Goal: Task Accomplishment & Management: Complete application form

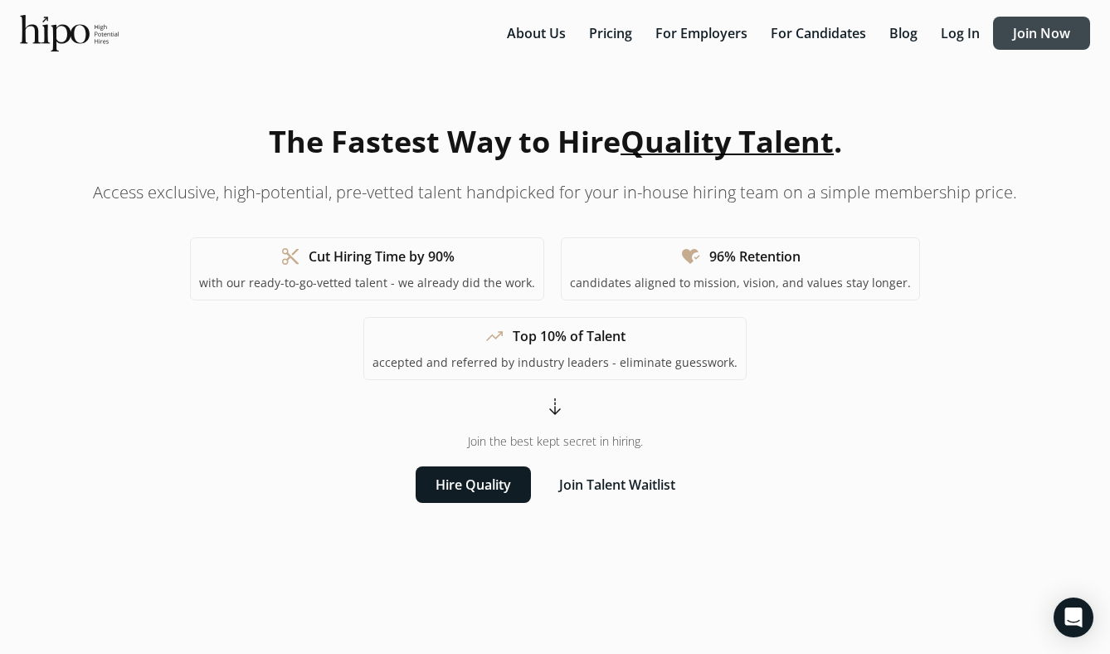
click at [1026, 36] on button "Join Now" at bounding box center [1041, 33] width 97 height 33
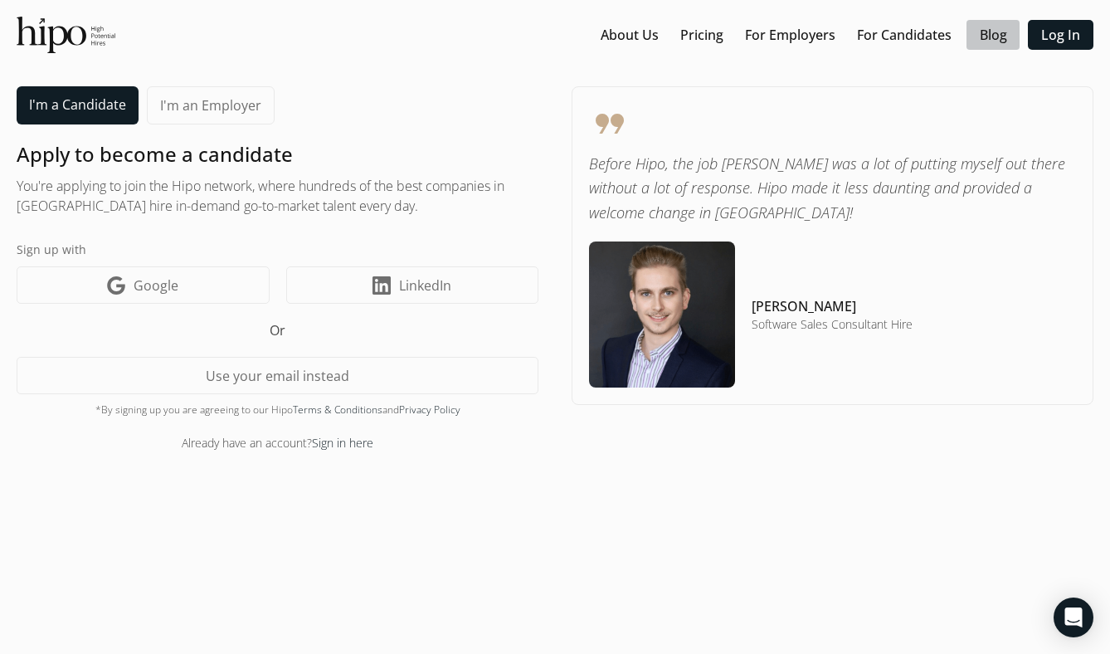
click at [970, 32] on div at bounding box center [992, 35] width 53 height 30
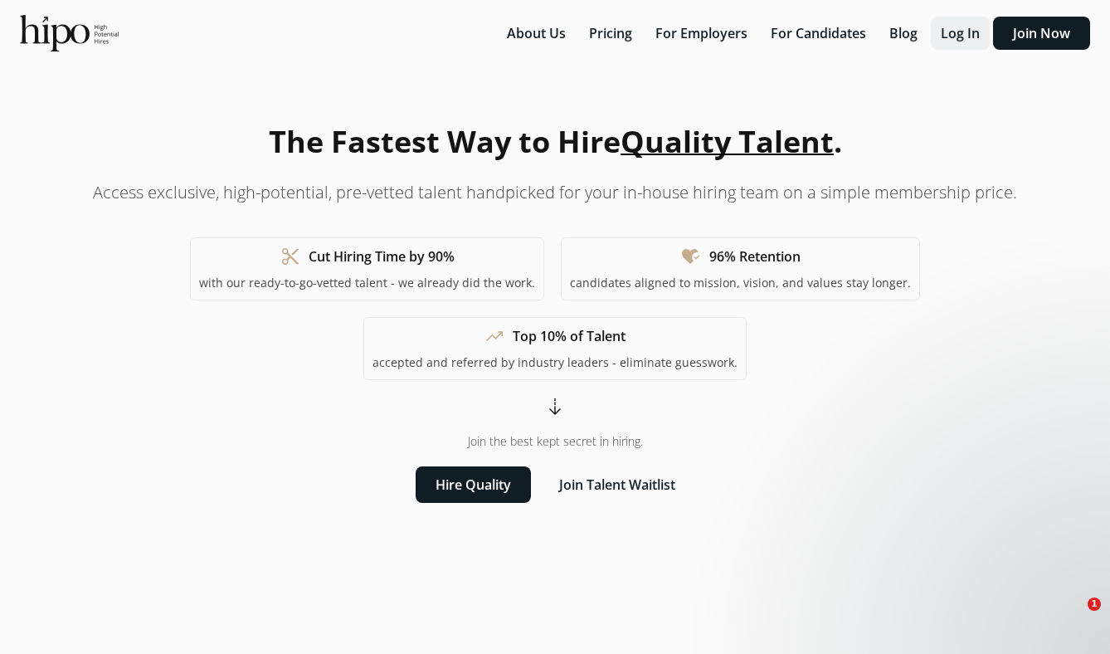
click at [946, 35] on button "Log In" at bounding box center [960, 33] width 59 height 33
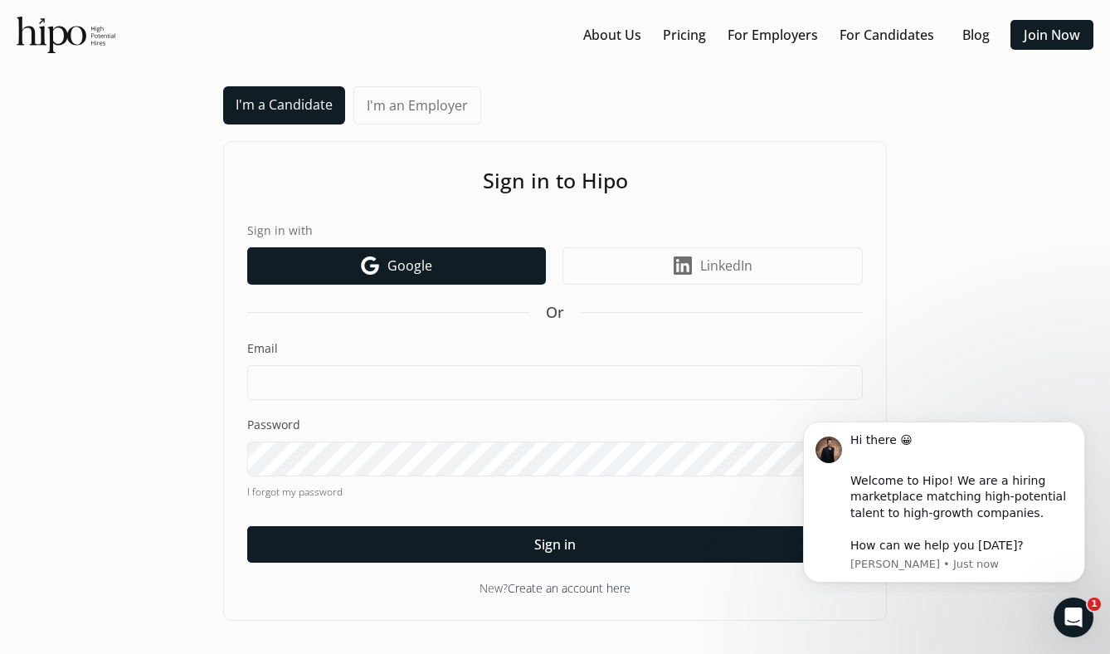
click at [437, 274] on link "Google icon Google" at bounding box center [396, 265] width 299 height 37
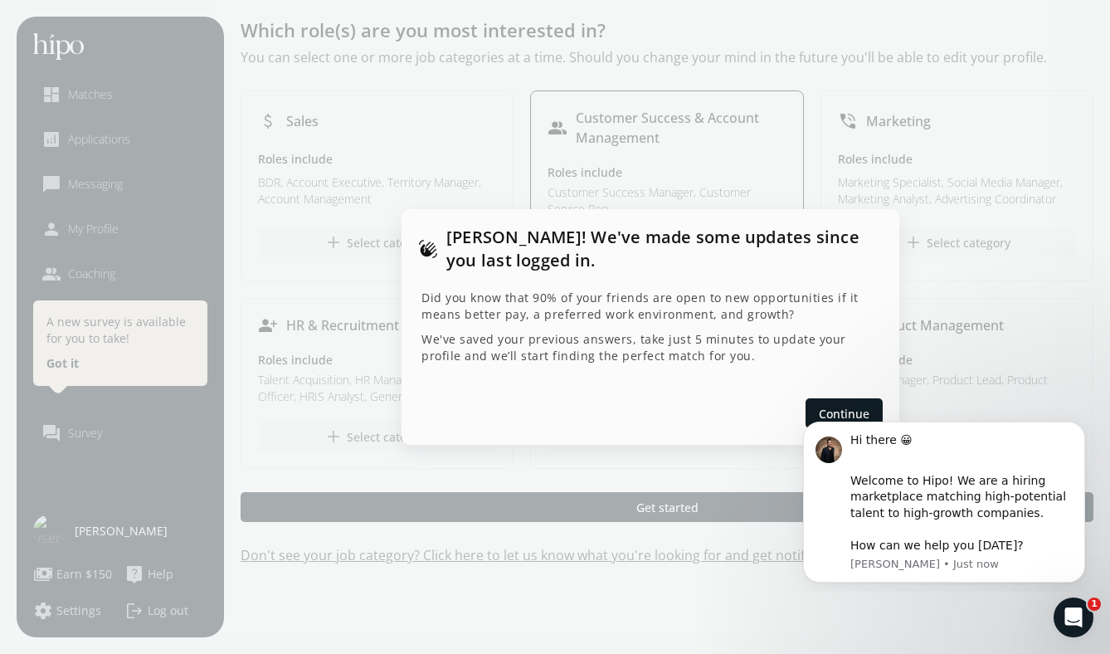
click at [809, 406] on html "Hi there 😀 ​ Welcome to Hipo! We are a hiring marketplace matching high-potenti…" at bounding box center [944, 499] width 332 height 186
click at [971, 602] on div at bounding box center [555, 327] width 1110 height 654
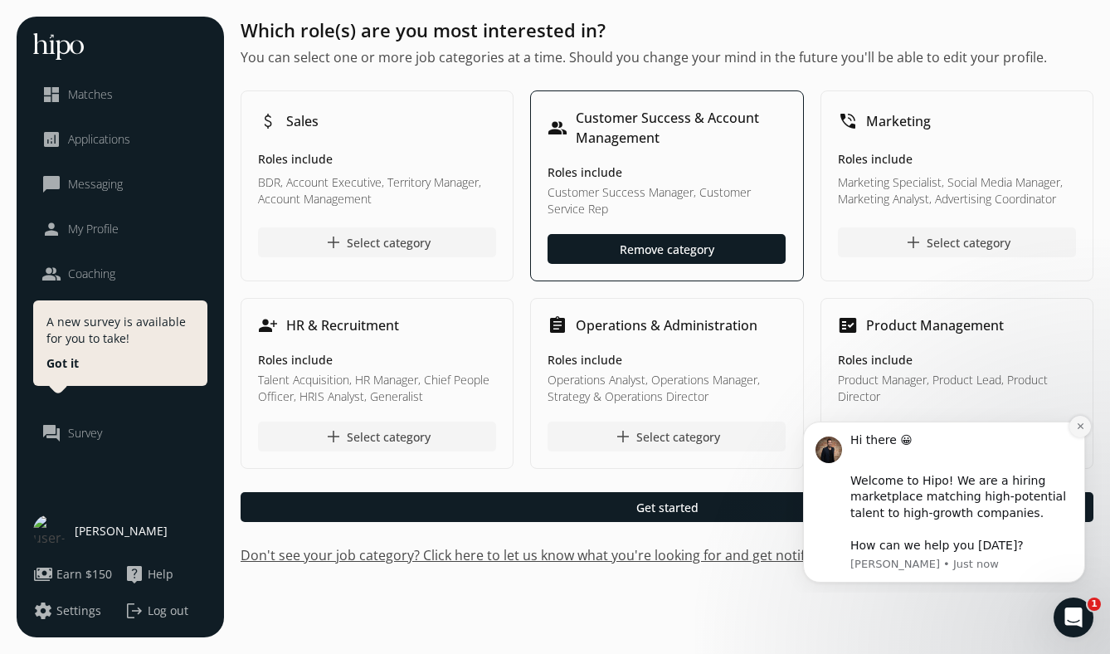
click at [1079, 431] on button "Dismiss notification" at bounding box center [1080, 427] width 22 height 22
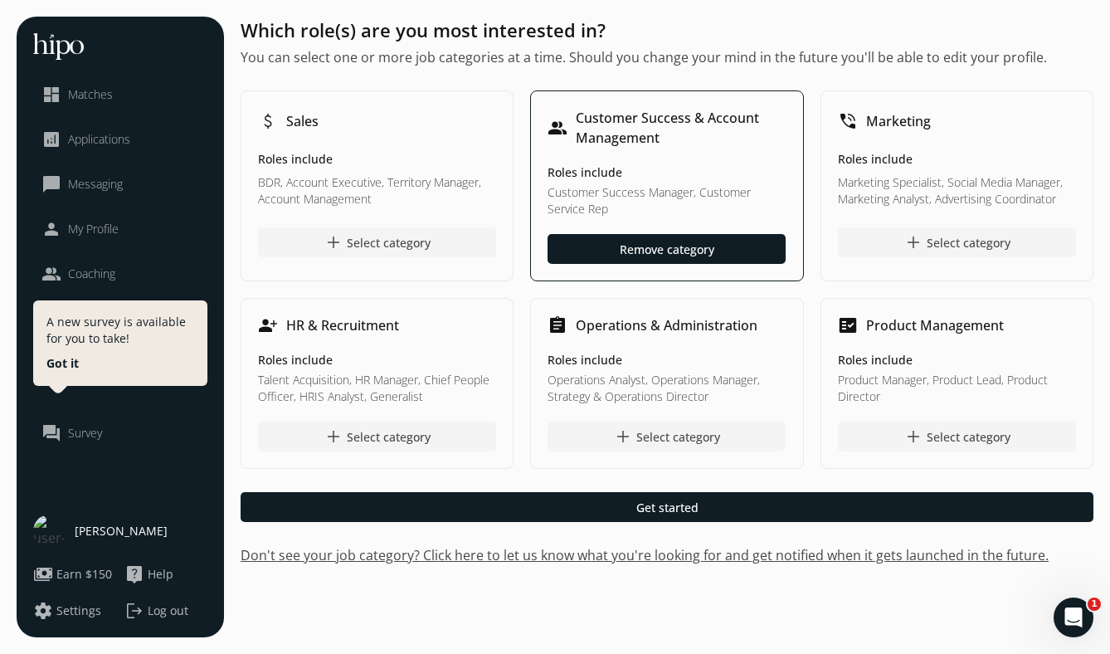
click at [120, 532] on span "Matthew Horowitz" at bounding box center [121, 530] width 93 height 17
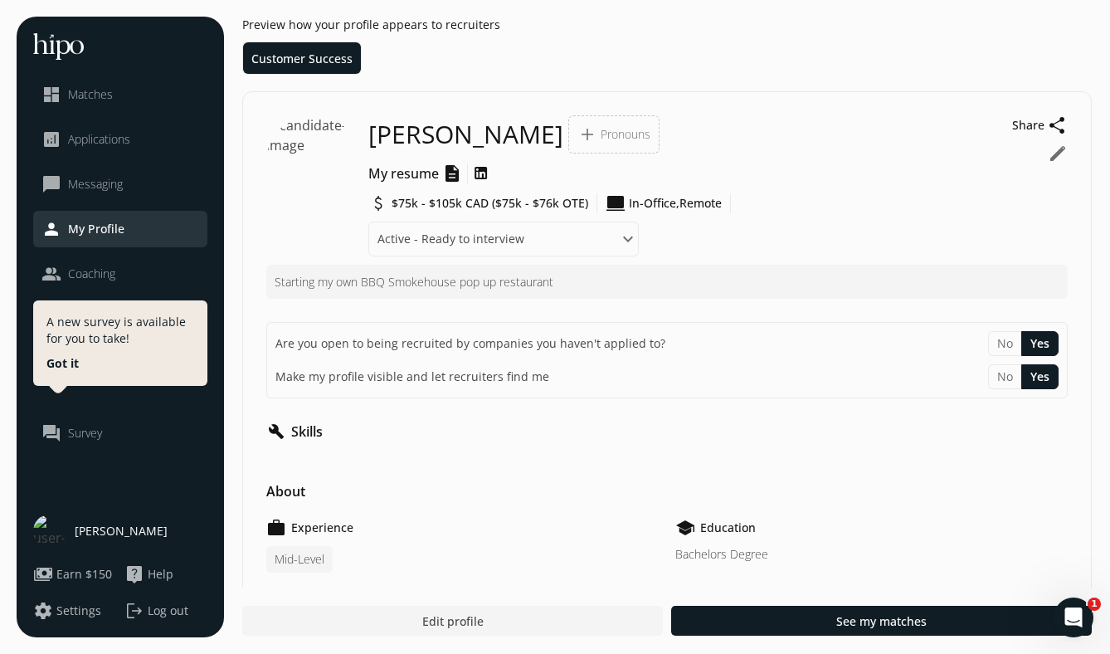
click at [539, 205] on span "$75k - $105k CAD ($75k - $76k OTE)" at bounding box center [489, 203] width 197 height 17
click at [1065, 156] on button "edit" at bounding box center [1057, 153] width 20 height 20
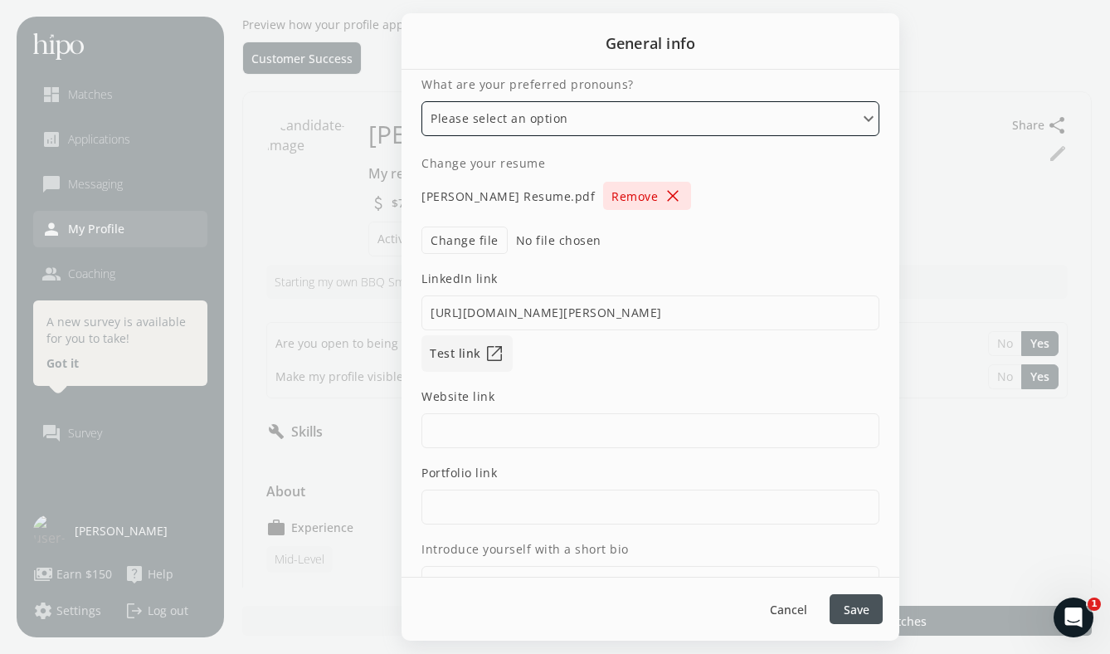
click at [568, 116] on select "Please select an option He/Him/His She/Her/Hers They/Them/Theirs Ze/Zir/Zirs or…" at bounding box center [650, 118] width 458 height 35
select select "He/Him/His"
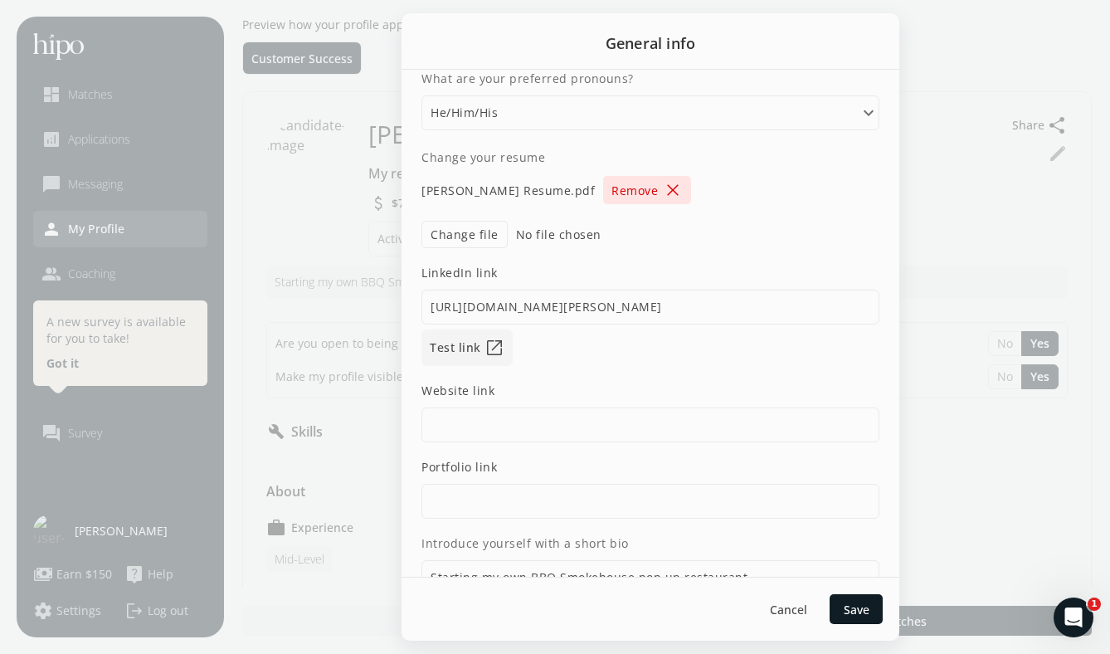
click at [683, 186] on span "close" at bounding box center [673, 190] width 20 height 20
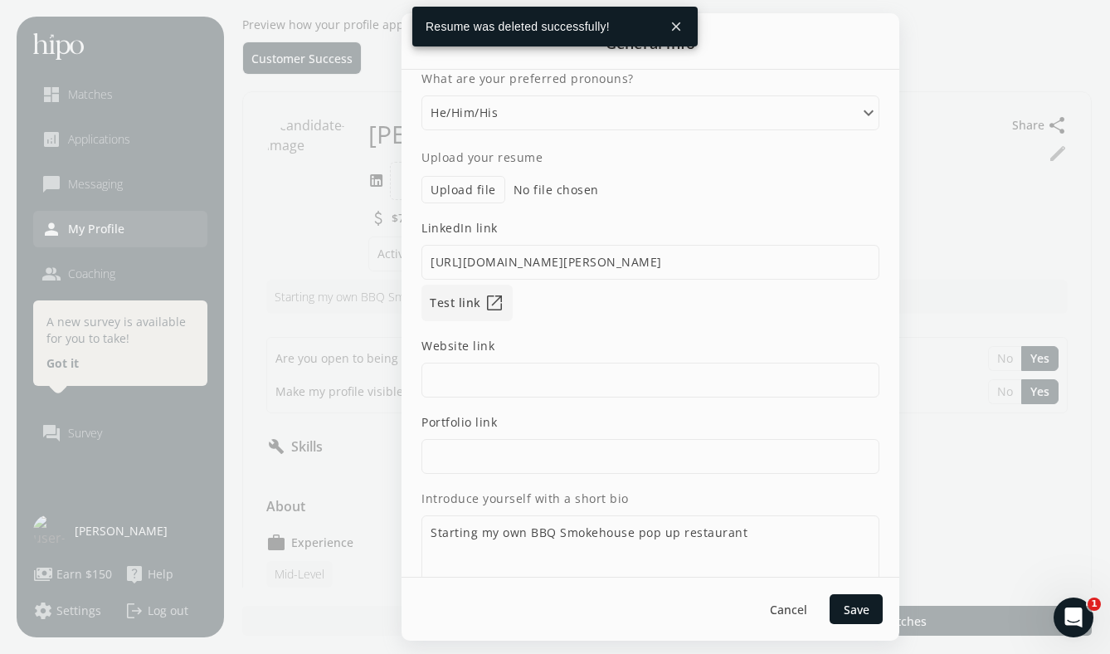
click at [475, 190] on label "Upload file" at bounding box center [463, 189] width 84 height 27
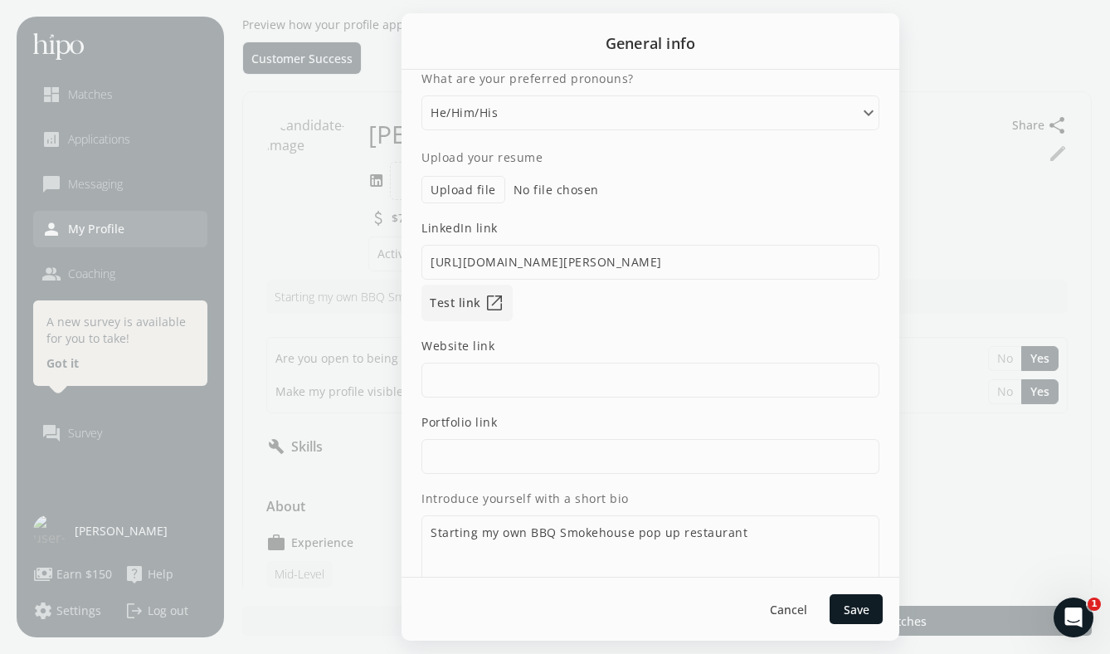
type input "C:\fakepath\Matthew J Horowitz_Resume.pdf"
click at [467, 416] on label "Portfolio link" at bounding box center [650, 422] width 458 height 17
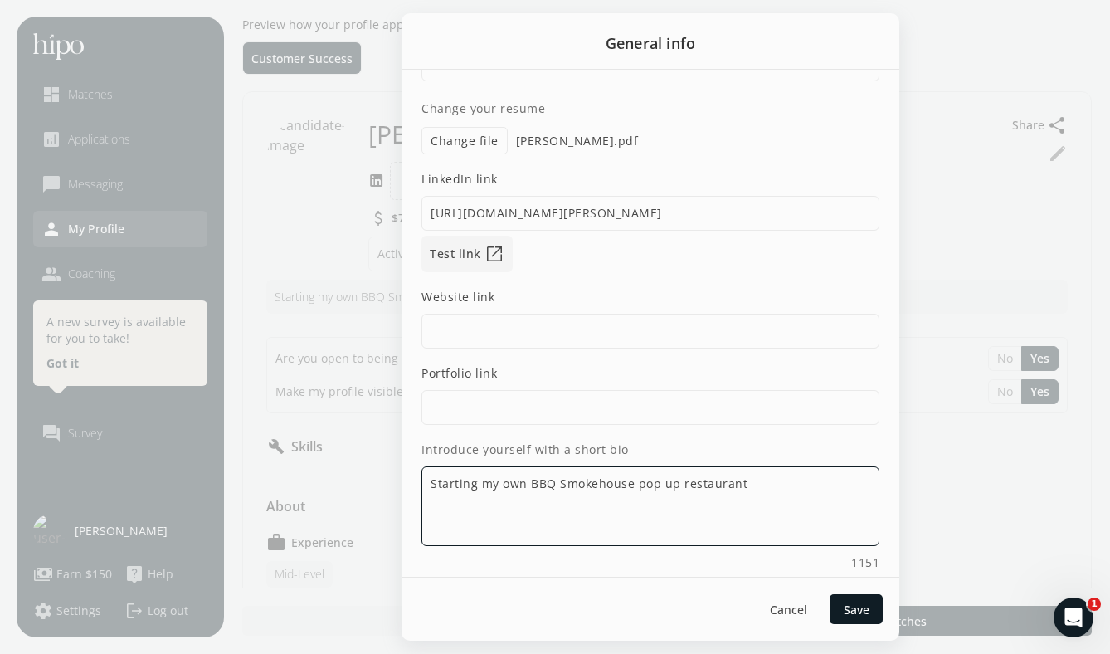
click at [613, 522] on textarea "Starting my own BBQ Smokehouse pop up restaurant" at bounding box center [650, 506] width 458 height 80
click at [595, 494] on textarea "Starting my own BBQ Smokehouse pop up restaurant" at bounding box center [650, 506] width 458 height 80
paste textarea "Matthew is a results-driven customer success and business operations leader wit…"
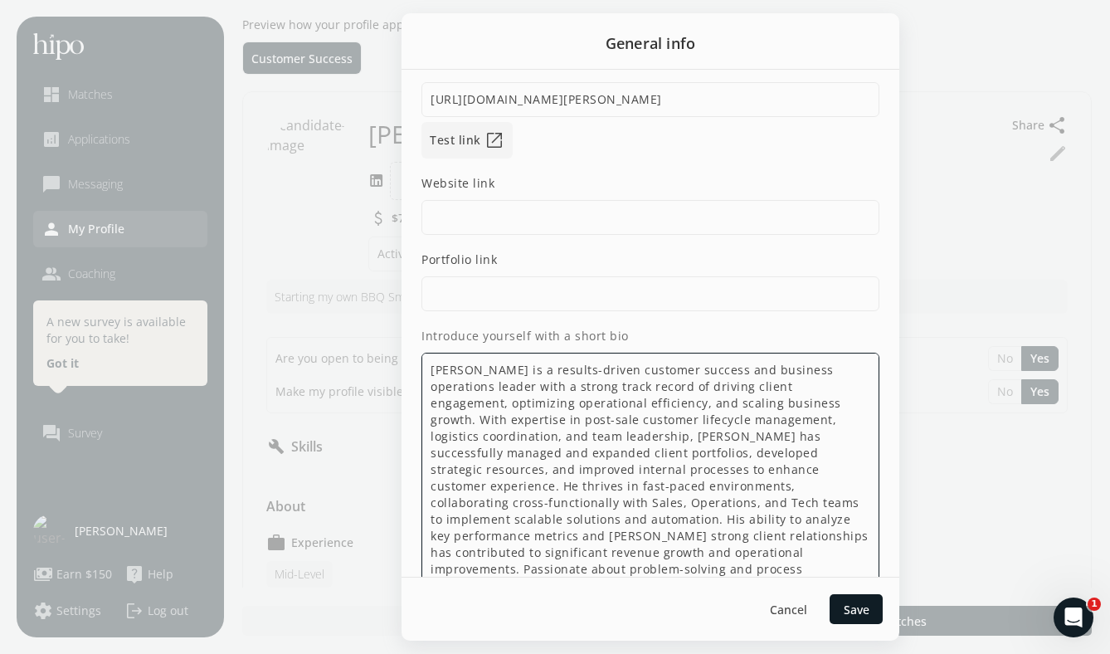
scroll to position [2, 0]
type textarea "Matthew is a results-driven customer success and business operations leader wit…"
click at [846, 600] on span "Save" at bounding box center [856, 608] width 26 height 17
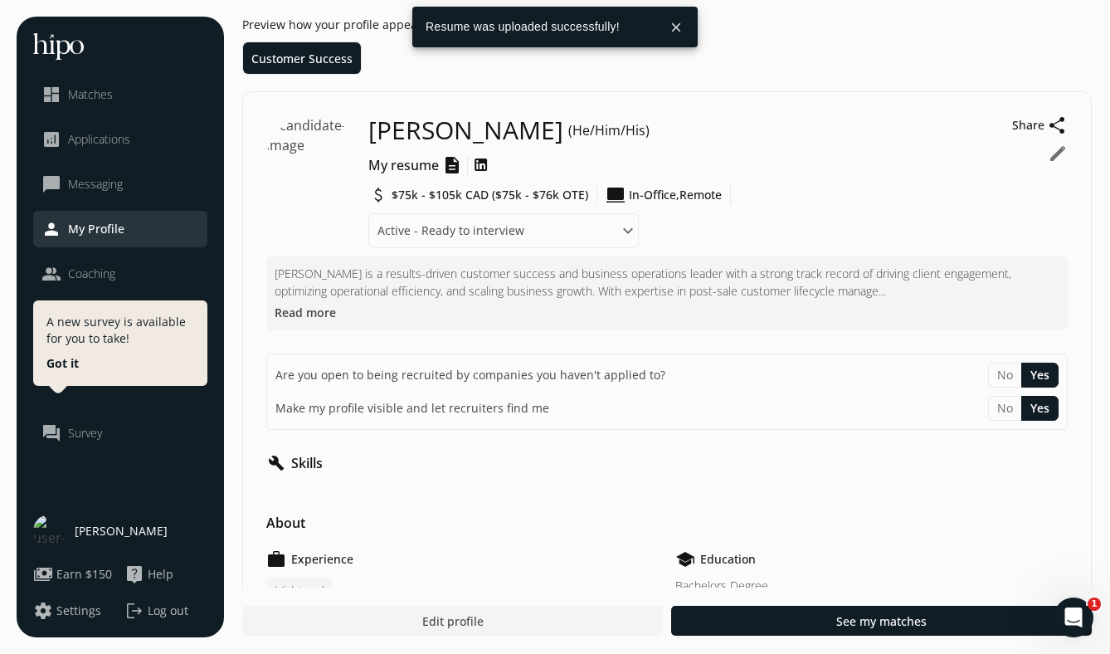
scroll to position [0, 0]
click at [527, 203] on span "$75k - $105k CAD ($75k - $76k OTE)" at bounding box center [489, 195] width 197 height 17
click at [1058, 154] on button "edit" at bounding box center [1057, 153] width 20 height 20
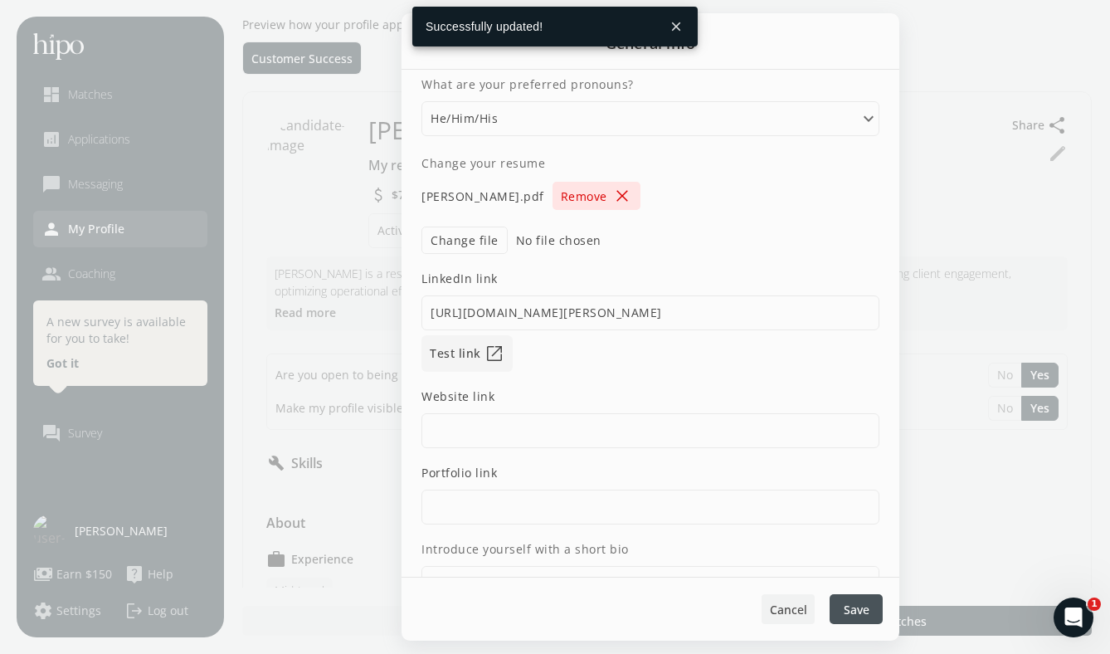
click at [791, 619] on div at bounding box center [787, 609] width 53 height 30
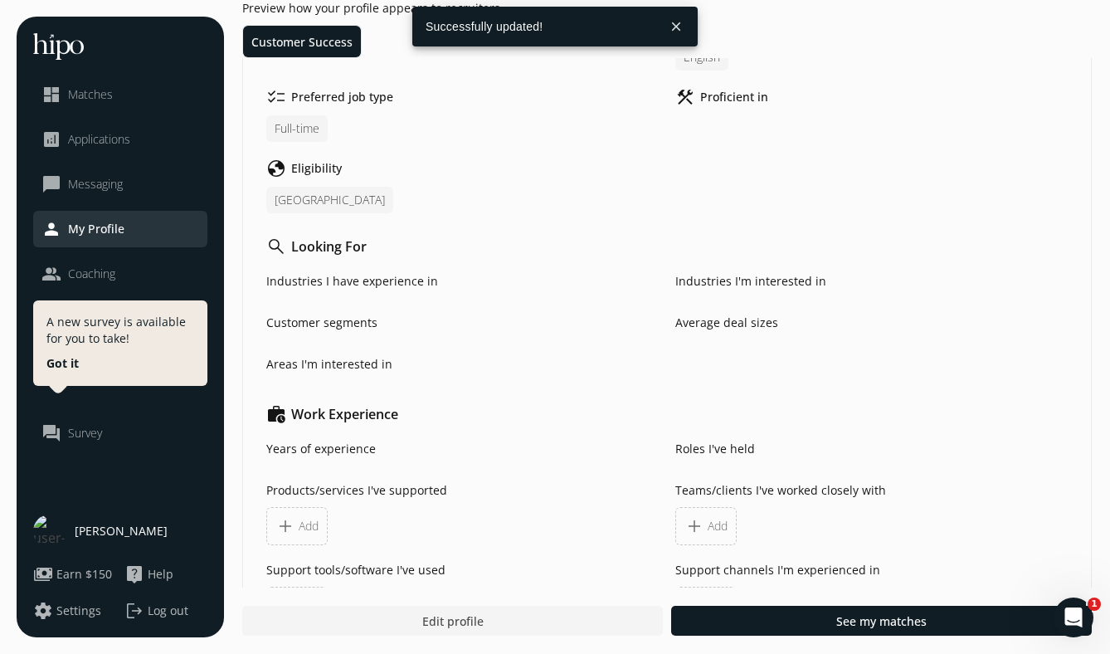
scroll to position [620, 0]
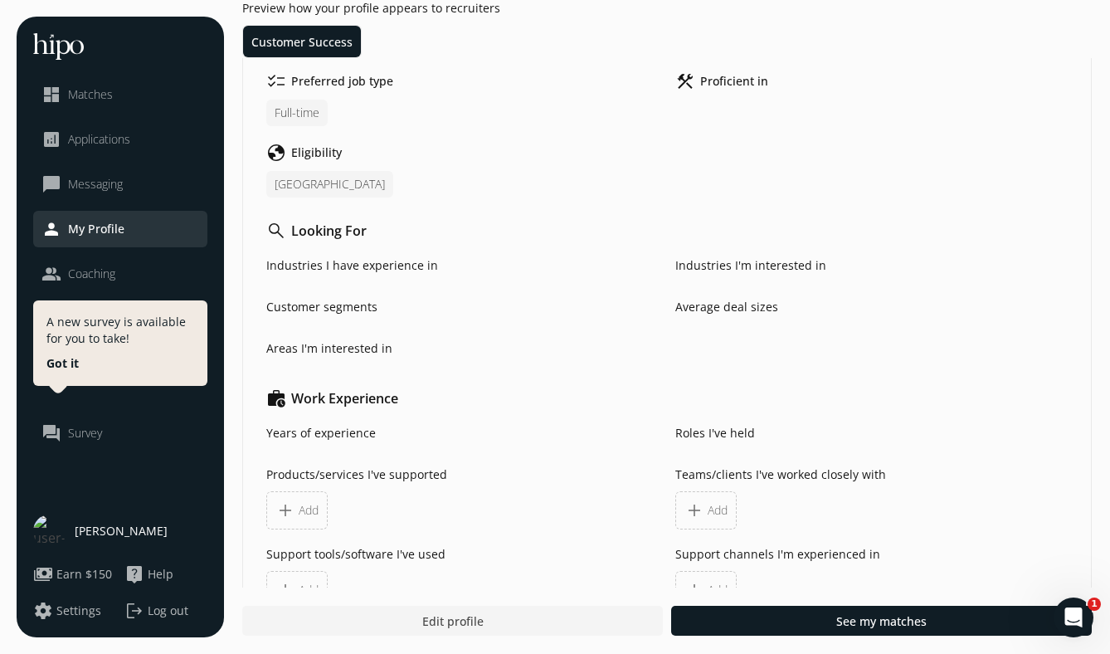
click at [90, 614] on span "Settings" at bounding box center [78, 610] width 45 height 17
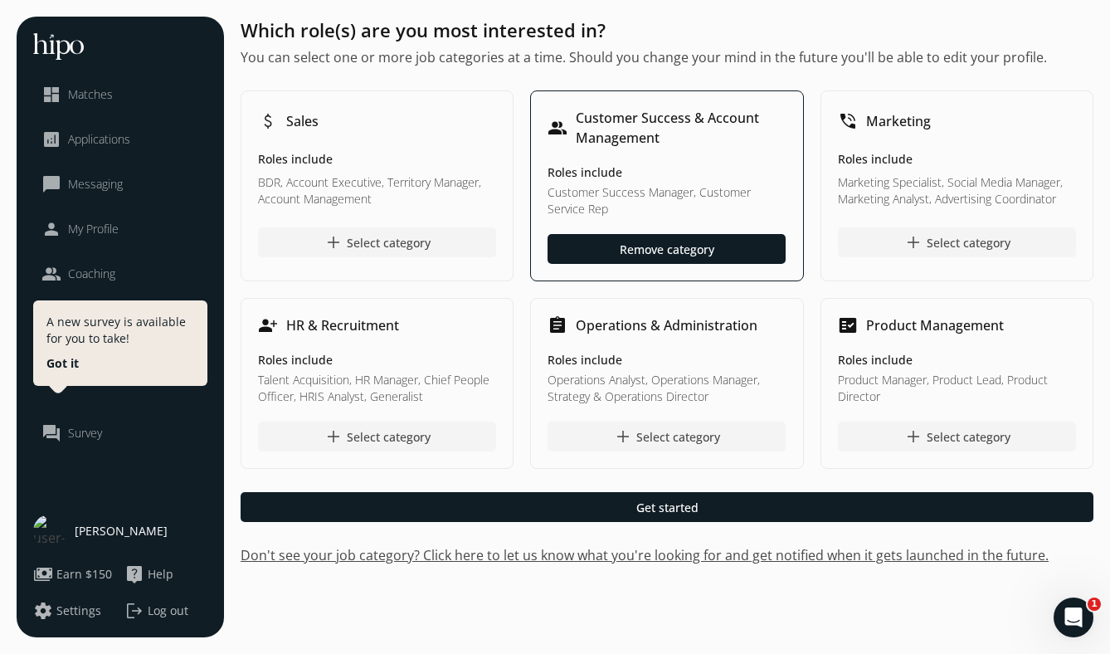
click at [134, 530] on span "[PERSON_NAME]" at bounding box center [121, 530] width 93 height 17
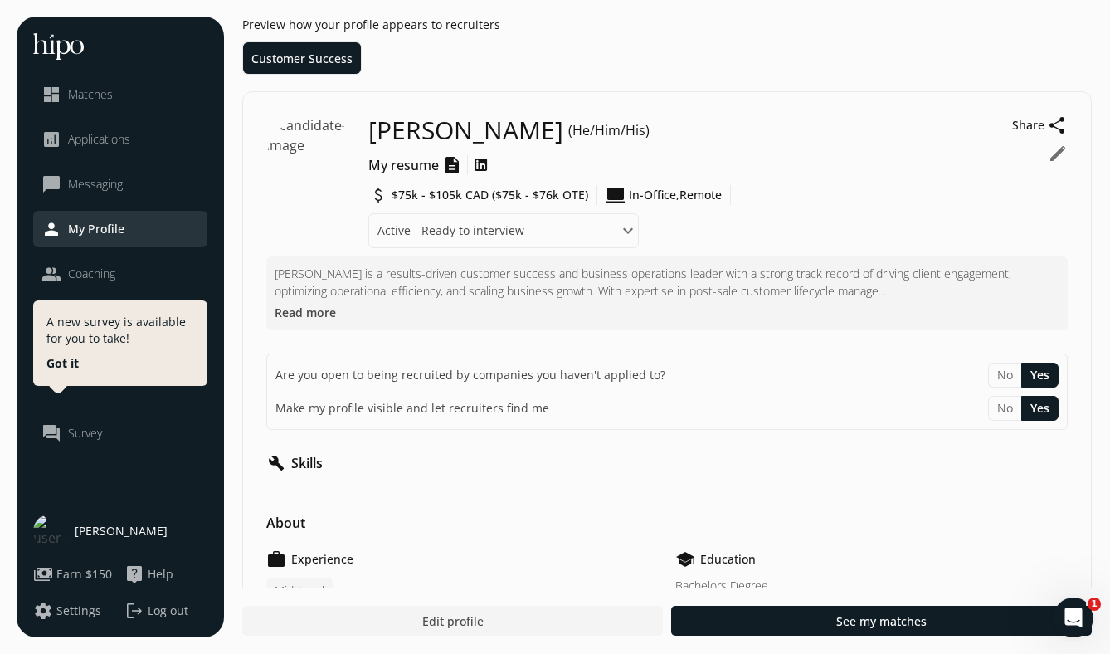
click at [454, 197] on span "$75k - $105k CAD ($75k - $76k OTE)" at bounding box center [489, 195] width 197 height 17
click at [532, 199] on span "$75k - $105k CAD ($75k - $76k OTE)" at bounding box center [489, 195] width 197 height 17
click at [1055, 158] on button "edit" at bounding box center [1057, 153] width 20 height 20
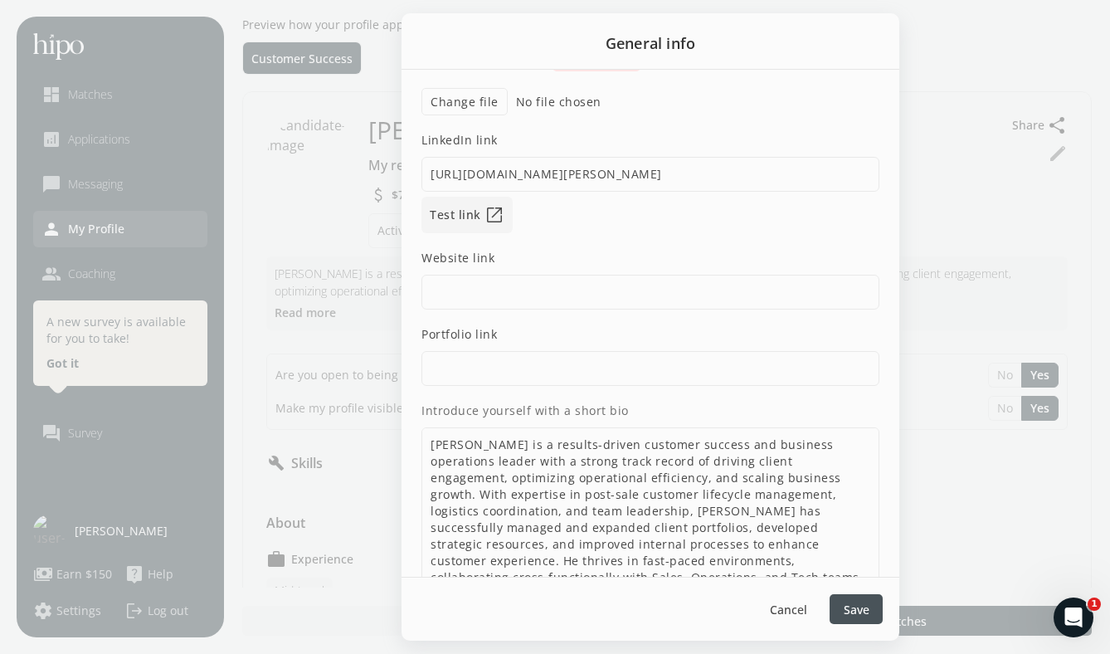
scroll to position [252, 0]
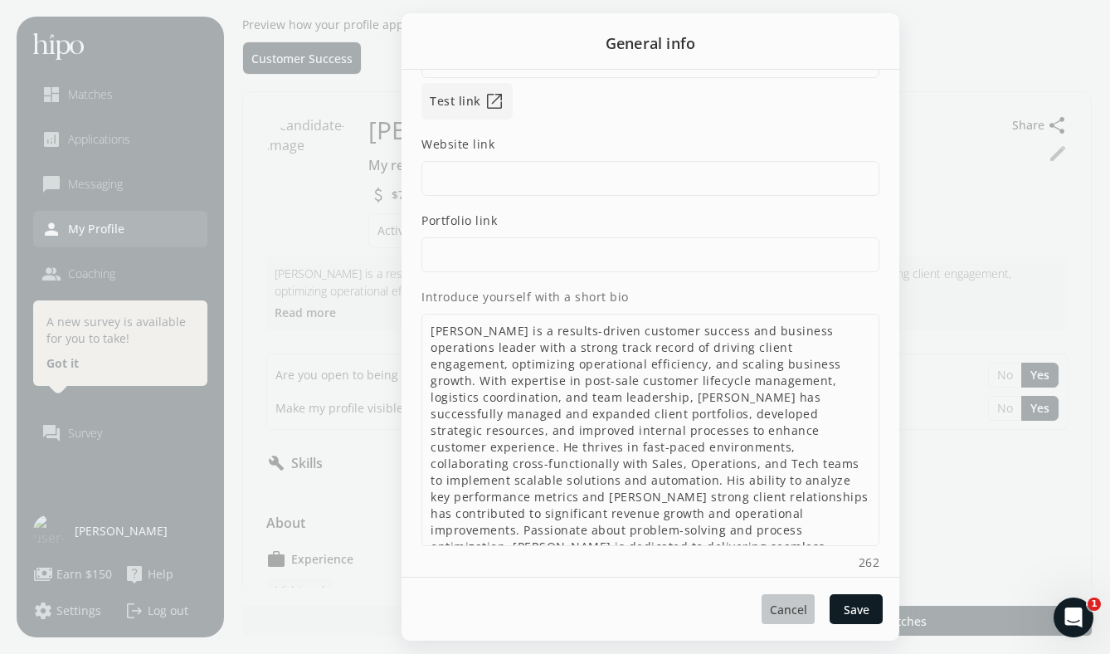
click at [801, 602] on span "Cancel" at bounding box center [788, 608] width 37 height 17
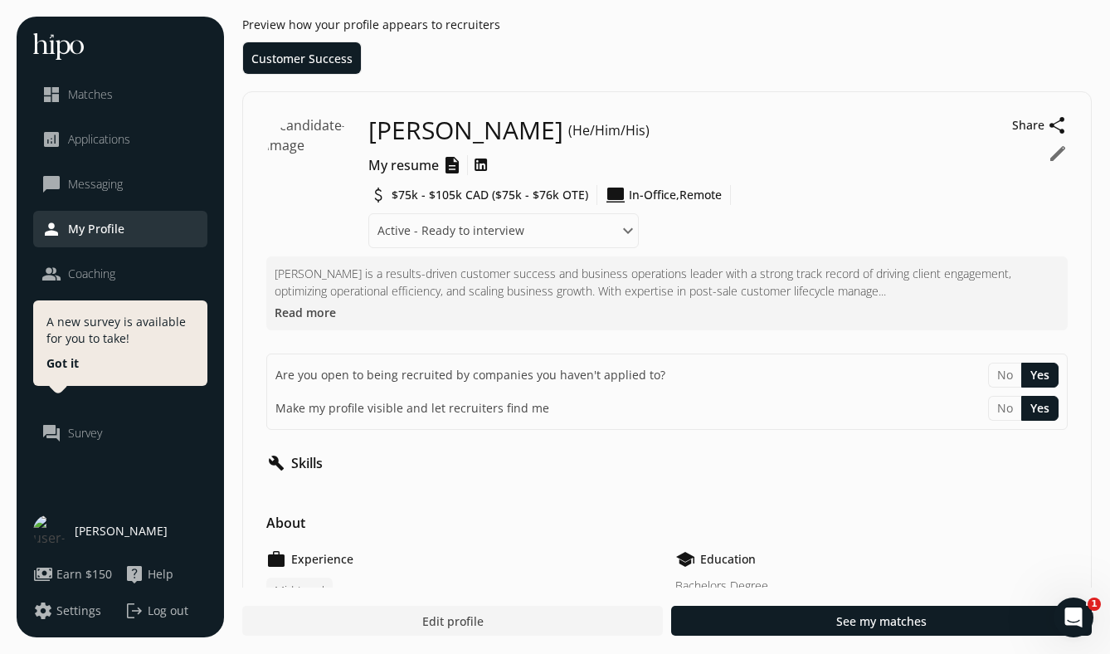
click at [456, 198] on span "$75k - $105k CAD ($75k - $76k OTE)" at bounding box center [489, 195] width 197 height 17
click at [508, 202] on span "$75k - $105k CAD ($75k - $76k OTE)" at bounding box center [489, 195] width 197 height 17
click at [629, 197] on span "In-Office," at bounding box center [654, 195] width 51 height 17
click at [639, 213] on select "Where are you in your job search? Active - Ready to interview Passive - Open to…" at bounding box center [503, 230] width 270 height 35
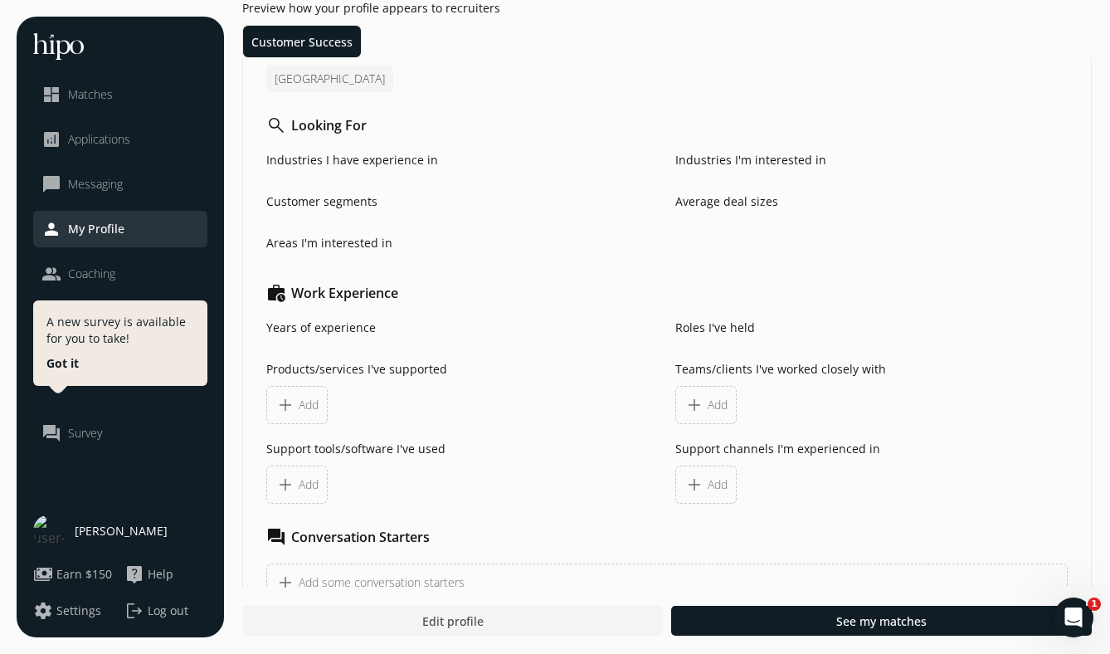
scroll to position [931, 0]
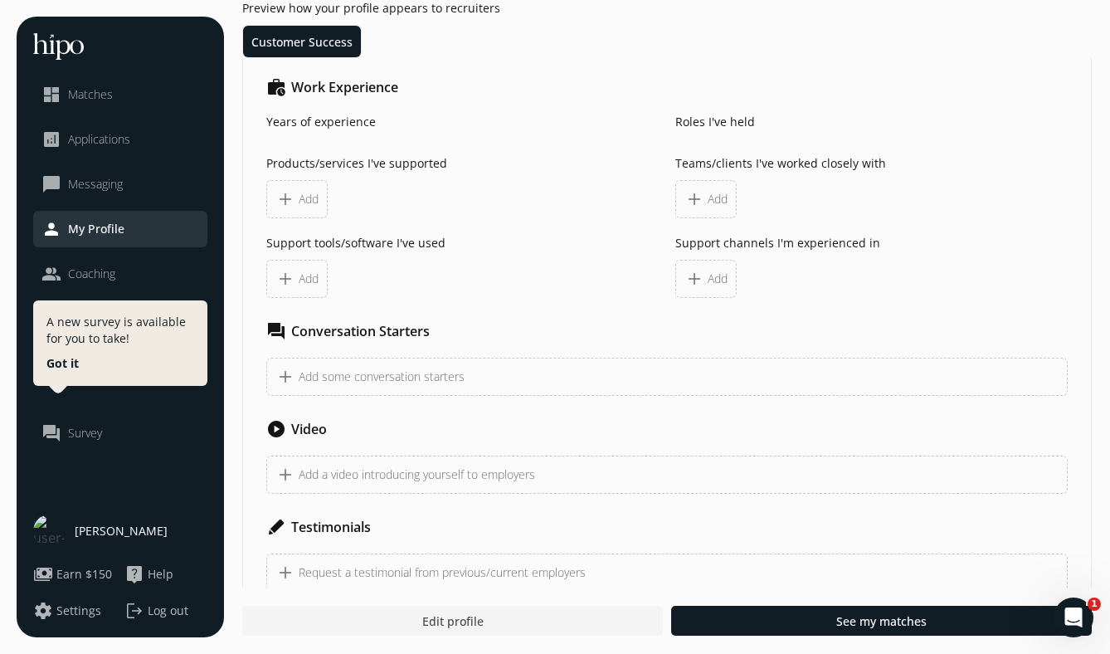
click at [65, 362] on button "Got it" at bounding box center [62, 363] width 32 height 17
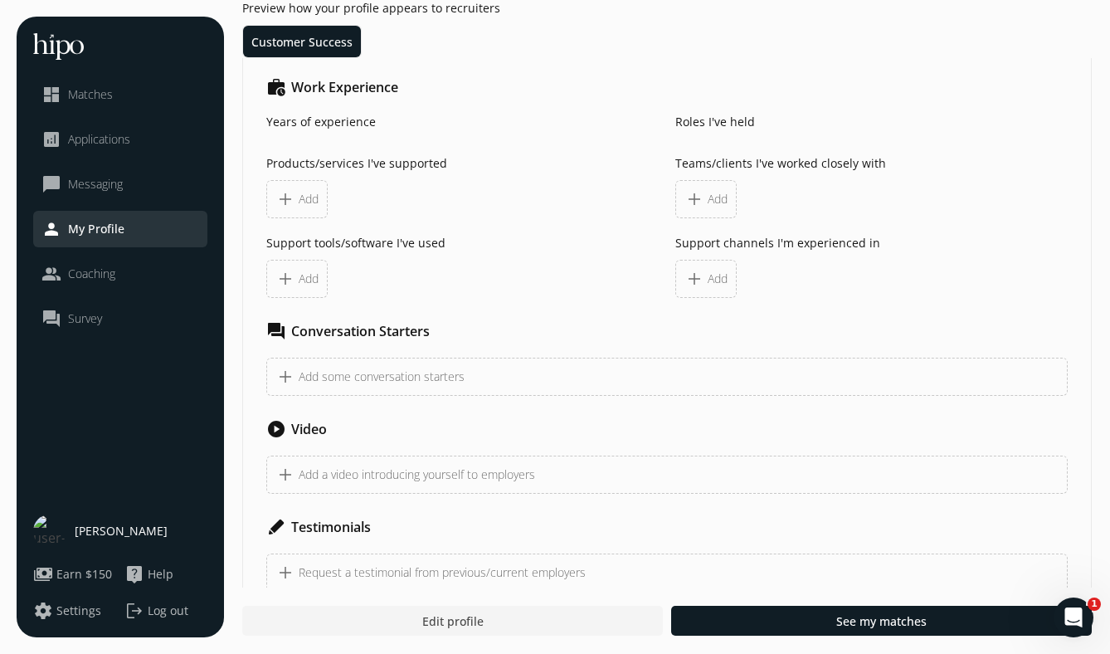
click at [95, 531] on span "[PERSON_NAME]" at bounding box center [121, 530] width 93 height 17
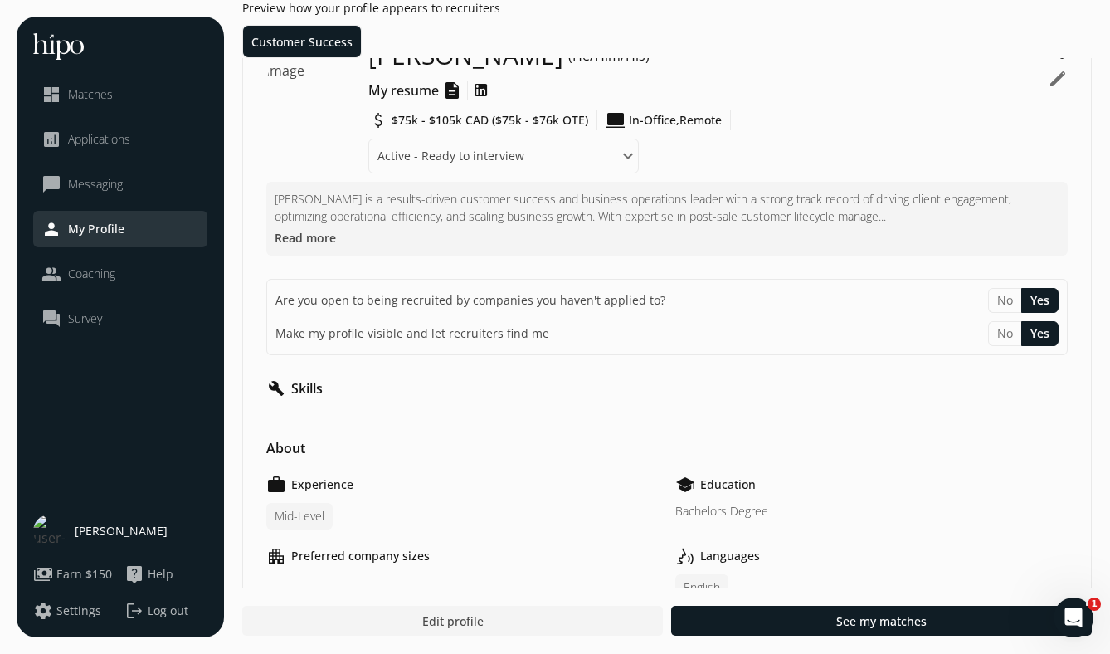
scroll to position [0, 0]
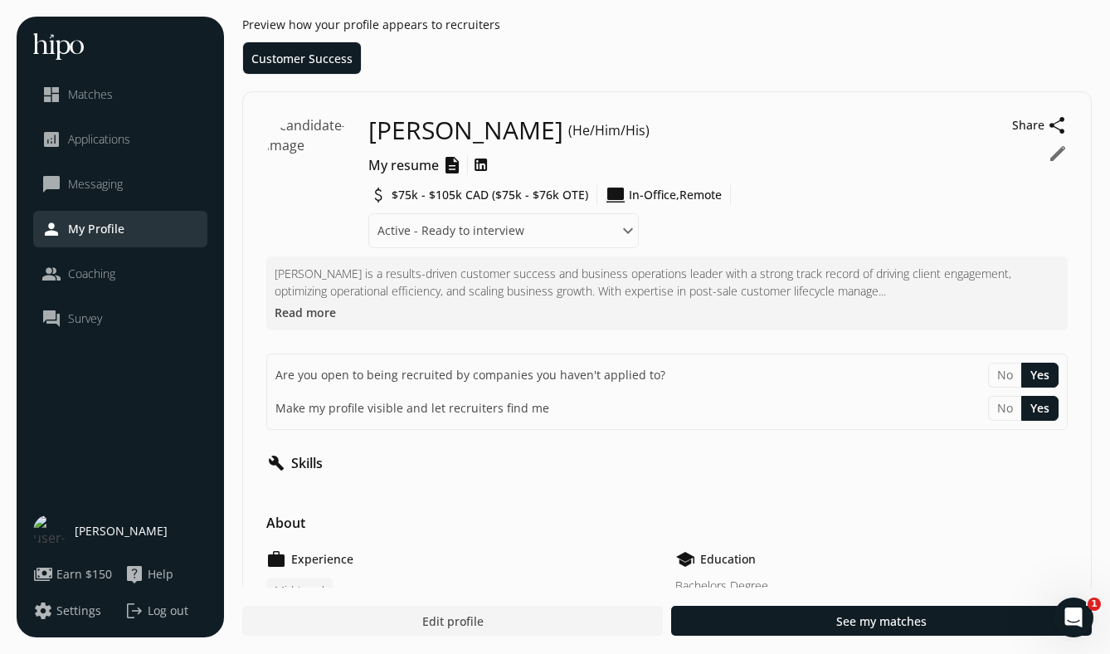
click at [113, 144] on span "Applications" at bounding box center [99, 139] width 62 height 17
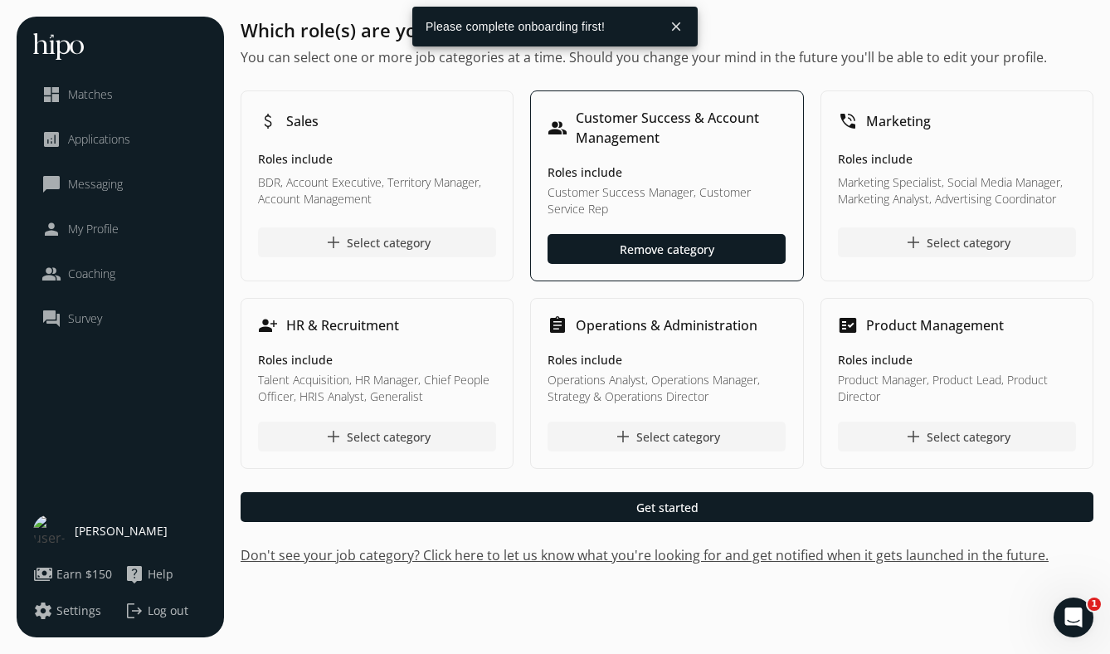
click at [100, 93] on span "Matches" at bounding box center [90, 94] width 45 height 17
click at [101, 98] on span "Matches" at bounding box center [90, 94] width 45 height 17
click at [565, 10] on div "“Strive not to be a success, but rather to be of value.” – Albert Einstein menu…" at bounding box center [555, 327] width 1110 height 654
click at [582, 24] on div at bounding box center [536, 27] width 249 height 41
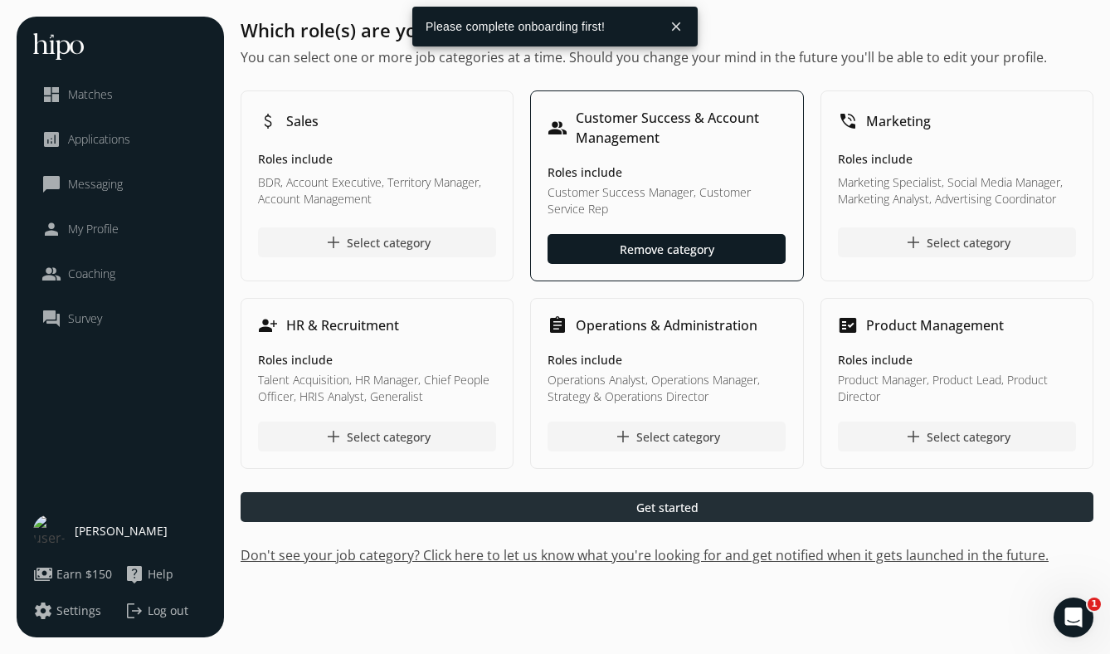
click at [777, 503] on div at bounding box center [667, 507] width 853 height 30
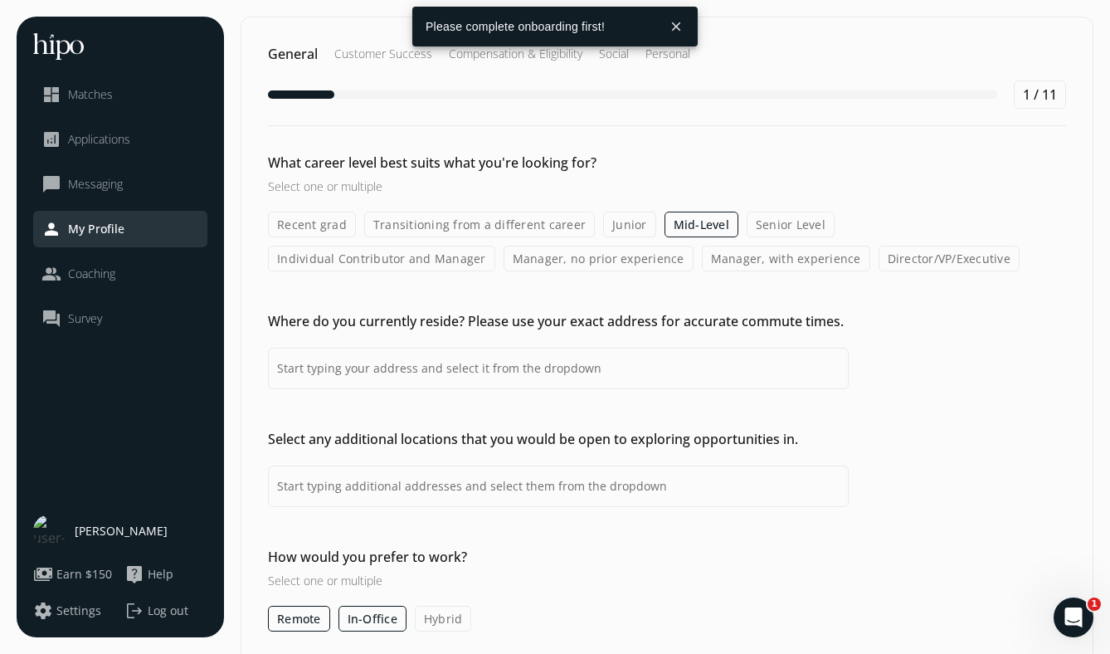
click at [751, 226] on label "Senior Level" at bounding box center [790, 224] width 88 height 26
click at [0, 0] on input "Senior Level" at bounding box center [0, 0] width 0 height 0
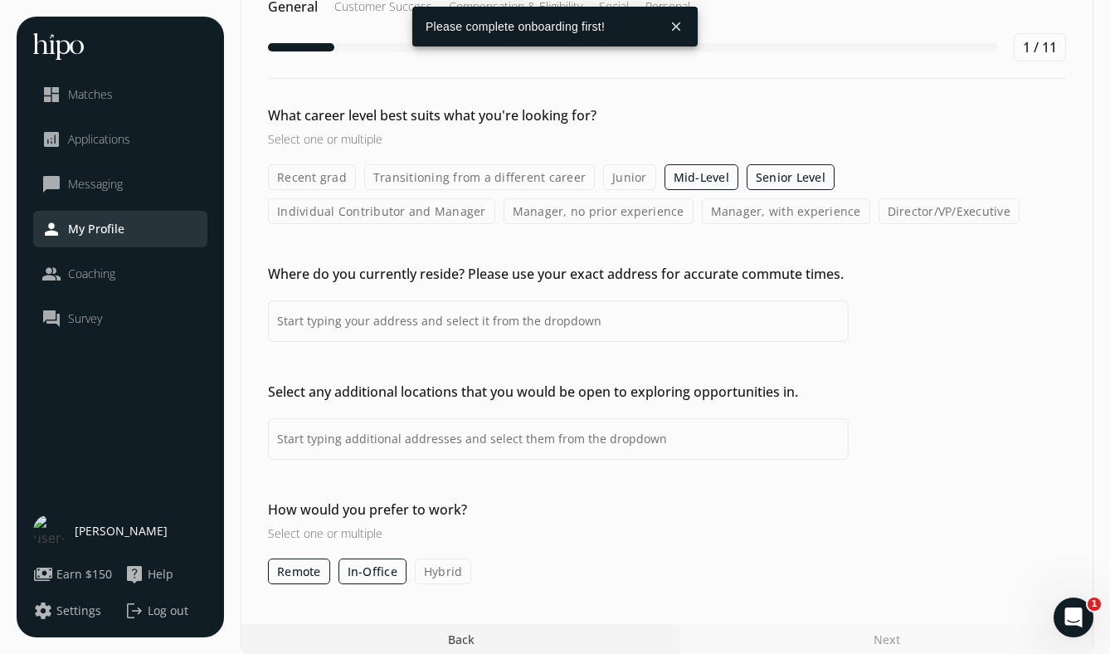
scroll to position [65, 0]
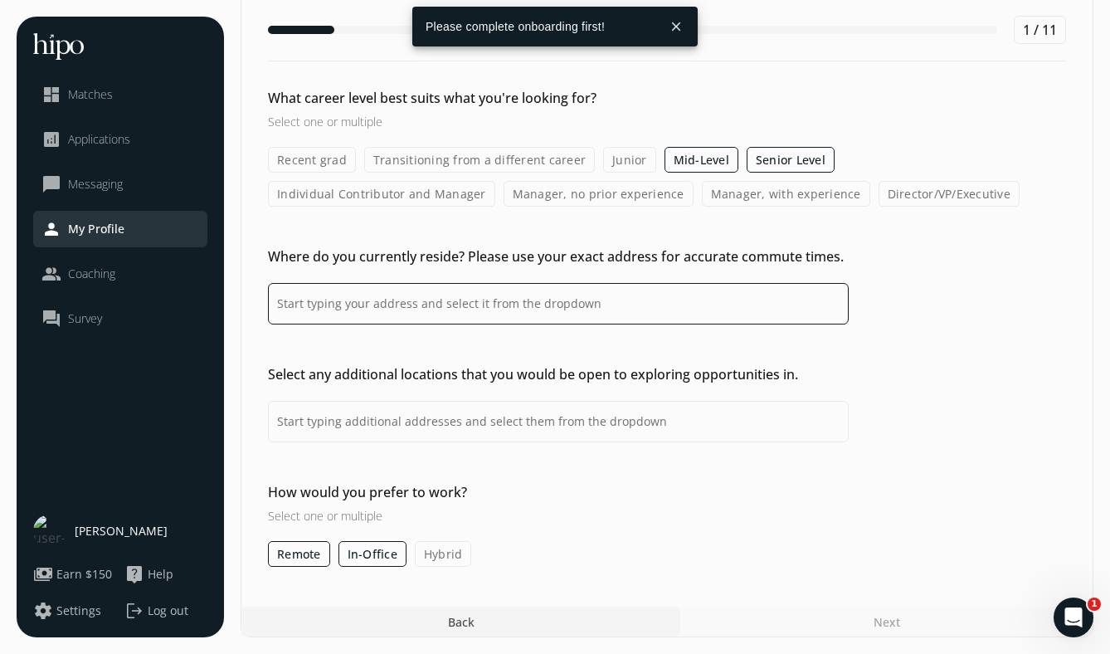
click at [532, 298] on input at bounding box center [558, 303] width 581 height 41
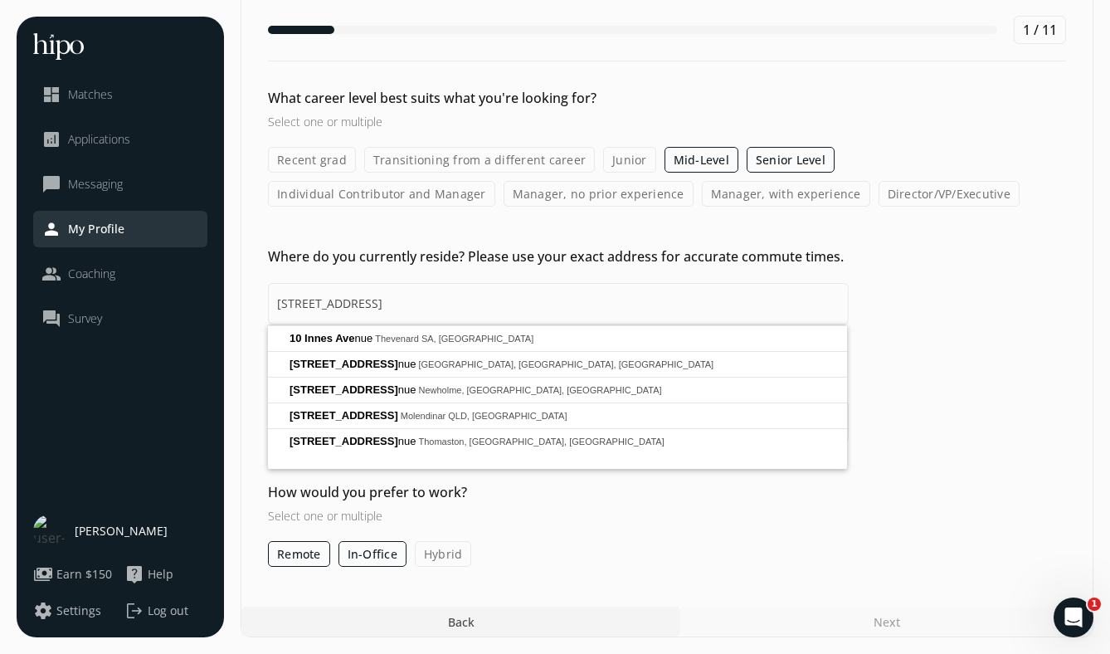
type input "10 Innes Ave, Toronto, ON M6E 1M8, Canada"
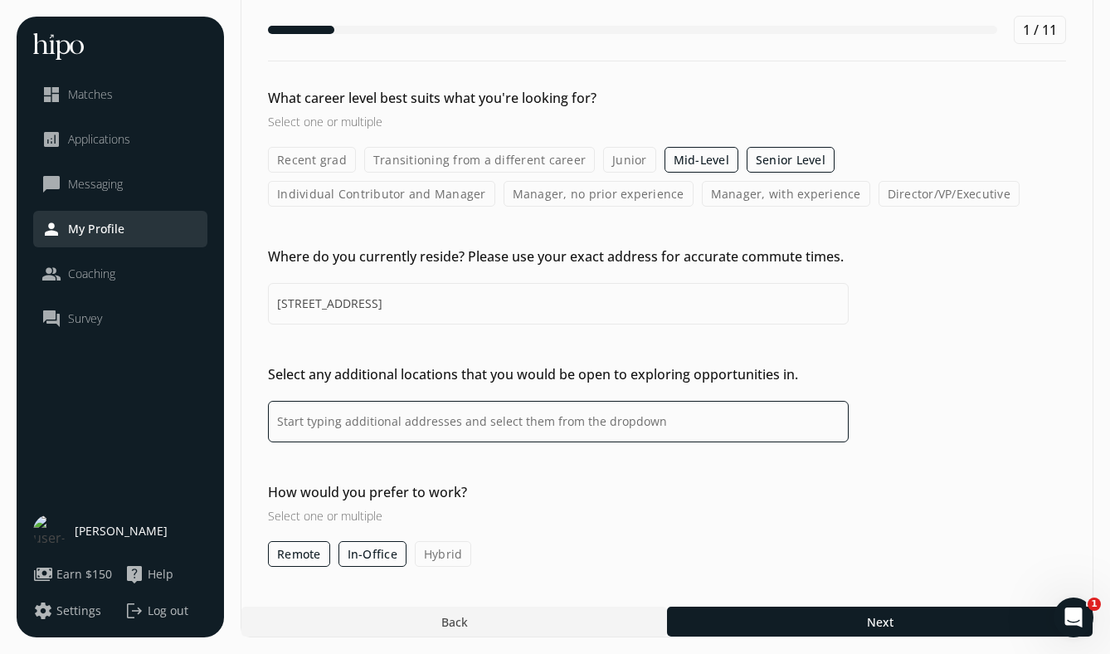
click at [543, 420] on input at bounding box center [558, 421] width 581 height 41
click at [423, 553] on label "Hybrid" at bounding box center [443, 554] width 57 height 26
click at [0, 0] on input "Hybrid" at bounding box center [0, 0] width 0 height 0
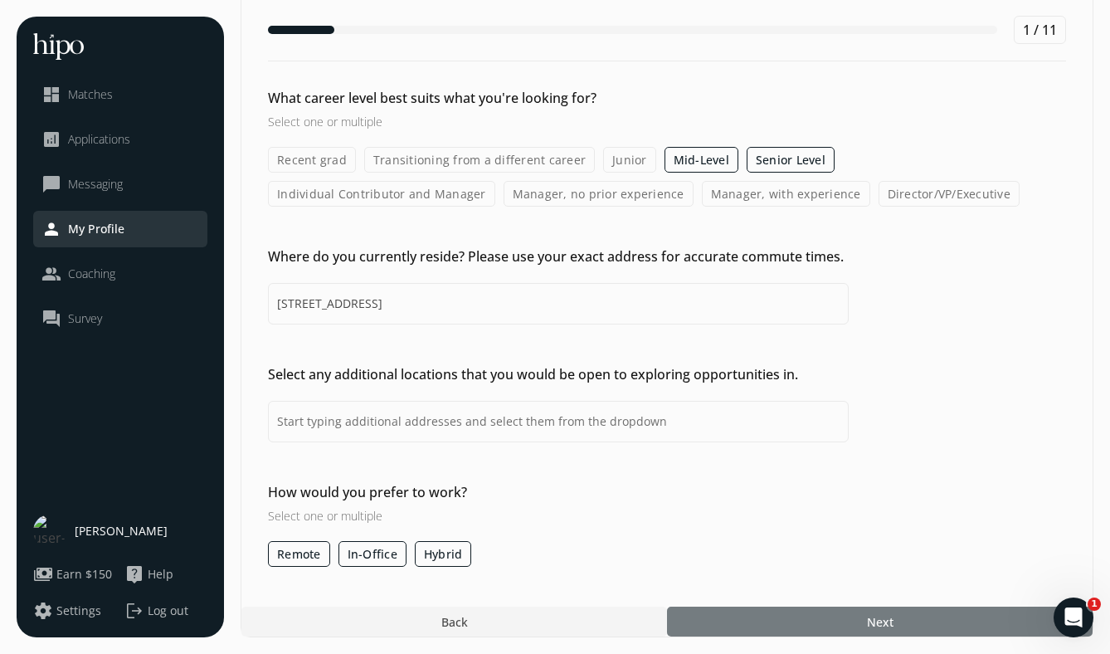
click at [795, 624] on div at bounding box center [879, 621] width 425 height 30
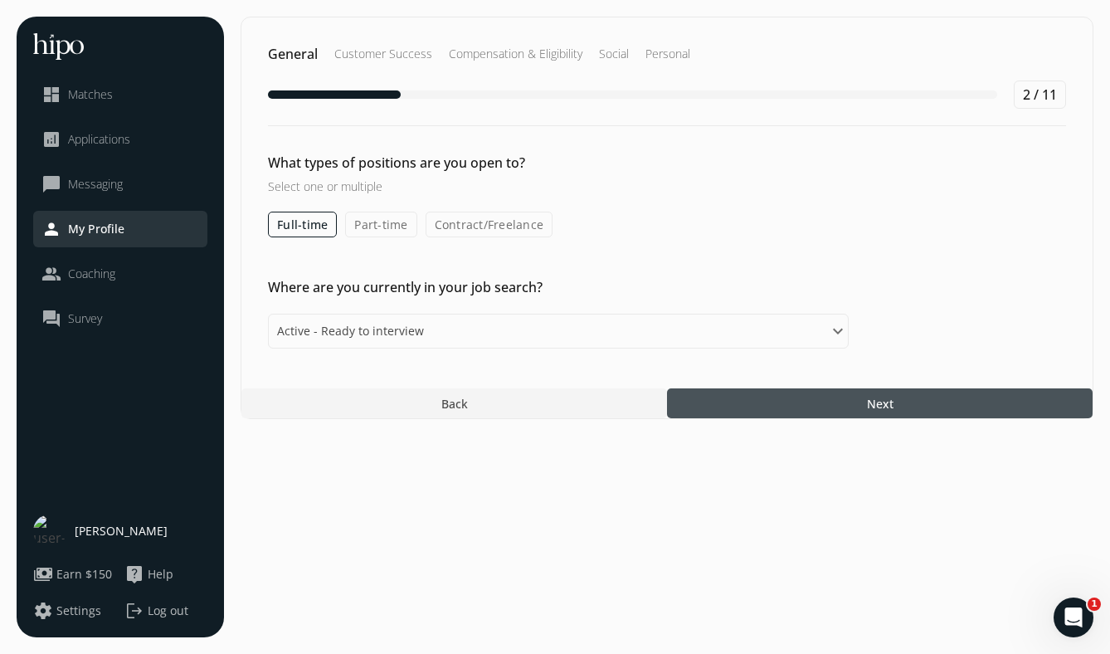
click at [384, 228] on label "Part-time" at bounding box center [380, 224] width 71 height 26
click at [0, 0] on input "Part-time" at bounding box center [0, 0] width 0 height 0
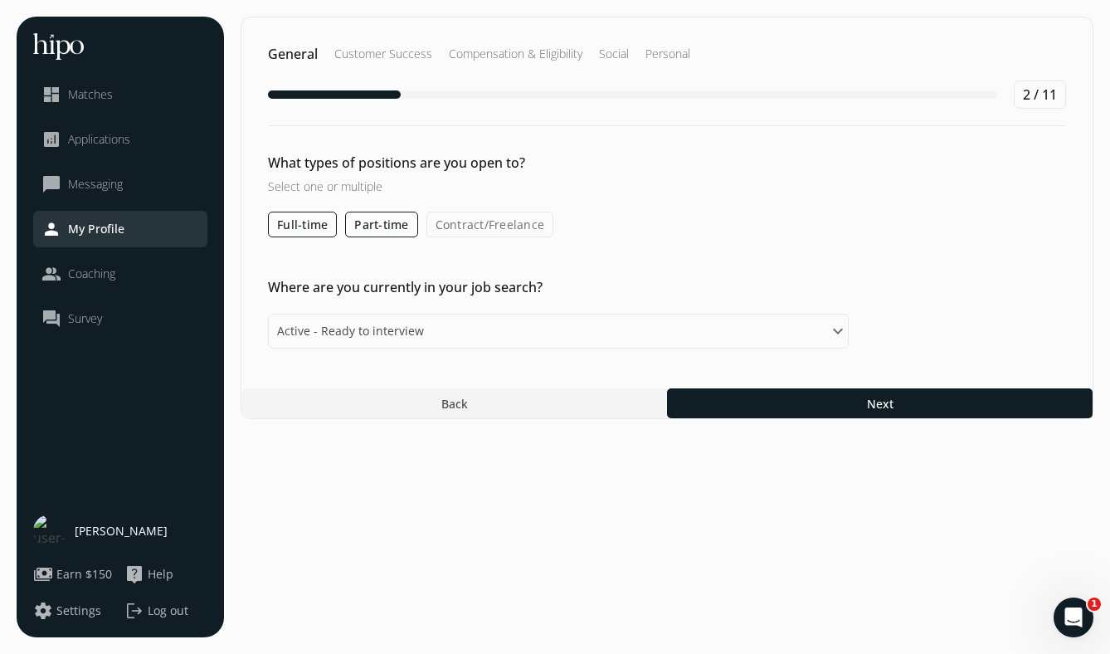
click at [464, 226] on label "Contract/Freelance" at bounding box center [490, 224] width 128 height 26
click at [0, 0] on input "Contract/Freelance" at bounding box center [0, 0] width 0 height 0
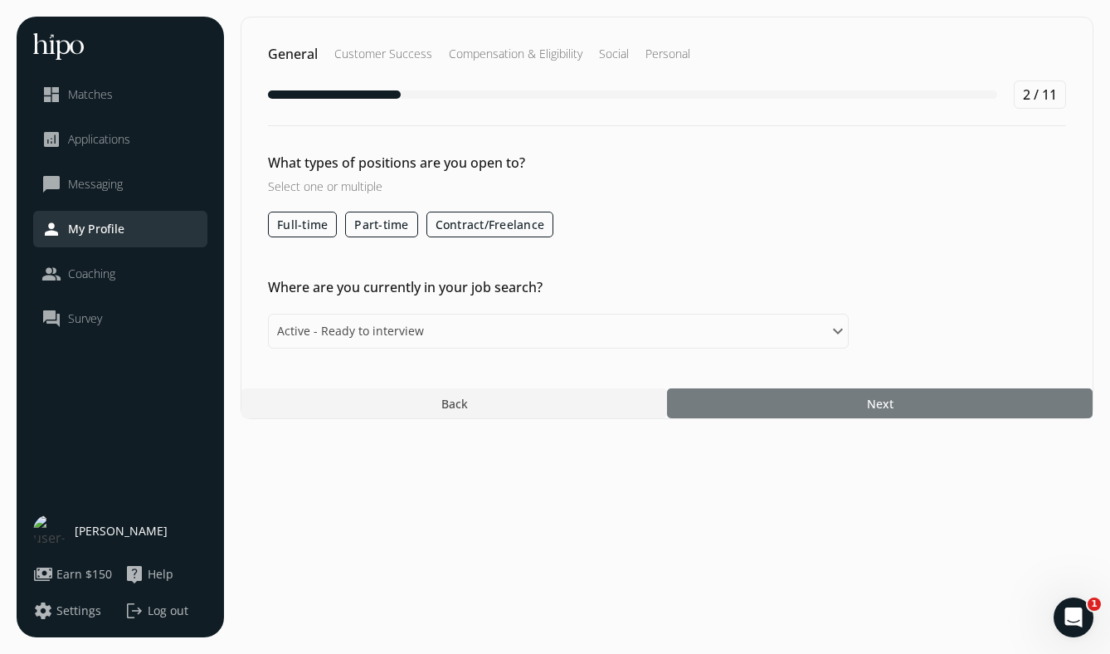
click at [728, 399] on div at bounding box center [879, 403] width 425 height 30
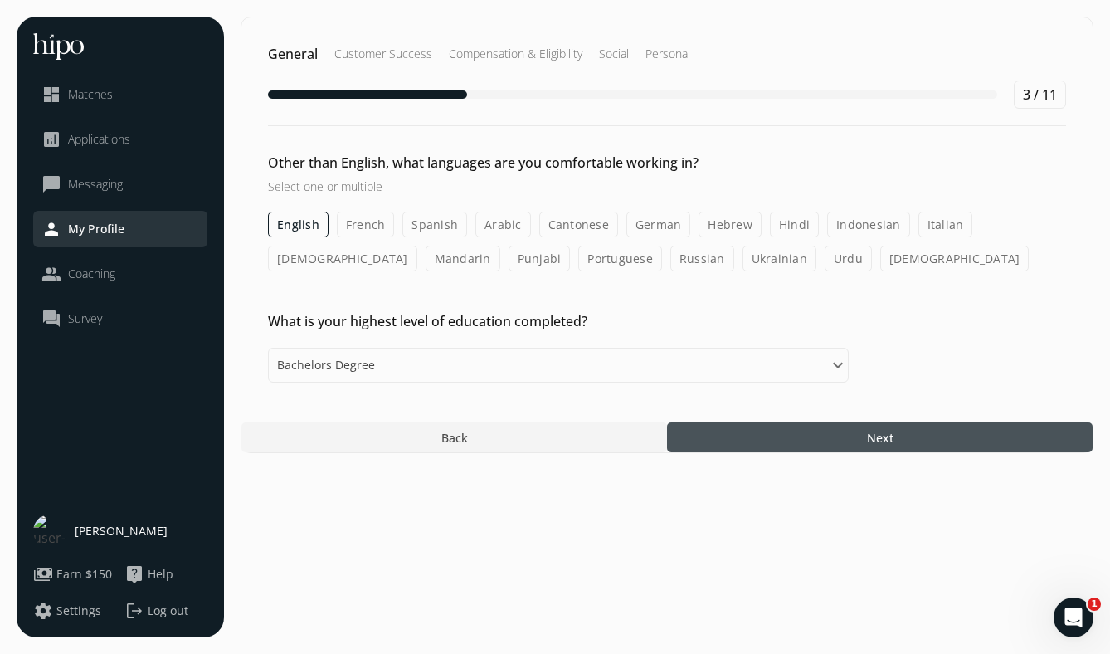
click at [735, 442] on div at bounding box center [879, 437] width 425 height 30
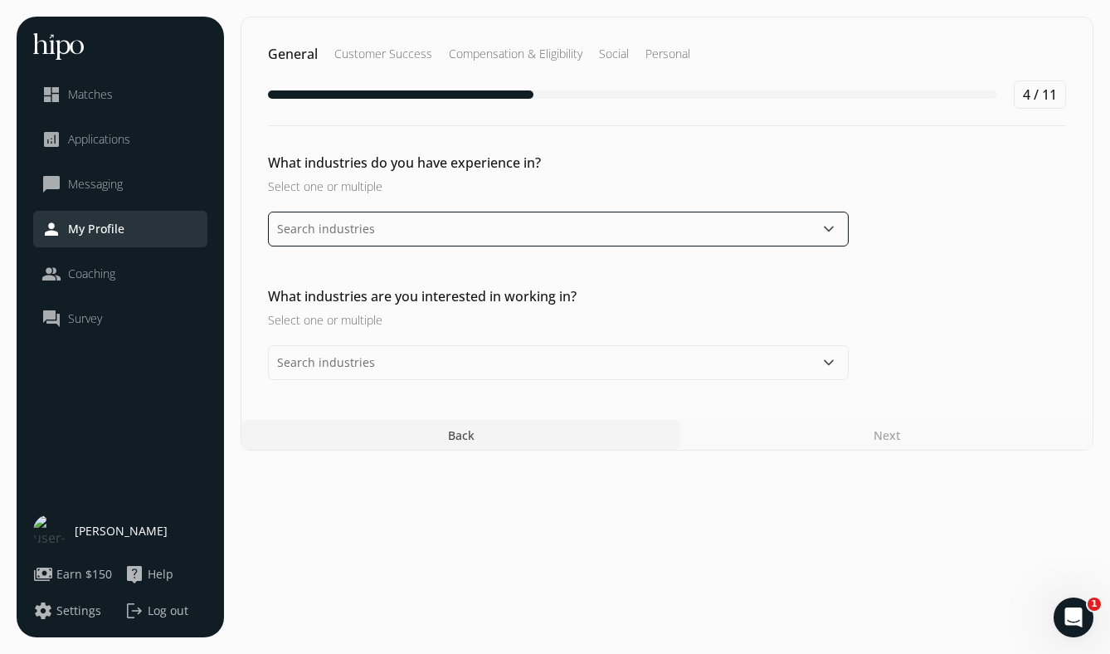
click at [552, 236] on input "text" at bounding box center [558, 228] width 581 height 35
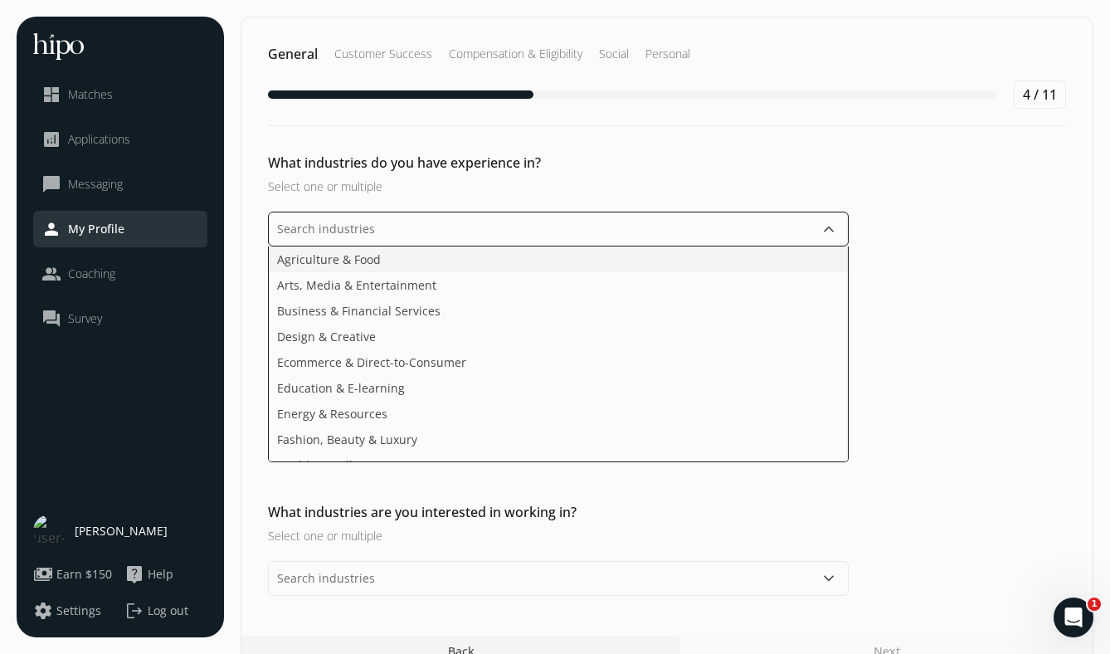
click at [513, 263] on li "Agriculture & Food" at bounding box center [558, 259] width 579 height 26
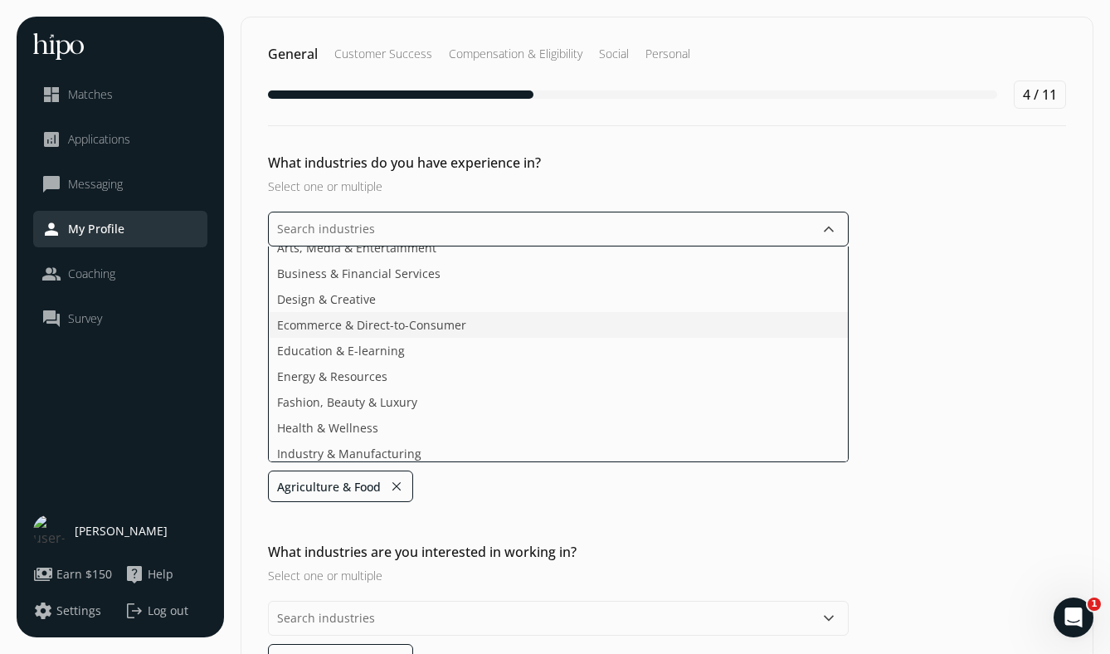
scroll to position [19, 0]
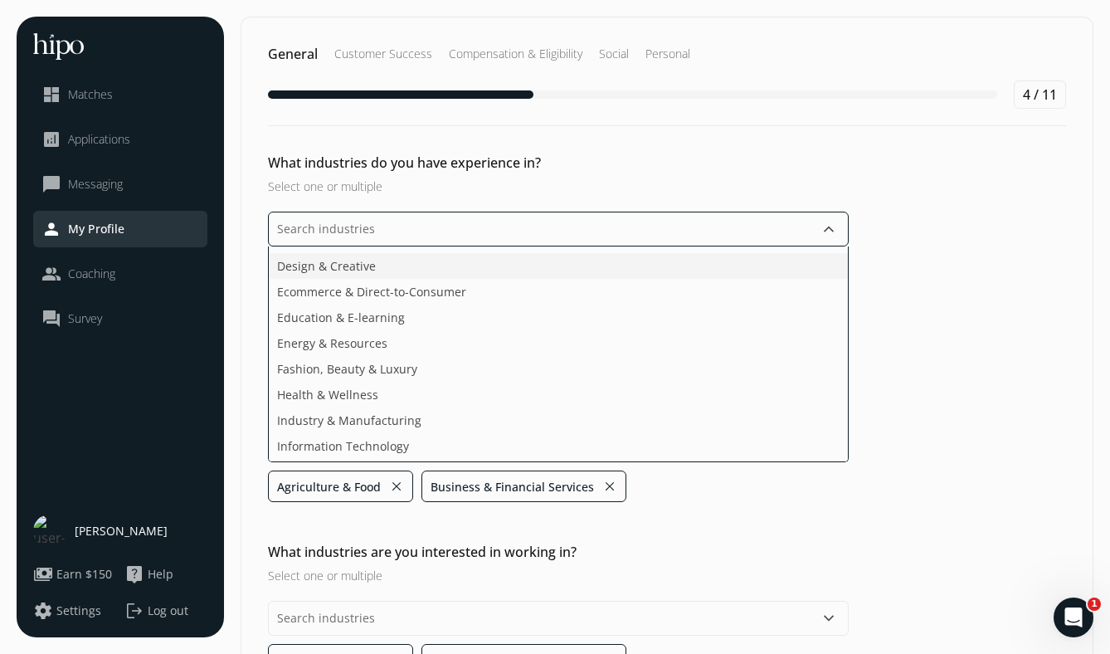
click at [520, 271] on li "Design & Creative" at bounding box center [558, 266] width 579 height 26
click at [540, 365] on li "Information Technology" at bounding box center [558, 365] width 579 height 26
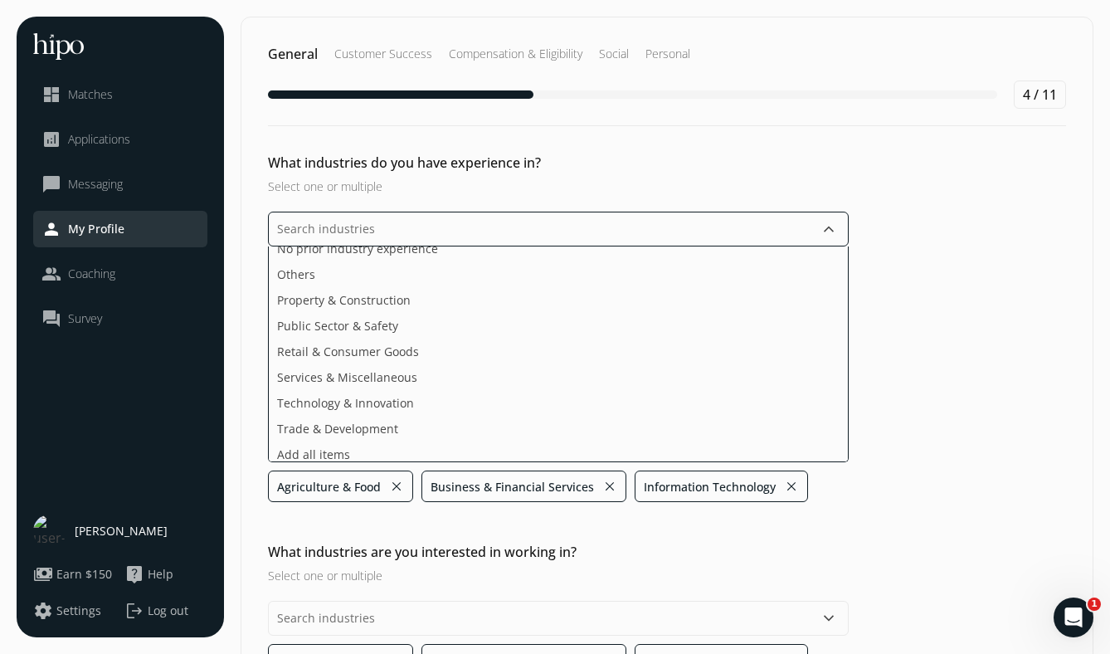
scroll to position [248, 0]
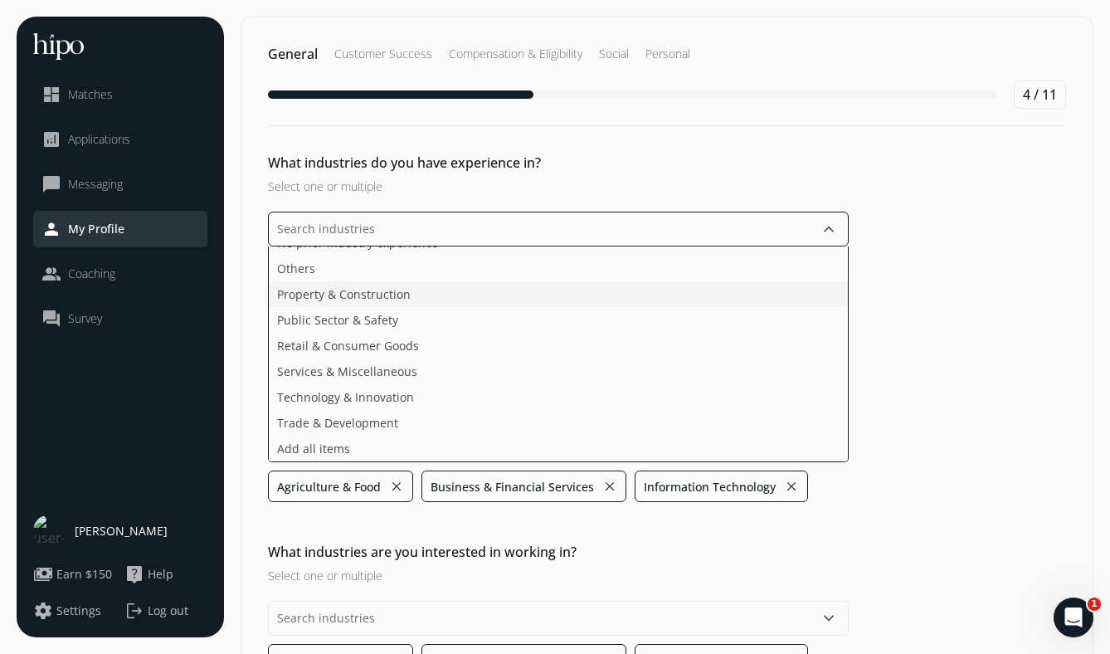
click at [520, 295] on ul "Arts, Media & Entertainment Design & Creative Ecommerce & Direct-to-Consumer Ed…" at bounding box center [558, 354] width 581 height 216
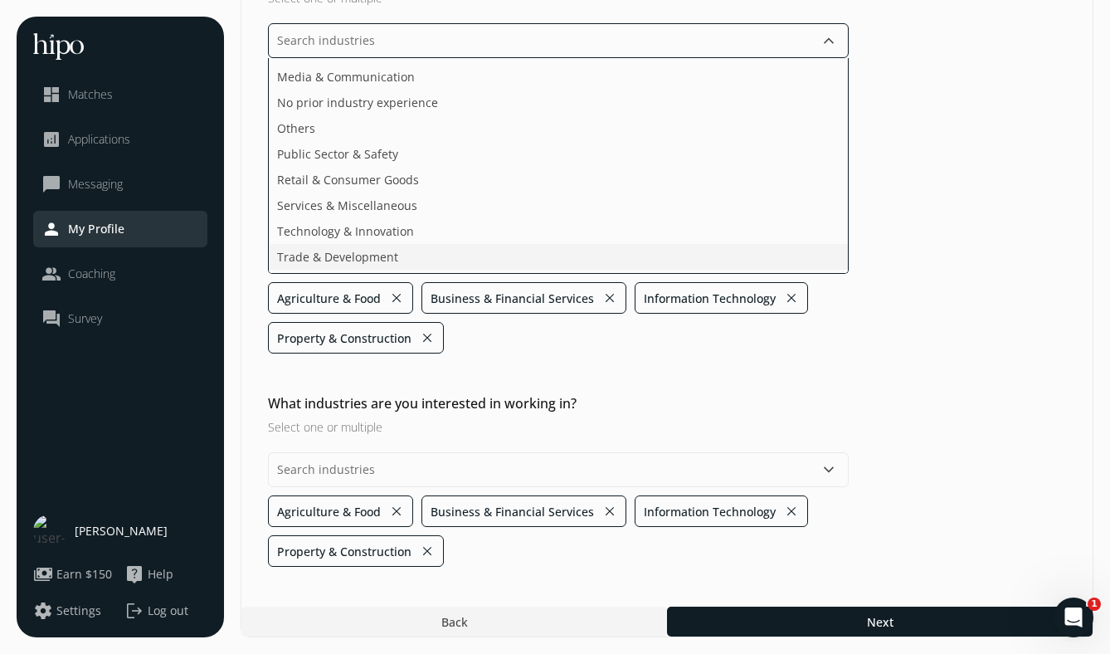
scroll to position [188, 0]
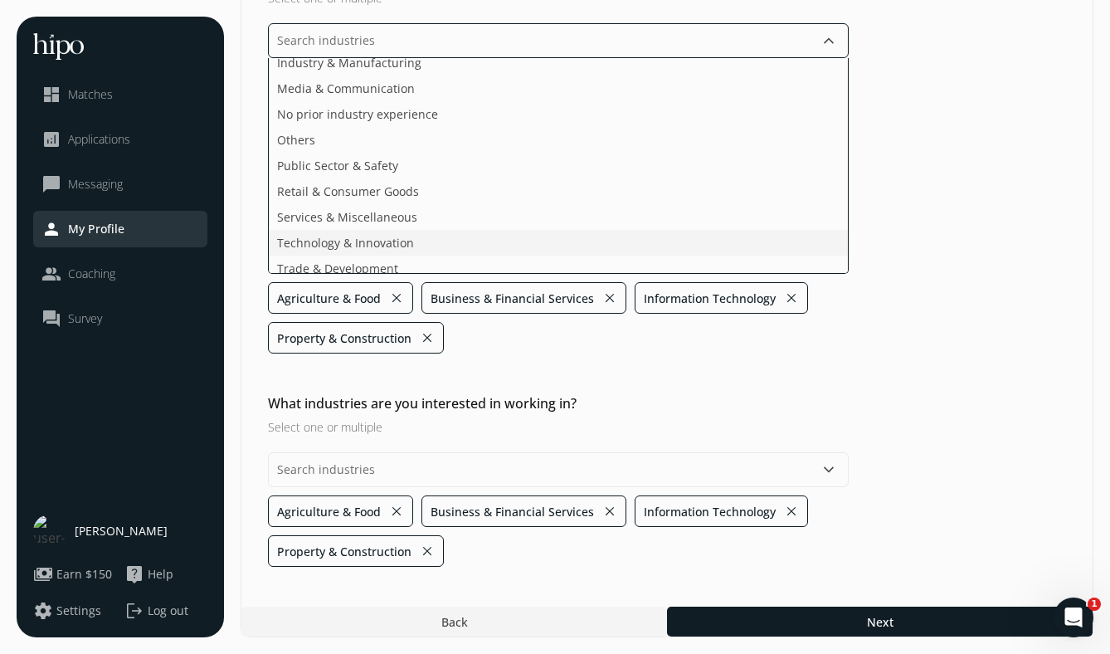
click at [501, 231] on li "Technology & Innovation" at bounding box center [558, 243] width 579 height 26
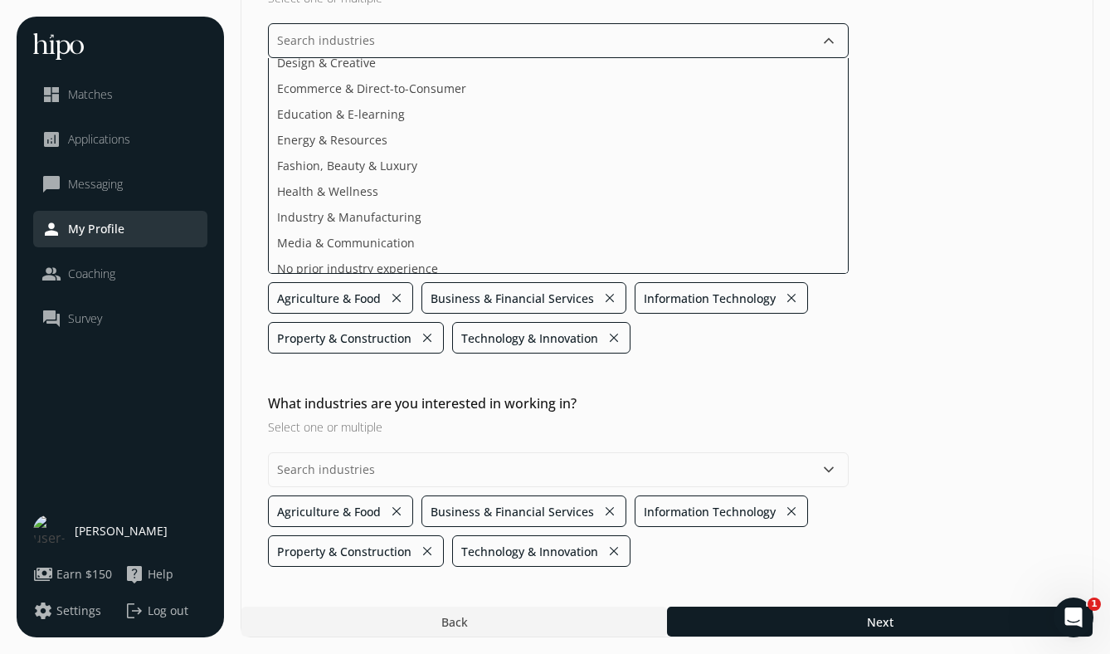
scroll to position [0, 0]
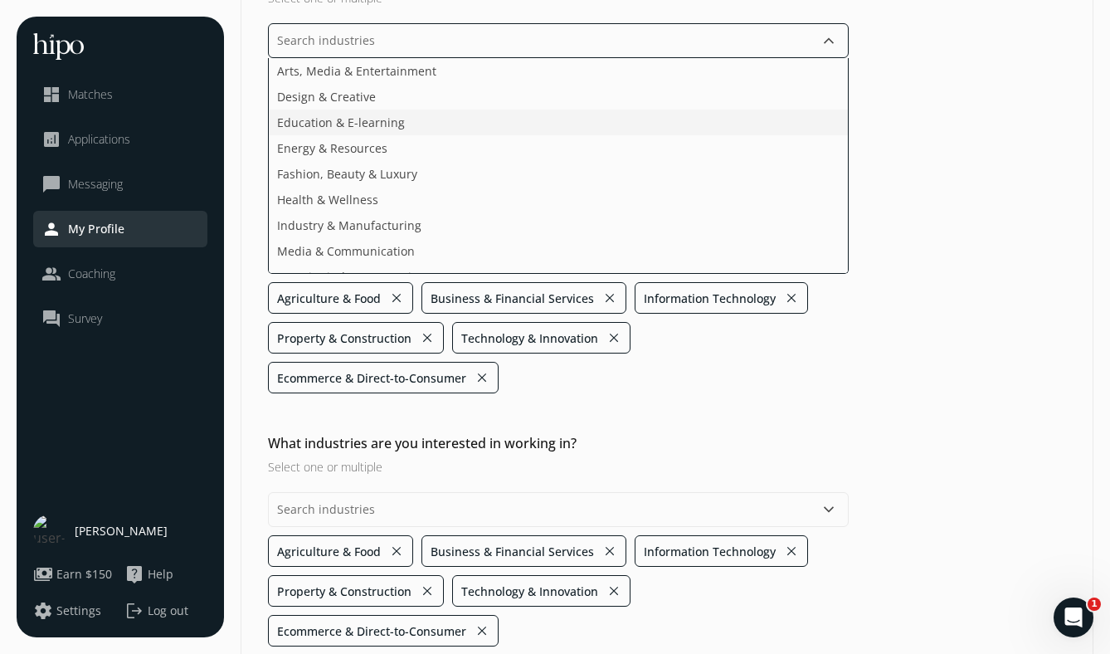
click at [506, 129] on li "Education & E-learning" at bounding box center [558, 122] width 579 height 26
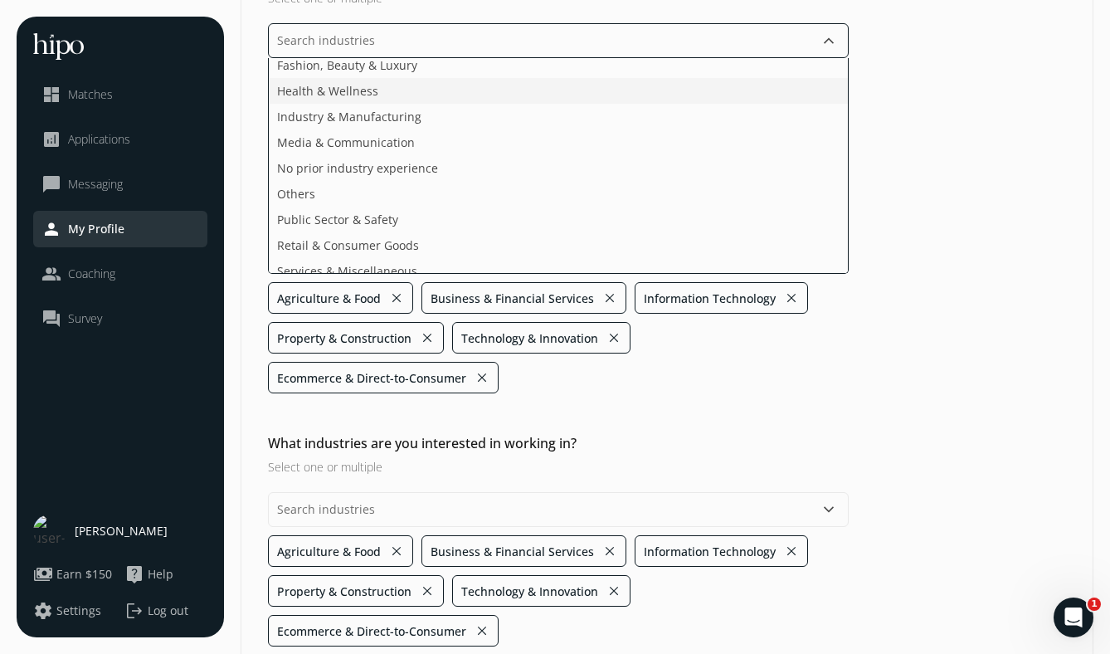
scroll to position [171, 0]
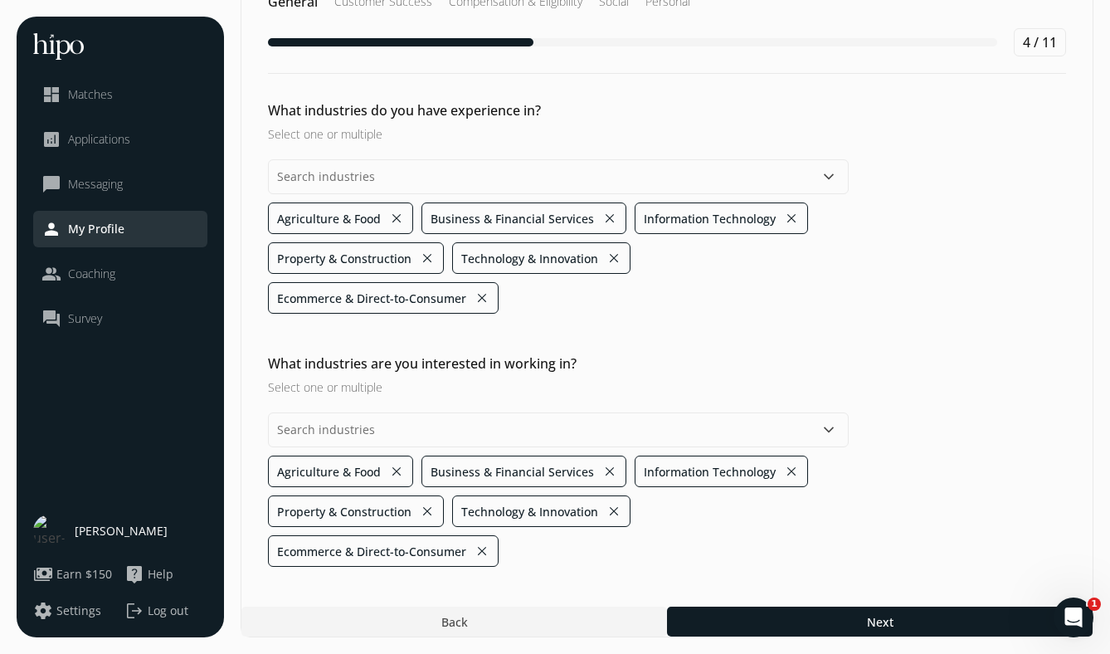
click at [715, 377] on div "What industries do you have experience in? Select one or multiple keyboard_arro…" at bounding box center [666, 333] width 851 height 466
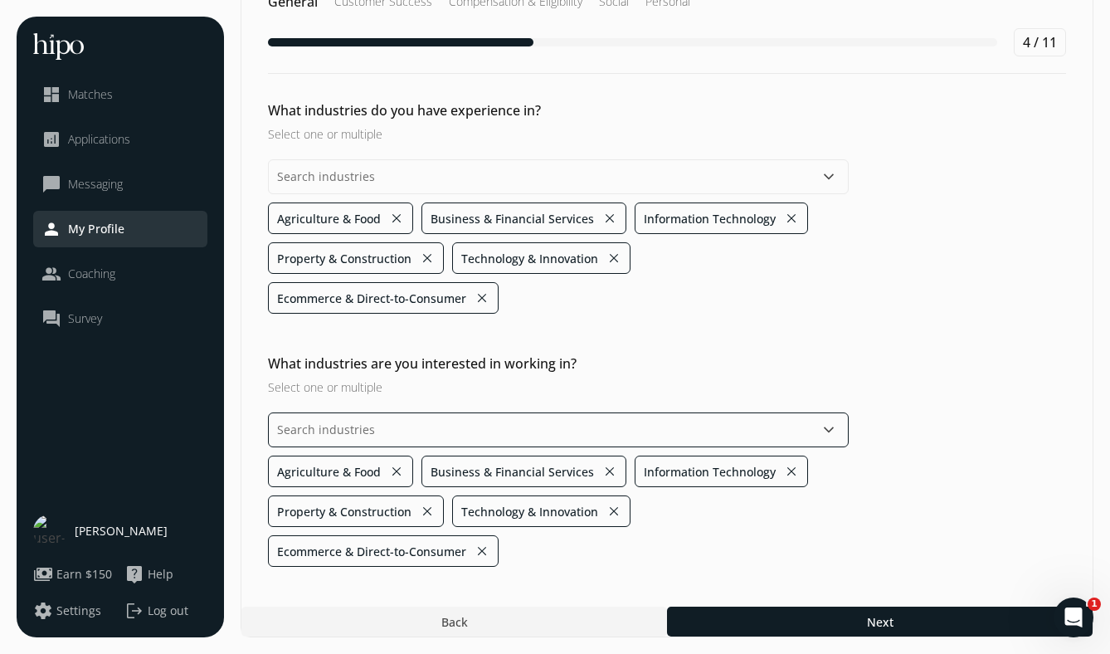
click at [571, 435] on div "keyboard_arrow_down Agriculture & Food close Business & Financial Services clos…" at bounding box center [558, 489] width 581 height 154
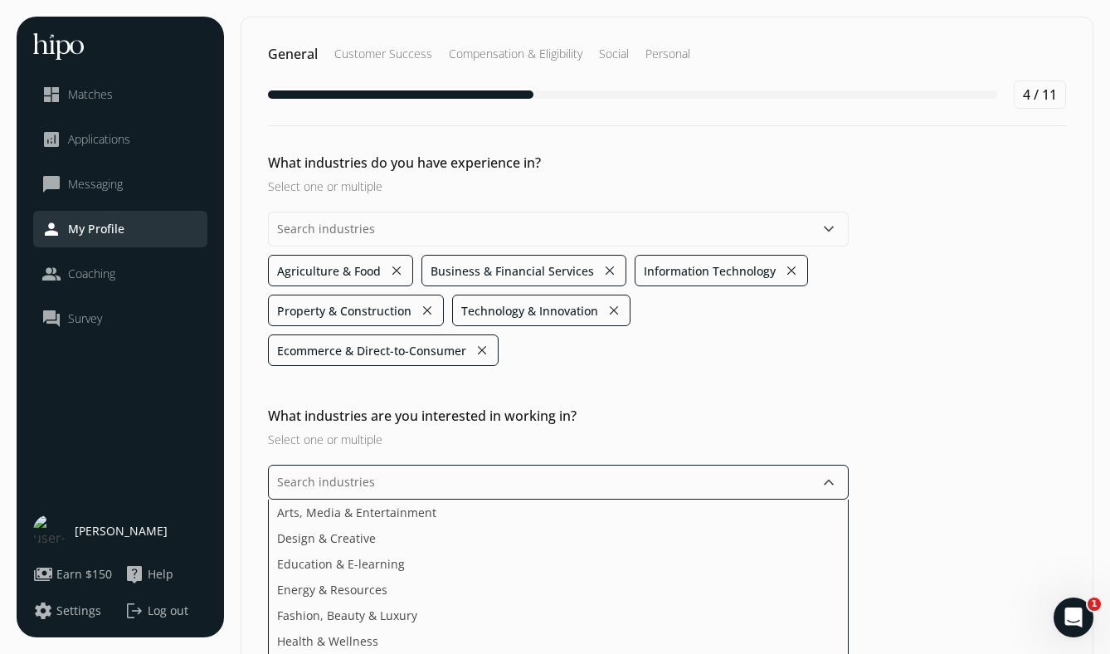
scroll to position [249, 0]
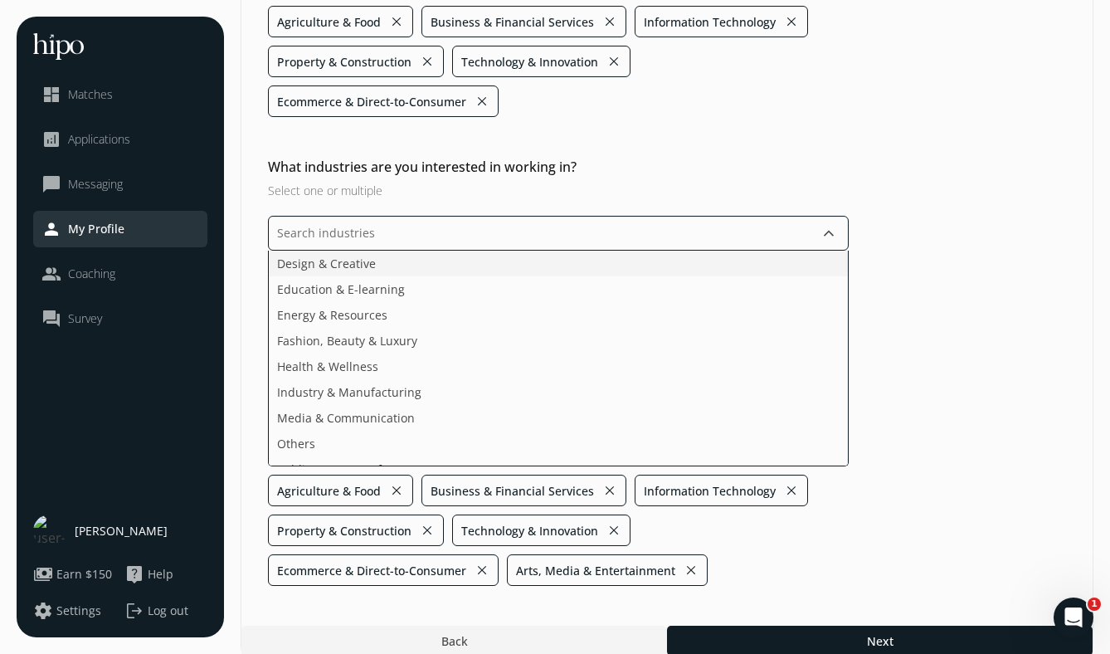
click at [481, 271] on li "Design & Creative" at bounding box center [558, 263] width 579 height 26
click at [456, 270] on li "Design & Creative" at bounding box center [558, 263] width 579 height 26
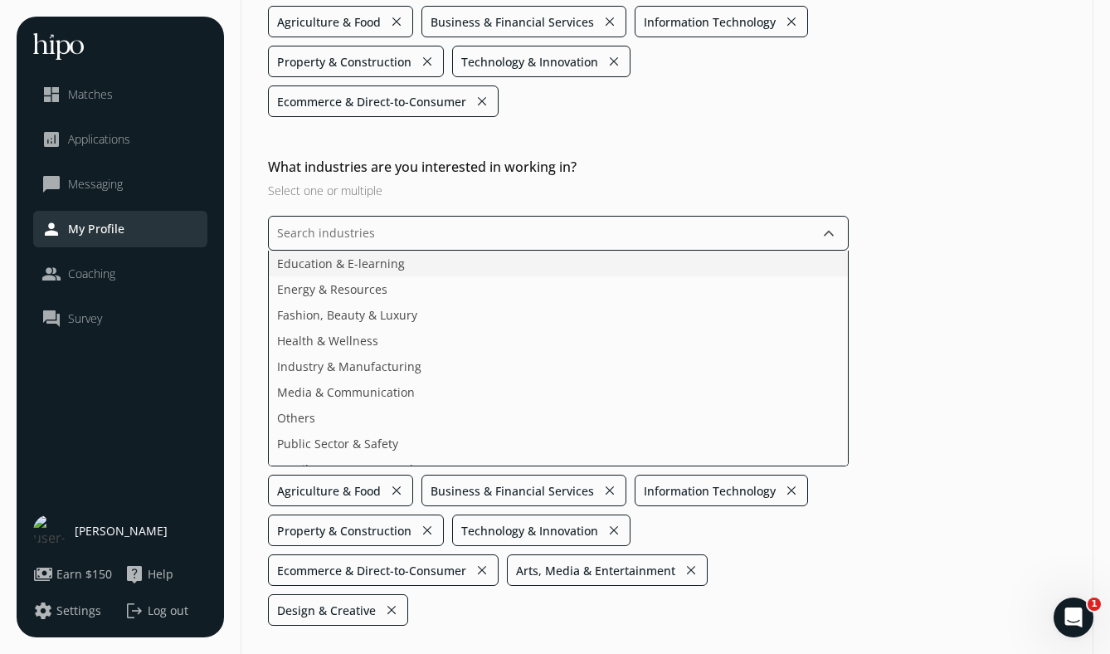
click at [456, 270] on li "Education & E-learning" at bounding box center [558, 263] width 579 height 26
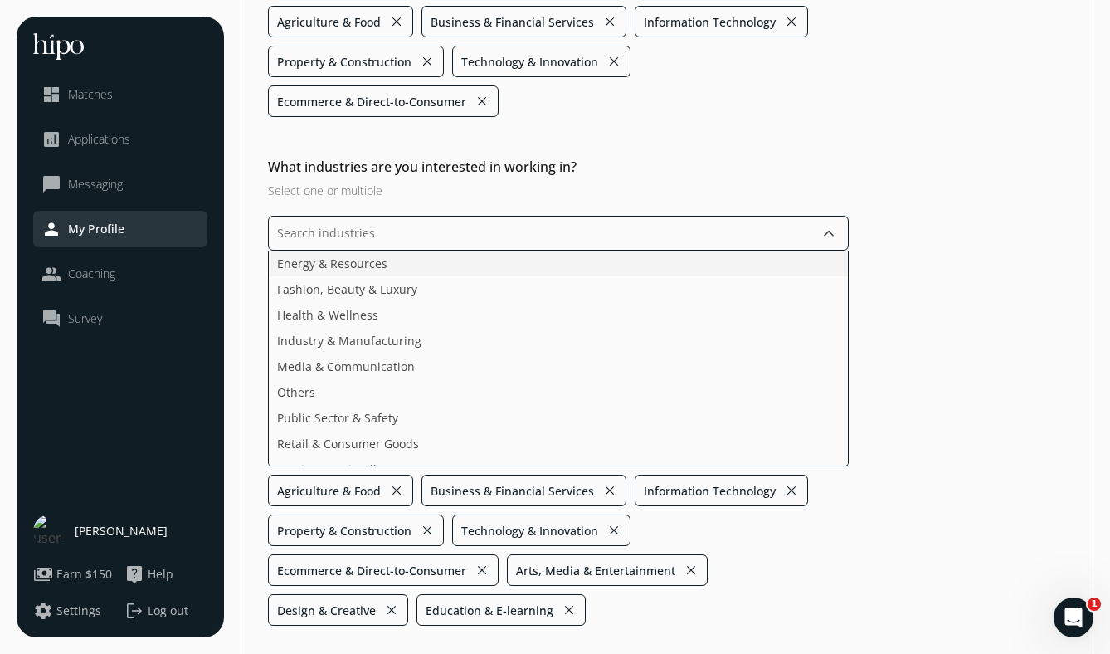
click at [456, 270] on li "Energy & Resources" at bounding box center [558, 263] width 579 height 26
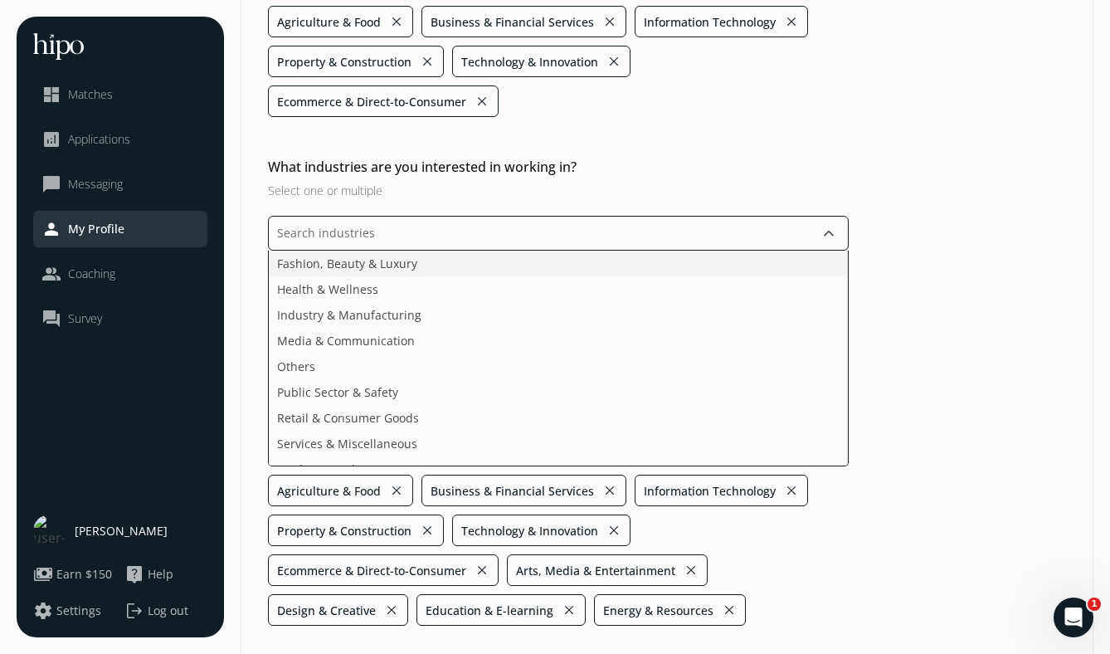
click at [456, 270] on li "Fashion, Beauty & Luxury" at bounding box center [558, 263] width 579 height 26
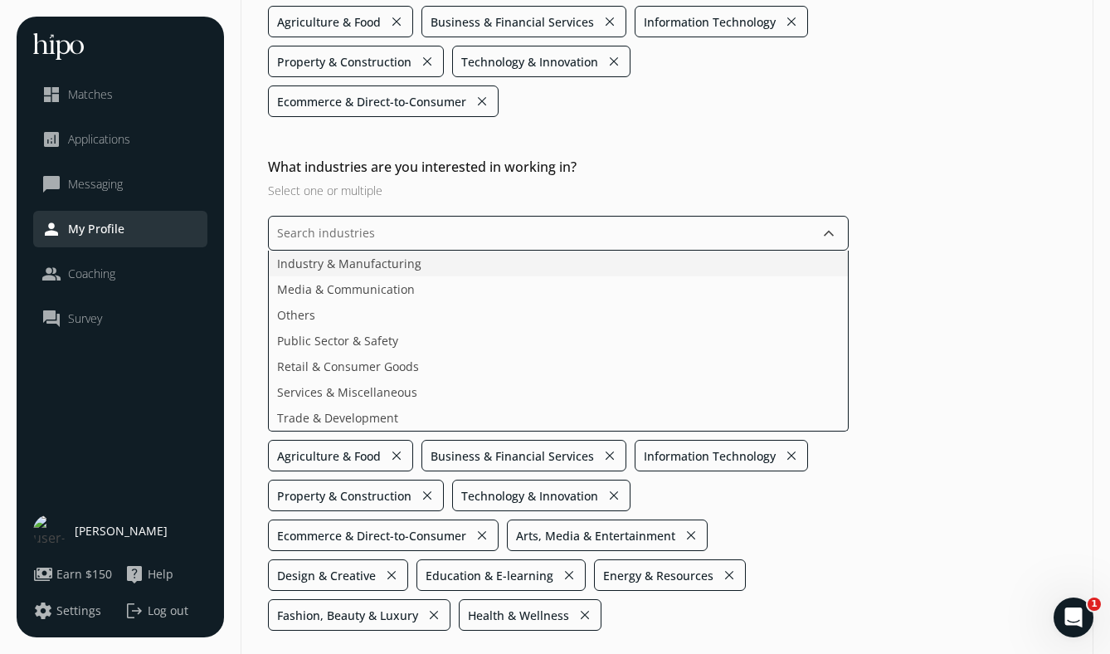
click at [456, 270] on li "Industry & Manufacturing" at bounding box center [558, 263] width 579 height 26
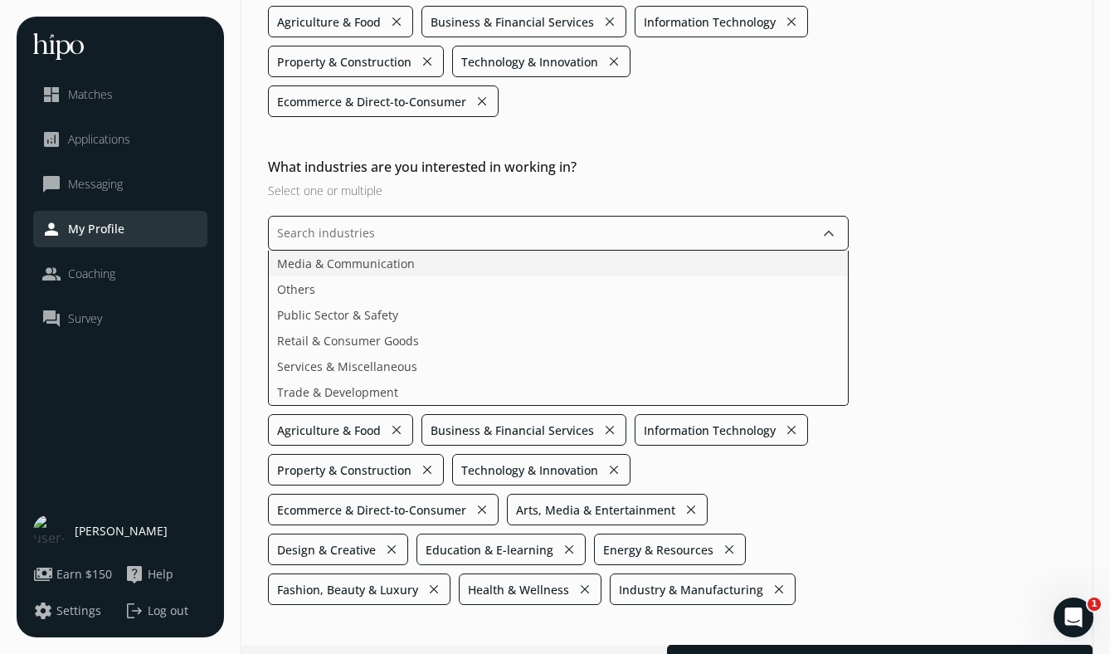
click at [456, 270] on li "Media & Communication" at bounding box center [558, 263] width 579 height 26
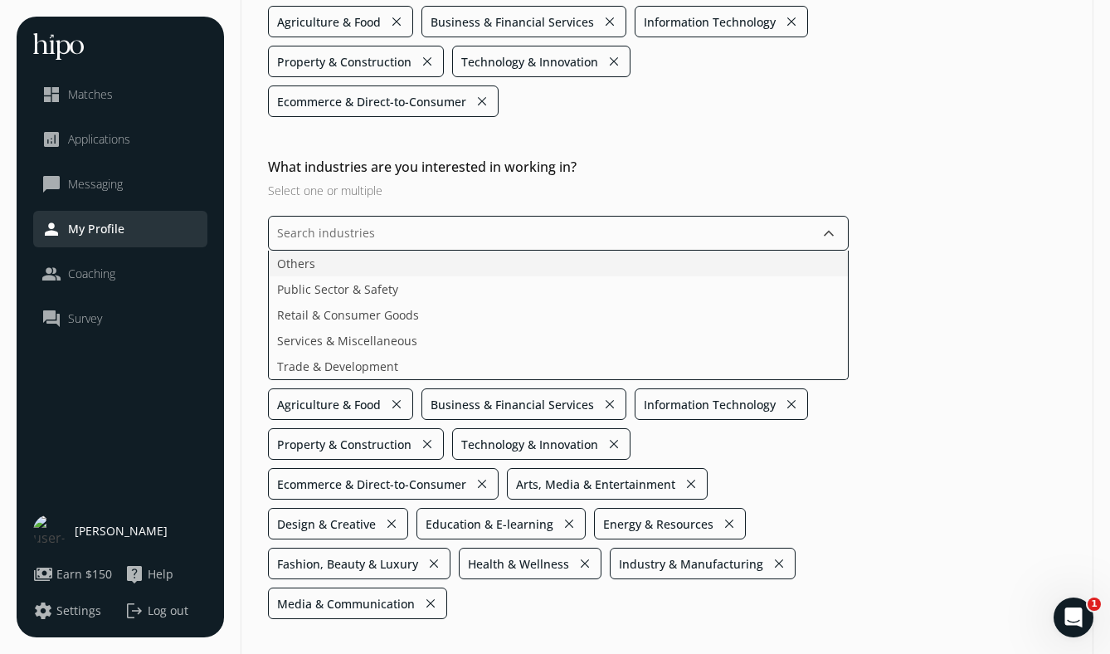
click at [456, 270] on li "Others" at bounding box center [558, 263] width 579 height 26
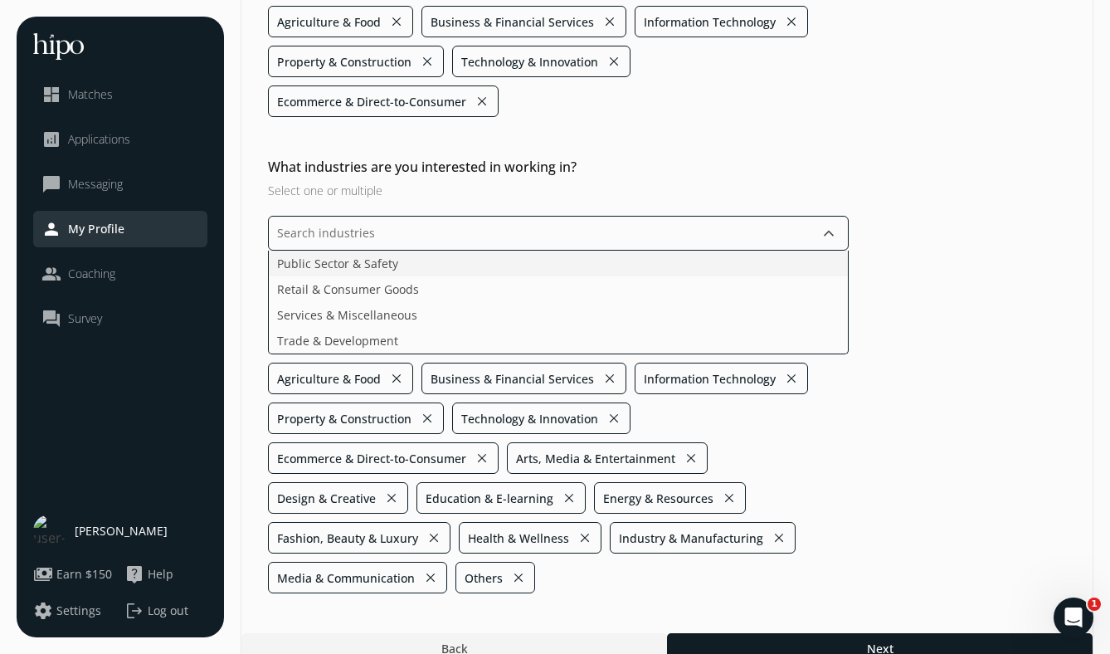
click at [456, 270] on li "Public Sector & Safety" at bounding box center [558, 263] width 579 height 26
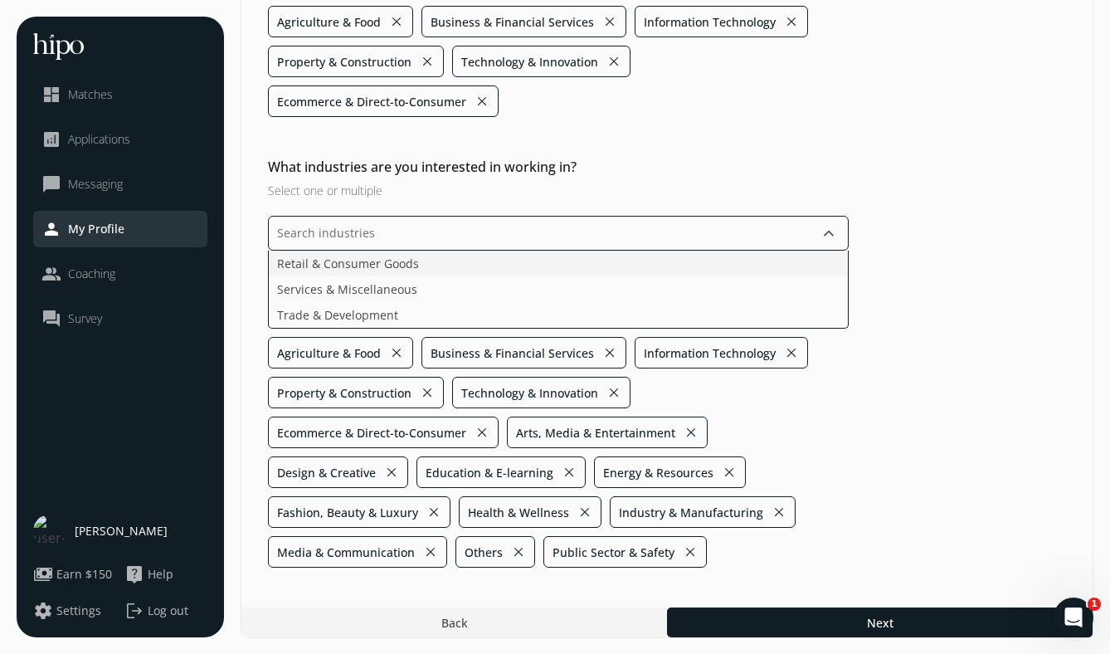
click at [456, 270] on li "Retail & Consumer Goods" at bounding box center [558, 263] width 579 height 26
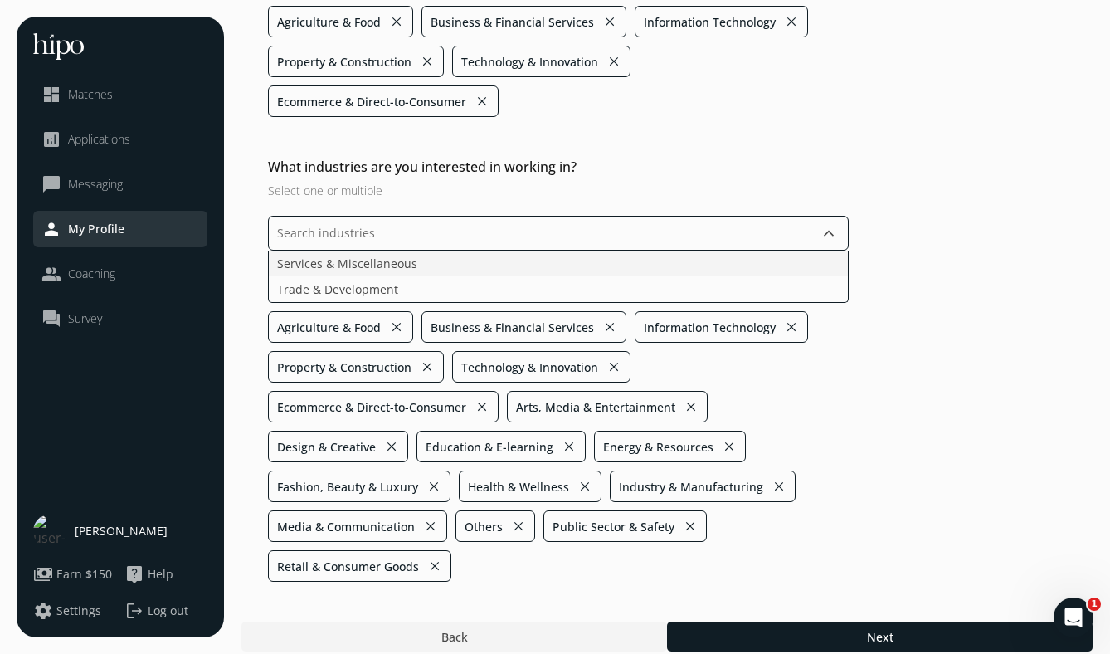
click at [456, 270] on li "Services & Miscellaneous" at bounding box center [558, 263] width 579 height 26
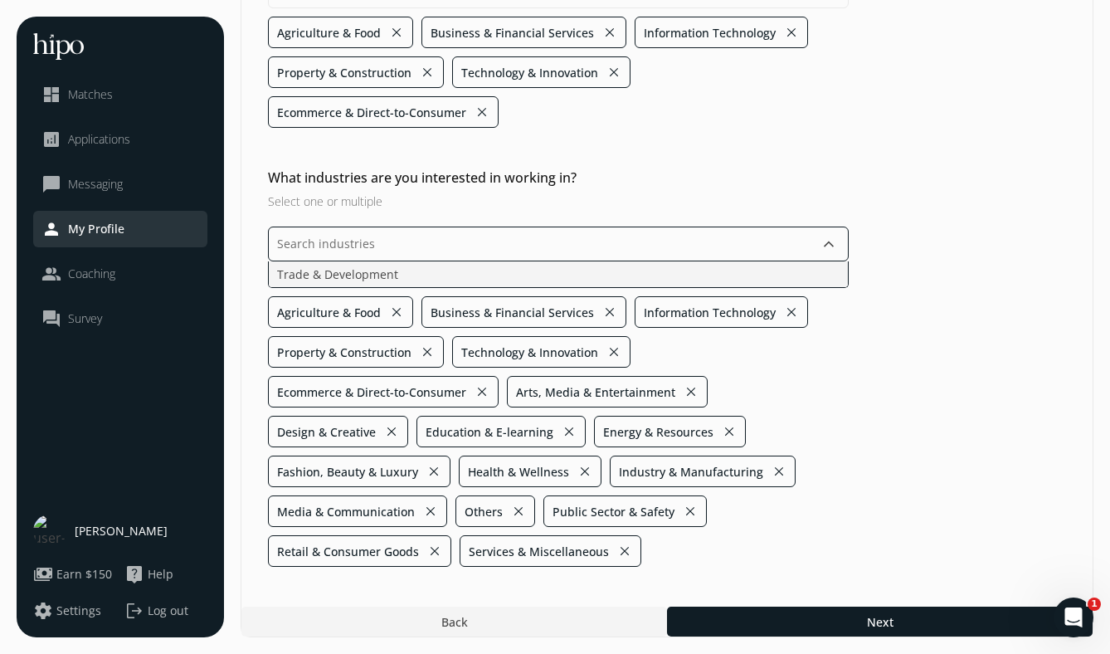
click at [456, 270] on li "Trade & Development" at bounding box center [558, 274] width 579 height 26
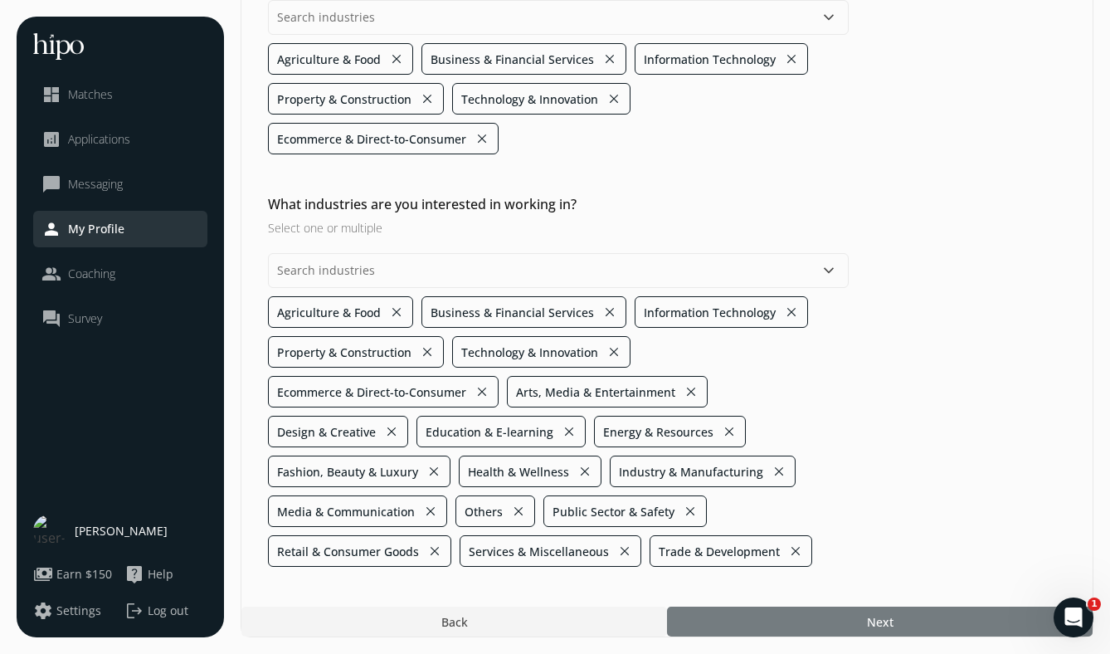
scroll to position [211, 0]
click at [751, 623] on div at bounding box center [879, 621] width 425 height 30
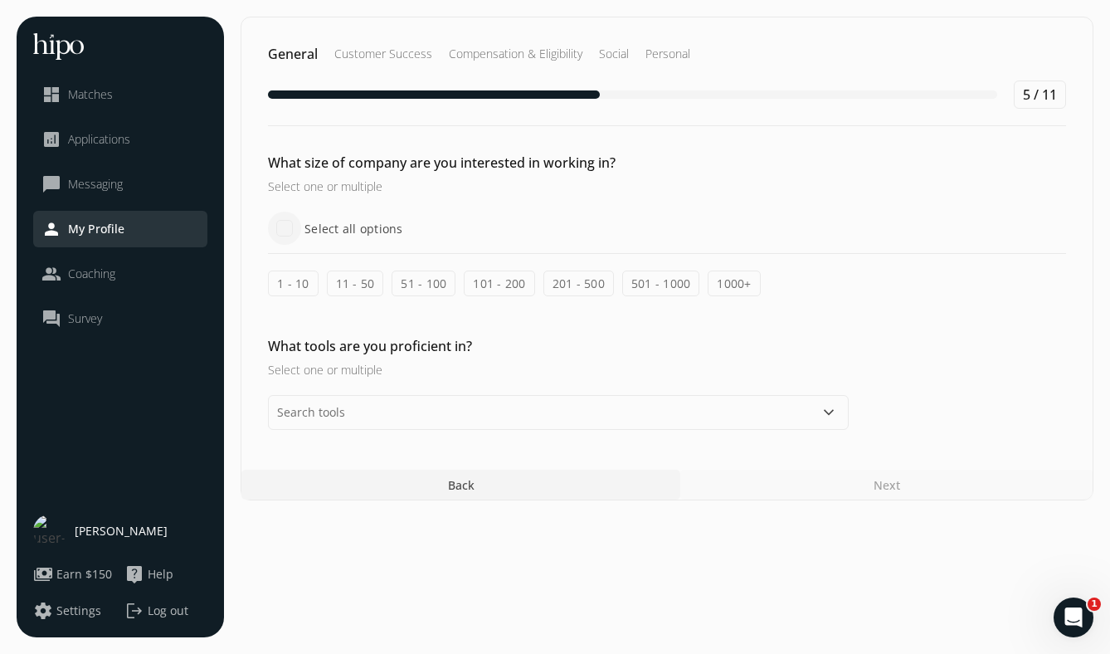
click at [282, 225] on input "Select all options" at bounding box center [284, 227] width 33 height 33
checkbox input "true"
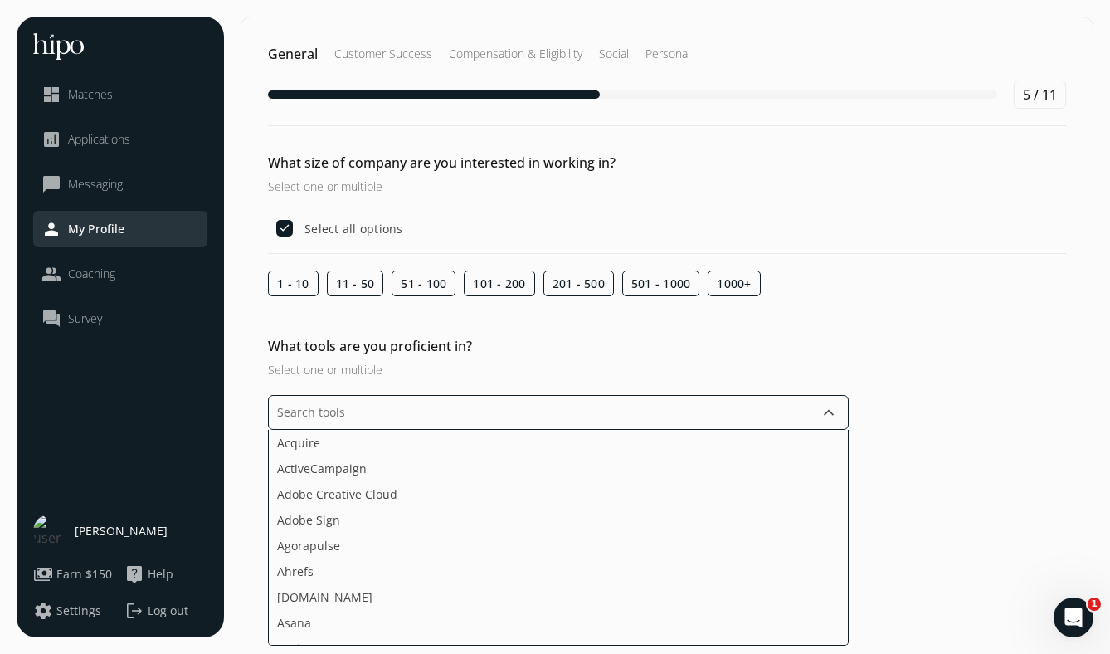
click at [499, 422] on input "text" at bounding box center [558, 412] width 581 height 35
click at [503, 449] on li "Adobe Creative Cloud" at bounding box center [558, 441] width 579 height 26
click at [498, 445] on li "Agorapulse" at bounding box center [558, 441] width 579 height 26
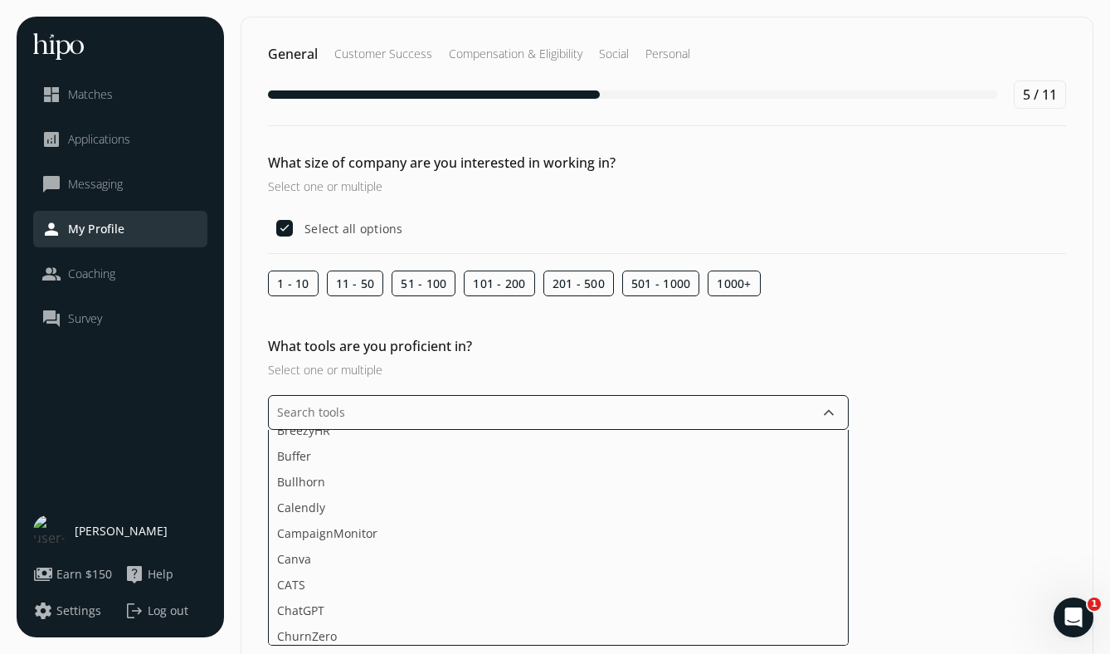
scroll to position [304, 0]
click at [505, 493] on li "CampaignMonitor" at bounding box center [558, 499] width 579 height 26
click at [503, 479] on li "Canva" at bounding box center [558, 481] width 579 height 26
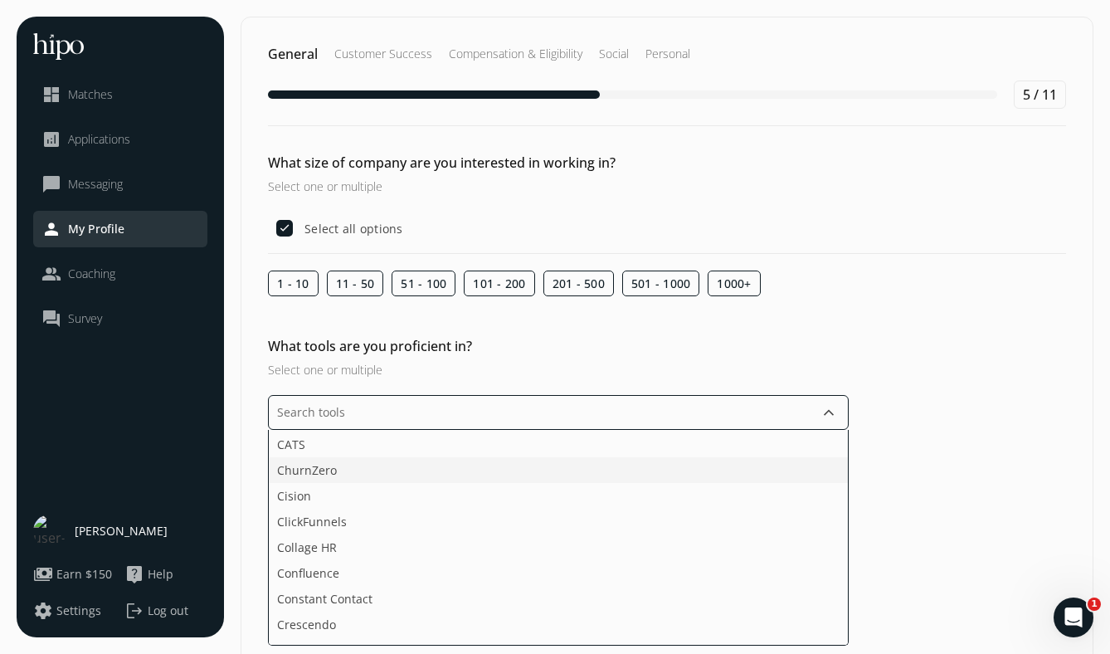
click at [503, 478] on li "ChurnZero" at bounding box center [558, 470] width 579 height 26
click at [504, 490] on li "Domo" at bounding box center [558, 498] width 579 height 26
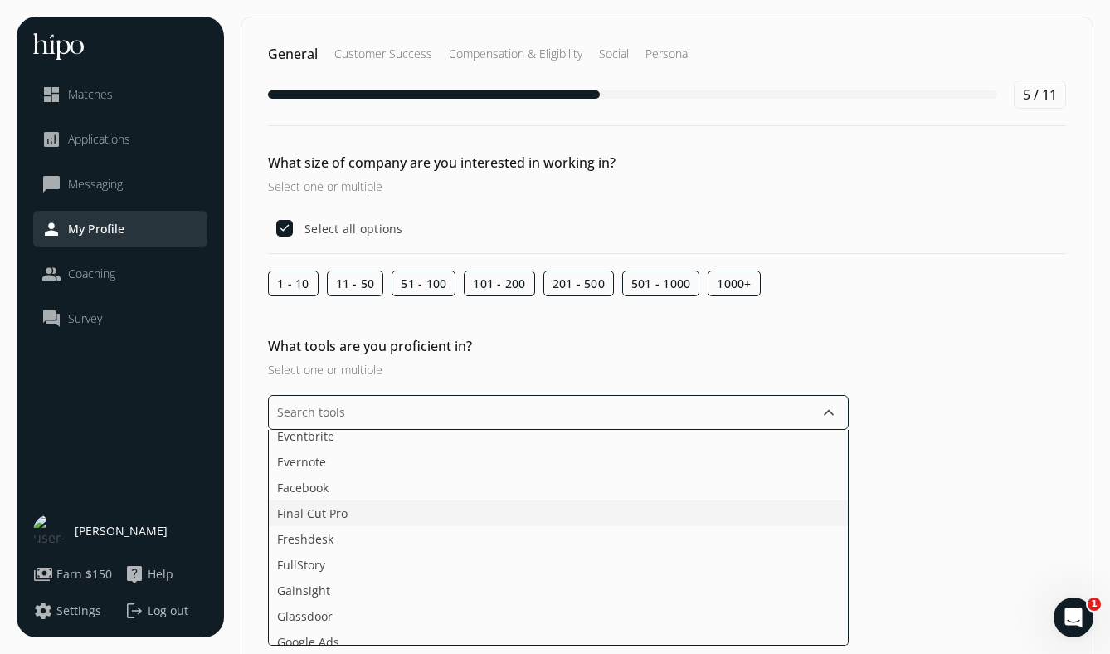
click at [506, 503] on li "Final Cut Pro" at bounding box center [558, 513] width 579 height 26
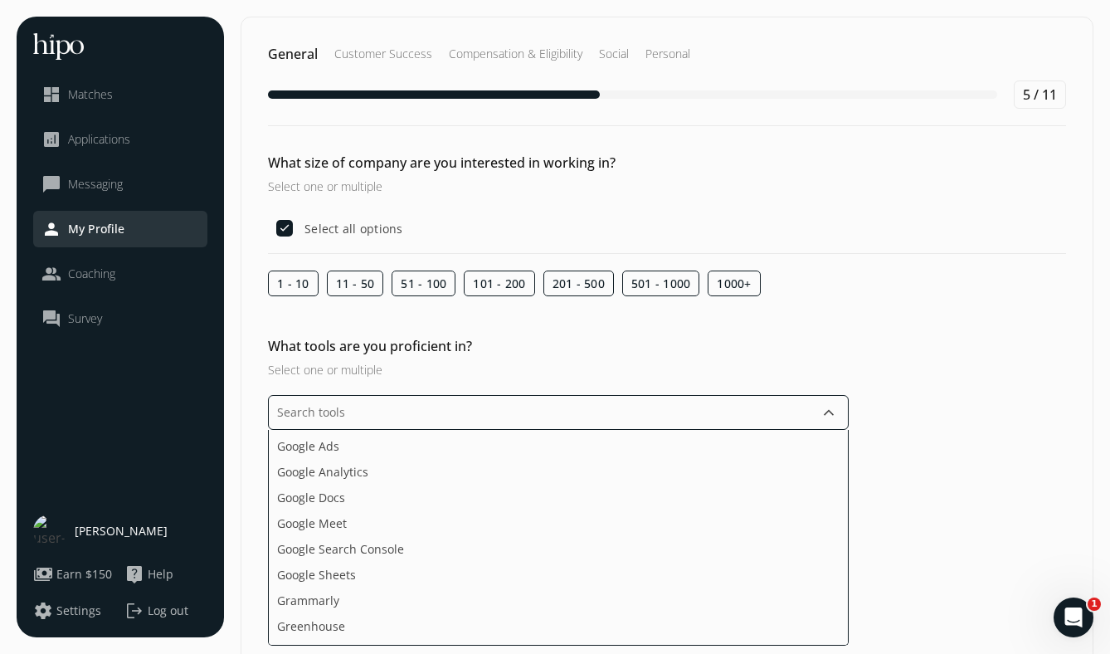
scroll to position [954, 0]
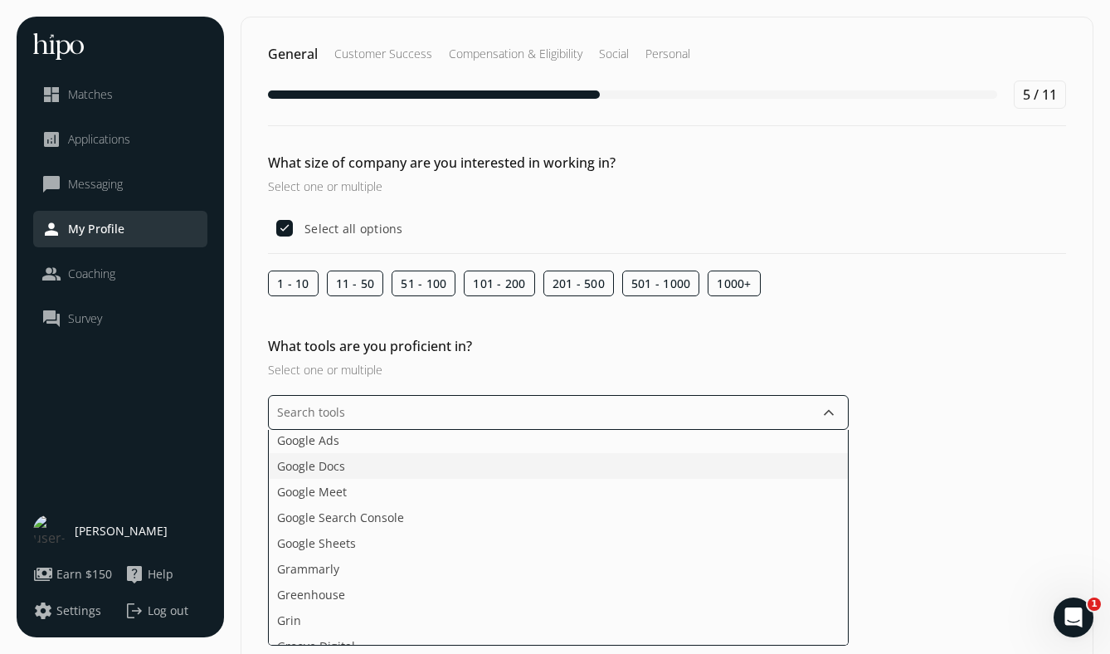
click at [500, 468] on li "Google Docs" at bounding box center [558, 466] width 579 height 26
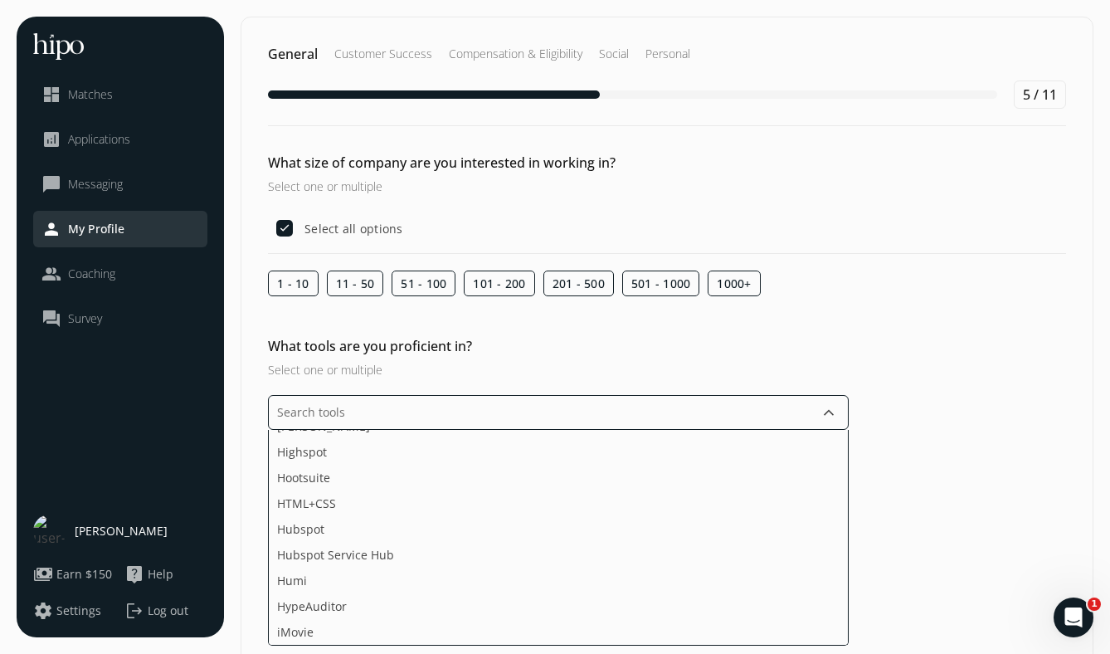
scroll to position [1291, 0]
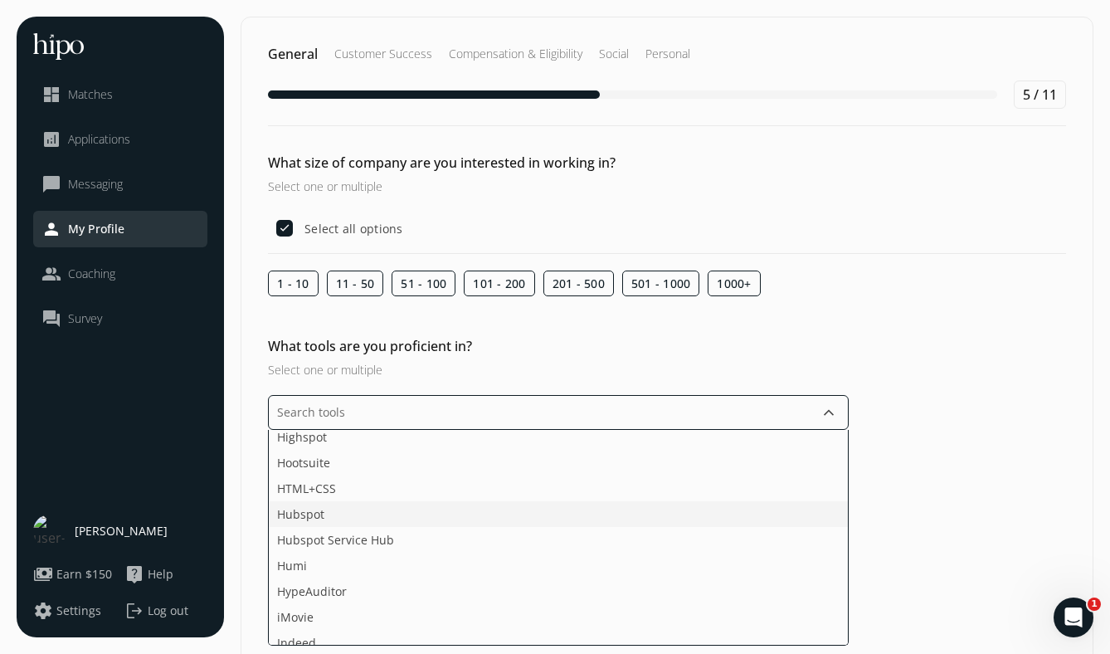
click at [508, 509] on li "Hubspot" at bounding box center [558, 514] width 579 height 26
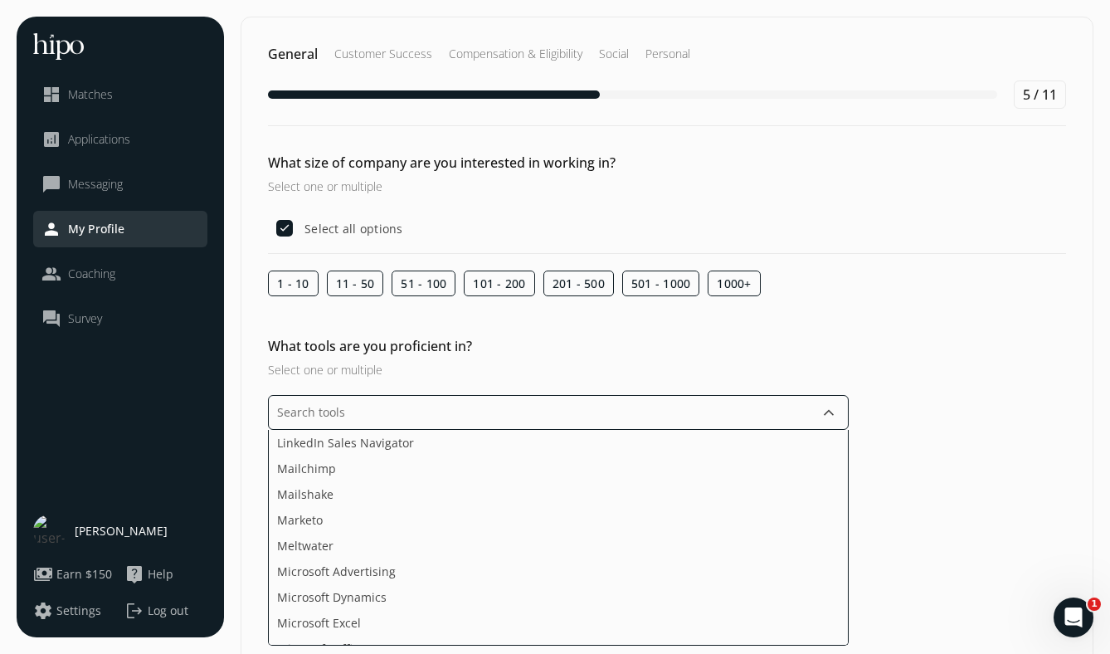
scroll to position [1905, 0]
click at [498, 476] on li "Mailchimp" at bounding box center [558, 466] width 579 height 26
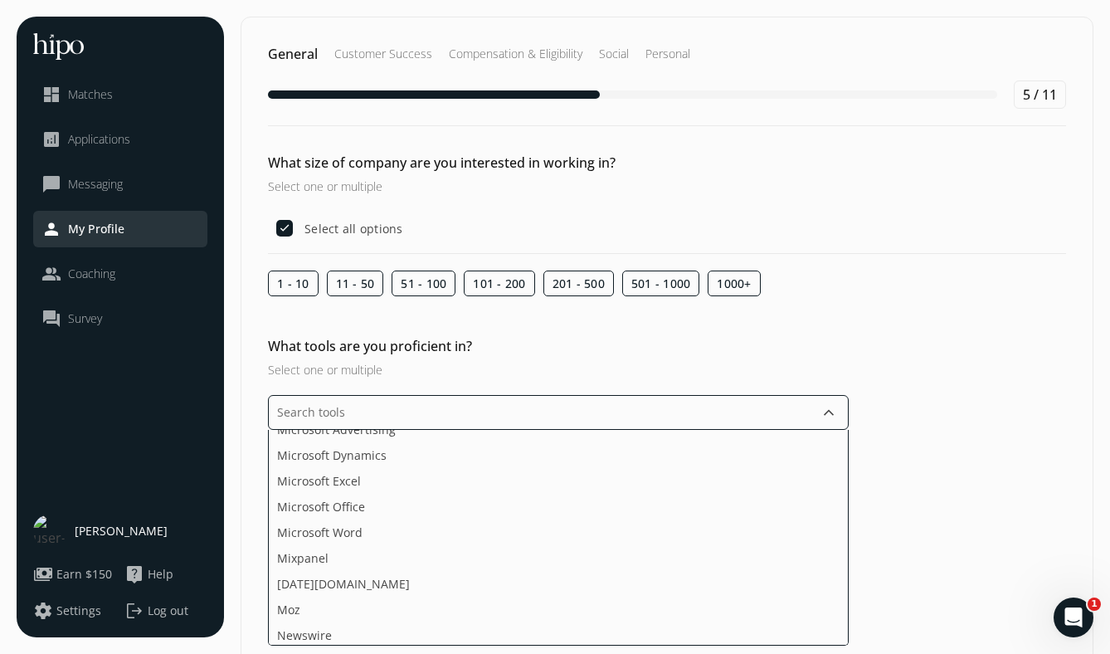
scroll to position [2015, 0]
click at [501, 480] on li "Microsoft Excel" at bounding box center [558, 485] width 579 height 26
click at [501, 480] on li "Together" at bounding box center [558, 483] width 579 height 26
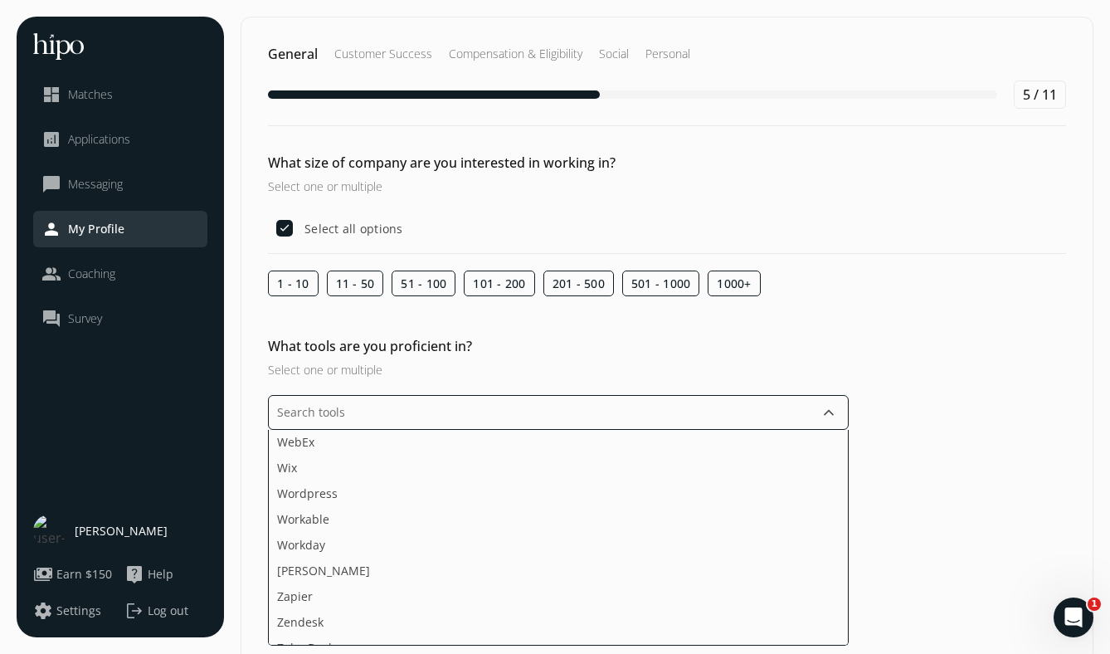
scroll to position [3076, 0]
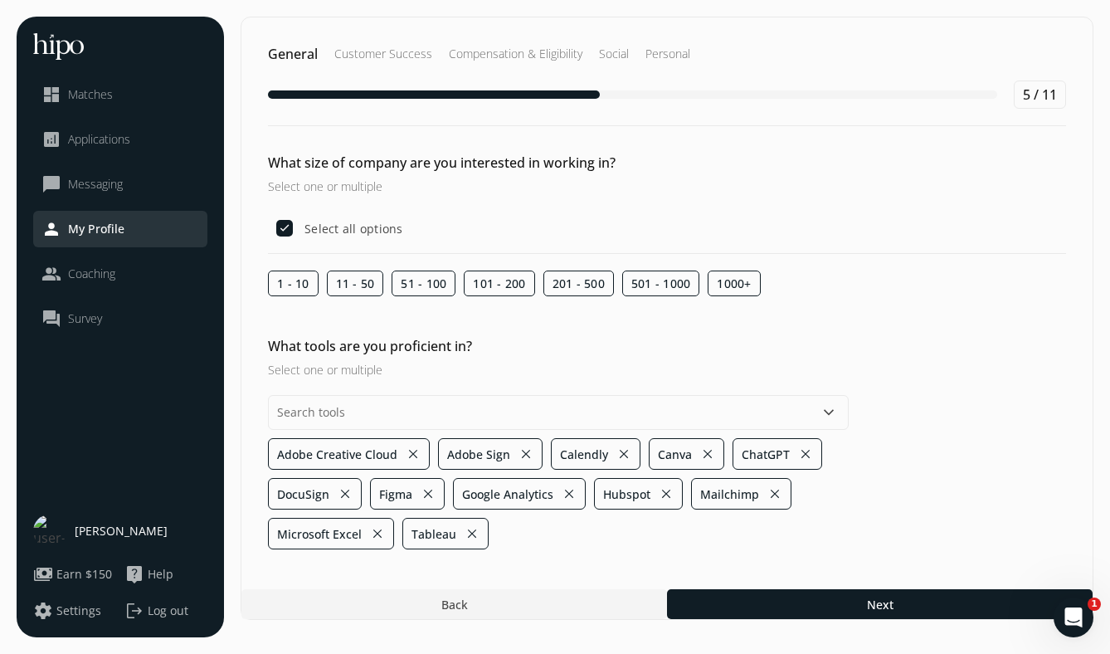
click at [904, 509] on div "What tools are you proficient in? Select one or multiple keyboard_arrow_down Ad…" at bounding box center [666, 442] width 851 height 213
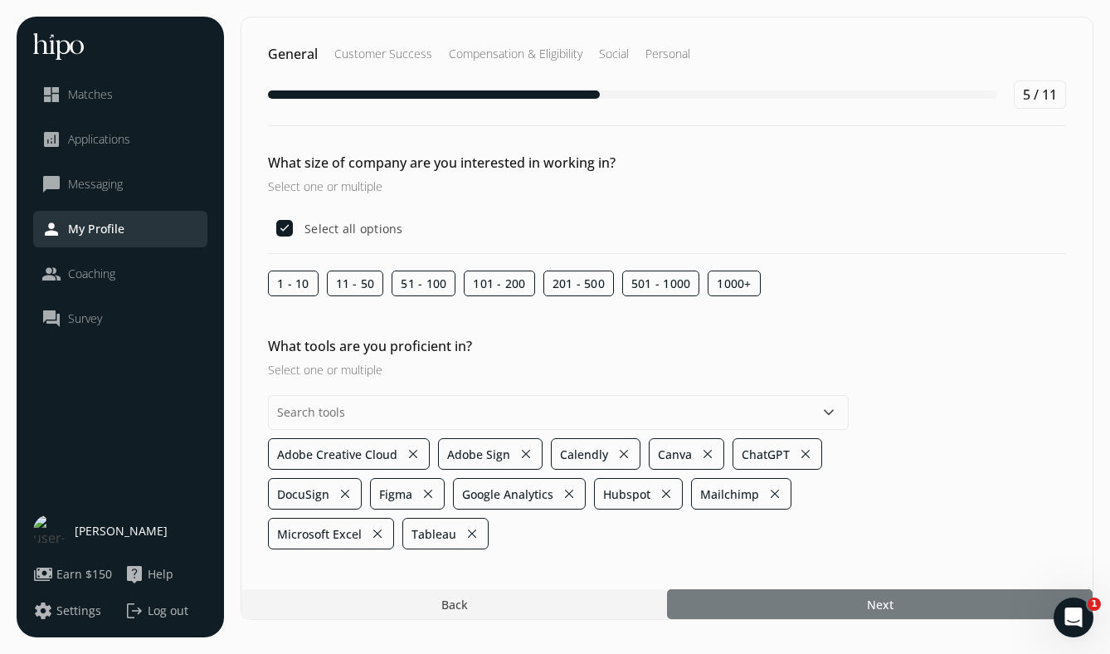
click at [899, 591] on div at bounding box center [879, 604] width 425 height 30
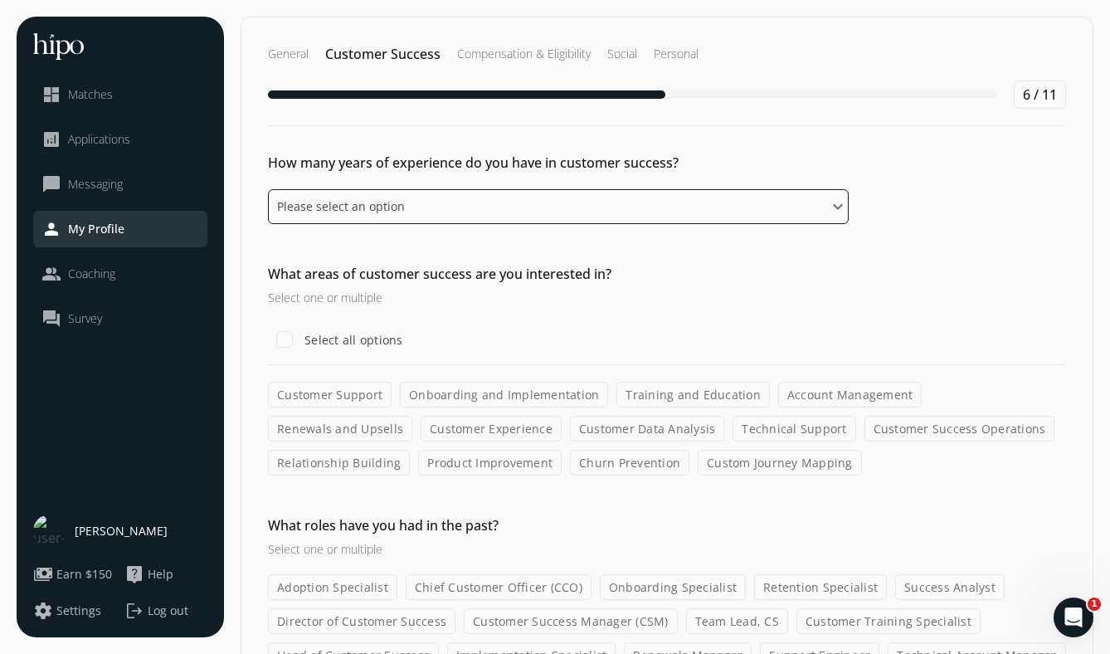
click at [513, 215] on select "Please select an option 0 - 1 years 2 - 3 years 4 - 5 years 6 - 8 years 9+ years" at bounding box center [558, 206] width 581 height 35
select select "four_five_years"
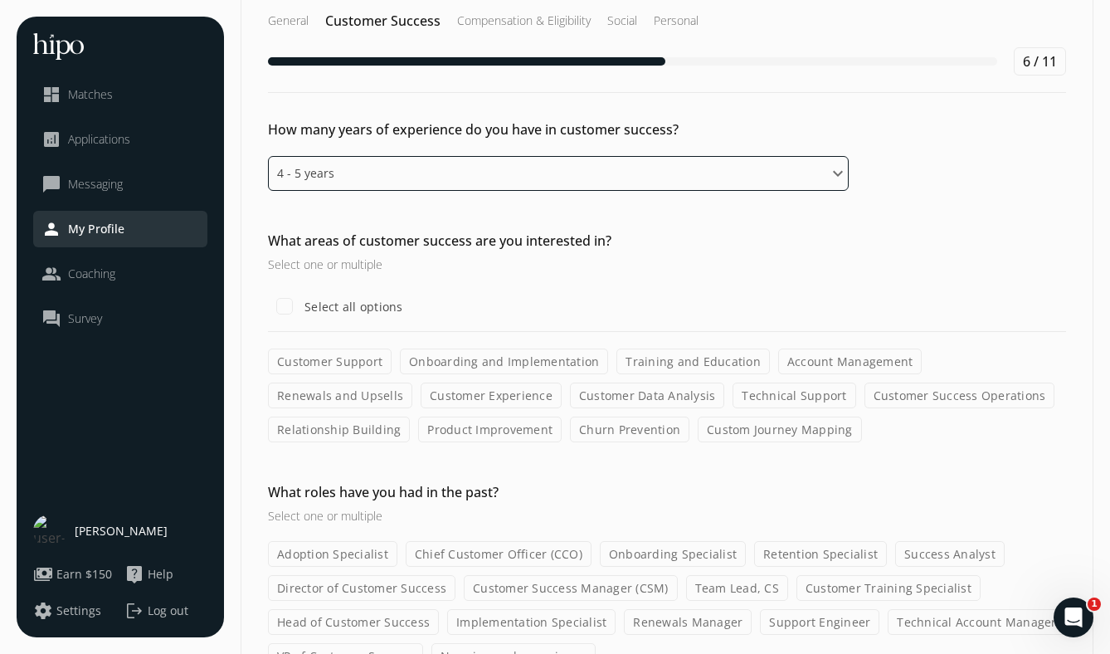
scroll to position [46, 0]
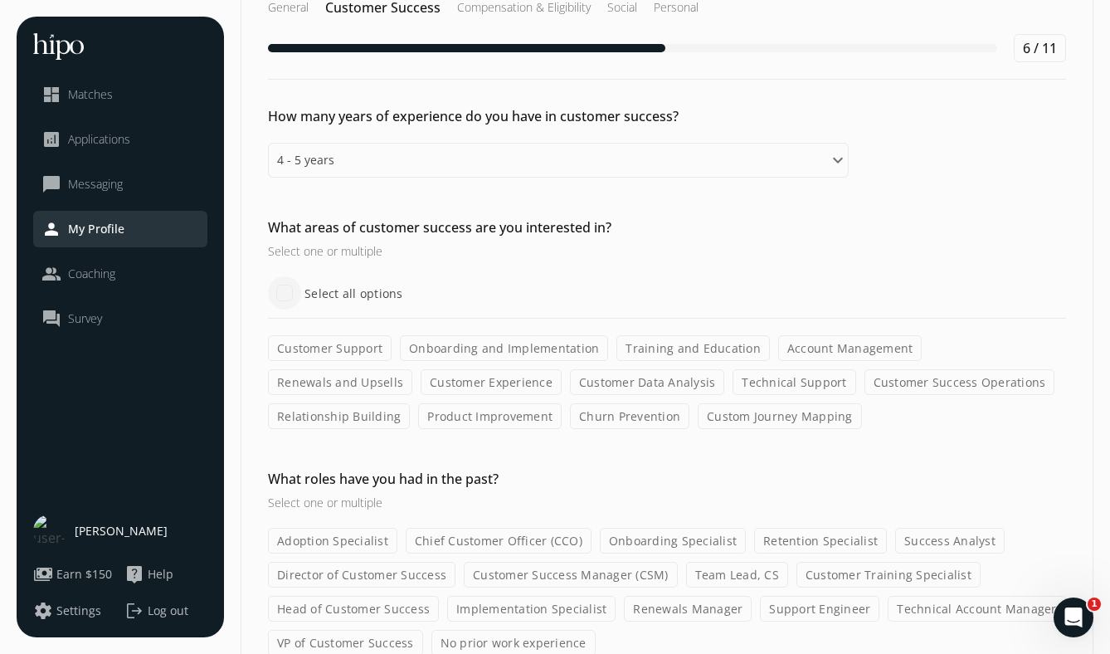
click at [291, 293] on input "Select all options" at bounding box center [284, 292] width 33 height 33
checkbox input "true"
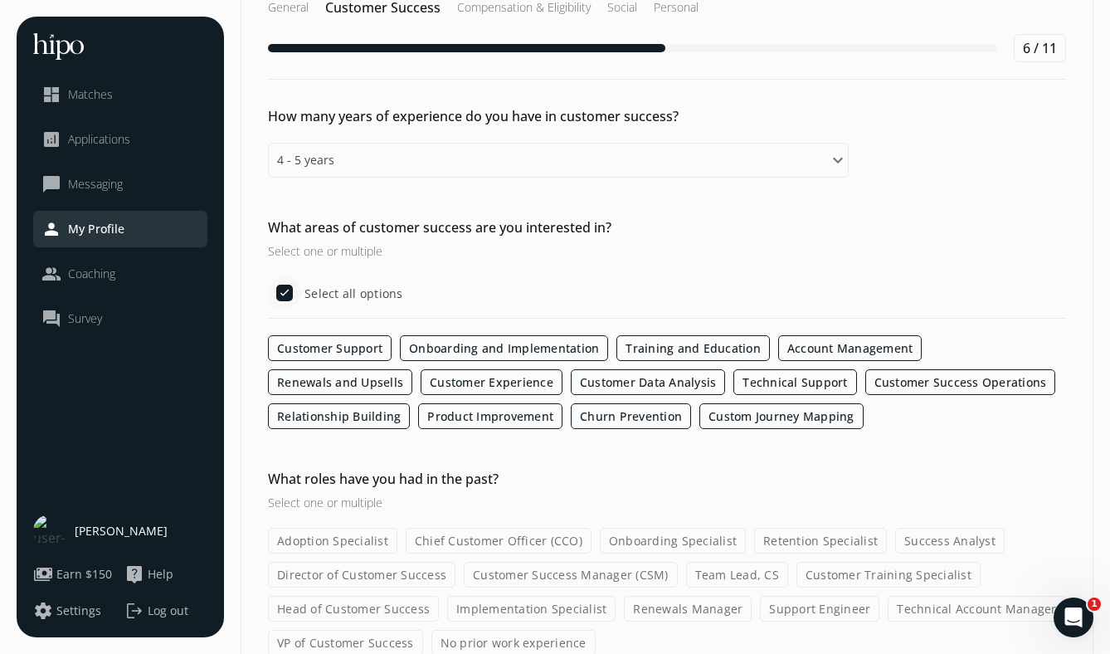
scroll to position [135, 0]
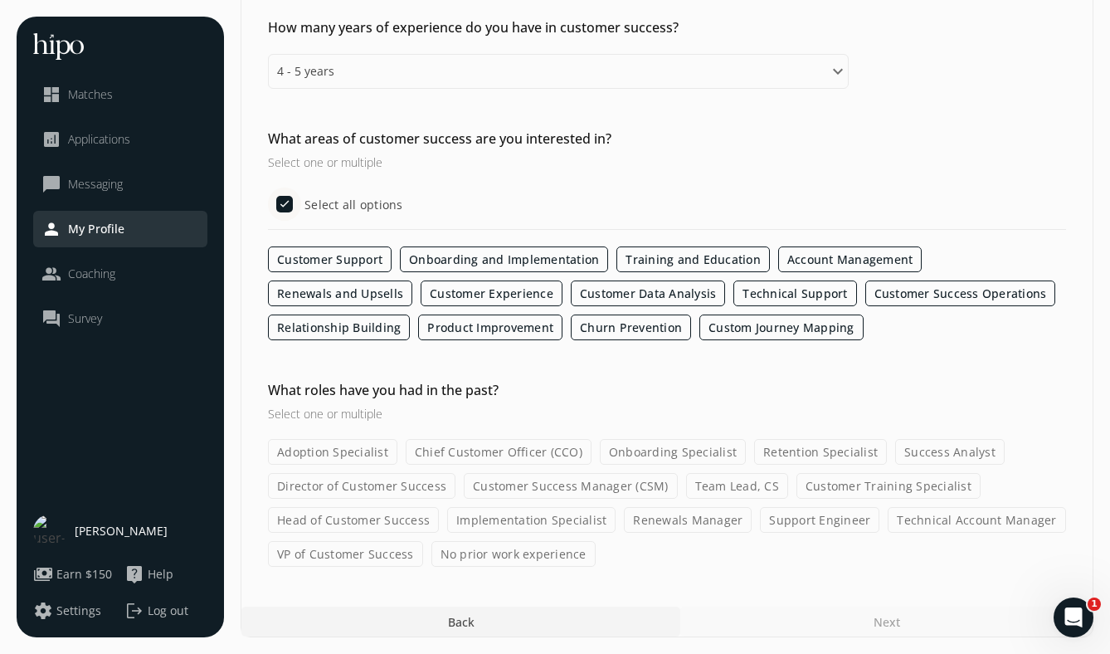
click at [605, 481] on label "Customer Success Manager (CSM)" at bounding box center [571, 486] width 214 height 26
click at [0, 0] on input "Customer Success Manager (CSM)" at bounding box center [0, 0] width 0 height 0
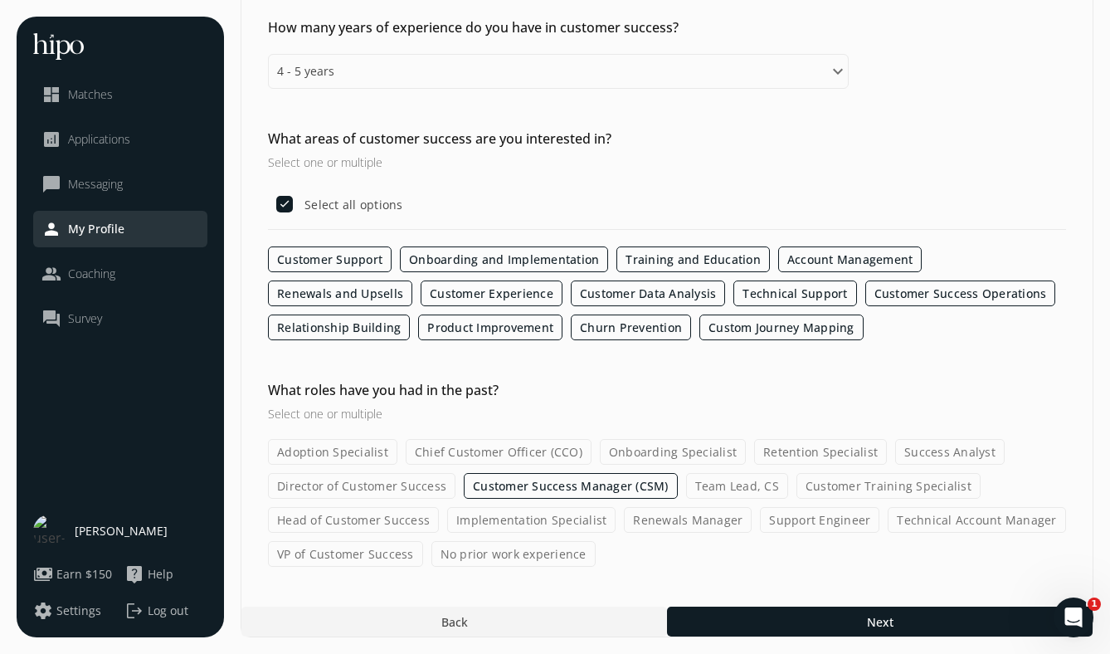
click at [735, 479] on label "Team Lead, CS" at bounding box center [737, 486] width 102 height 26
click at [0, 0] on input "Team Lead, CS" at bounding box center [0, 0] width 0 height 0
click at [391, 518] on label "Head of Customer Success" at bounding box center [353, 520] width 171 height 26
click at [0, 0] on input "Head of Customer Success" at bounding box center [0, 0] width 0 height 0
click at [715, 484] on label "Team Lead, CS" at bounding box center [737, 486] width 102 height 26
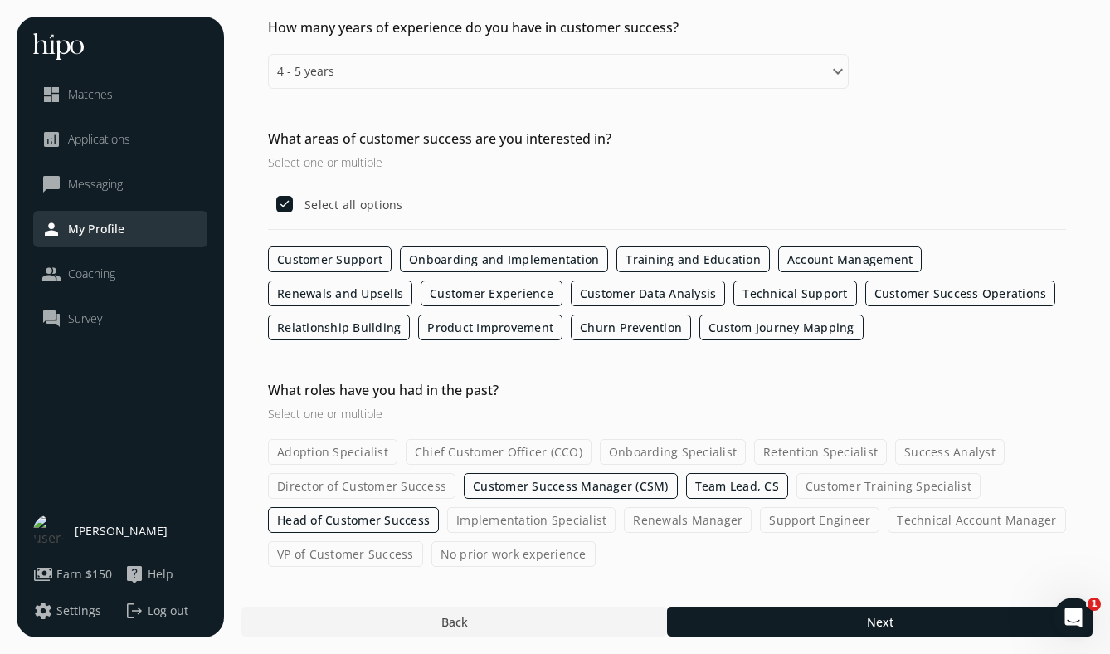
click at [0, 0] on input "Team Lead, CS" at bounding box center [0, 0] width 0 height 0
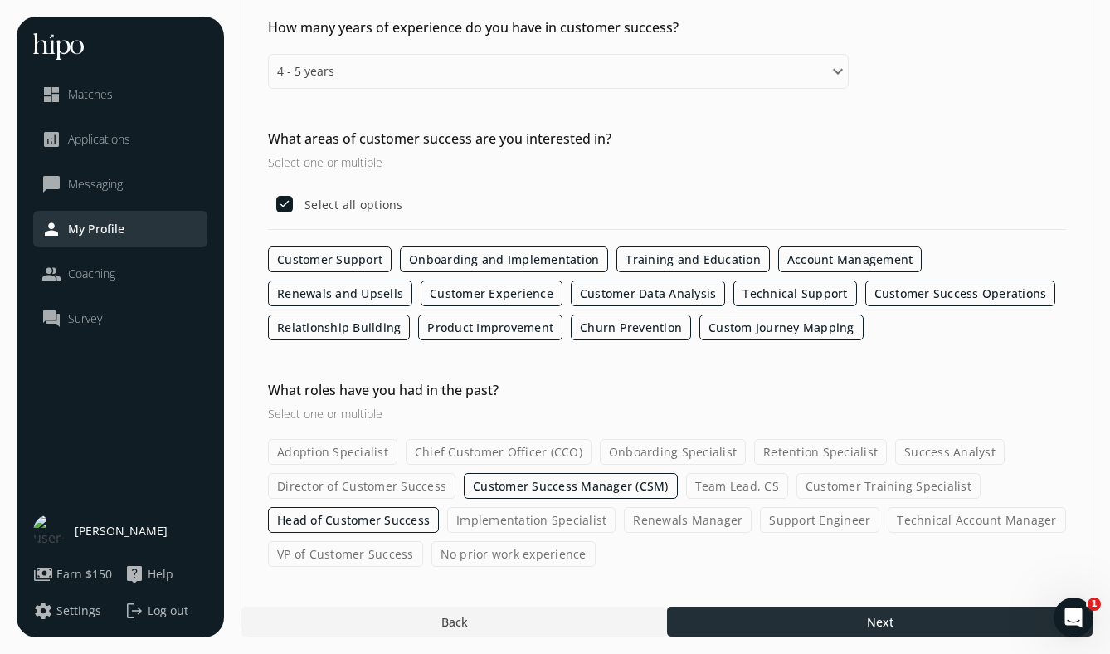
click at [754, 623] on div at bounding box center [879, 621] width 425 height 30
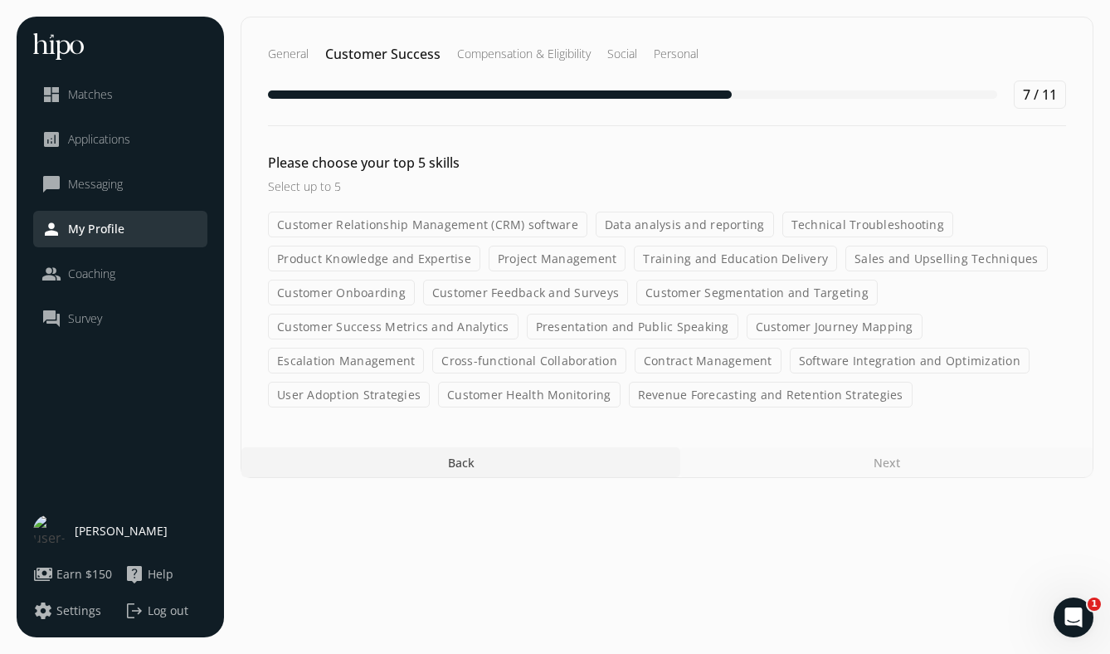
click at [886, 262] on label "Sales and Upselling Techniques" at bounding box center [946, 258] width 202 height 26
click at [0, 0] on input "Sales and Upselling Techniques" at bounding box center [0, 0] width 0 height 0
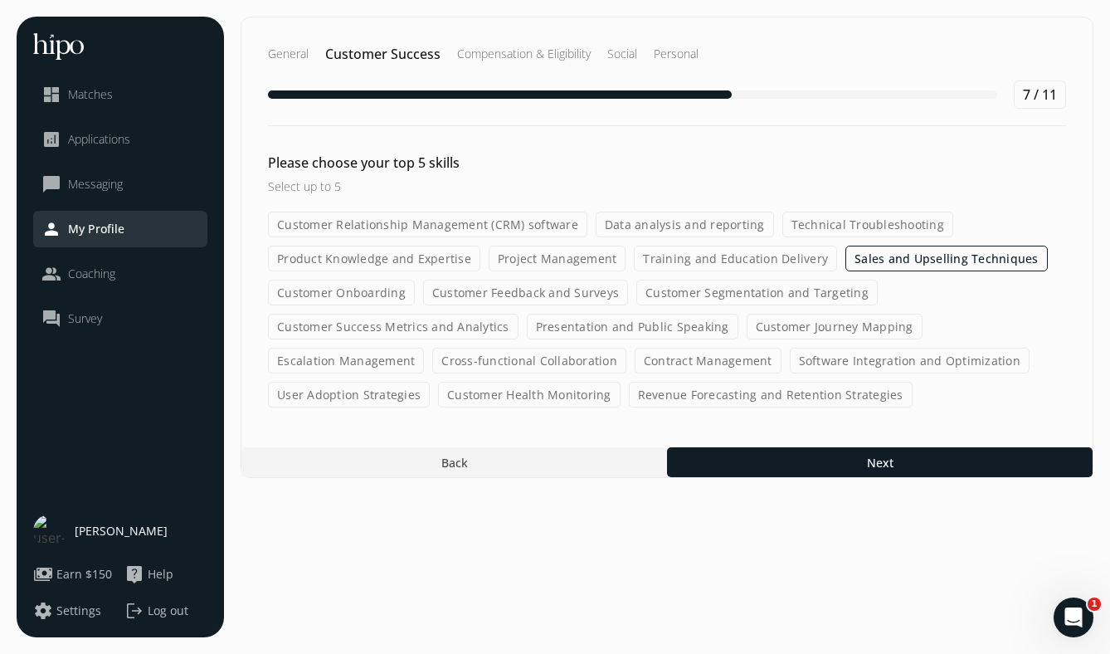
click at [369, 297] on label "Customer Onboarding" at bounding box center [341, 292] width 147 height 26
click at [0, 0] on input "Customer Onboarding" at bounding box center [0, 0] width 0 height 0
click at [424, 348] on label "Escalation Management" at bounding box center [346, 361] width 156 height 26
click at [0, 0] on input "Escalation Management" at bounding box center [0, 0] width 0 height 0
click at [790, 363] on label "Software Integration and Optimization" at bounding box center [910, 361] width 240 height 26
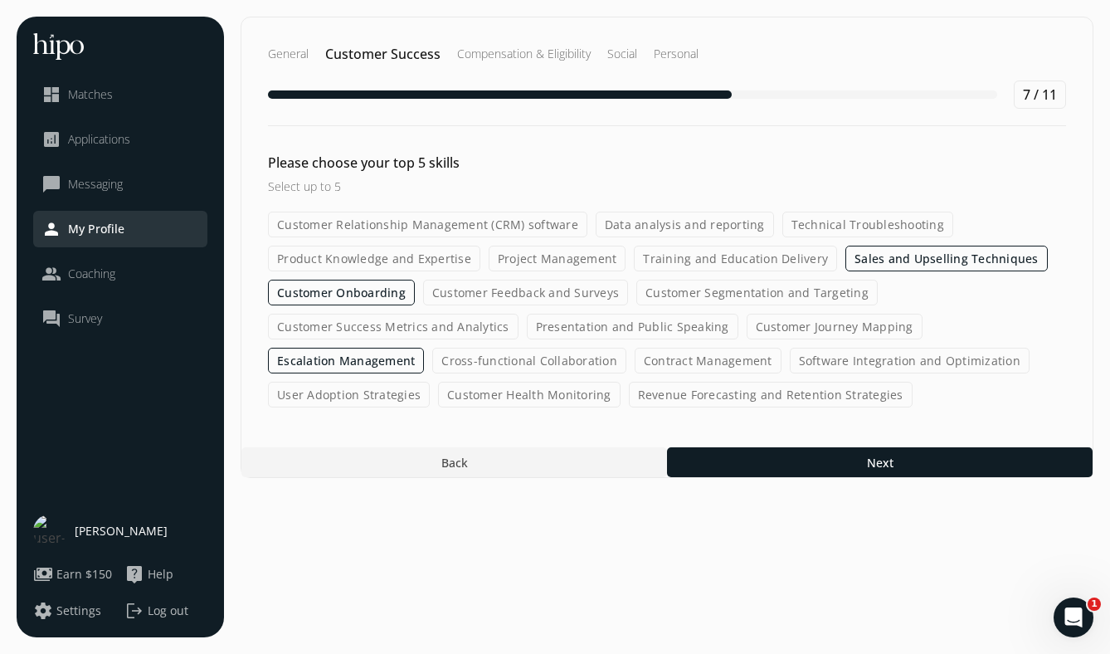
click at [0, 0] on input "Software Integration and Optimization" at bounding box center [0, 0] width 0 height 0
click at [443, 245] on label "Product Knowledge and Expertise" at bounding box center [374, 258] width 212 height 26
click at [0, 0] on input "Product Knowledge and Expertise" at bounding box center [0, 0] width 0 height 0
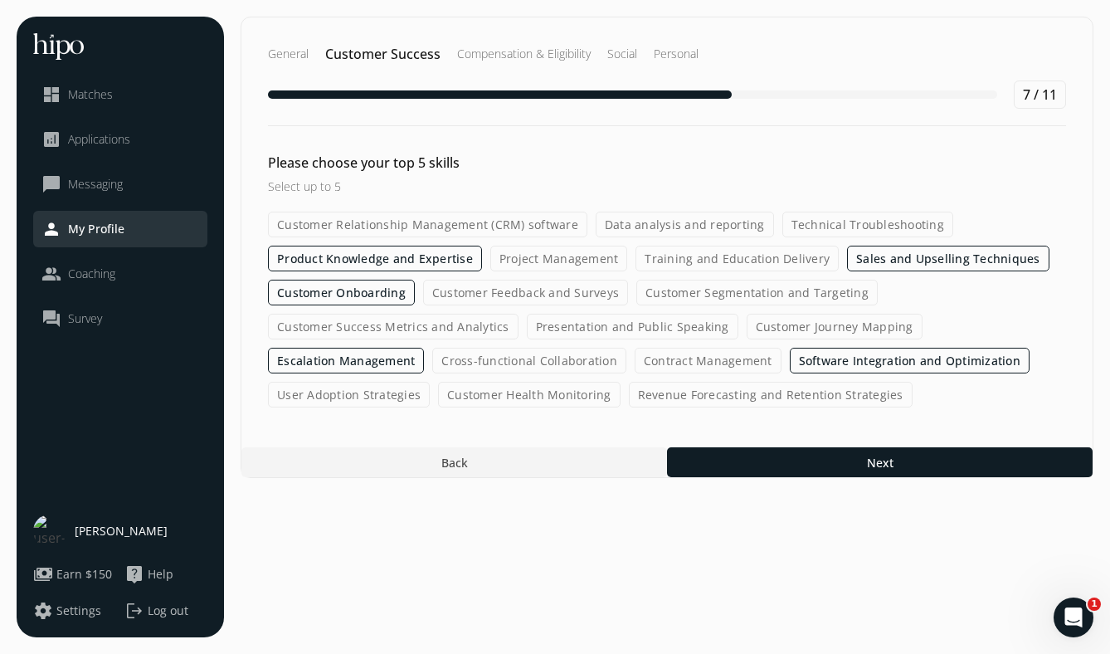
click at [580, 328] on label "Presentation and Public Speaking" at bounding box center [632, 326] width 211 height 26
click at [0, 0] on input "Presentation and Public Speaking" at bounding box center [0, 0] width 0 height 0
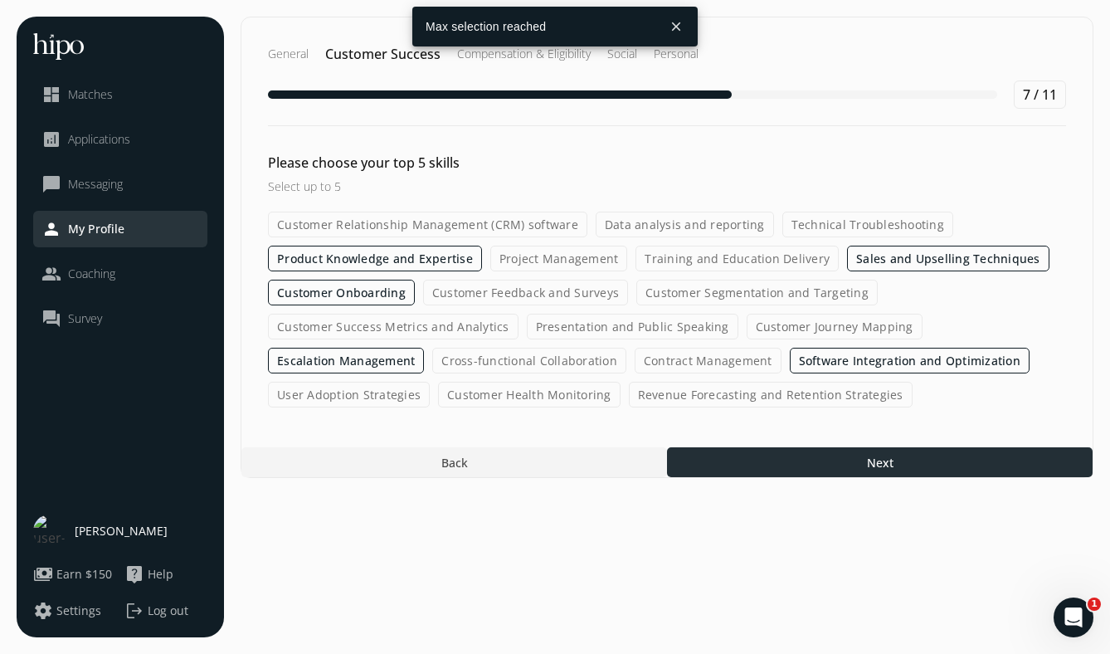
click at [725, 465] on div at bounding box center [879, 462] width 425 height 30
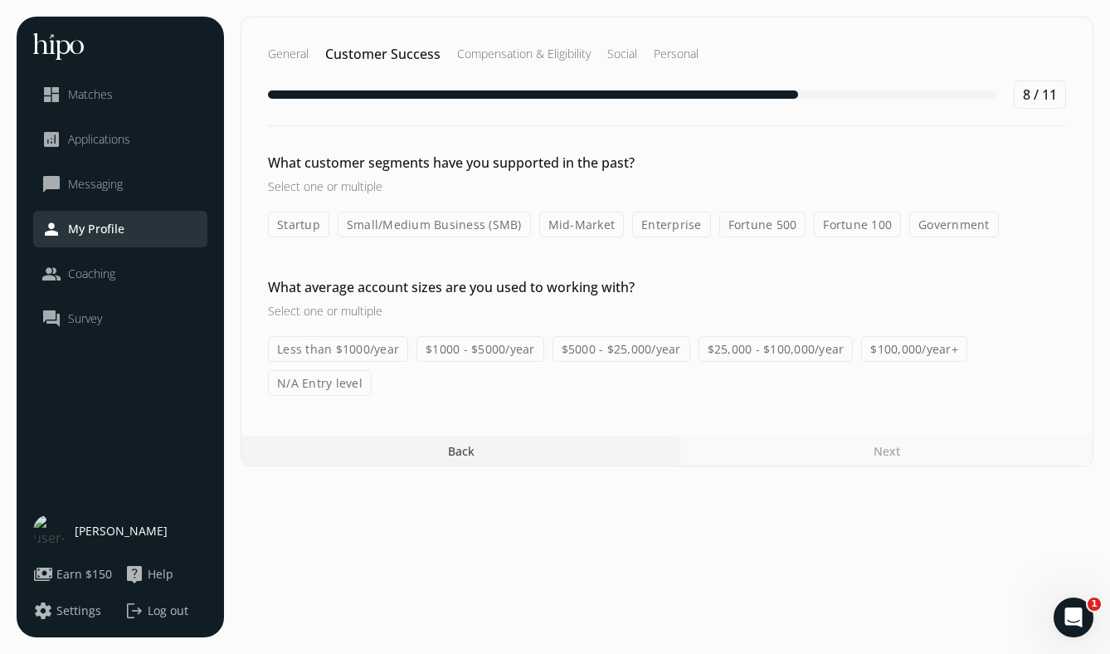
click at [303, 236] on label "Startup" at bounding box center [298, 224] width 61 height 26
click at [0, 0] on input "Startup" at bounding box center [0, 0] width 0 height 0
click at [452, 229] on label "Small/Medium Business (SMB)" at bounding box center [434, 224] width 193 height 26
click at [490, 224] on label "Small/Medium Business (SMB)" at bounding box center [434, 224] width 193 height 26
click at [0, 0] on input "Small/Medium Business (SMB)" at bounding box center [0, 0] width 0 height 0
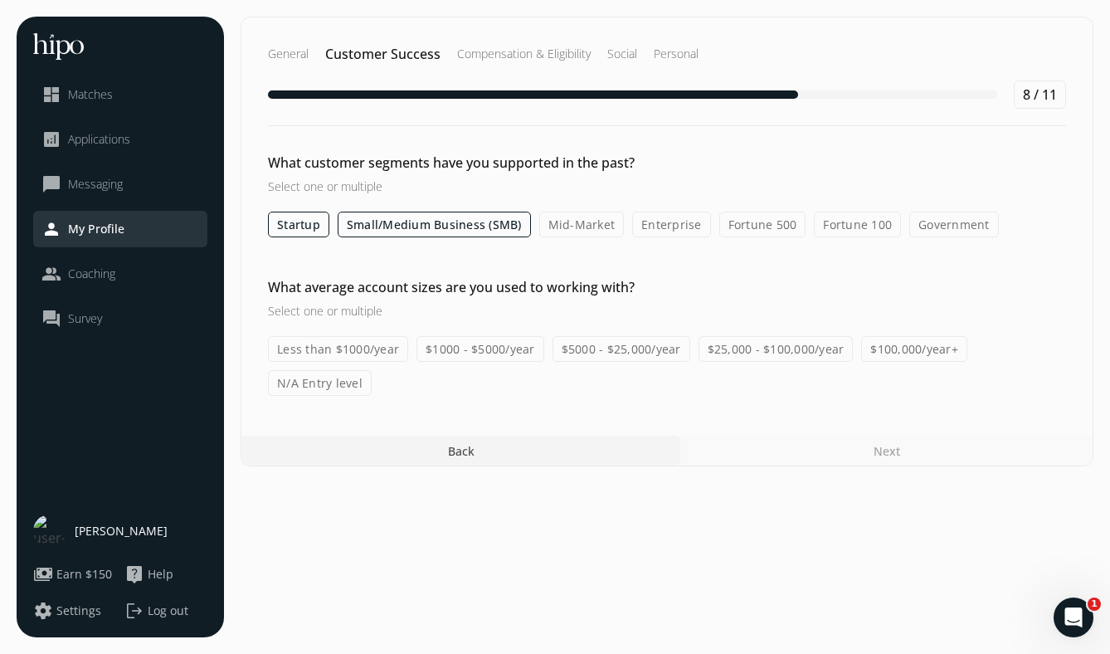
click at [799, 352] on label "$25,000 - $100,000/year" at bounding box center [775, 349] width 155 height 26
click at [0, 0] on input "$25,000 - $100,000/year" at bounding box center [0, 0] width 0 height 0
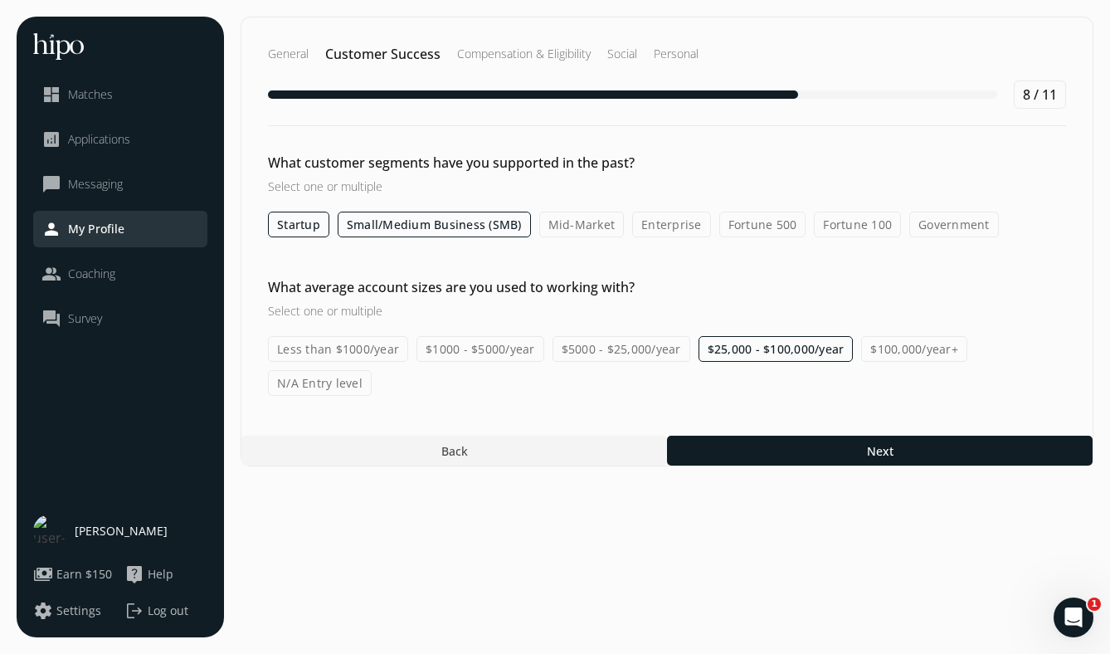
click at [873, 357] on label "$100,000/year+" at bounding box center [914, 349] width 106 height 26
click at [0, 0] on input "$100,000/year+" at bounding box center [0, 0] width 0 height 0
click at [597, 347] on label "$5000 - $25,000/year" at bounding box center [621, 349] width 138 height 26
click at [0, 0] on input "$5000 - $25,000/year" at bounding box center [0, 0] width 0 height 0
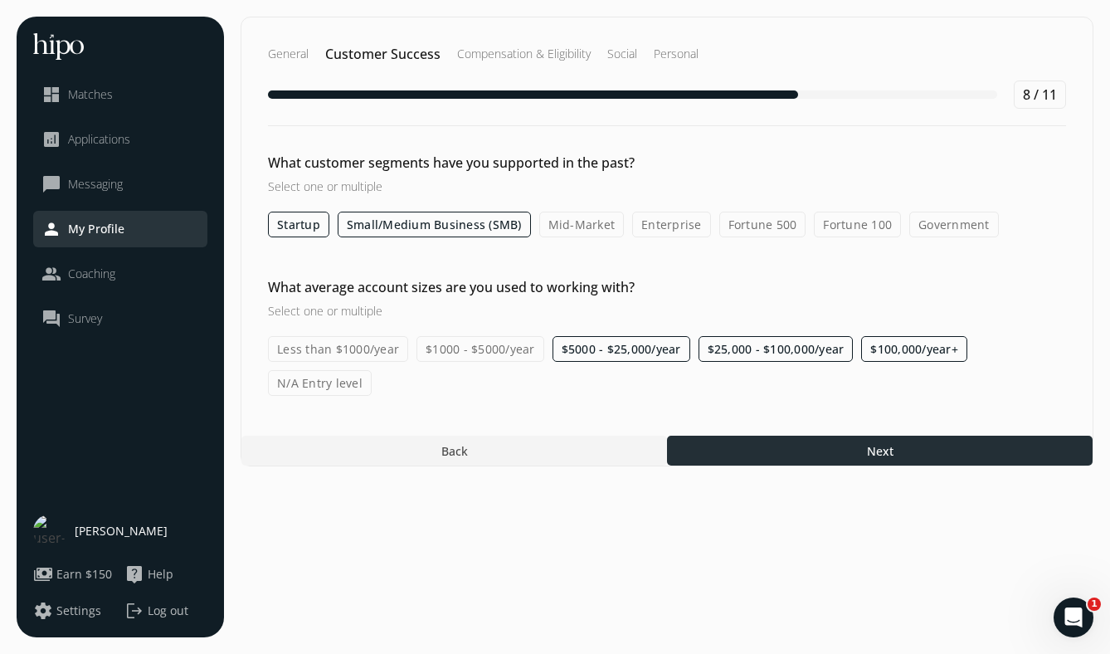
click at [759, 453] on div at bounding box center [879, 450] width 425 height 30
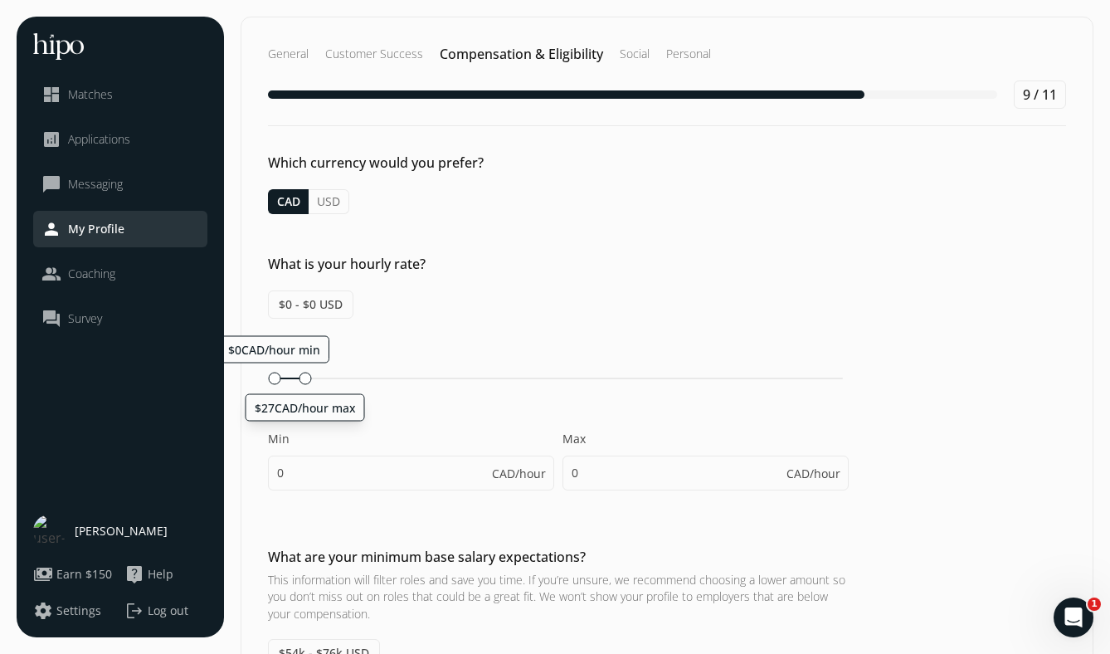
drag, startPoint x: 273, startPoint y: 375, endPoint x: 300, endPoint y: 375, distance: 27.4
click at [300, 375] on div at bounding box center [305, 378] width 12 height 12
type input "28"
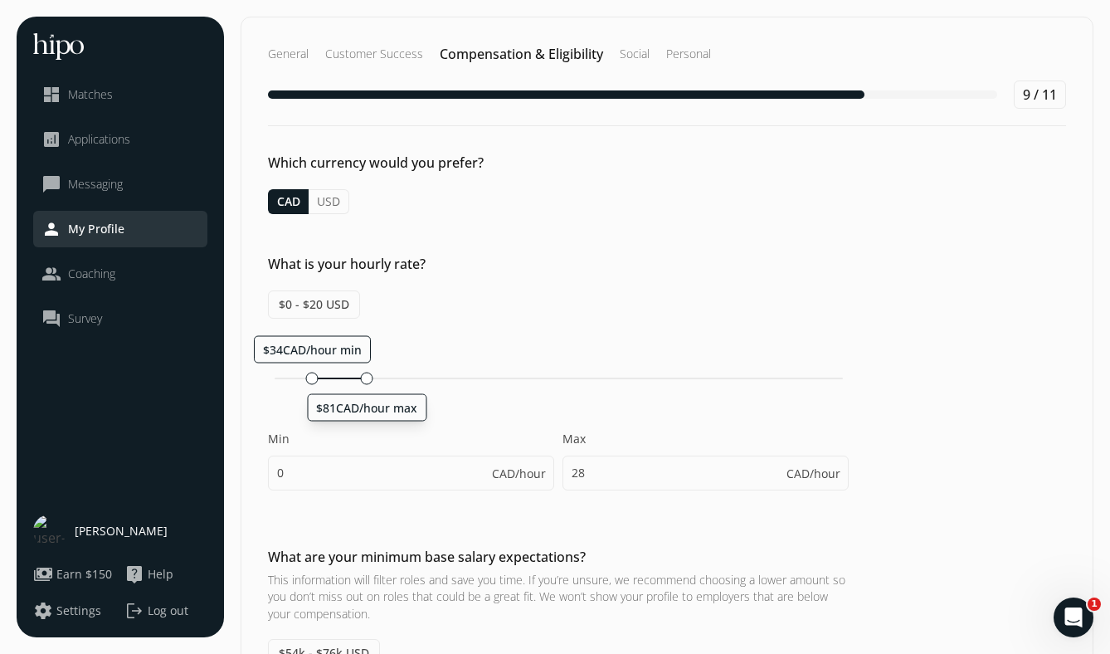
drag, startPoint x: 304, startPoint y: 375, endPoint x: 362, endPoint y: 377, distance: 58.1
click at [362, 377] on div at bounding box center [367, 378] width 12 height 12
type input "34"
type input "81"
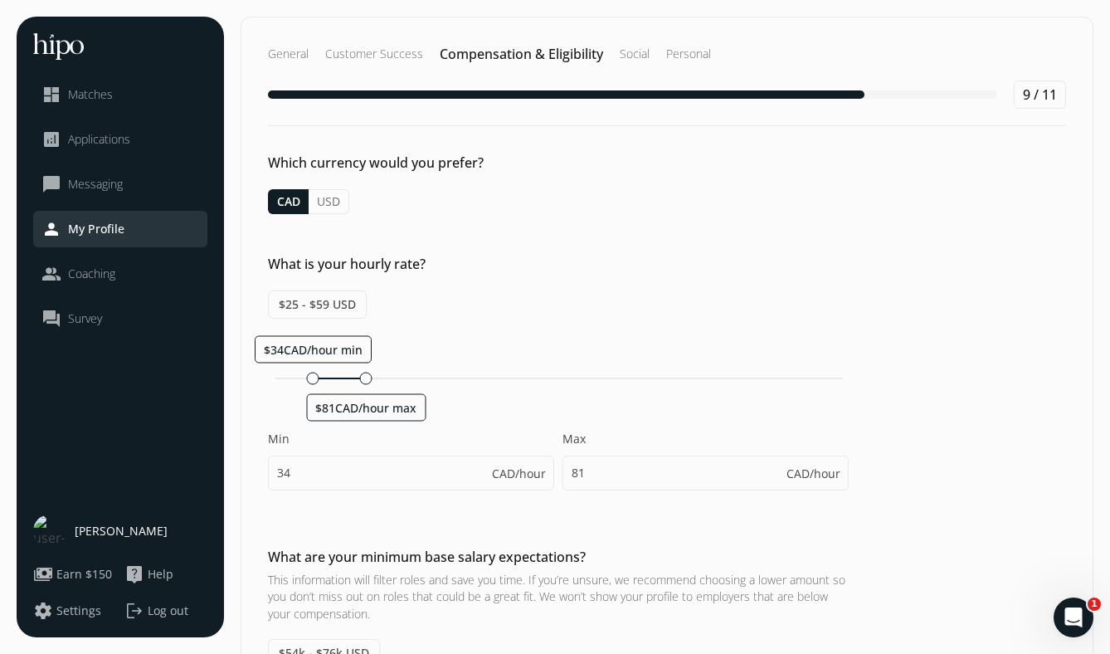
click at [291, 204] on button "CAD" at bounding box center [288, 201] width 41 height 25
type input "0"
type input "75"
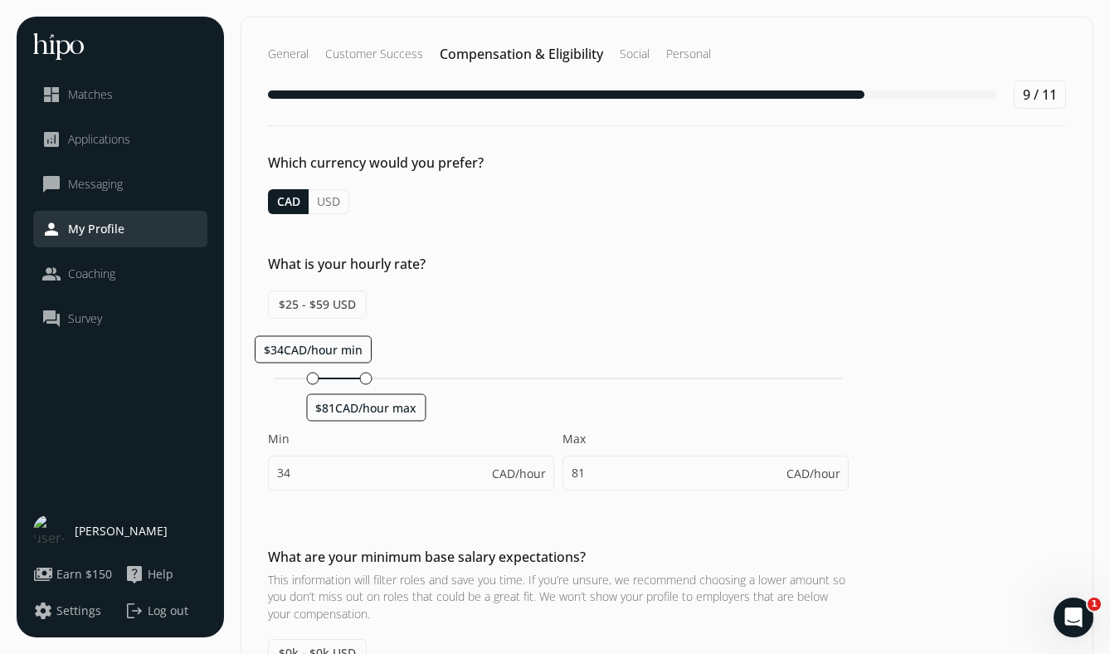
click at [318, 200] on button "USD" at bounding box center [329, 201] width 41 height 25
type input "25"
type input "59"
type input "55"
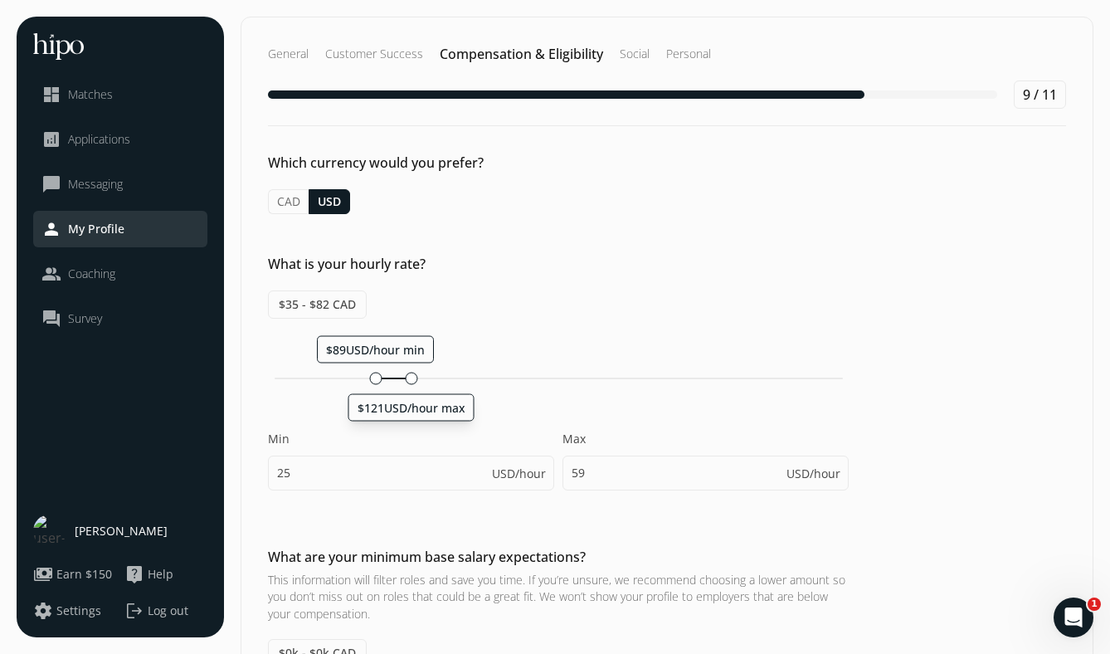
drag, startPoint x: 347, startPoint y: 379, endPoint x: 406, endPoint y: 389, distance: 59.7
click at [406, 389] on div "$89USD/hour min $121USD/hour max Min 25 USD/hour Max 59 USD/hour" at bounding box center [558, 421] width 581 height 172
type input "89"
type input "119"
drag, startPoint x: 374, startPoint y: 385, endPoint x: 343, endPoint y: 380, distance: 31.9
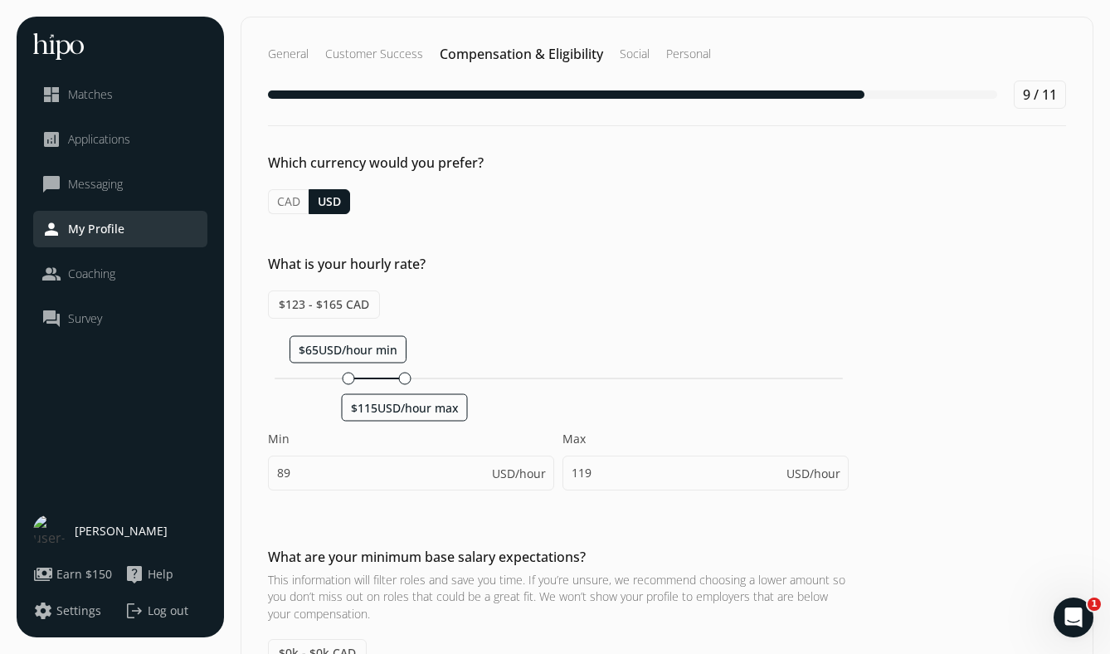
click at [343, 380] on div "$65USD/hour min $115USD/hour max" at bounding box center [558, 379] width 581 height 16
type input "64"
type input "114"
drag, startPoint x: 348, startPoint y: 378, endPoint x: 329, endPoint y: 378, distance: 19.1
click at [342, 378] on div at bounding box center [348, 378] width 12 height 12
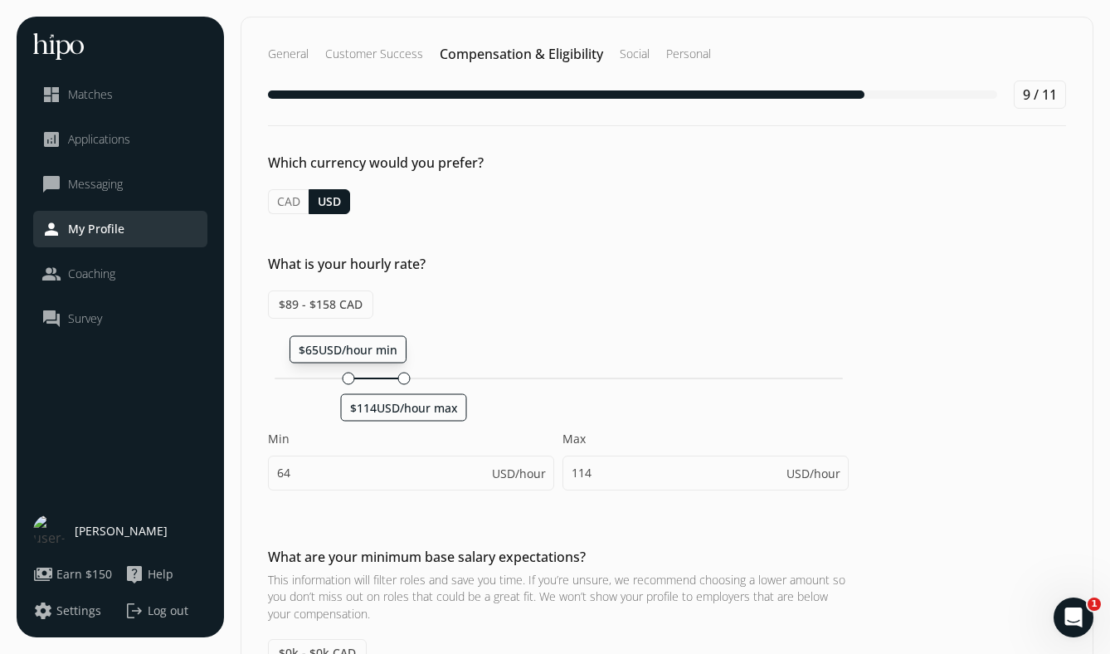
type input "53"
type input "103"
click at [285, 202] on button "CAD" at bounding box center [288, 201] width 41 height 25
type input "73"
type input "142"
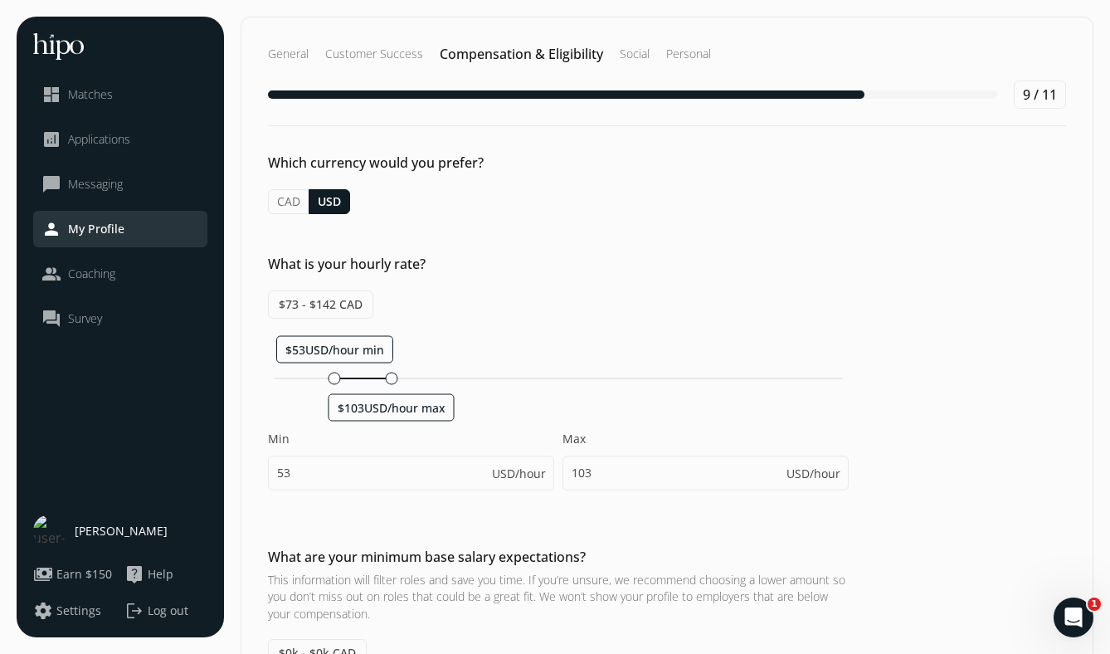
type input "75"
drag, startPoint x: 357, startPoint y: 377, endPoint x: 333, endPoint y: 380, distance: 23.5
click at [333, 380] on div at bounding box center [338, 378] width 12 height 12
type input "56"
type input "106"
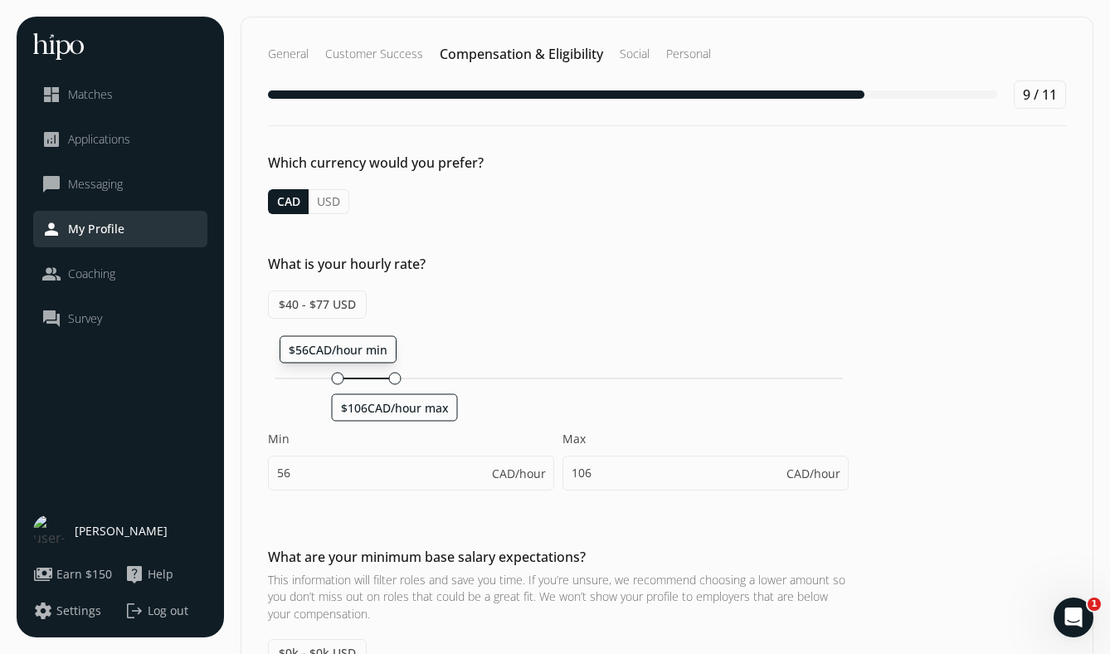
scroll to position [637, 0]
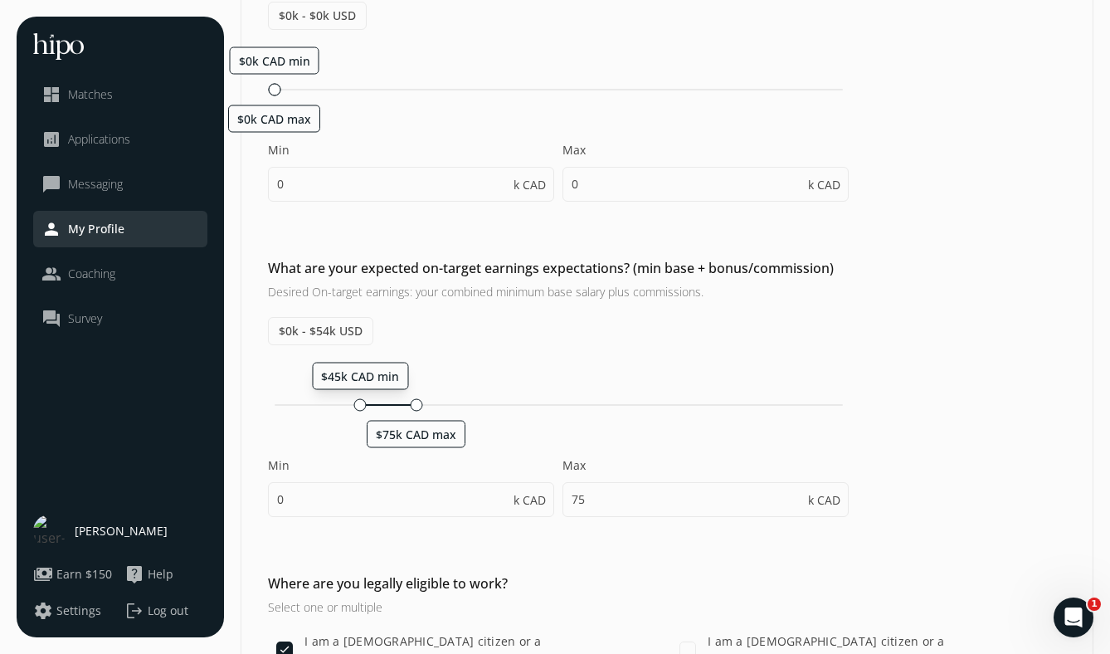
drag, startPoint x: 276, startPoint y: 402, endPoint x: 356, endPoint y: 404, distance: 79.6
click at [356, 404] on div at bounding box center [360, 404] width 12 height 12
click at [425, 406] on div at bounding box center [428, 404] width 12 height 12
type input "55"
type input "81"
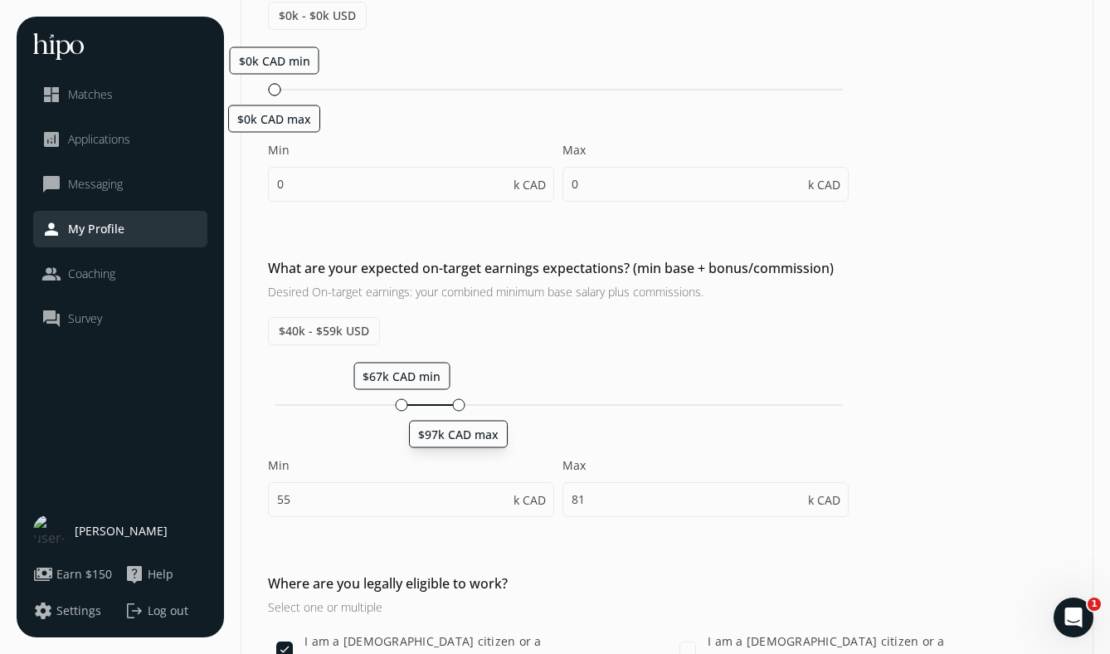
drag, startPoint x: 428, startPoint y: 406, endPoint x: 457, endPoint y: 406, distance: 29.0
click at [457, 406] on div at bounding box center [458, 404] width 12 height 12
type input "68"
type input "98"
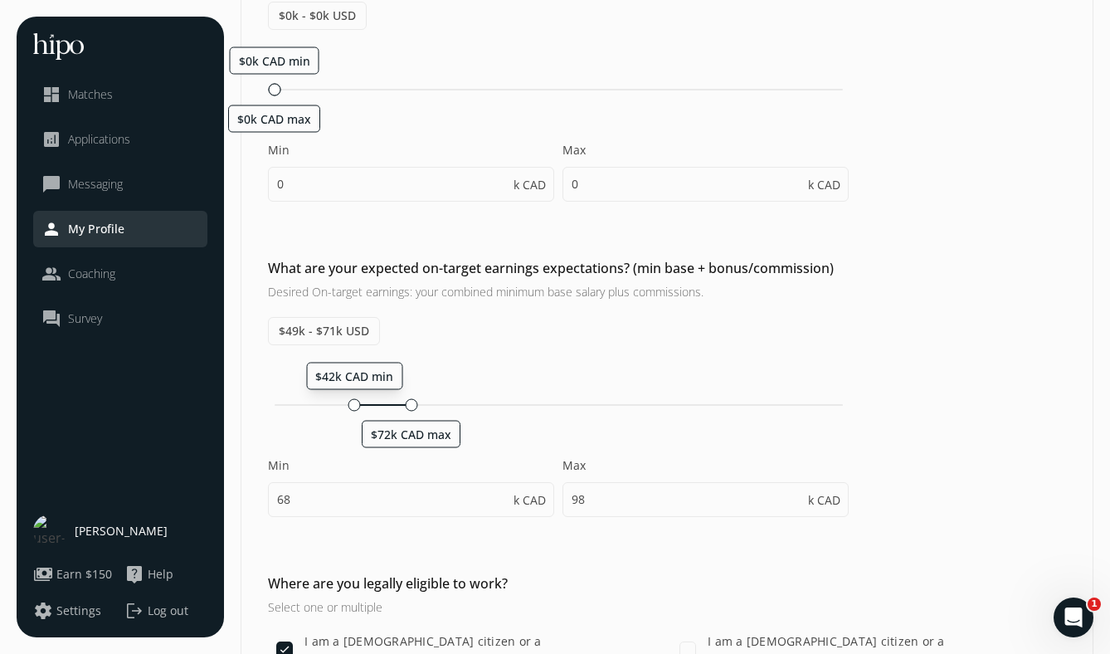
drag, startPoint x: 398, startPoint y: 405, endPoint x: 348, endPoint y: 403, distance: 49.8
click at [349, 403] on div at bounding box center [354, 404] width 12 height 12
type input "42"
type input "72"
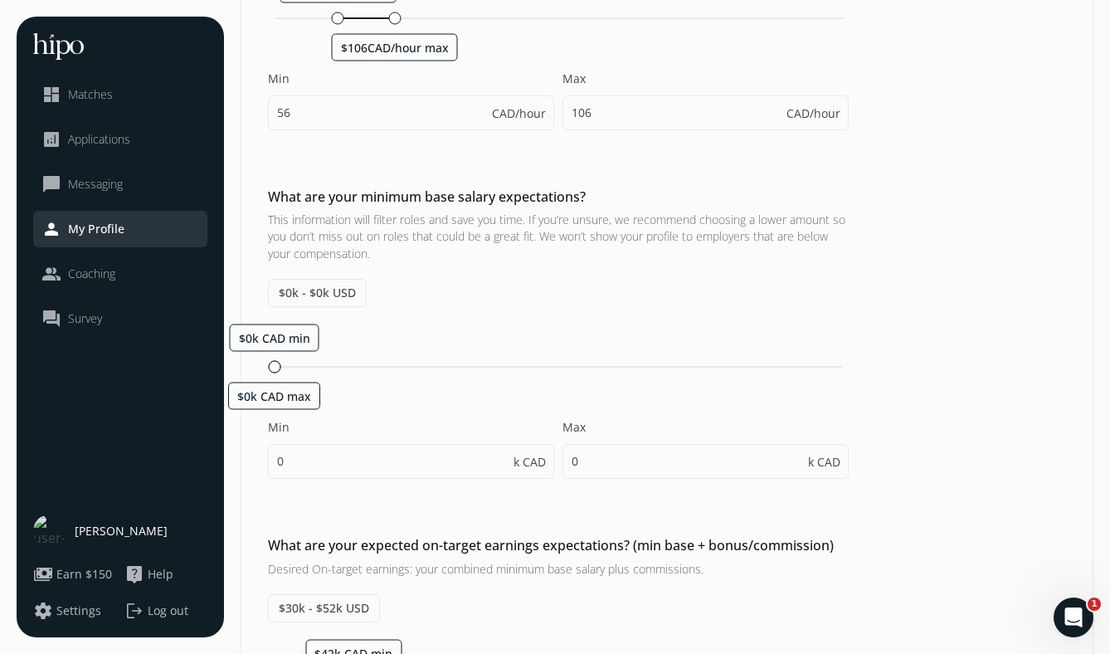
scroll to position [304, 0]
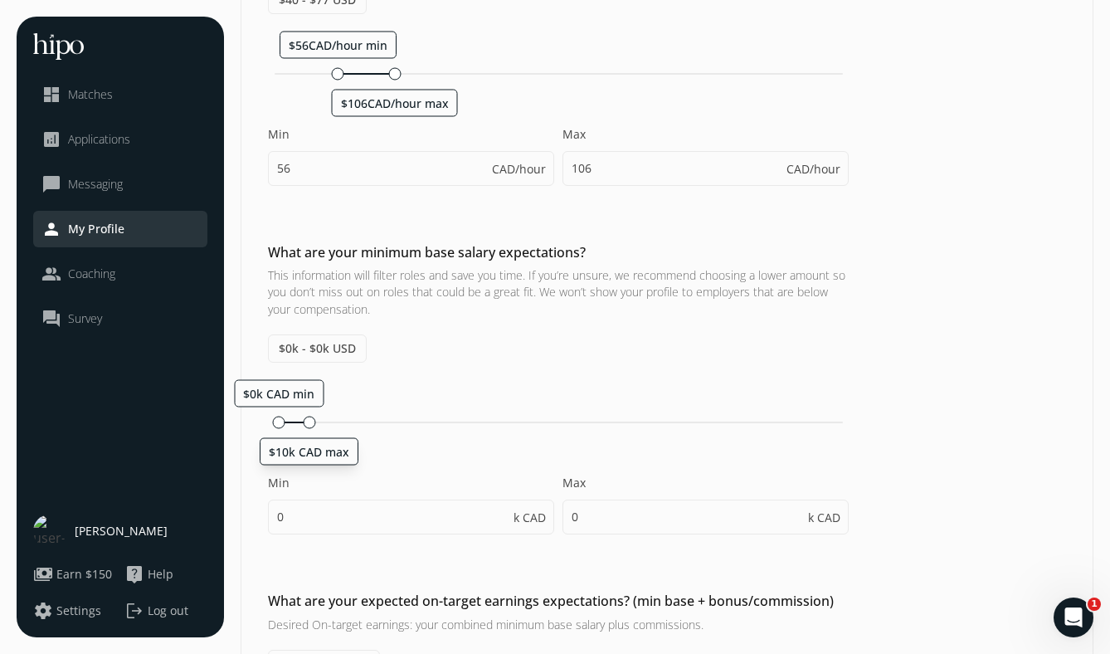
drag, startPoint x: 273, startPoint y: 420, endPoint x: 304, endPoint y: 425, distance: 31.0
click at [304, 425] on div at bounding box center [309, 422] width 12 height 12
type input "10"
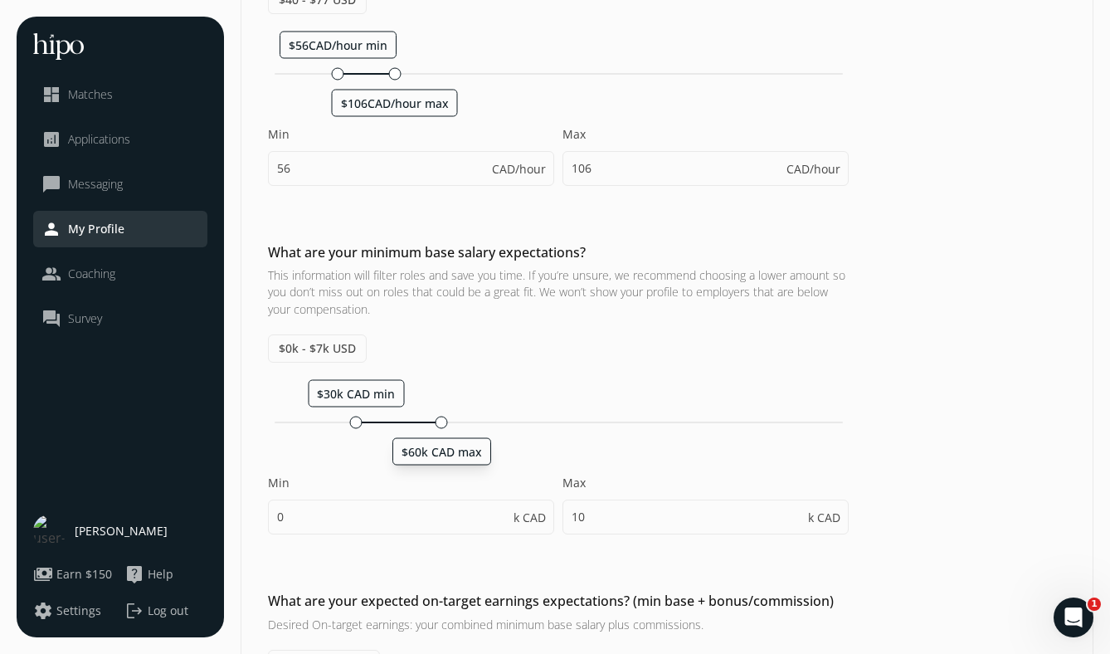
drag, startPoint x: 310, startPoint y: 425, endPoint x: 439, endPoint y: 438, distance: 129.2
click at [439, 428] on div "$60k CAD max" at bounding box center [441, 422] width 12 height 12
type input "30"
type input "60"
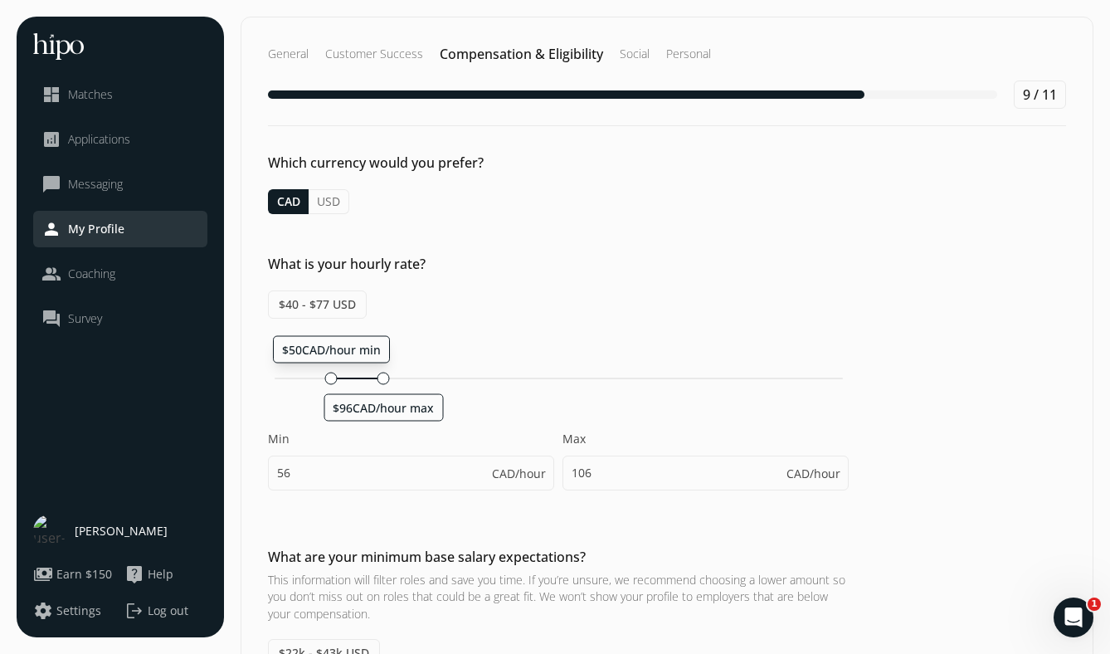
drag, startPoint x: 336, startPoint y: 376, endPoint x: 326, endPoint y: 377, distance: 10.0
click at [326, 377] on div at bounding box center [331, 378] width 12 height 12
type input "50"
type input "96"
drag, startPoint x: 382, startPoint y: 378, endPoint x: 397, endPoint y: 380, distance: 15.8
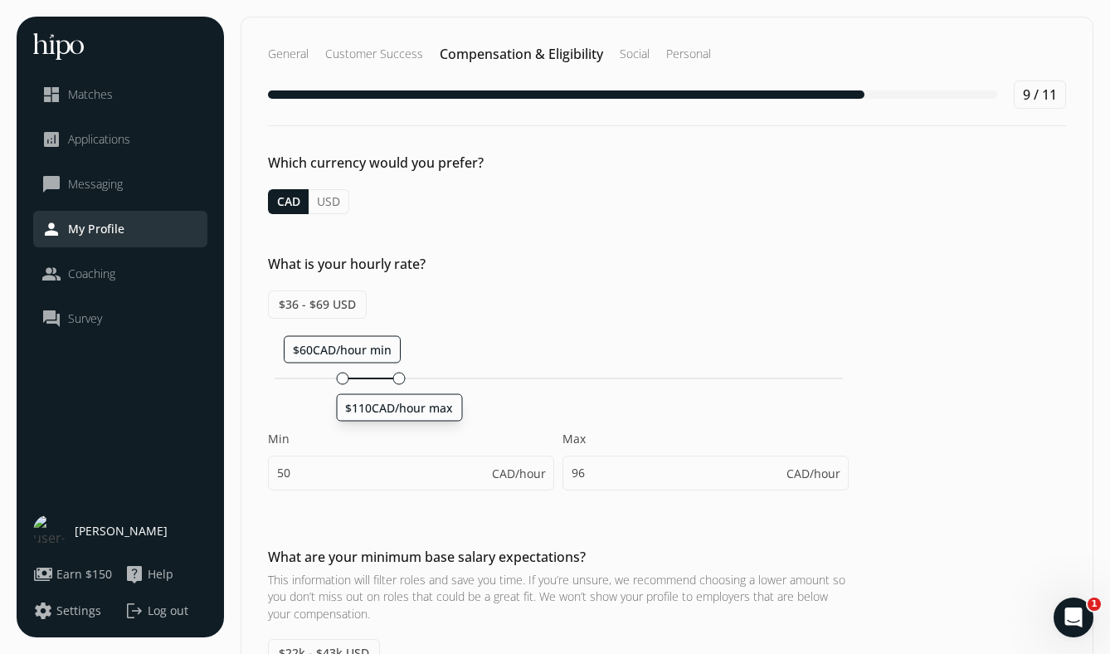
click at [397, 380] on div at bounding box center [399, 378] width 12 height 12
type input "61"
type input "111"
drag, startPoint x: 344, startPoint y: 378, endPoint x: 332, endPoint y: 377, distance: 12.5
click at [332, 377] on div at bounding box center [336, 378] width 12 height 12
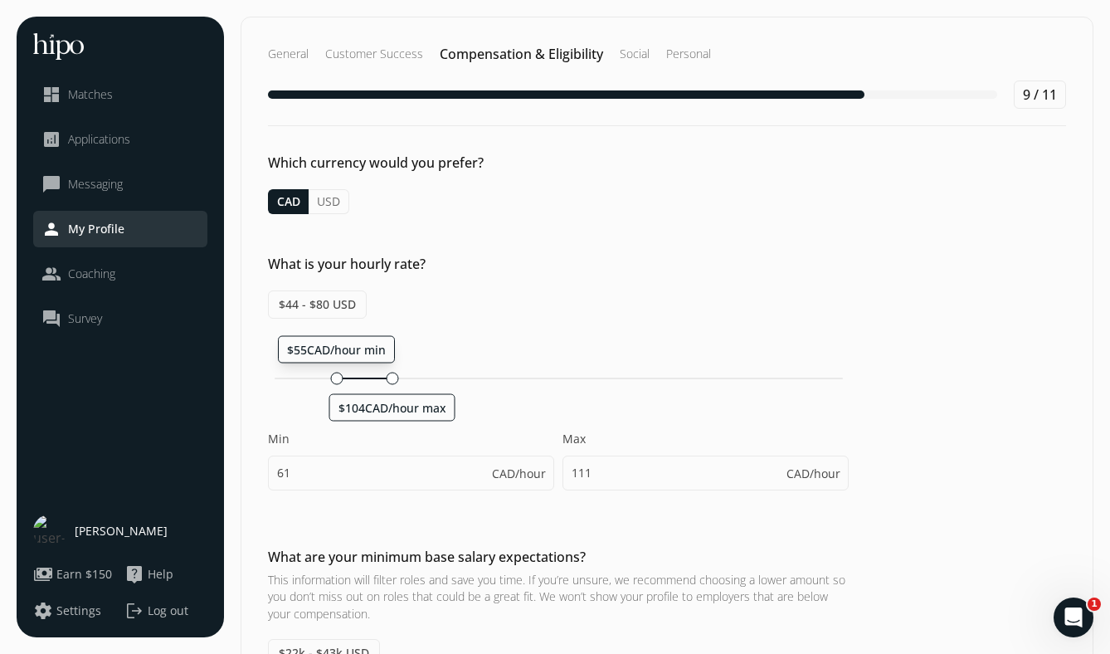
type input "55"
type input "104"
click at [396, 378] on div at bounding box center [400, 378] width 12 height 12
type input "61"
type input "111"
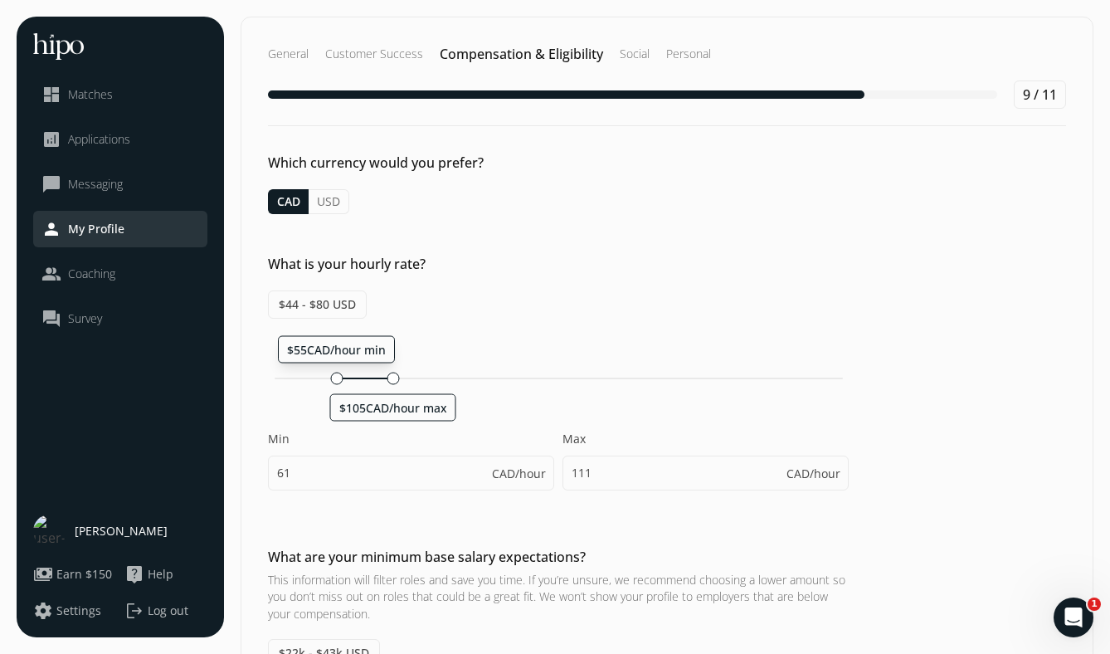
drag, startPoint x: 343, startPoint y: 377, endPoint x: 332, endPoint y: 377, distance: 11.6
click at [332, 377] on div at bounding box center [336, 378] width 12 height 12
type input "55"
type input "105"
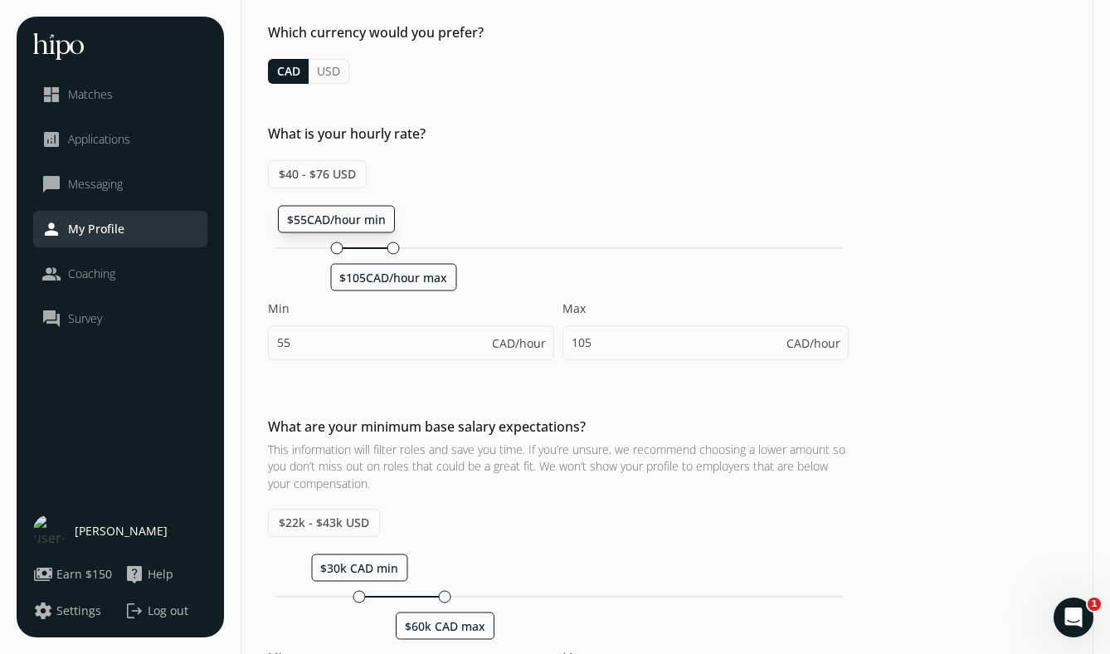
scroll to position [163, 0]
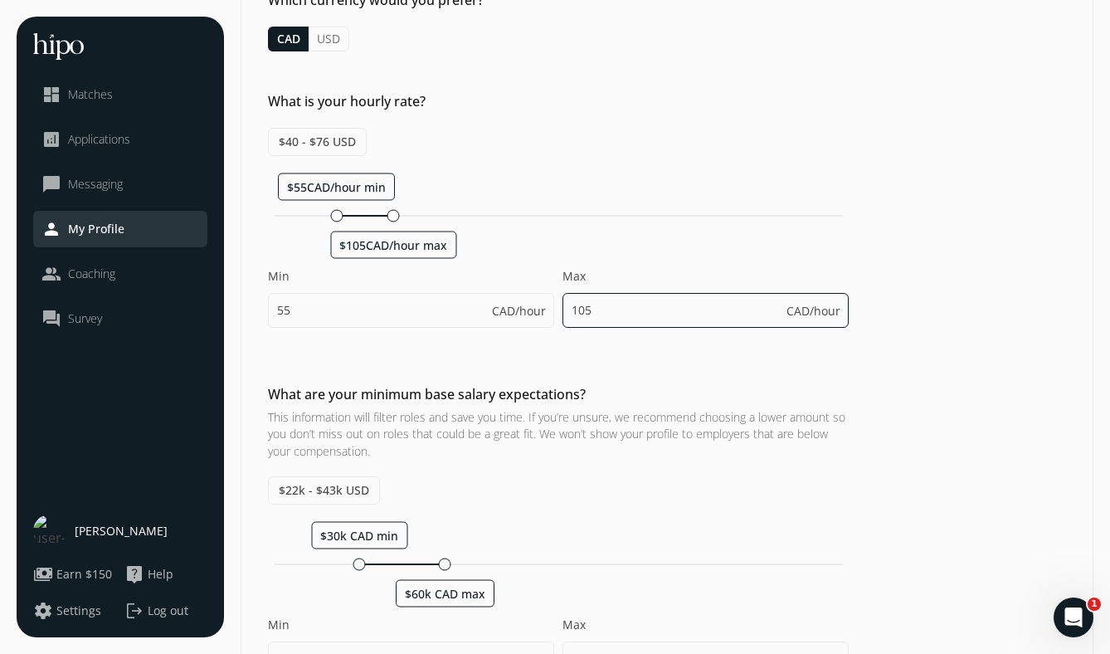
click at [610, 303] on input "105" at bounding box center [705, 310] width 286 height 35
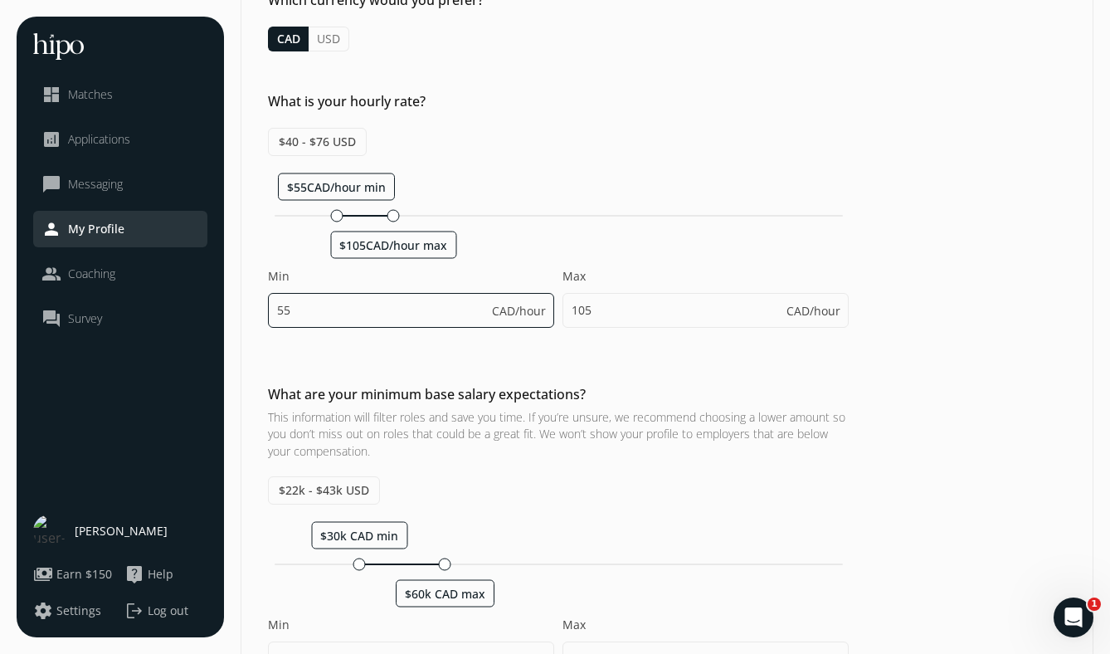
click at [435, 301] on input "55" at bounding box center [411, 310] width 286 height 35
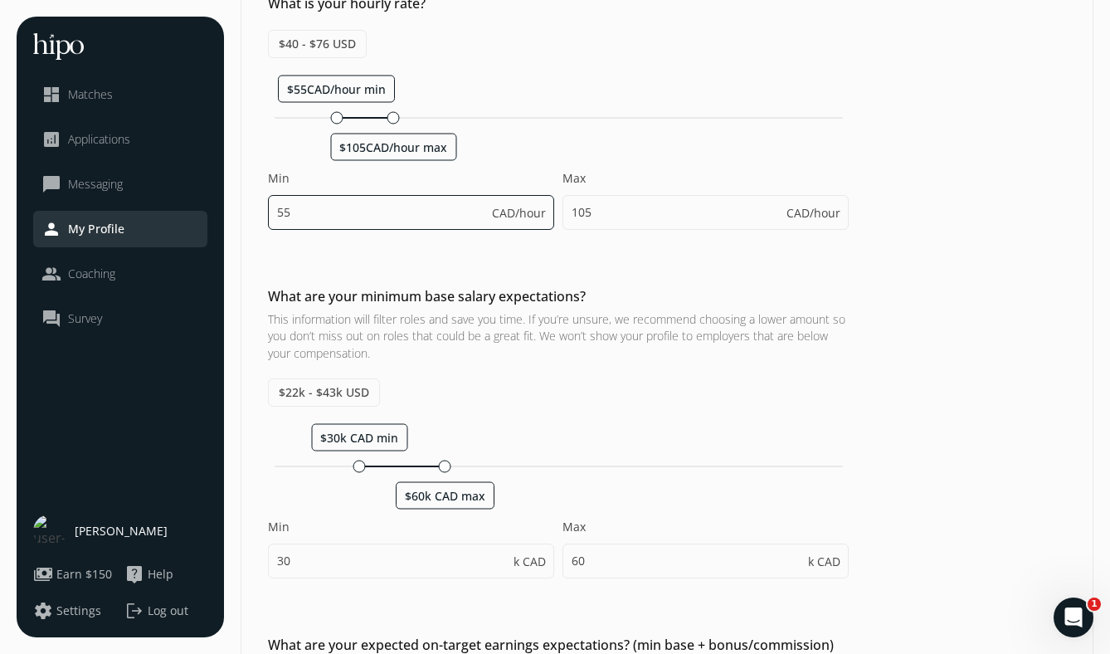
scroll to position [396, 0]
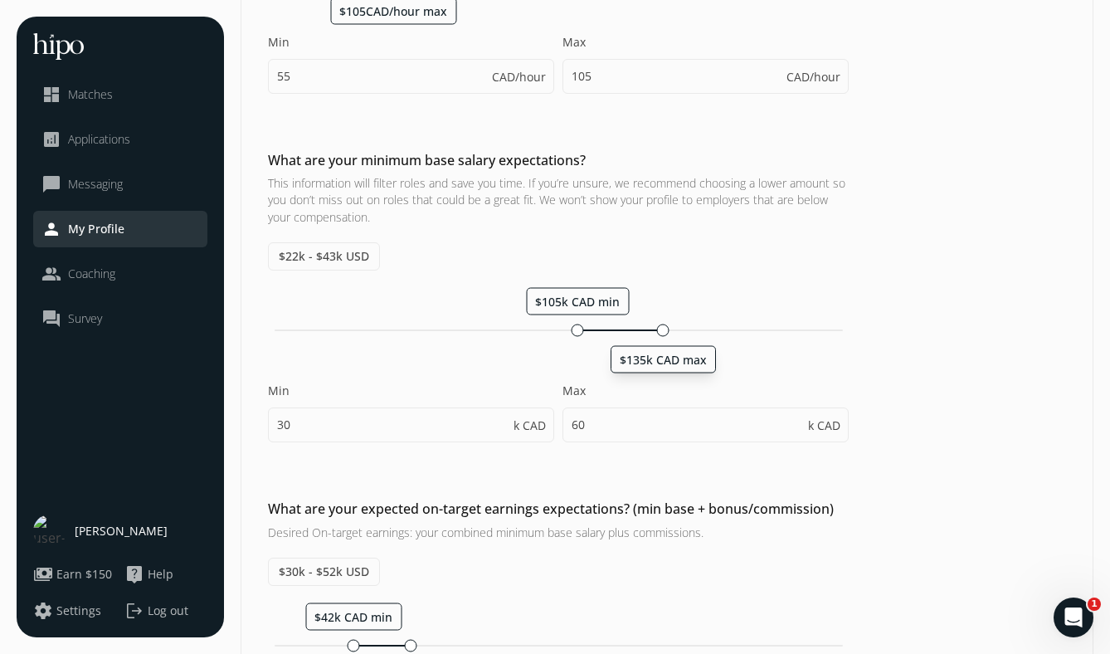
drag, startPoint x: 444, startPoint y: 329, endPoint x: 668, endPoint y: 338, distance: 224.9
click at [668, 338] on div "$105k CAD min $135k CAD max" at bounding box center [558, 331] width 581 height 16
type input "110"
type input "140"
type input "110"
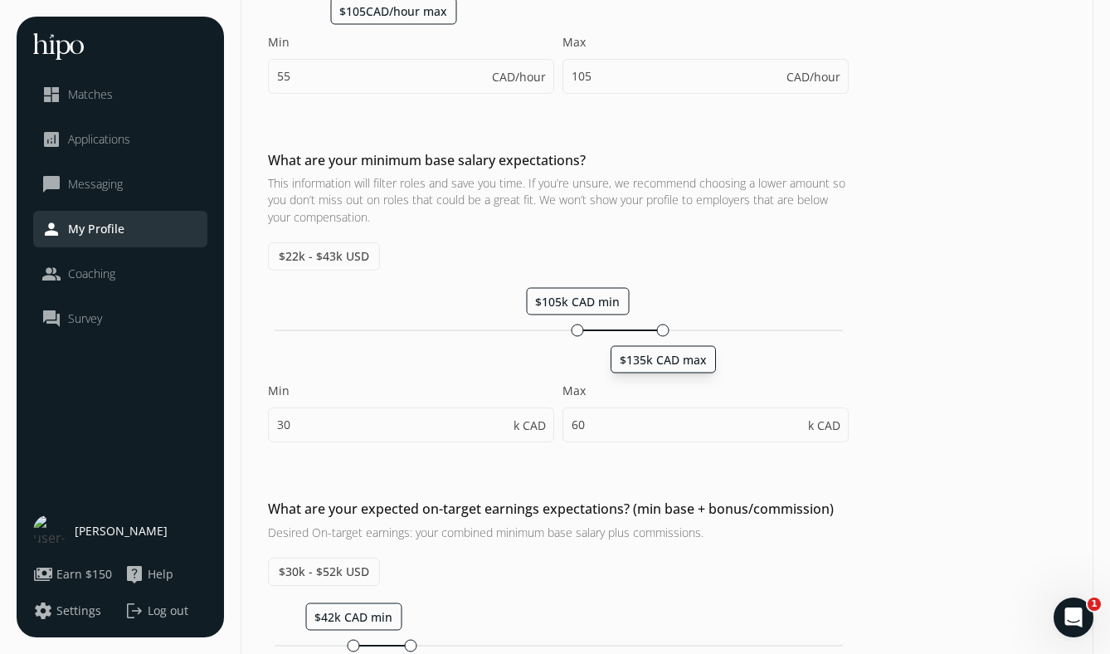
type input "115"
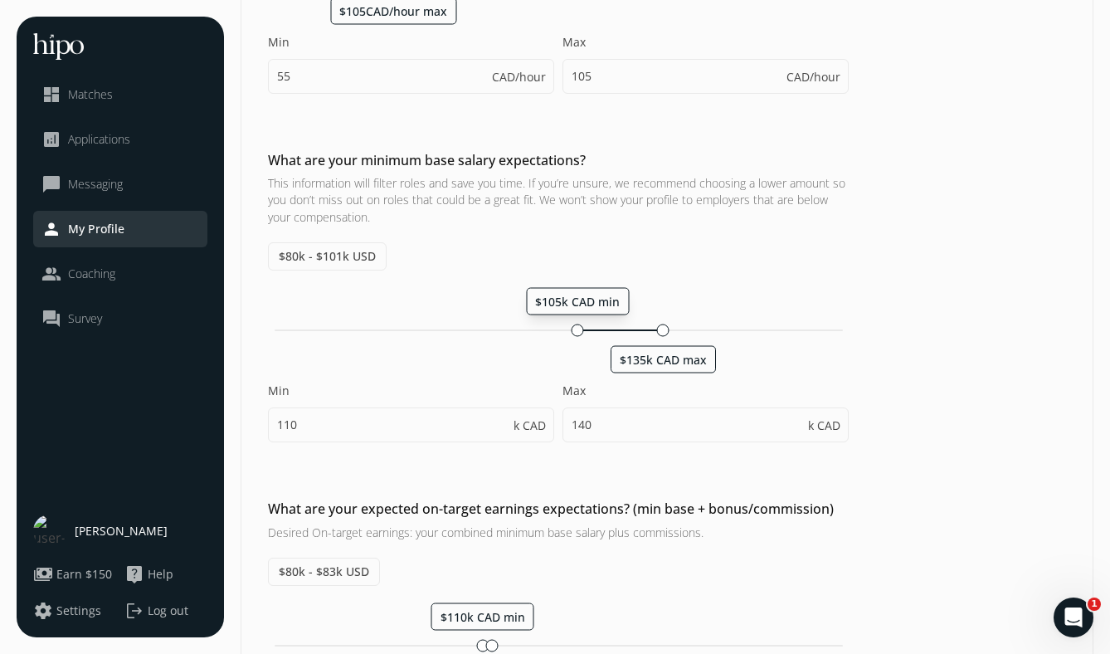
drag, startPoint x: 586, startPoint y: 330, endPoint x: 577, endPoint y: 331, distance: 8.3
click at [577, 331] on div at bounding box center [577, 329] width 12 height 12
type input "105"
type input "135"
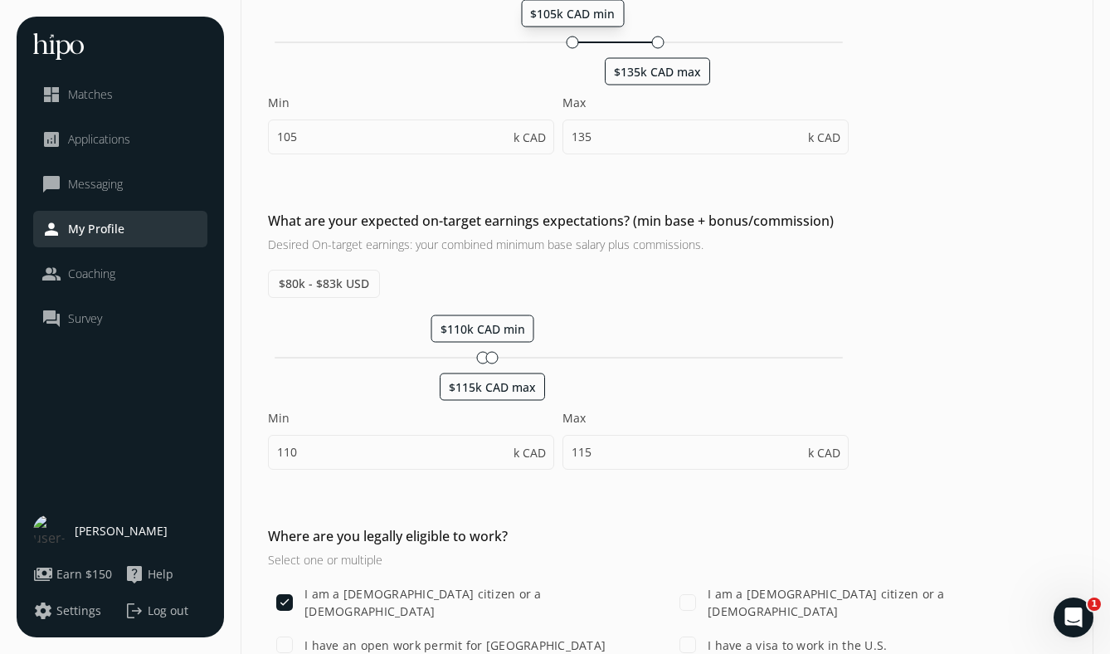
scroll to position [687, 0]
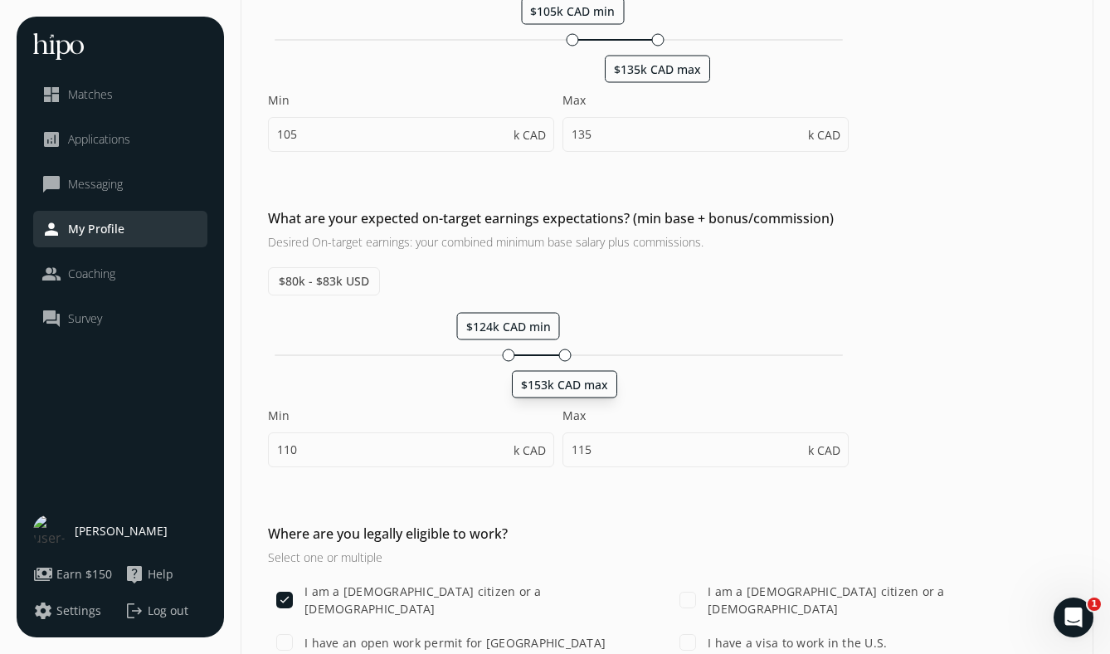
drag, startPoint x: 496, startPoint y: 356, endPoint x: 565, endPoint y: 360, distance: 69.0
click at [565, 360] on div at bounding box center [564, 354] width 12 height 12
type input "124"
type input "153"
drag, startPoint x: 508, startPoint y: 357, endPoint x: 490, endPoint y: 356, distance: 17.4
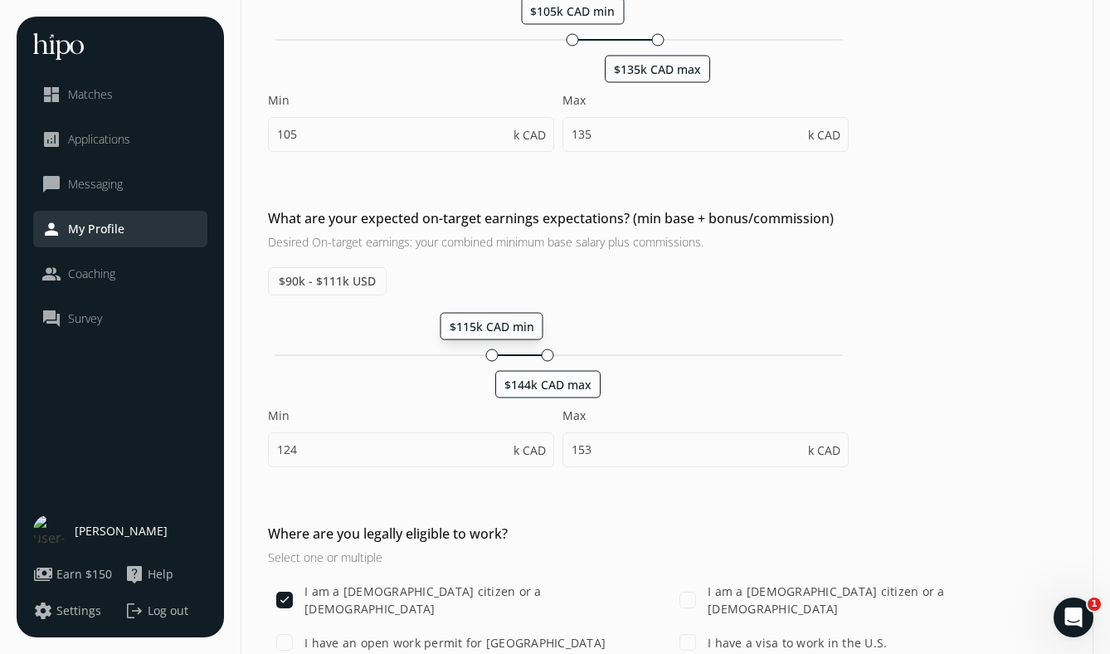
click at [490, 356] on div at bounding box center [491, 354] width 12 height 12
type input "115"
type input "144"
click at [546, 356] on div at bounding box center [546, 354] width 12 height 12
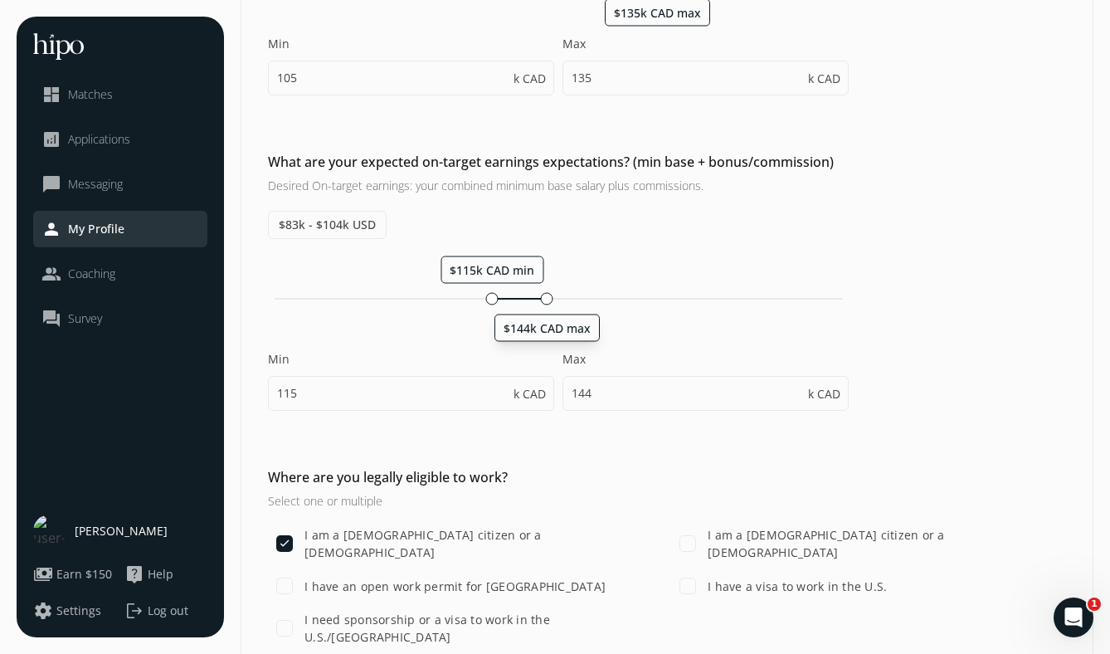
scroll to position [819, 0]
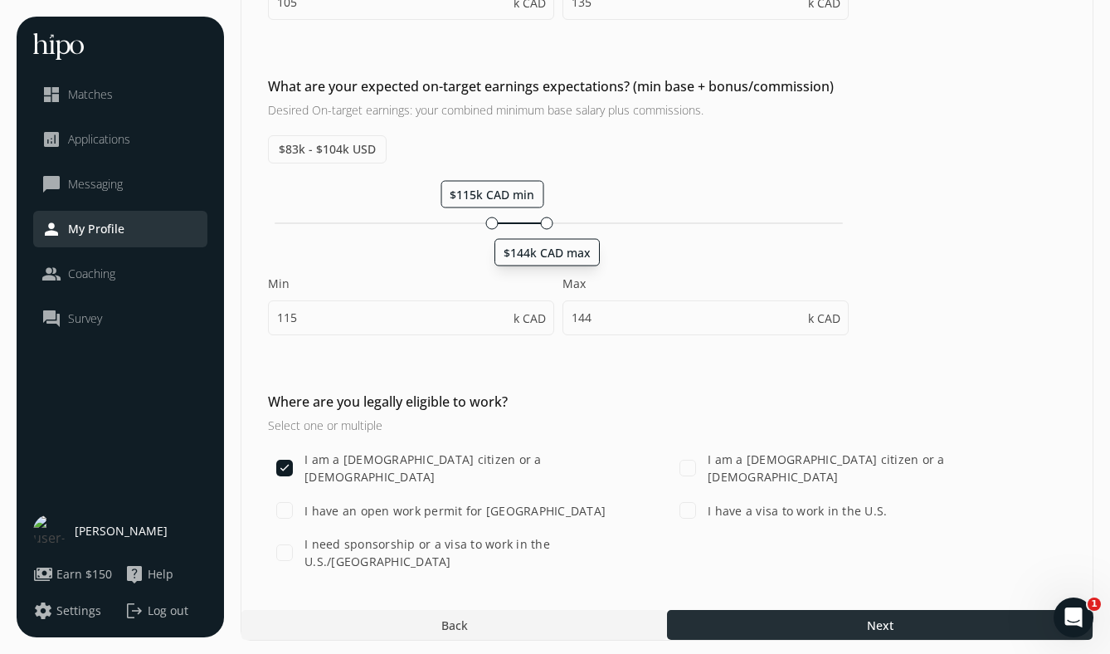
click at [809, 628] on div at bounding box center [879, 625] width 425 height 30
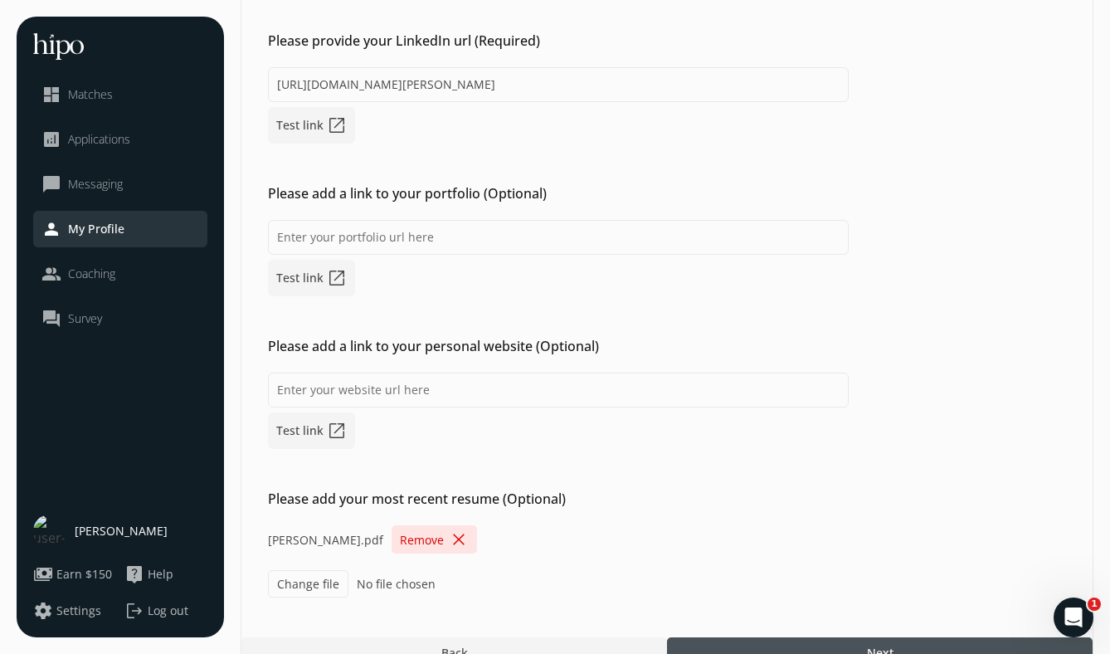
scroll to position [293, 0]
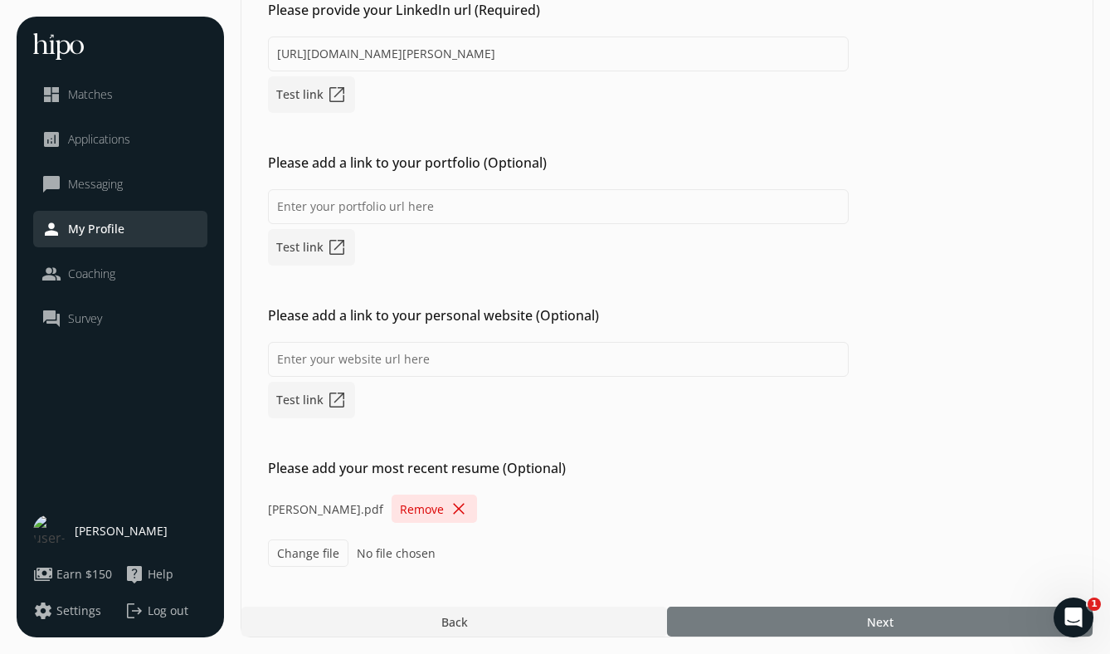
click at [784, 616] on div at bounding box center [879, 621] width 425 height 30
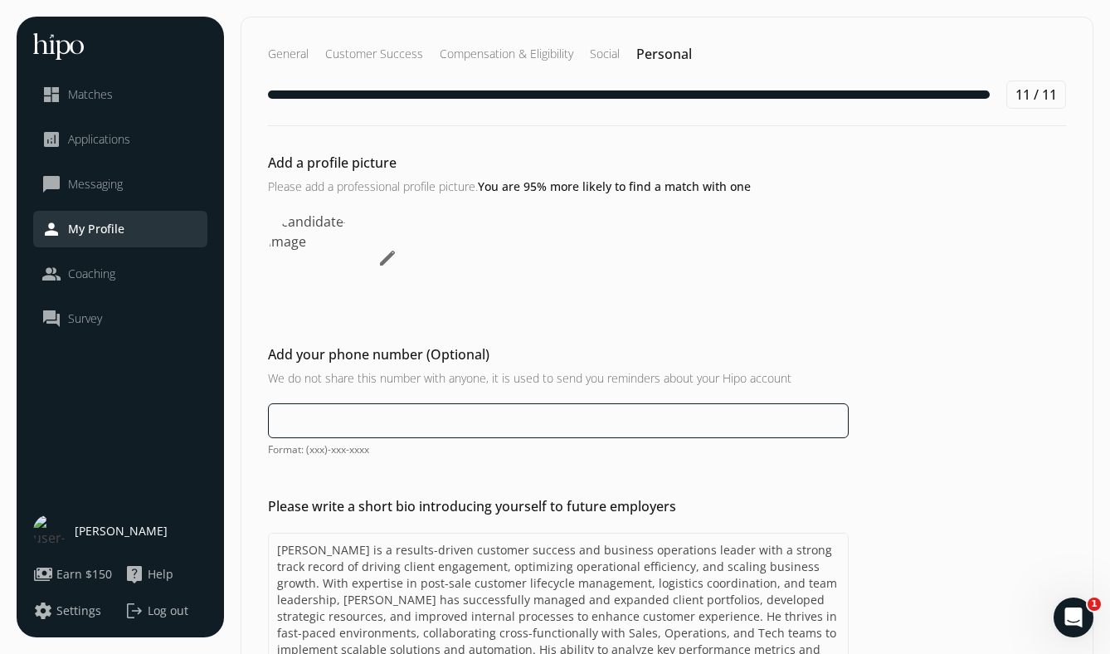
click at [603, 403] on input at bounding box center [558, 420] width 581 height 35
type input "(647) 406-4120"
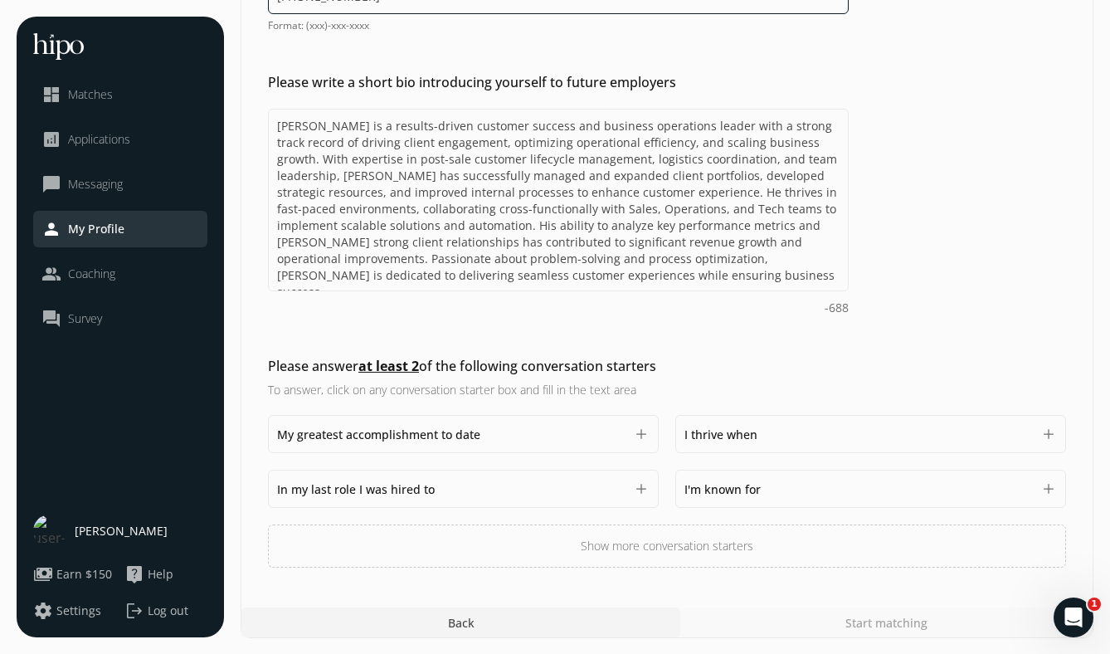
scroll to position [425, 0]
click at [706, 436] on span "I thrive when" at bounding box center [720, 433] width 73 height 16
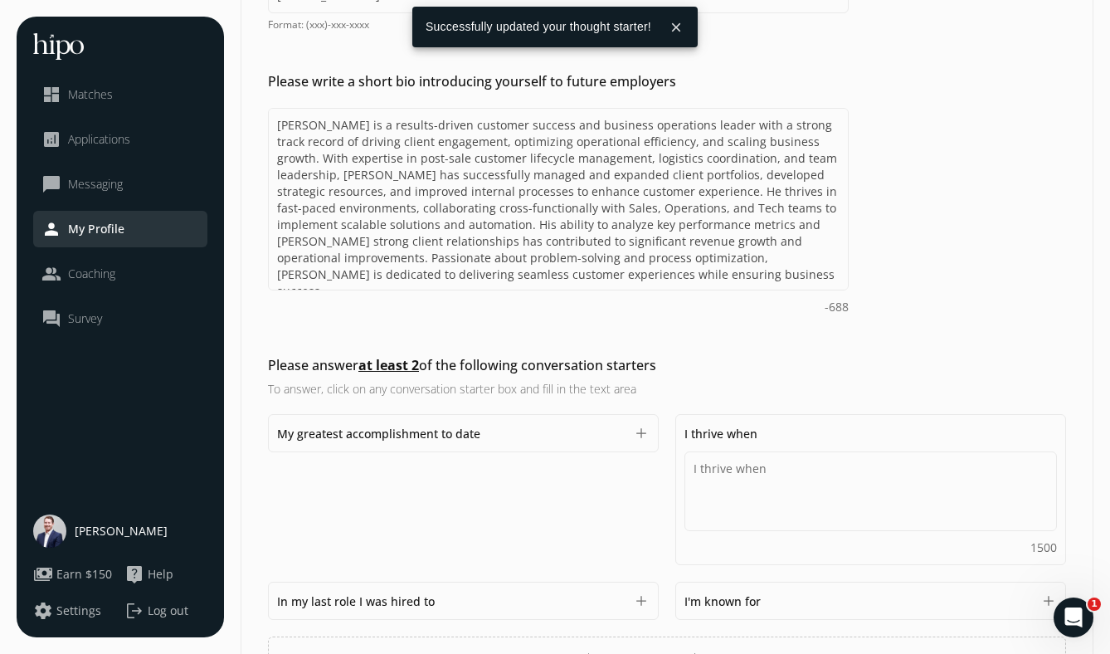
click at [706, 436] on span "I thrive when" at bounding box center [720, 433] width 73 height 16
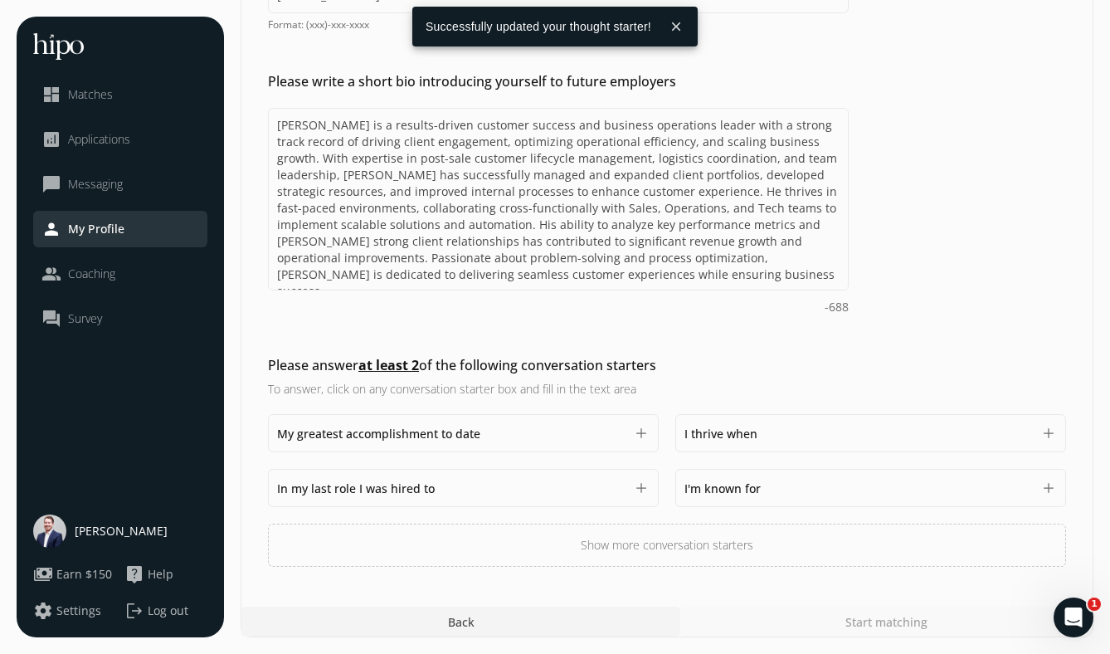
scroll to position [537, 0]
click at [497, 486] on div "In my last role I was hired to 1500" at bounding box center [451, 488] width 348 height 20
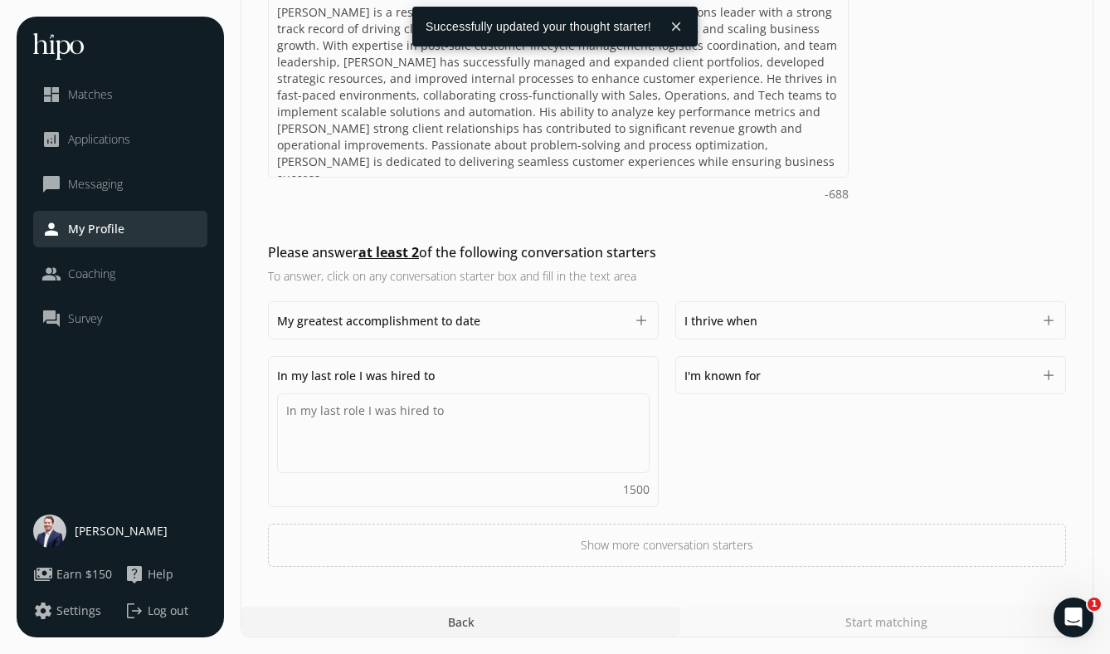
scroll to position [425, 0]
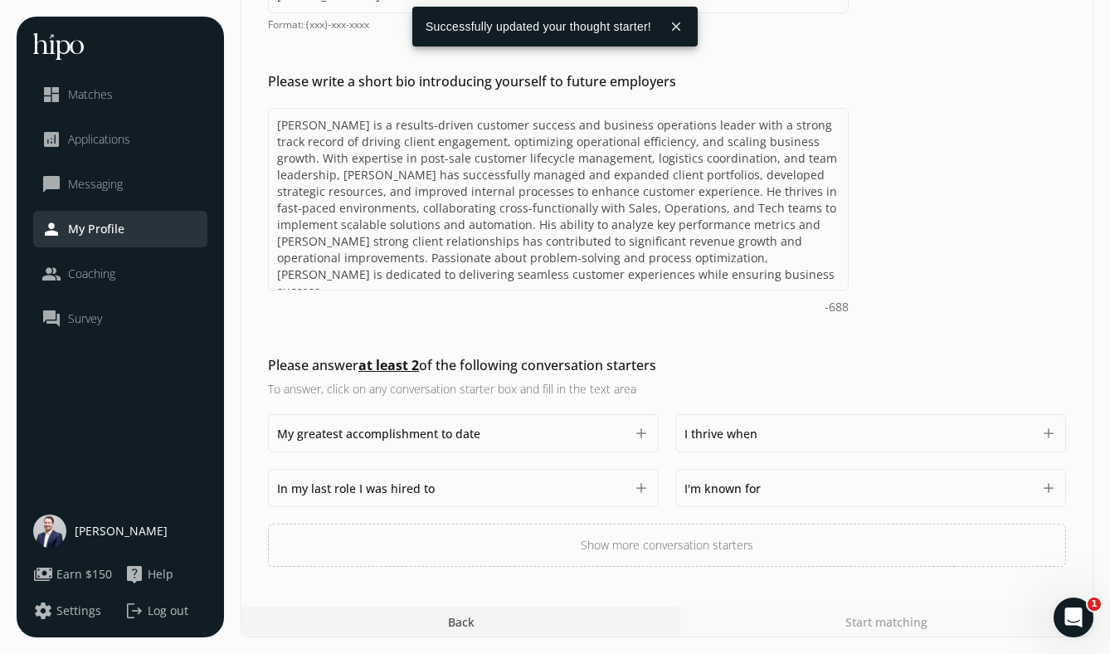
click at [286, 376] on div "Please answer at least 2 of the following conversation starters To answer, clic…" at bounding box center [666, 460] width 851 height 211
click at [375, 490] on span "In my last role I was hired to" at bounding box center [356, 488] width 158 height 16
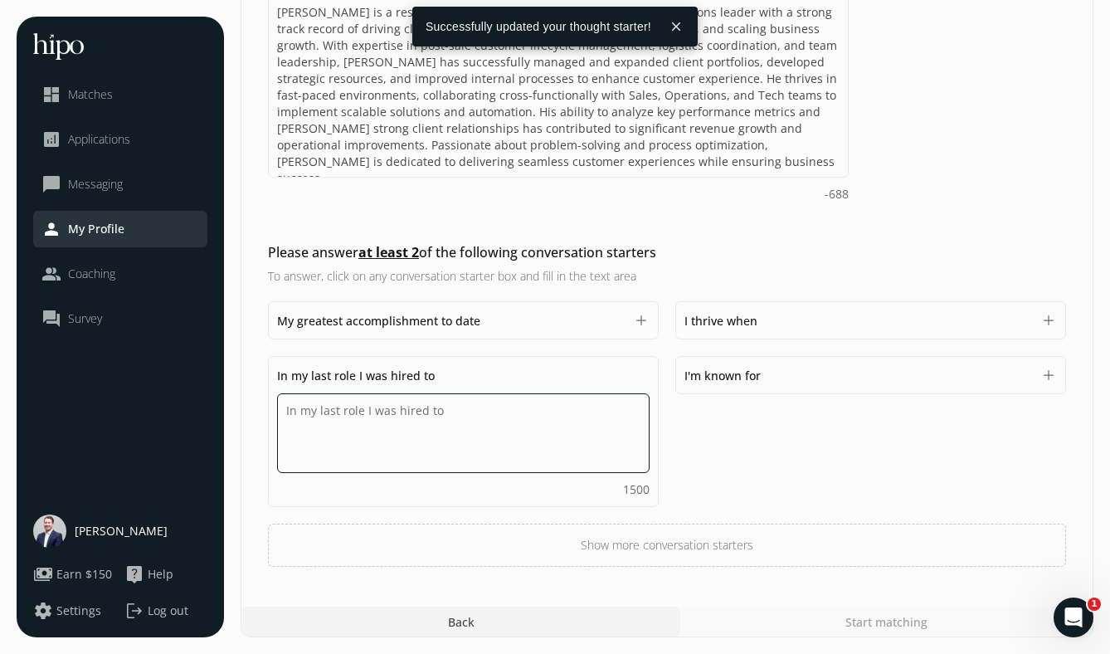
paste textarea "In my last role, I was hired to build and lead the Customer Success function fr…"
type textarea "In my last role, I was hired to build and lead the Customer Success function fr…"
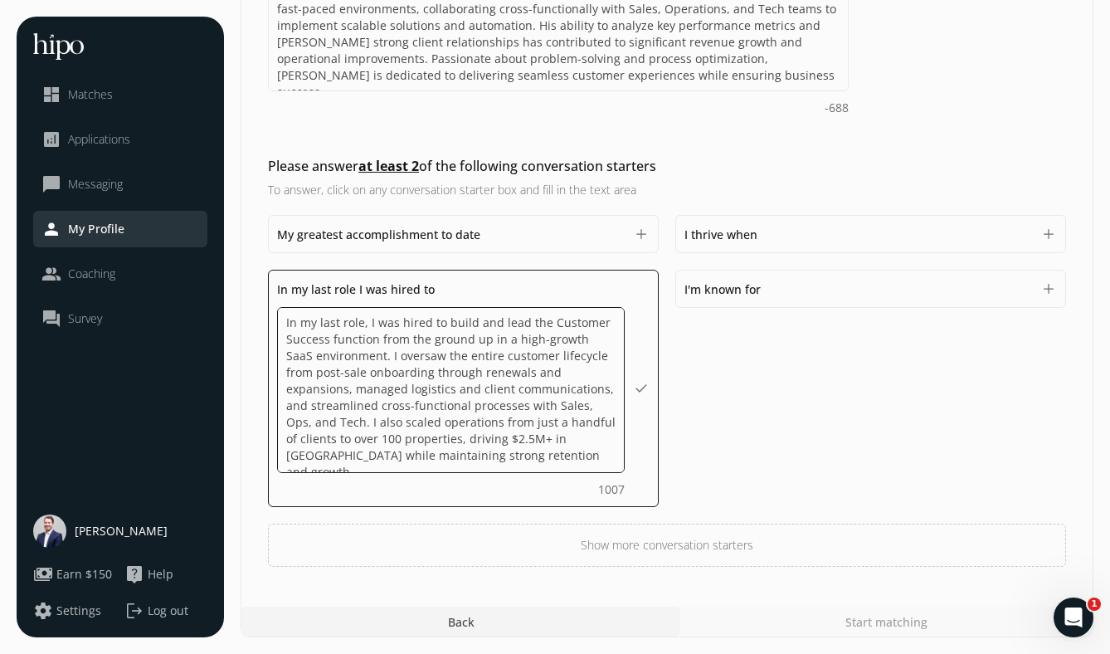
scroll to position [0, 0]
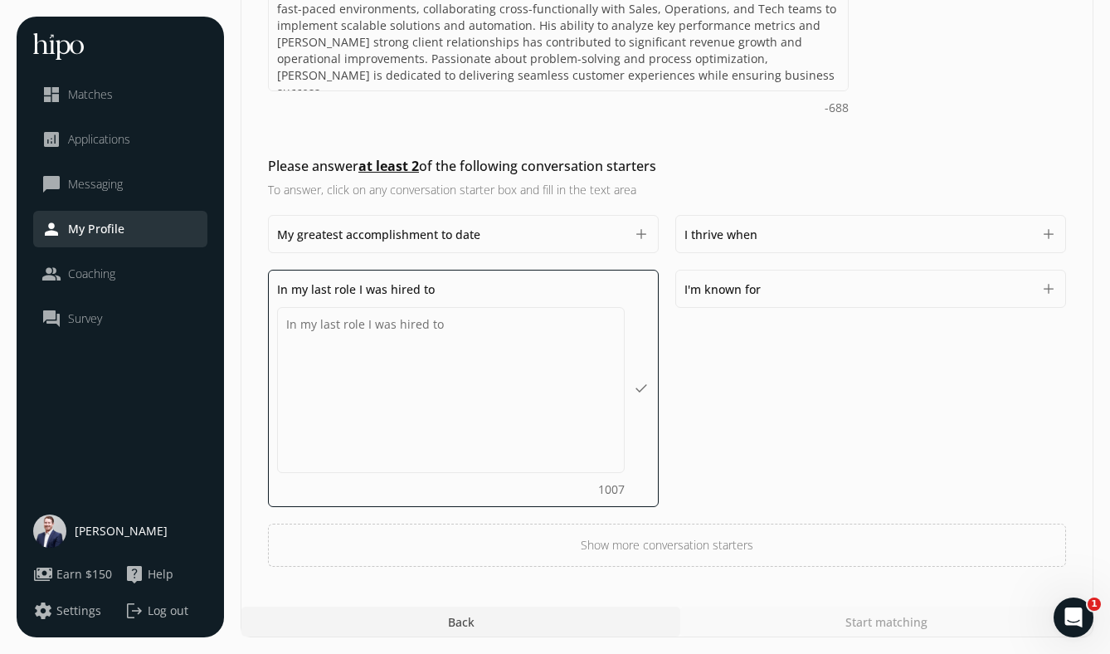
click at [717, 375] on div "My greatest accomplishment to date In my last role, I was hired to build and le…" at bounding box center [667, 391] width 798 height 352
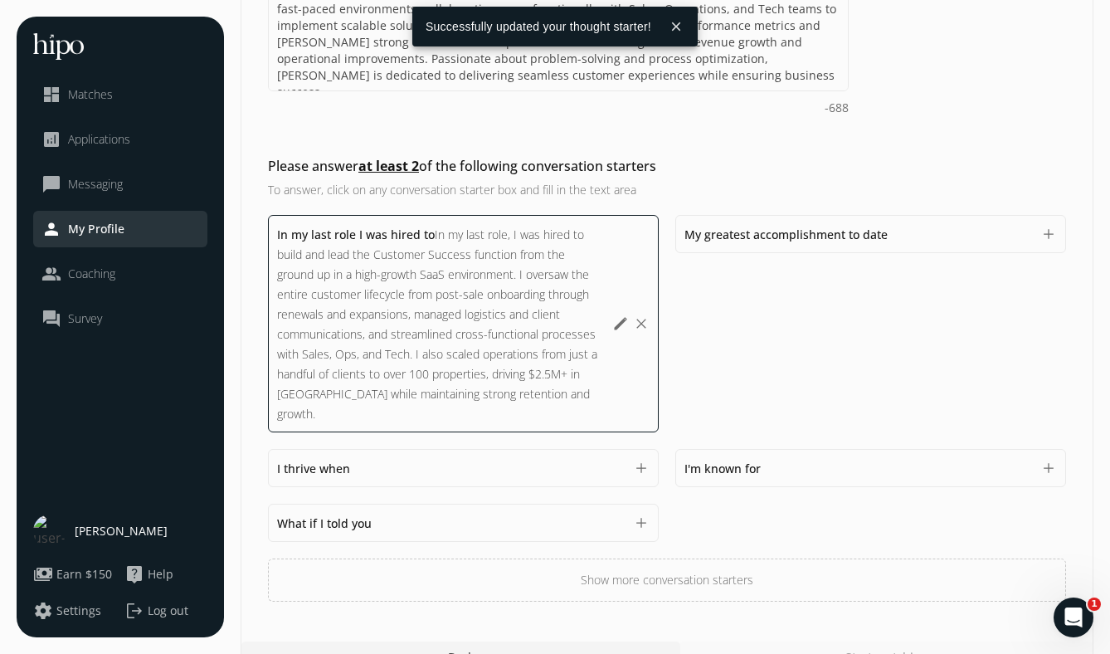
scroll to position [639, 0]
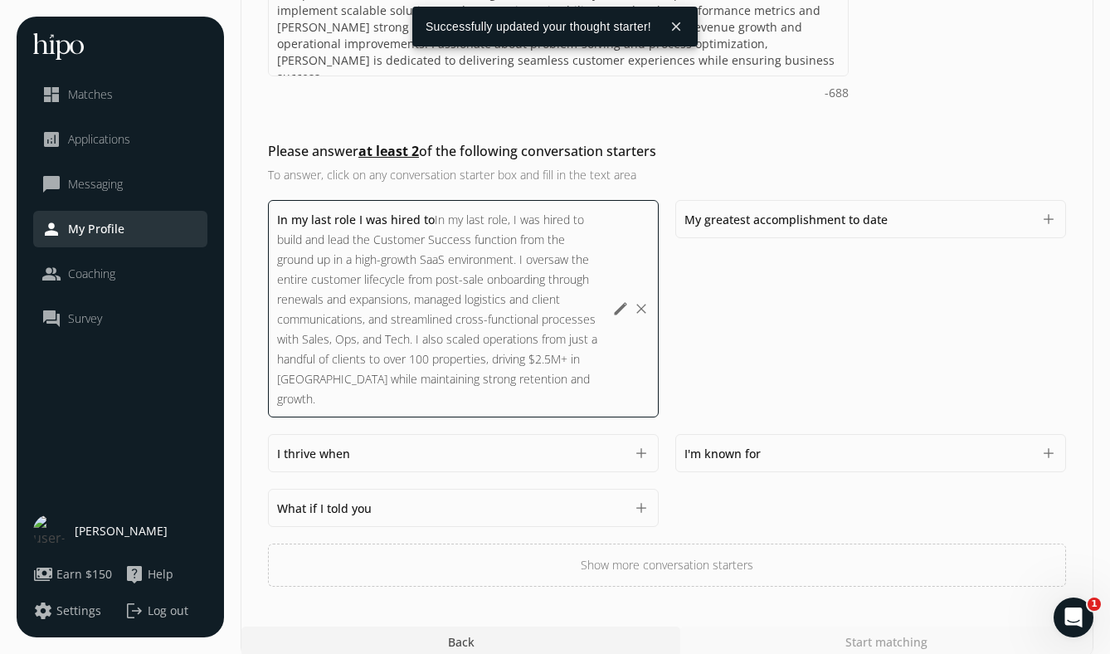
click at [702, 550] on button "Show more conversation starters" at bounding box center [667, 564] width 798 height 43
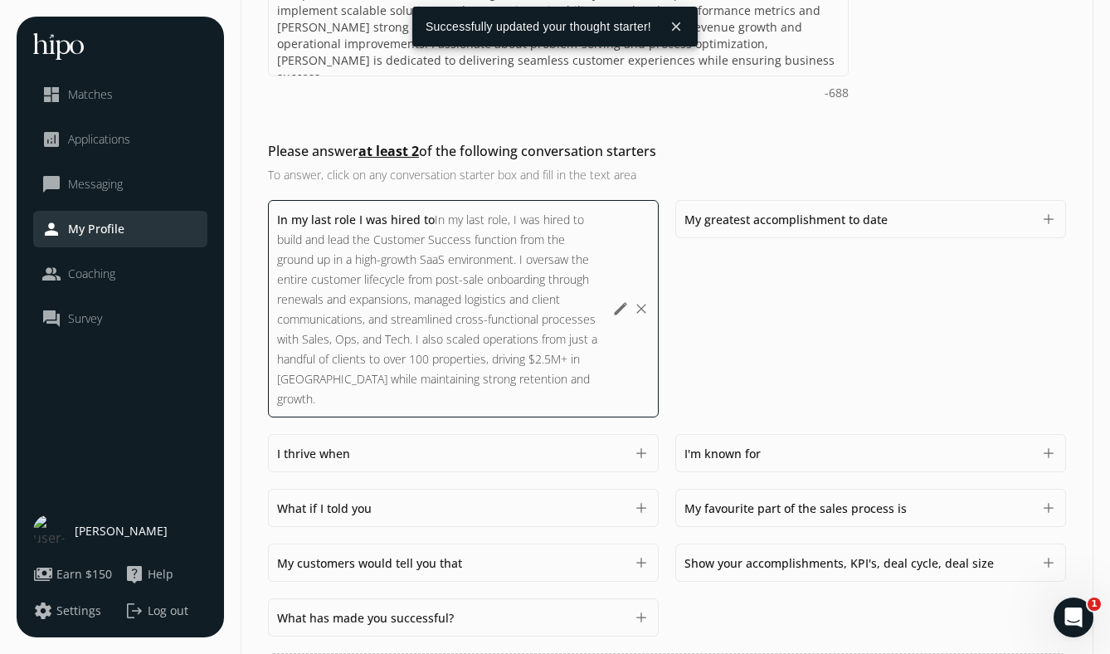
scroll to position [748, 0]
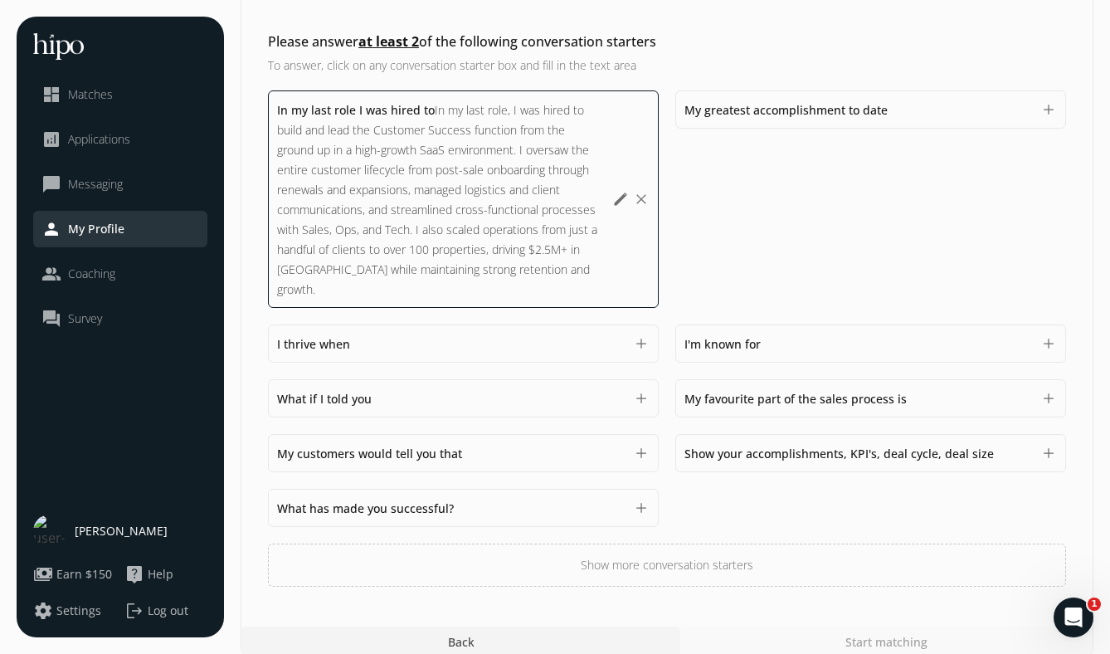
click at [554, 443] on div "My customers would tell you that 1500" at bounding box center [451, 453] width 348 height 20
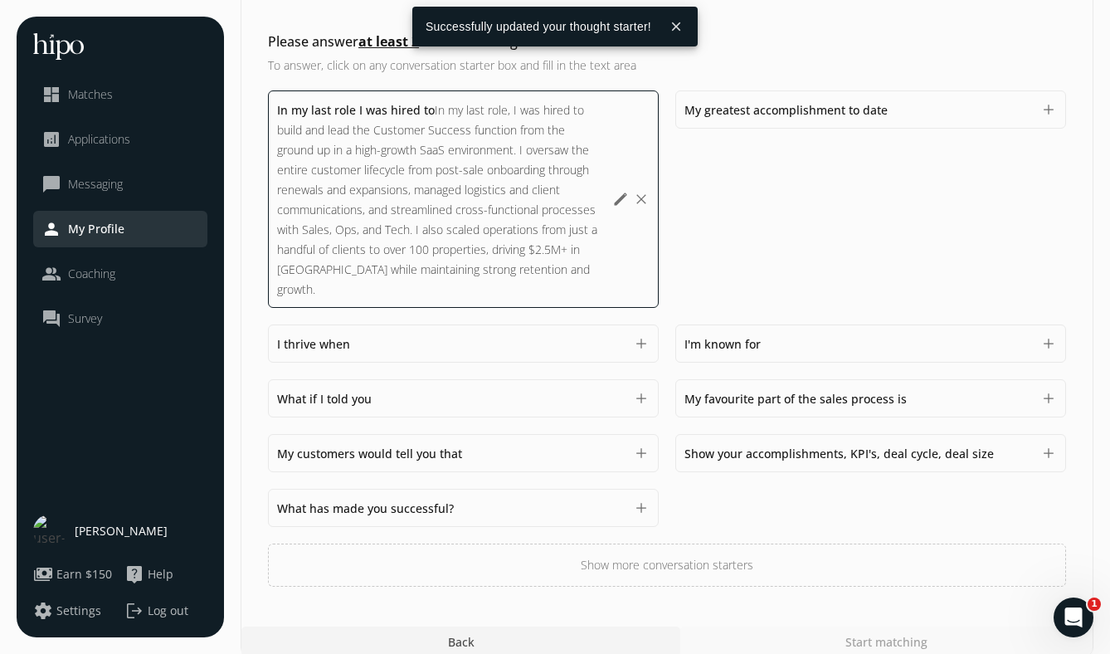
click at [624, 443] on div "My customers would tell you that 1500" at bounding box center [451, 453] width 348 height 20
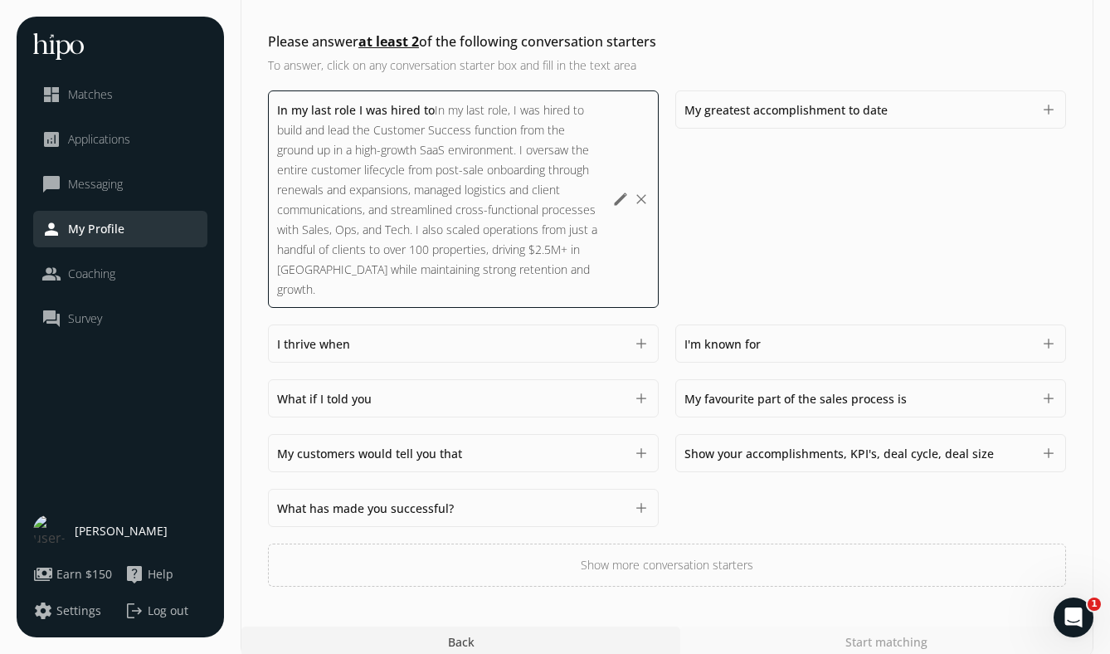
click at [562, 443] on div "My customers would tell you that 1500" at bounding box center [451, 453] width 348 height 20
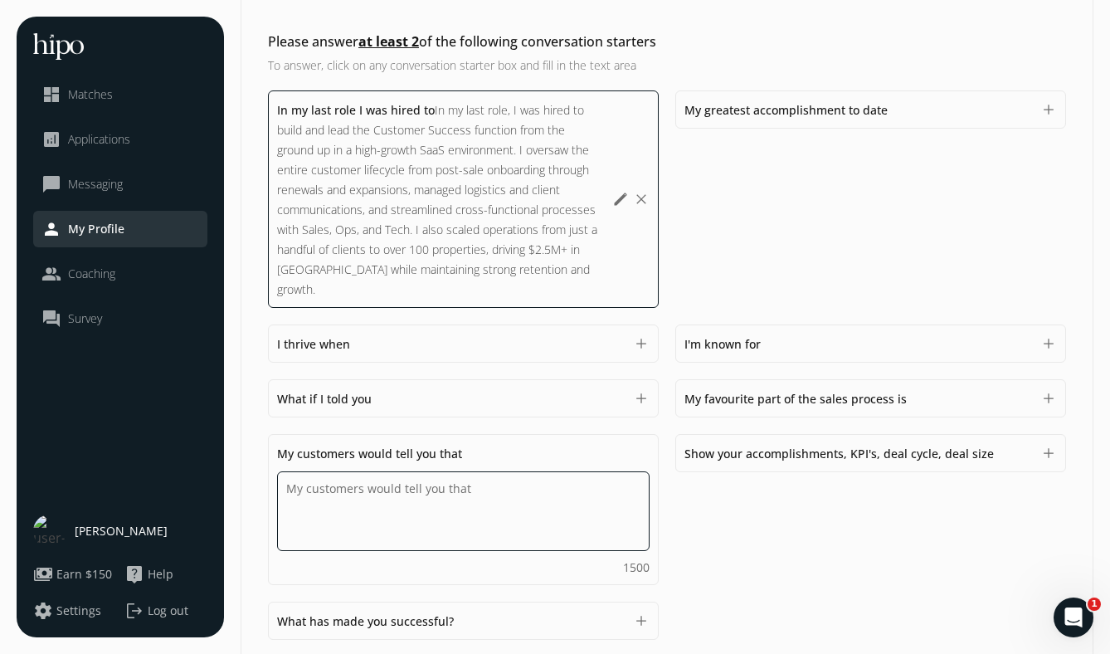
paste textarea "My customers would tell you that I was always available and fully committed to …"
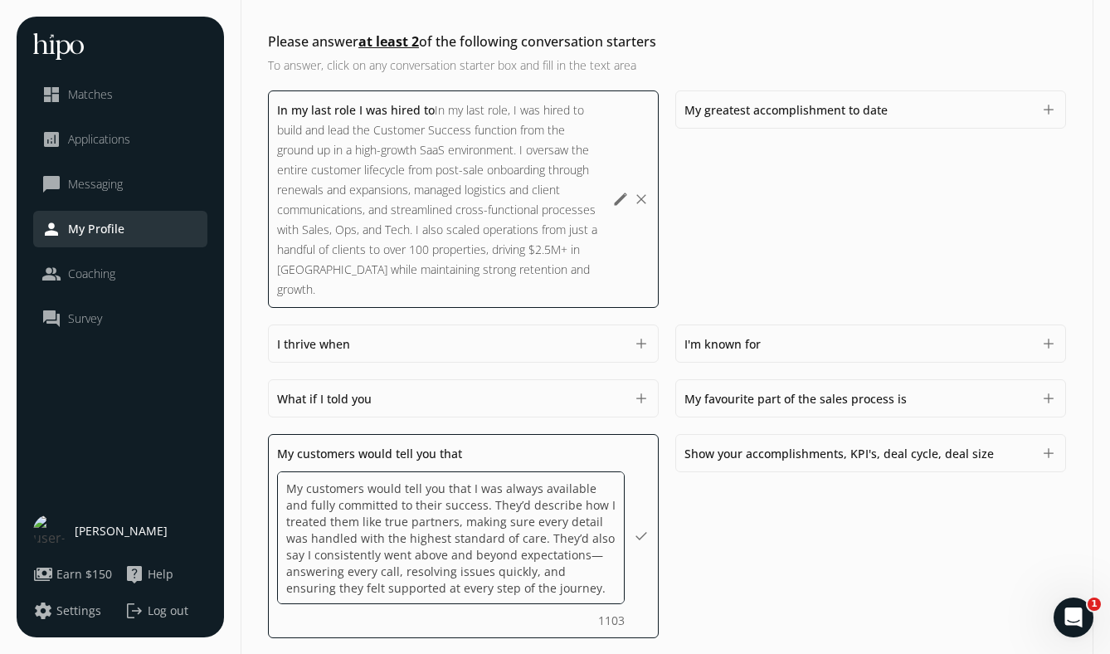
click at [593, 534] on textarea "My customers would tell you that I was always available and fully committed to …" at bounding box center [451, 537] width 348 height 133
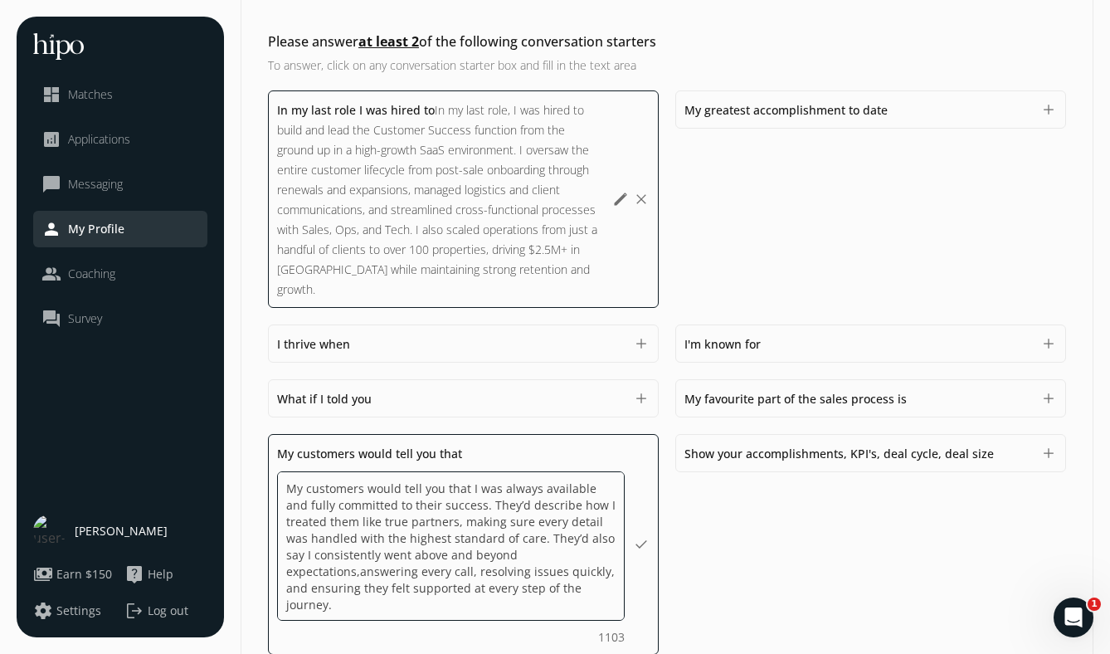
type textarea "My customers would tell you that I was always available and fully committed to …"
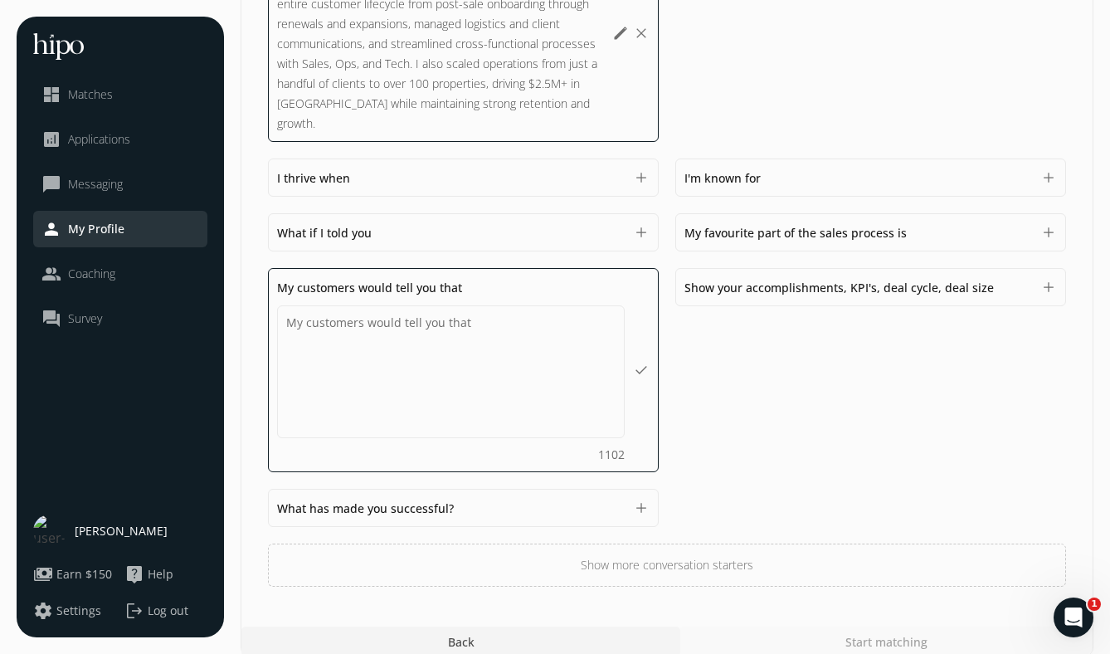
click at [719, 403] on div "In my last role I was hired to In my last role, I was hired to build and lead t…" at bounding box center [667, 256] width 798 height 662
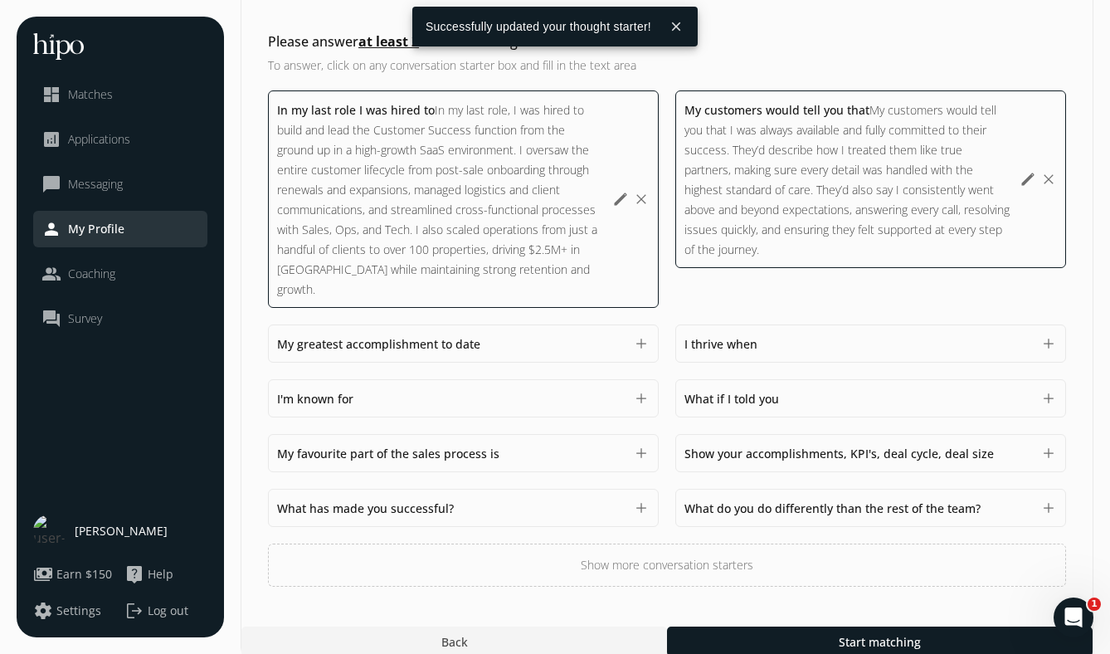
click at [710, 391] on span "What if I told you" at bounding box center [731, 399] width 95 height 16
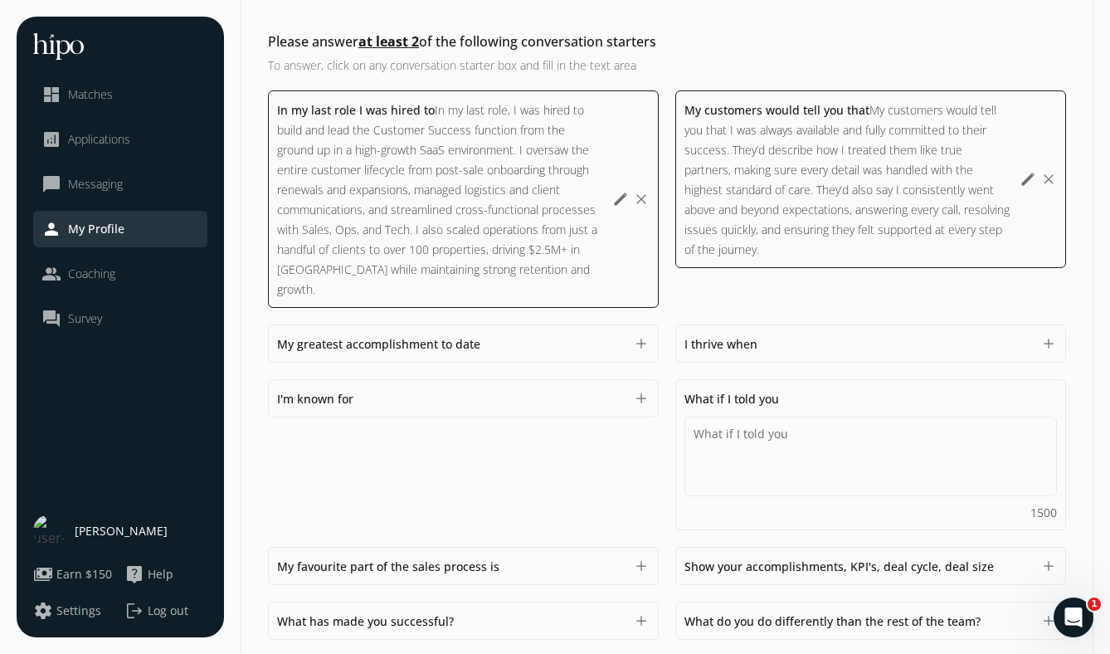
click at [751, 391] on span "What if I told you" at bounding box center [731, 399] width 95 height 16
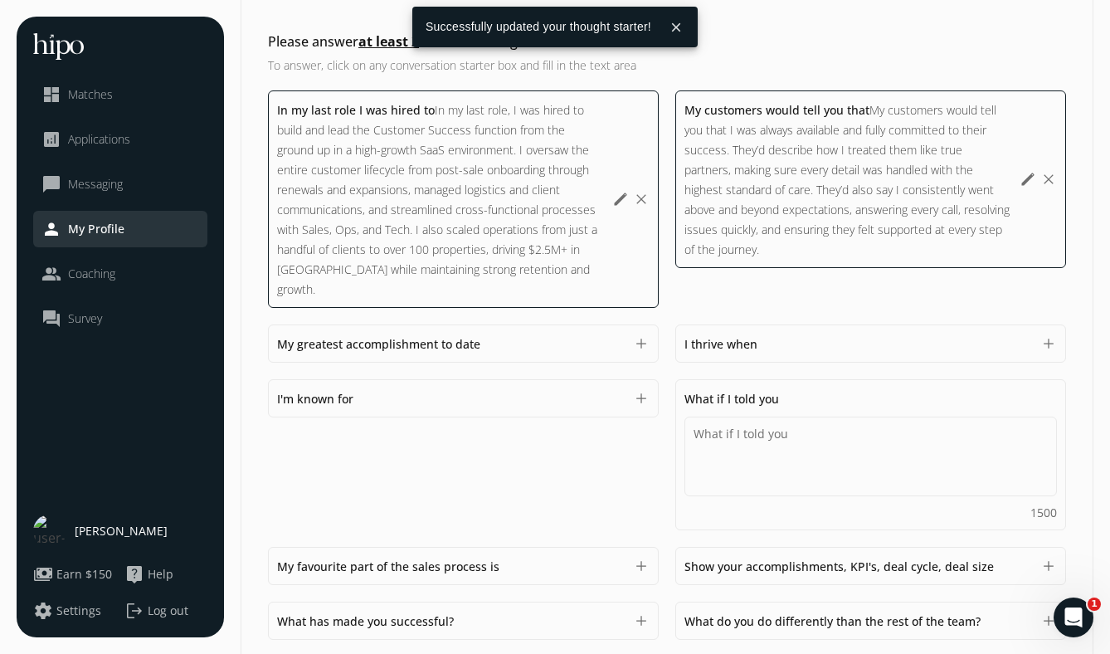
click at [707, 391] on span "What if I told you" at bounding box center [731, 399] width 95 height 16
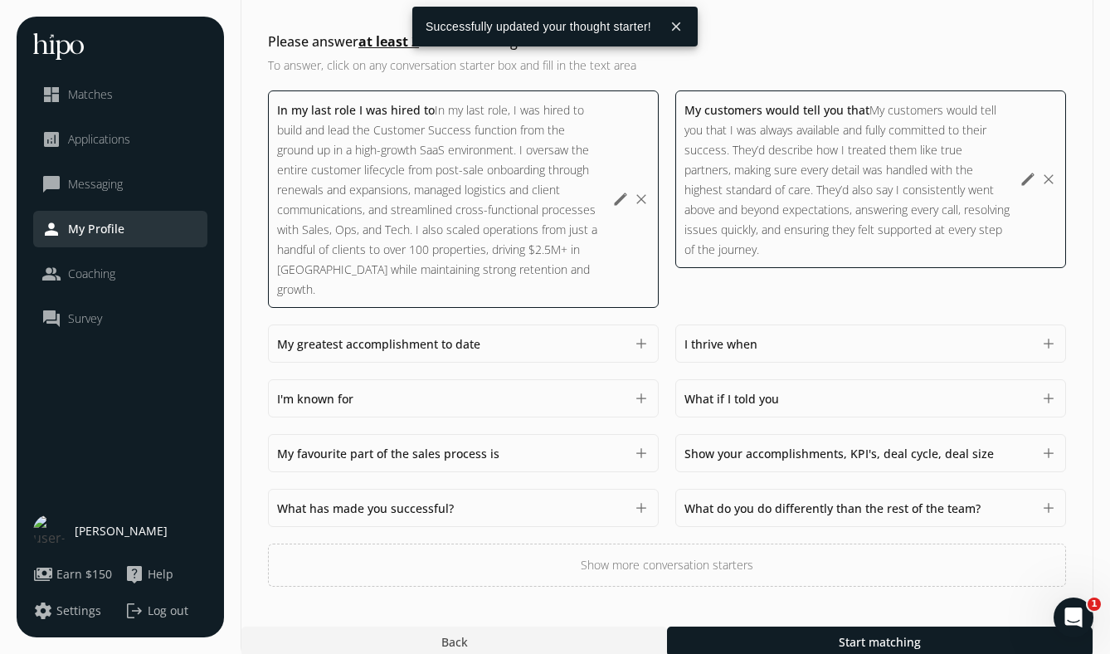
click at [639, 430] on div "In my last role I was hired to In my last role, I was hired to build and lead t…" at bounding box center [667, 338] width 798 height 496
click at [735, 445] on span "Show your accomplishments, KPI's, deal cycle, deal size" at bounding box center [838, 453] width 309 height 16
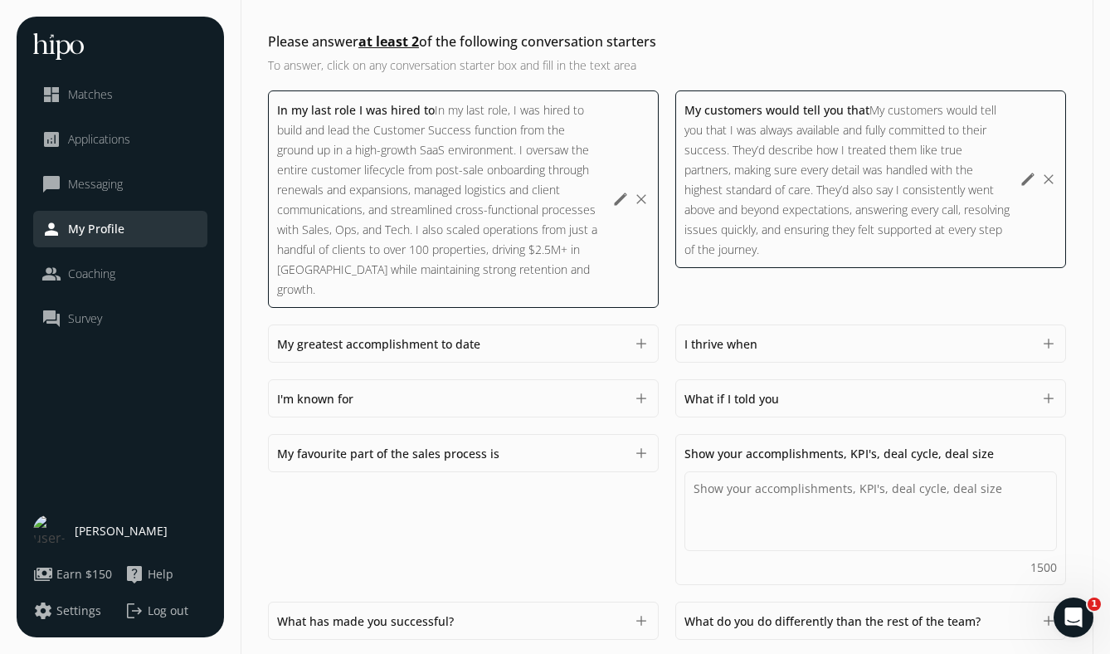
click at [654, 469] on div "In my last role I was hired to In my last role, I was hired to build and lead t…" at bounding box center [667, 394] width 798 height 609
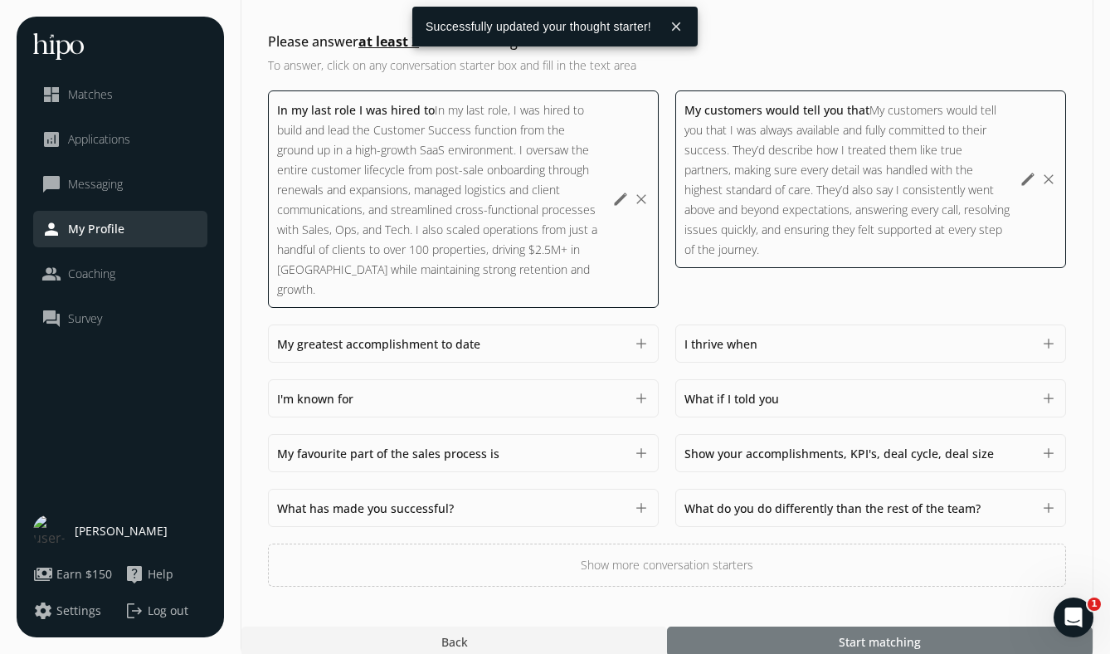
click at [749, 626] on div at bounding box center [879, 641] width 425 height 30
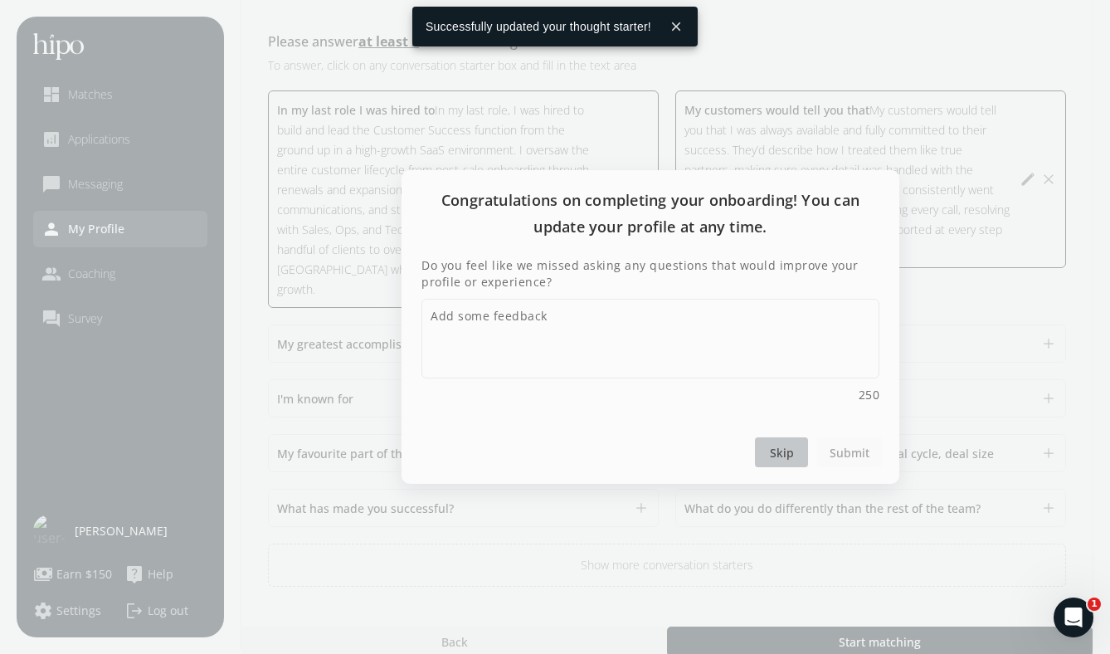
click at [779, 447] on span "Skip" at bounding box center [782, 452] width 24 height 17
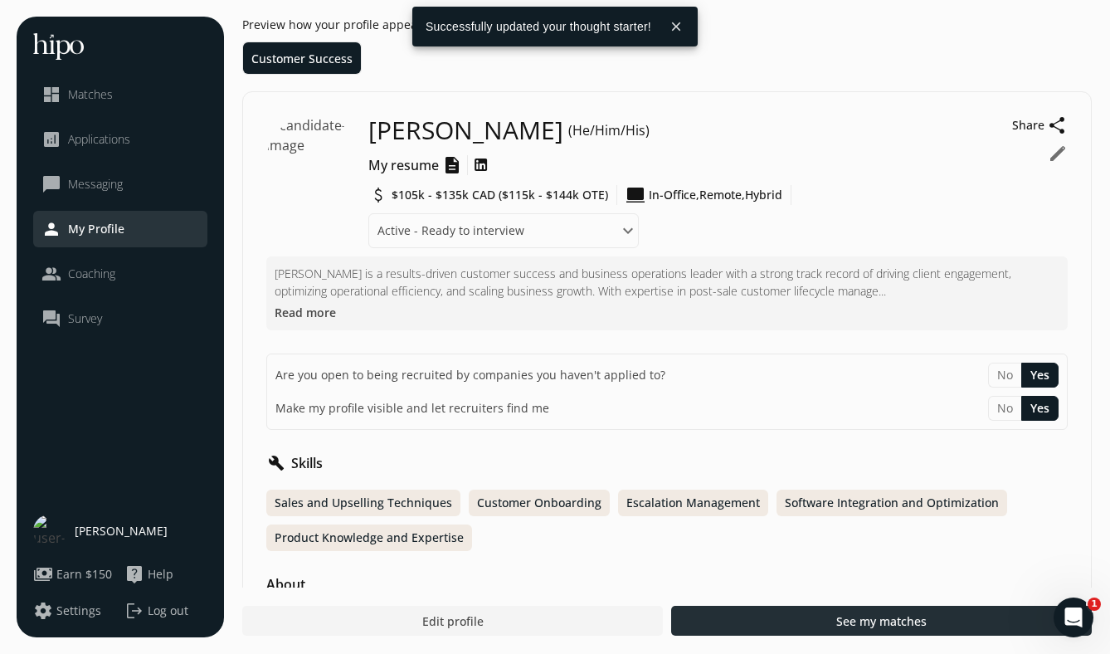
click at [764, 622] on div at bounding box center [881, 620] width 420 height 30
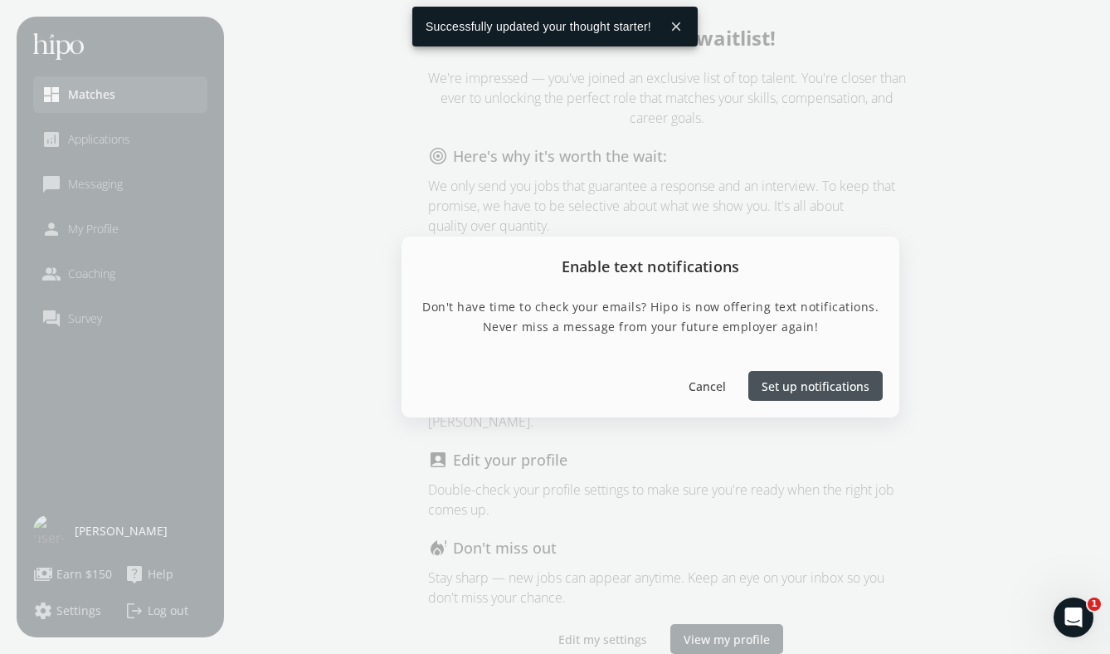
click at [771, 382] on span "Set up notifications" at bounding box center [815, 385] width 108 height 17
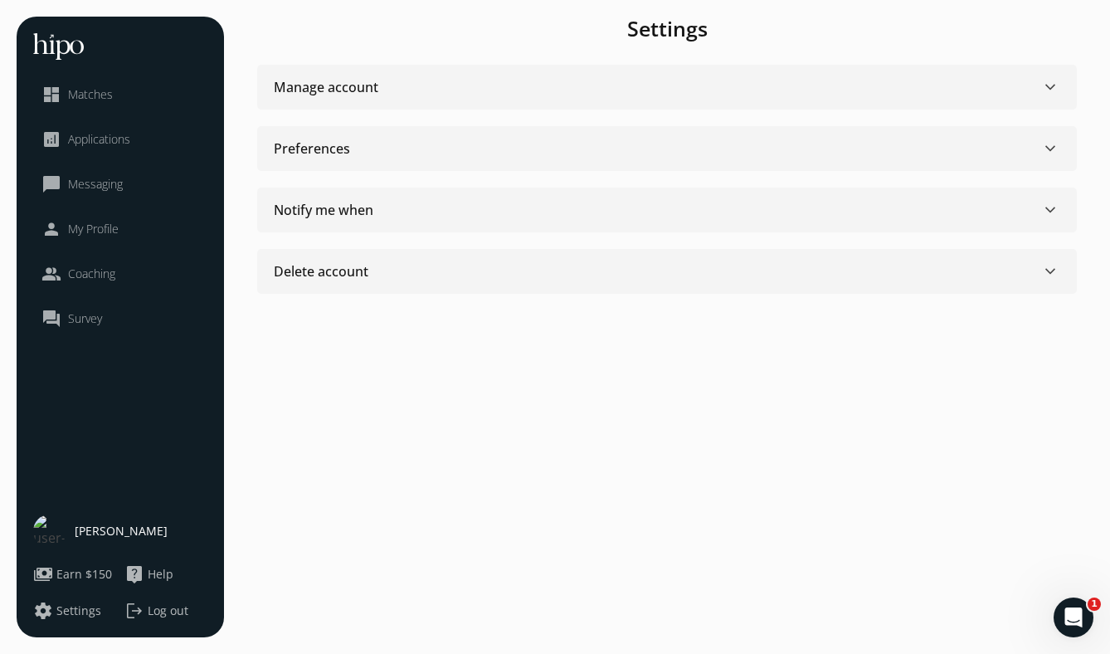
click at [391, 95] on div "Manage account keyboard_arrow_down" at bounding box center [667, 87] width 786 height 20
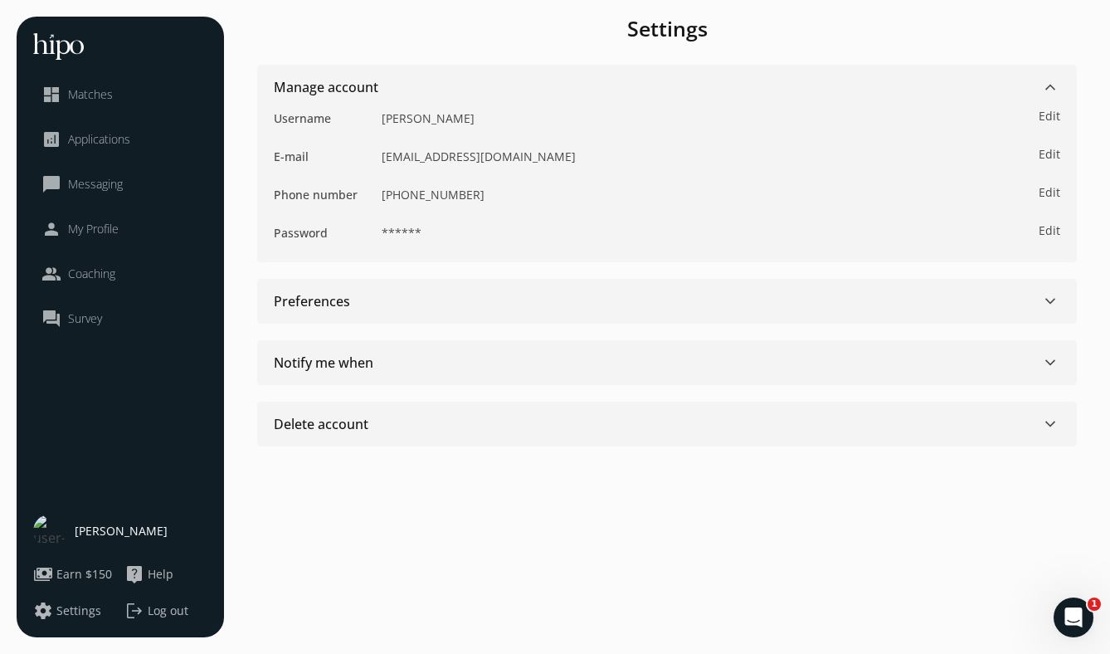
click at [396, 98] on div "Username Matthew Horowitz" at bounding box center [650, 116] width 752 height 38
click at [377, 302] on div "Preferences keyboard_arrow_down" at bounding box center [667, 301] width 786 height 20
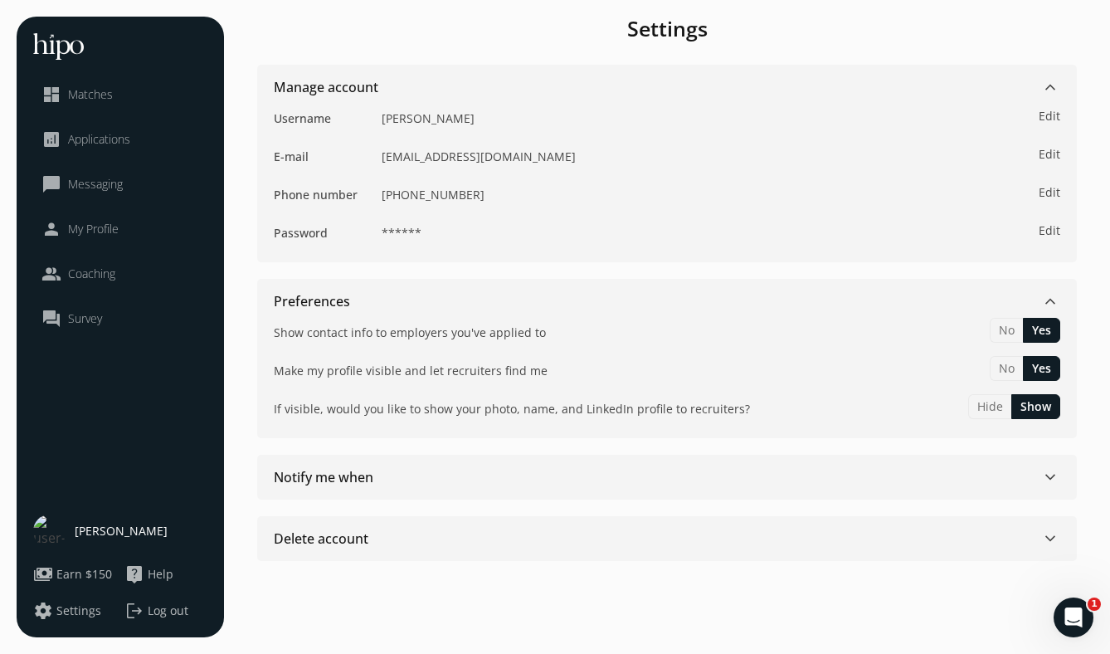
click at [529, 479] on div "Notify me when keyboard_arrow_down" at bounding box center [667, 477] width 786 height 20
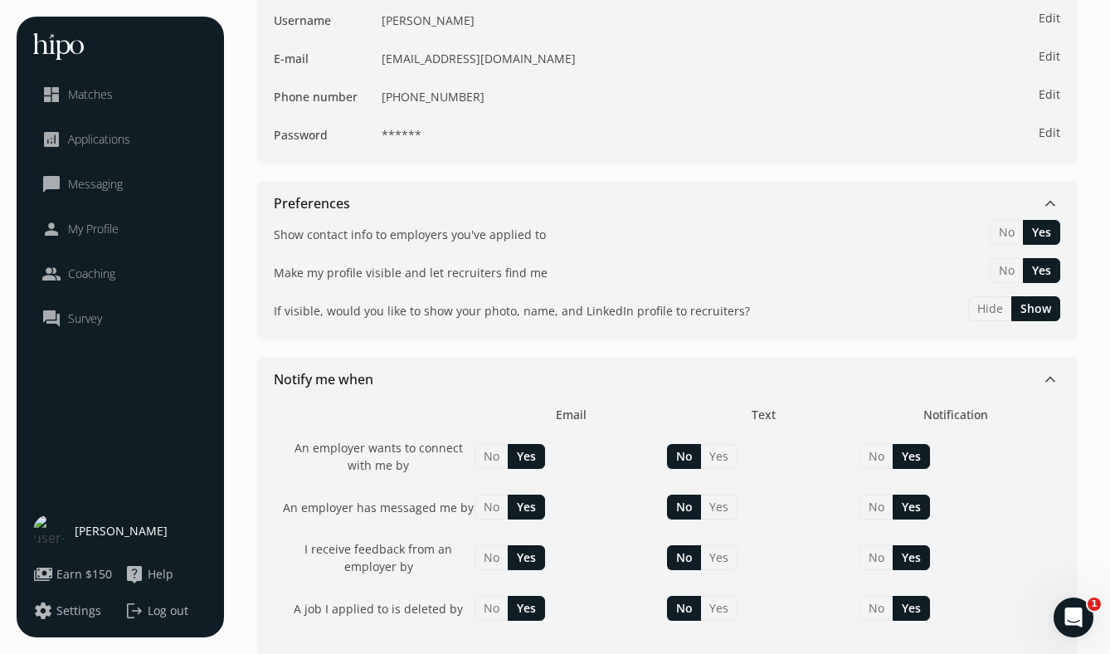
scroll to position [201, 0]
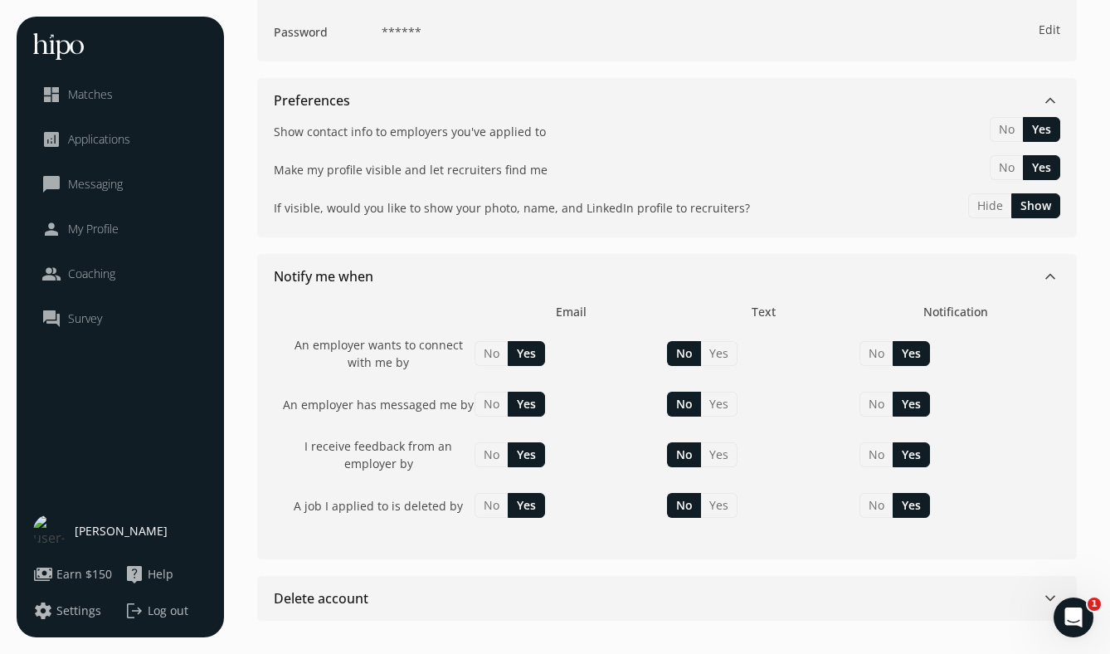
click at [532, 505] on button "Yes" at bounding box center [526, 505] width 37 height 25
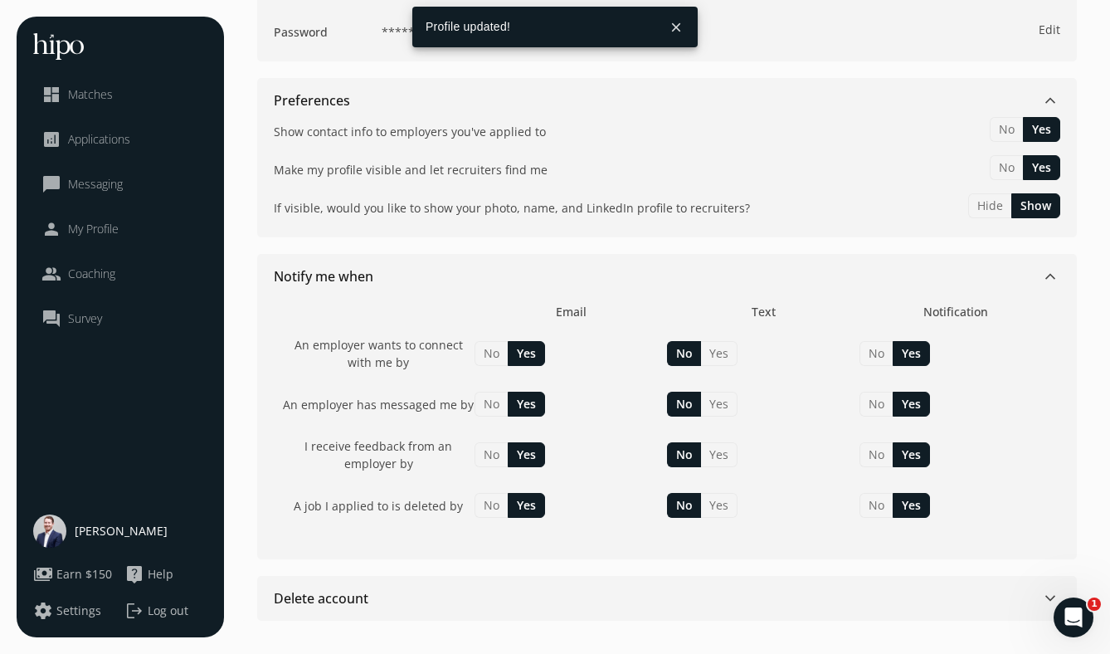
click at [494, 502] on button "No" at bounding box center [490, 505] width 33 height 25
click at [495, 456] on button "No" at bounding box center [490, 454] width 33 height 25
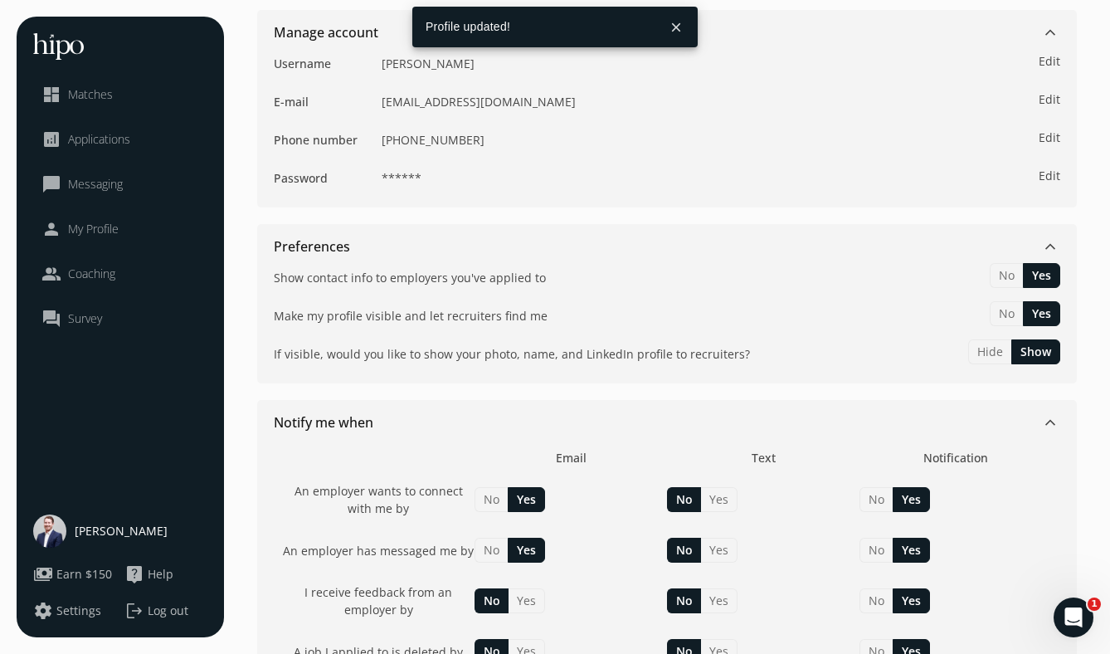
scroll to position [0, 0]
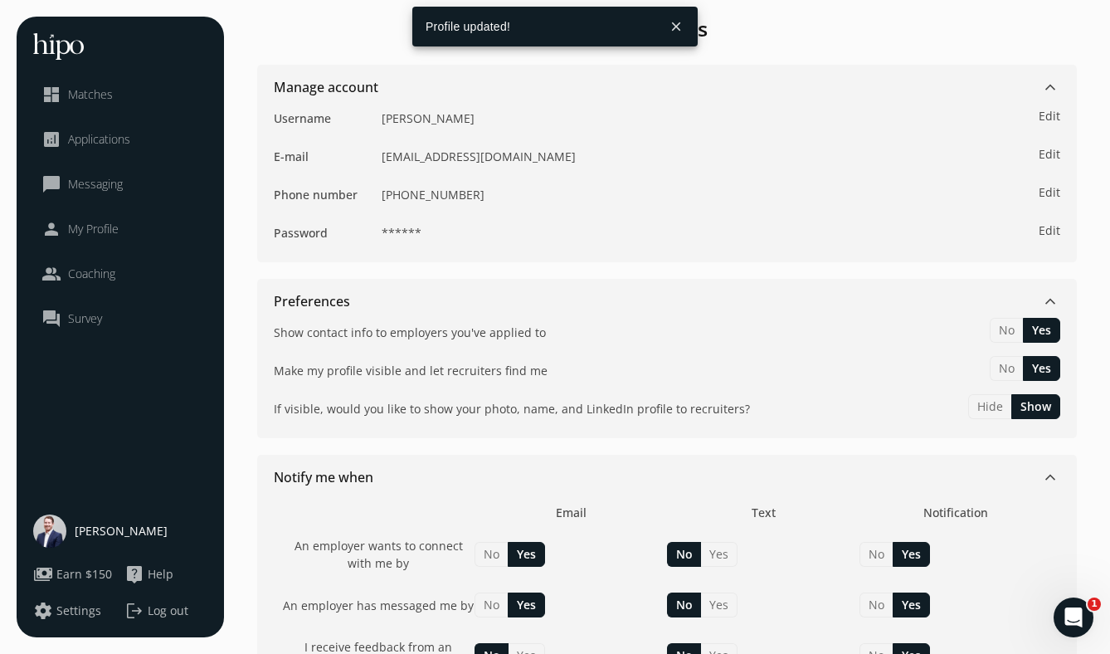
click at [130, 102] on link "dashboard Matches" at bounding box center [120, 95] width 158 height 20
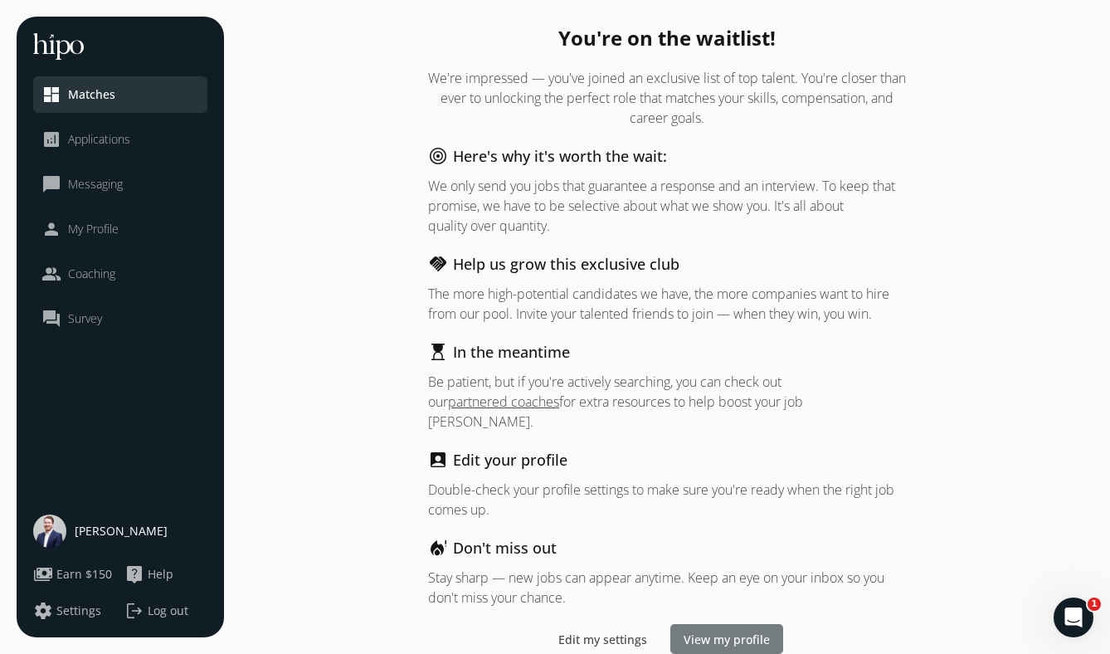
click at [727, 630] on span "View my profile" at bounding box center [726, 638] width 86 height 17
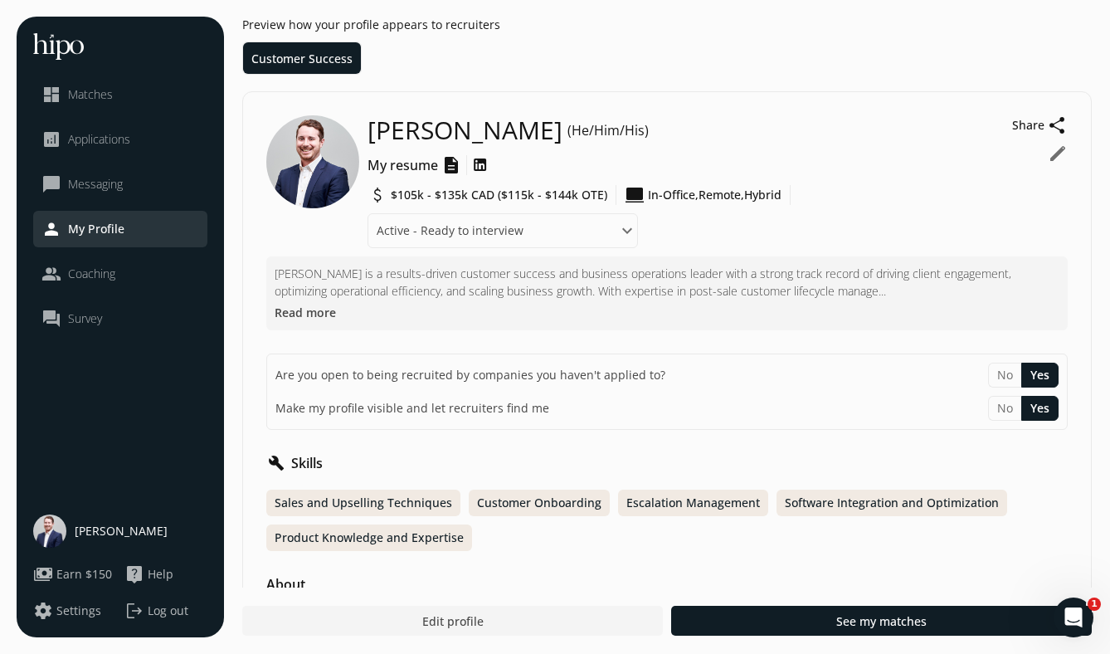
click at [125, 147] on span "Applications" at bounding box center [99, 139] width 62 height 17
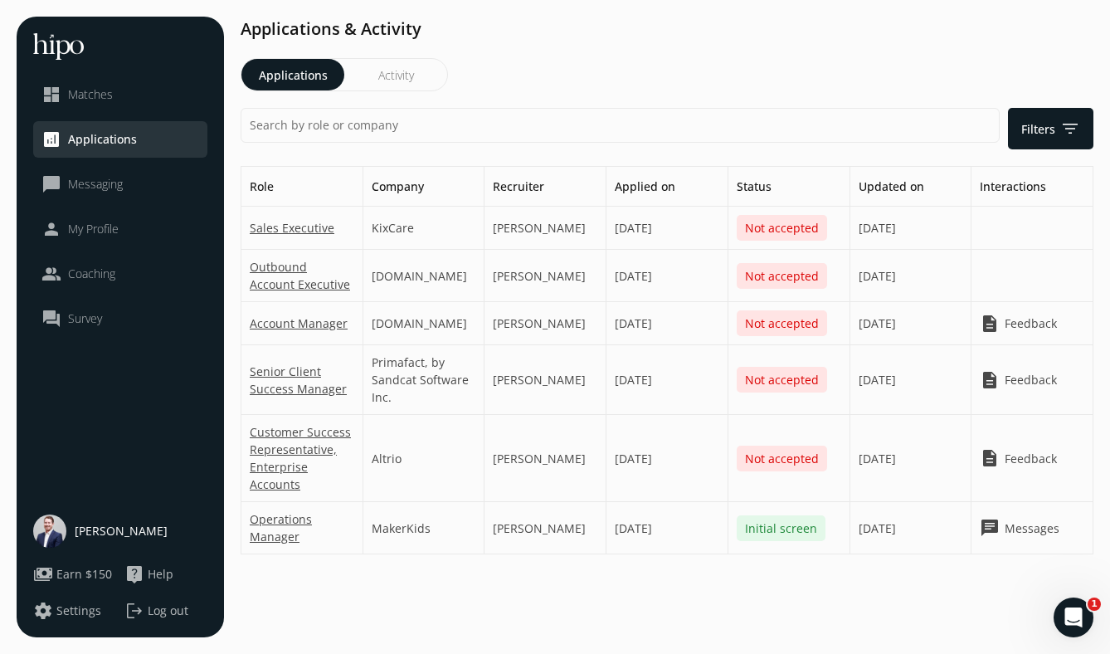
click at [119, 109] on li "dashboard Matches" at bounding box center [120, 94] width 174 height 36
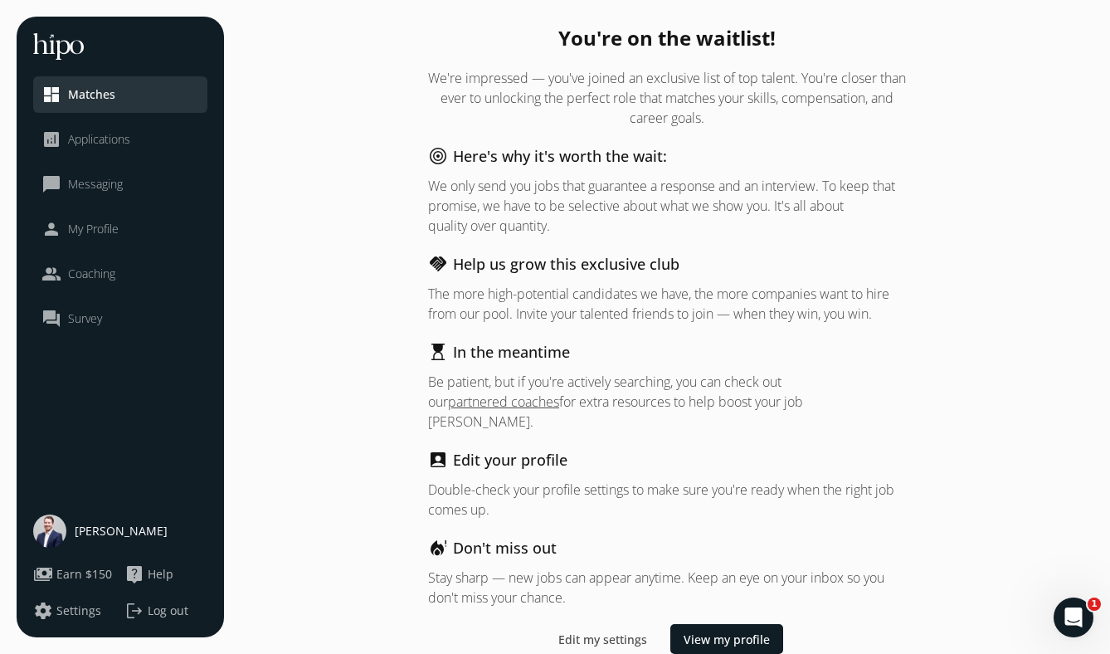
click at [124, 192] on link "chat_bubble_outline Messaging" at bounding box center [120, 184] width 158 height 20
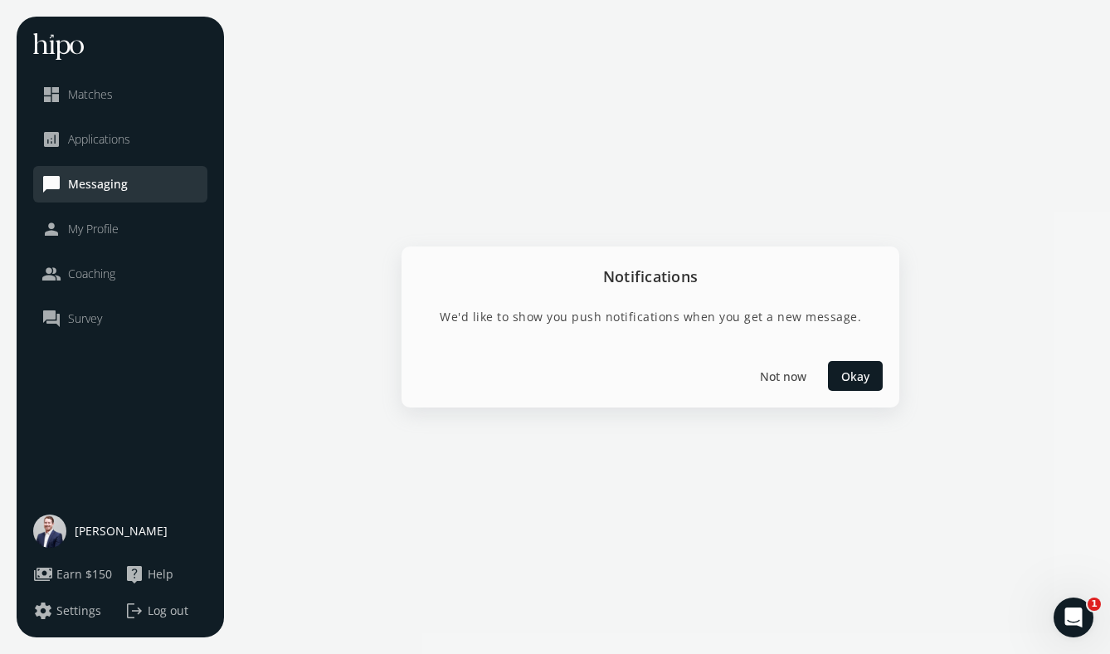
click at [128, 272] on link "people Coaching" at bounding box center [120, 274] width 158 height 20
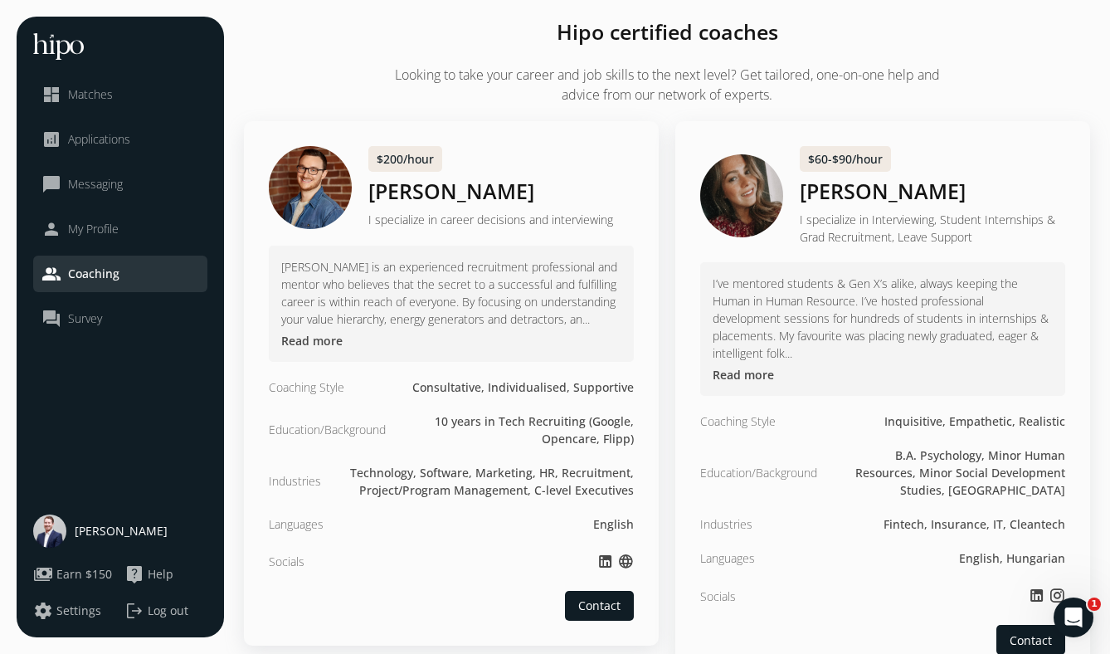
click at [123, 219] on link "person My Profile" at bounding box center [120, 229] width 158 height 20
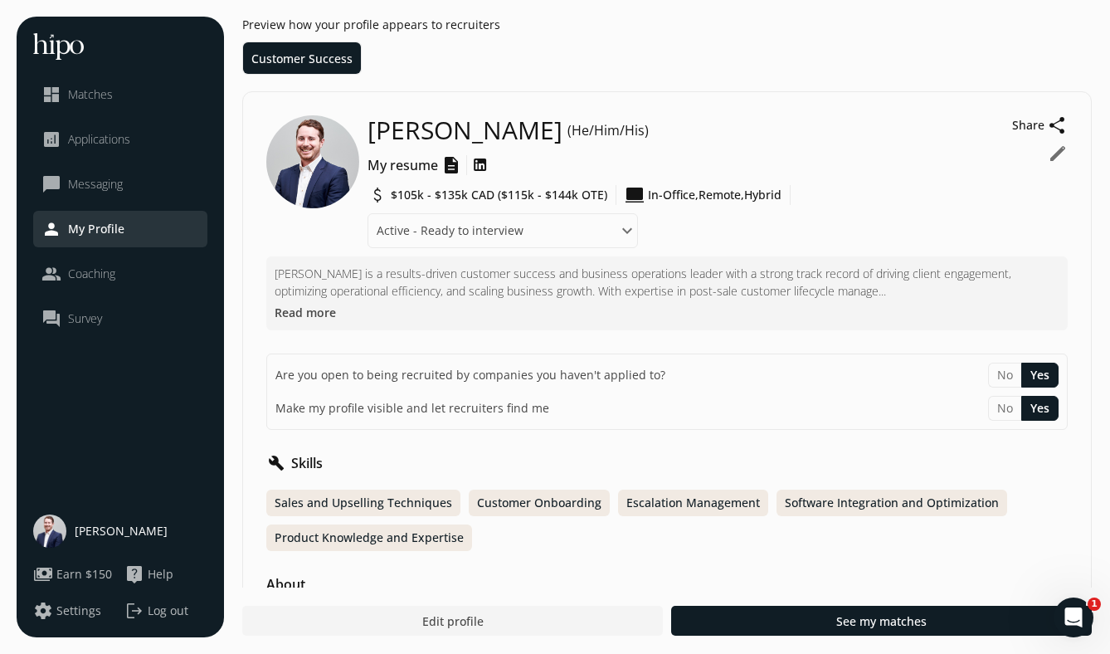
click at [143, 178] on link "chat_bubble_outline Messaging" at bounding box center [120, 184] width 158 height 20
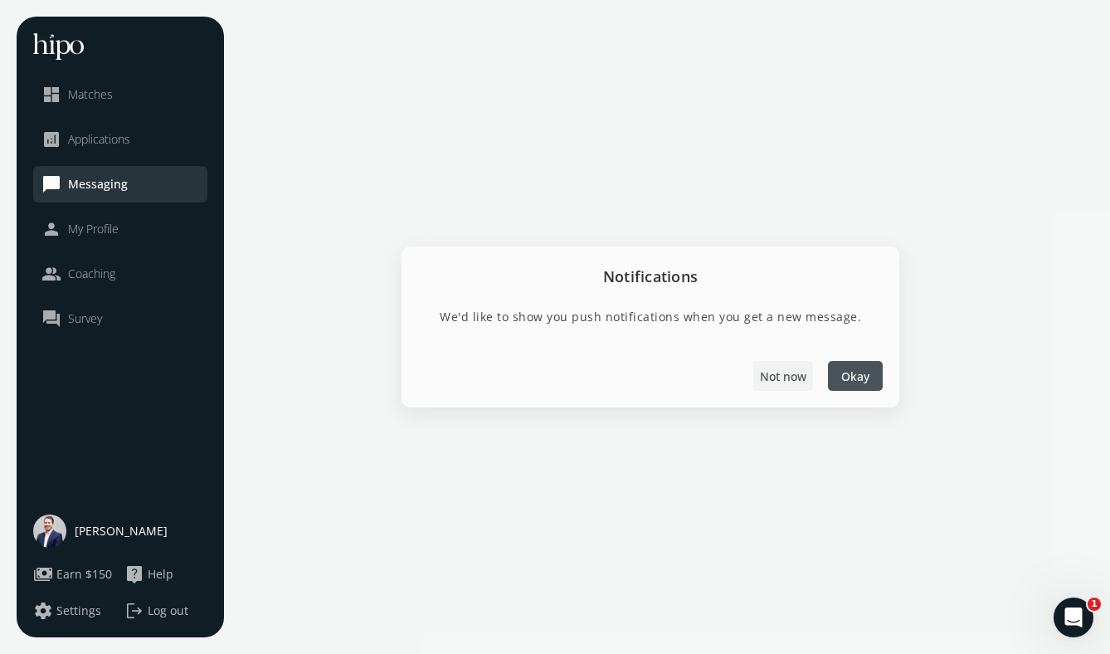
click at [772, 368] on span "Not now" at bounding box center [783, 375] width 46 height 17
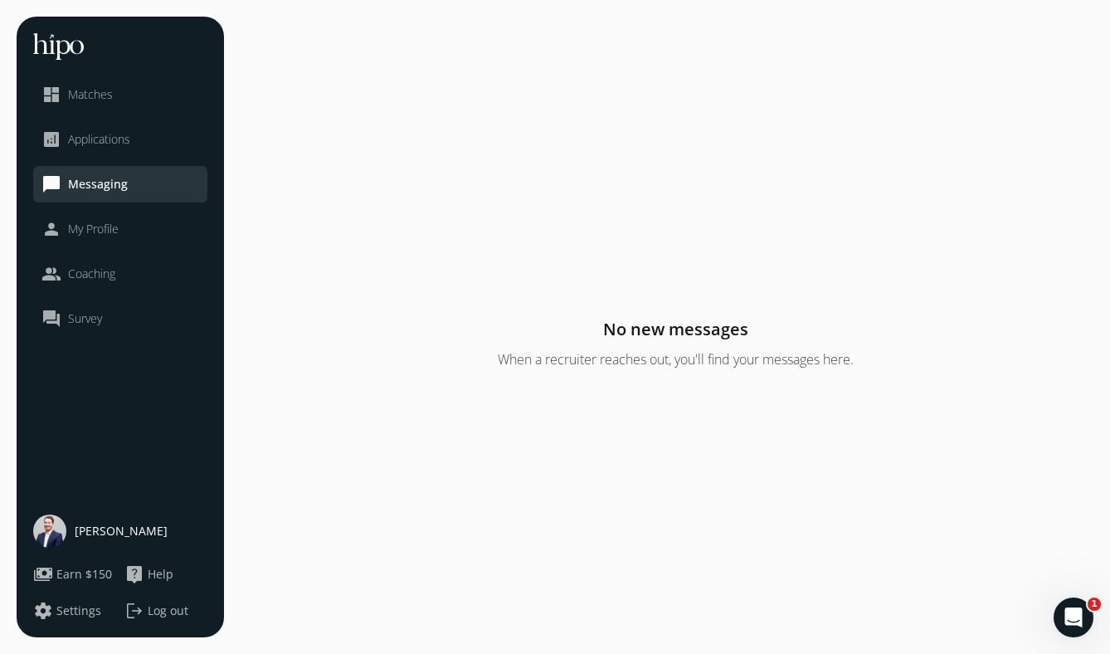
click at [77, 129] on div "analytics Applications" at bounding box center [85, 139] width 89 height 20
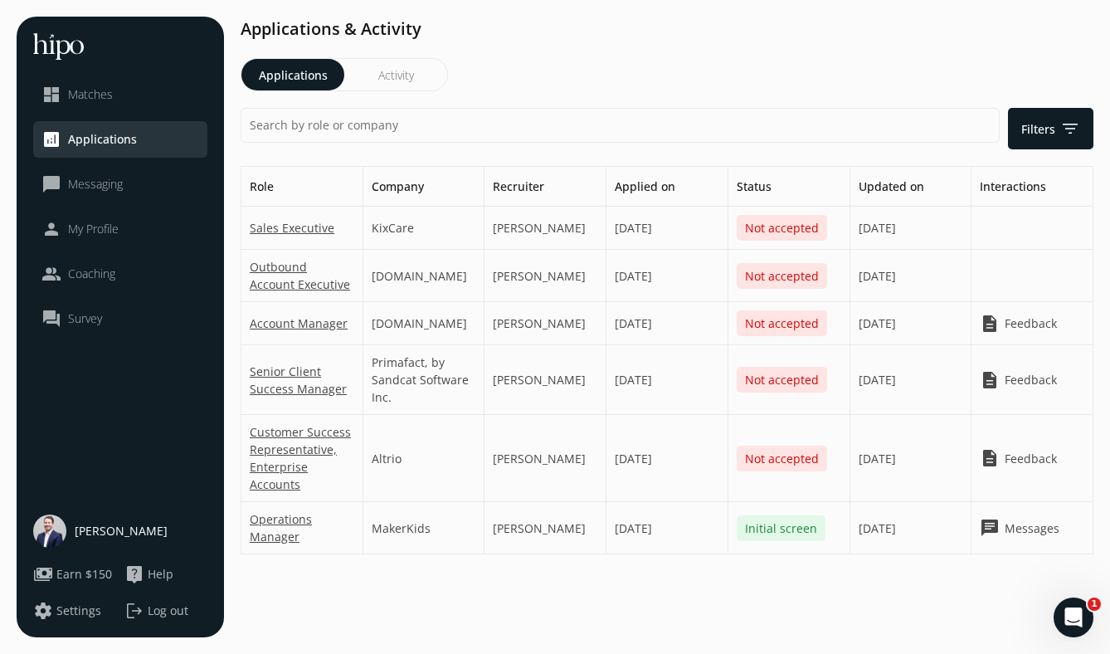
click at [95, 94] on span "Matches" at bounding box center [90, 94] width 45 height 17
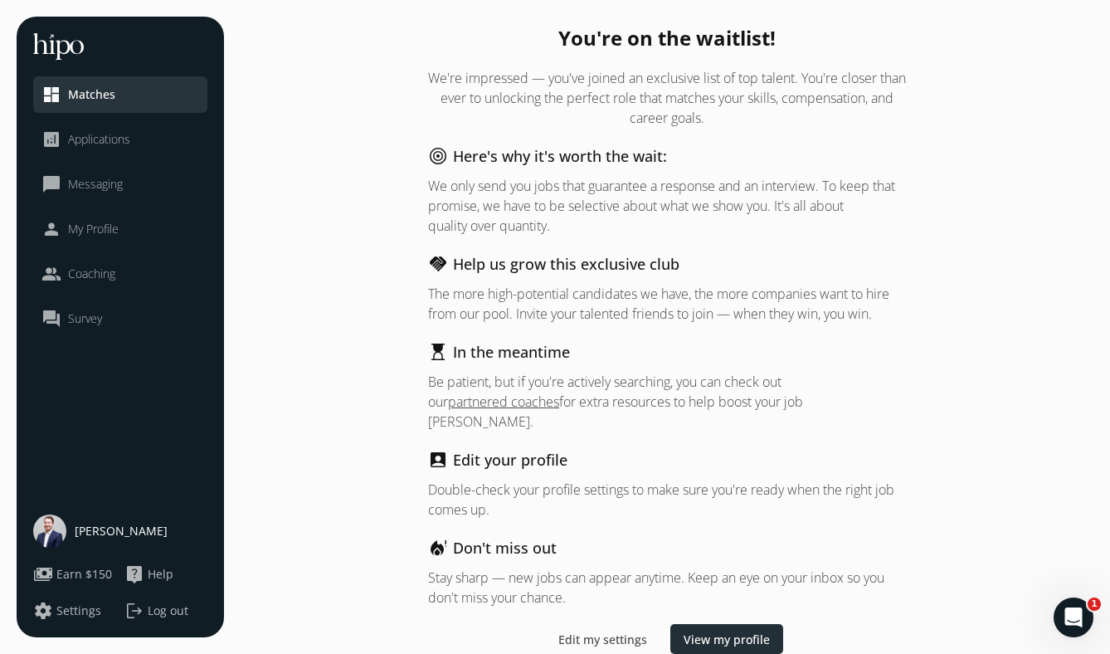
click at [700, 630] on span "View my profile" at bounding box center [726, 638] width 86 height 17
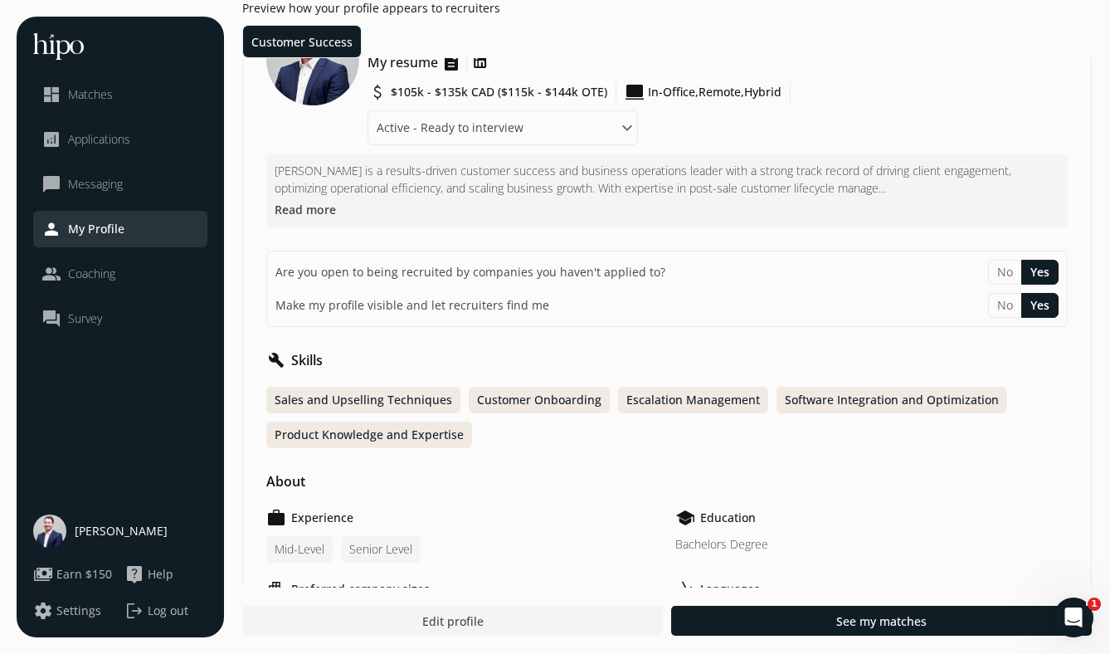
scroll to position [60, 0]
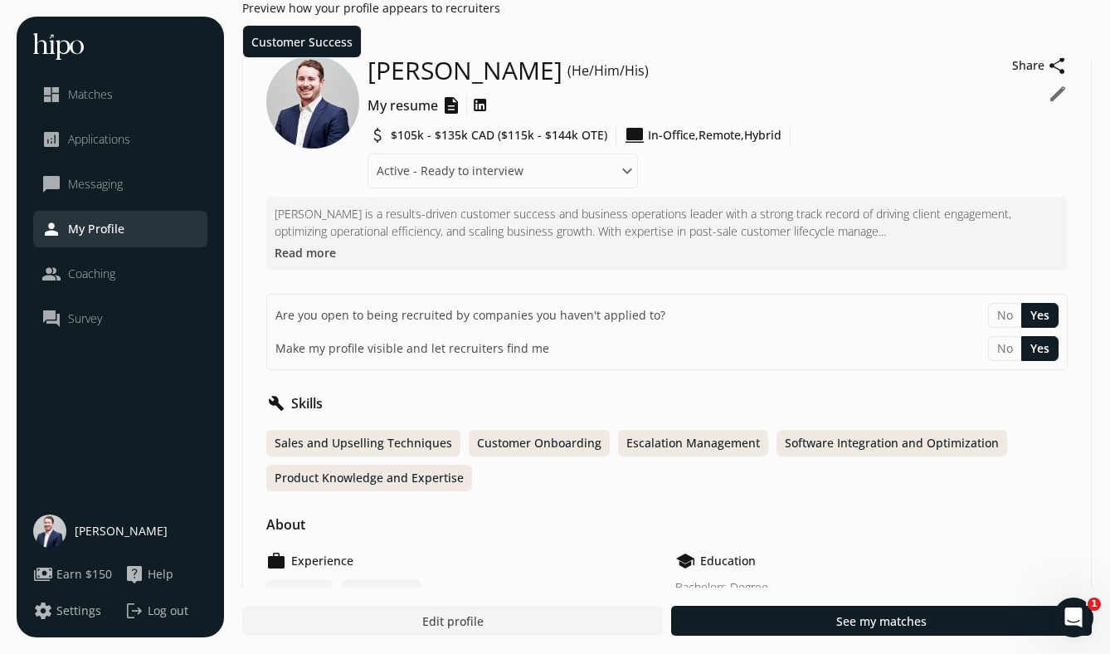
click at [77, 571] on span "Earn $150" at bounding box center [84, 574] width 56 height 17
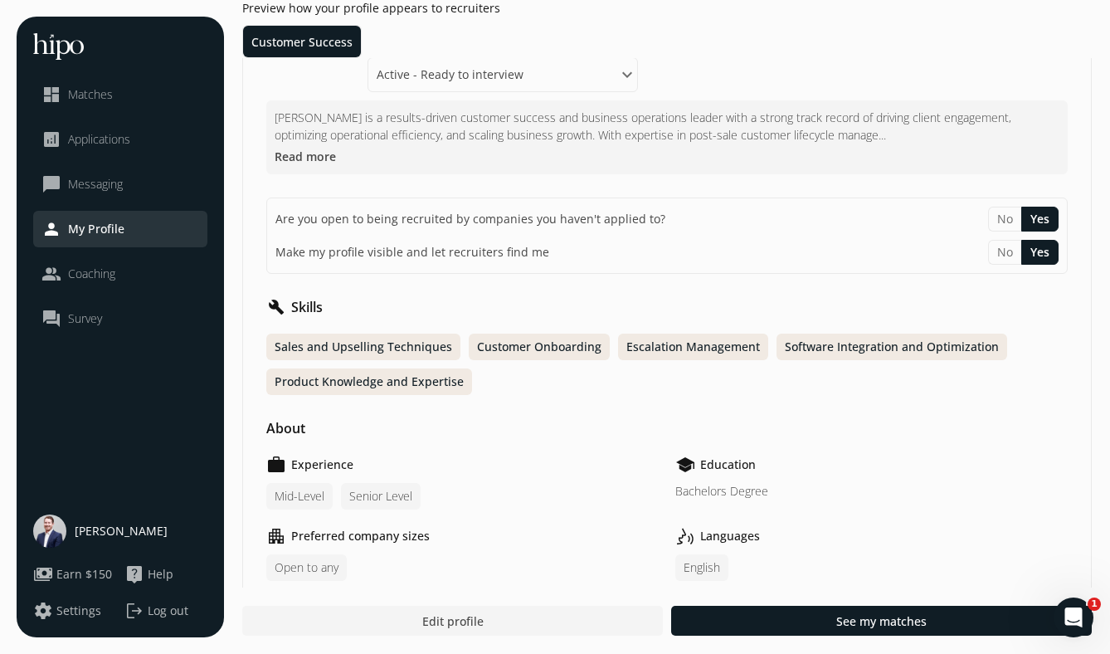
scroll to position [159, 0]
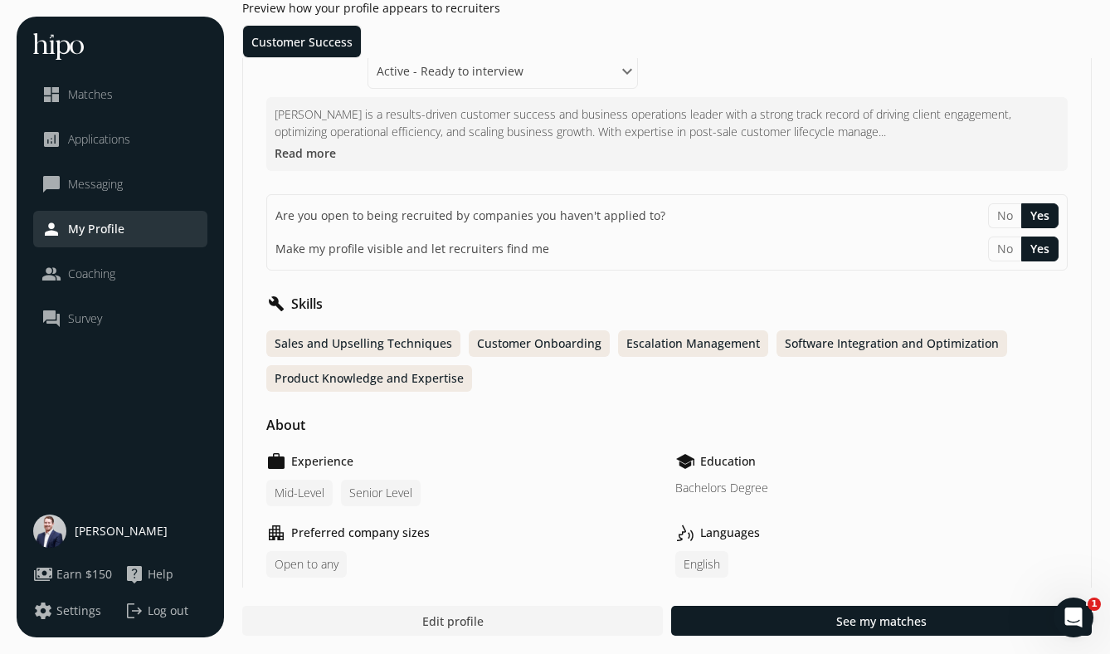
click at [304, 152] on button "Read more" at bounding box center [305, 152] width 61 height 17
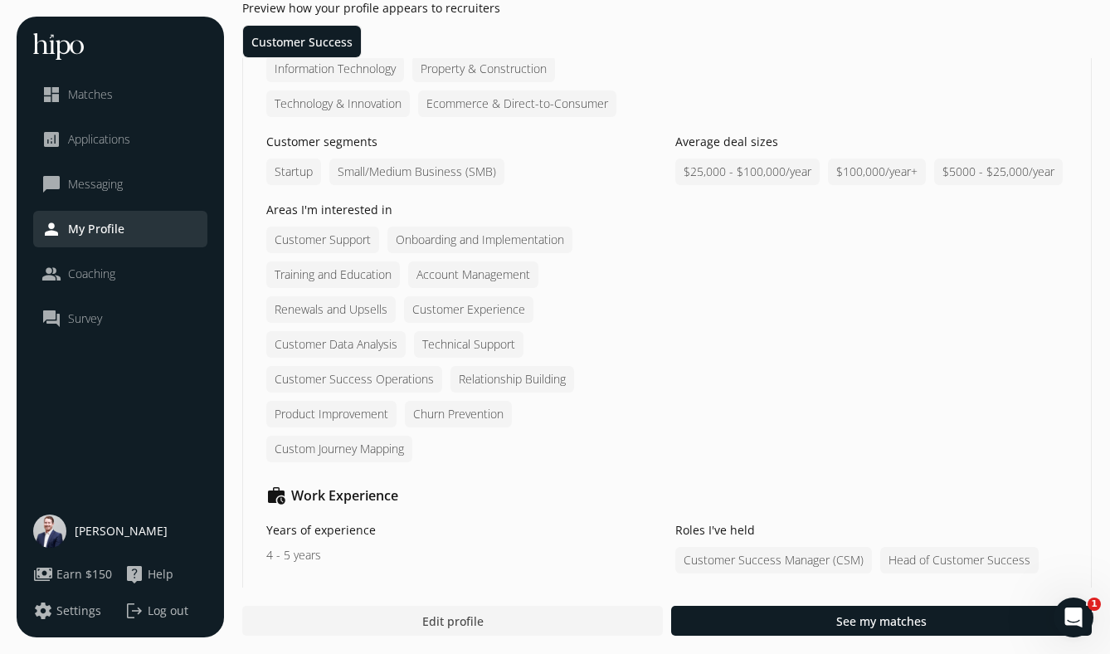
scroll to position [1033, 0]
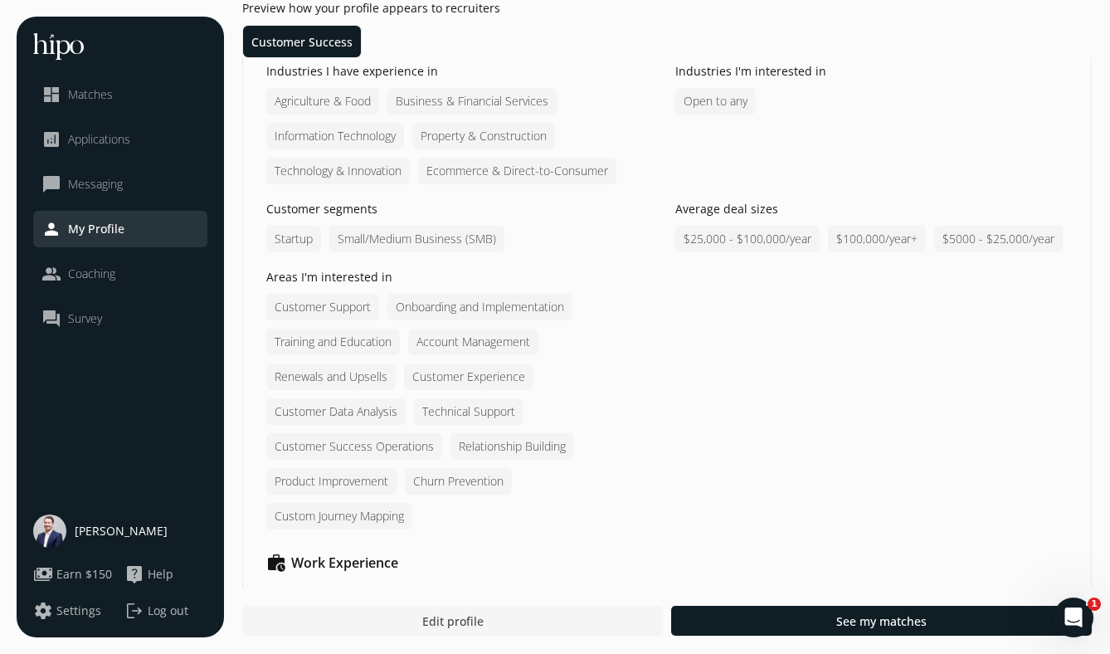
click at [550, 617] on div at bounding box center [452, 620] width 420 height 30
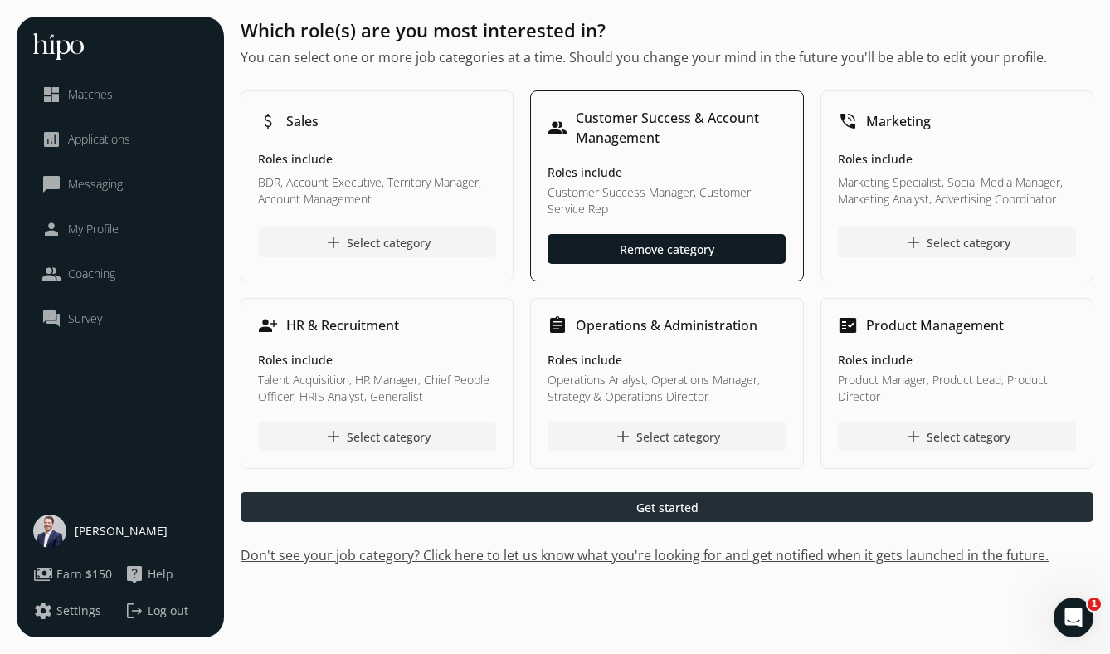
click at [578, 506] on div at bounding box center [667, 507] width 853 height 30
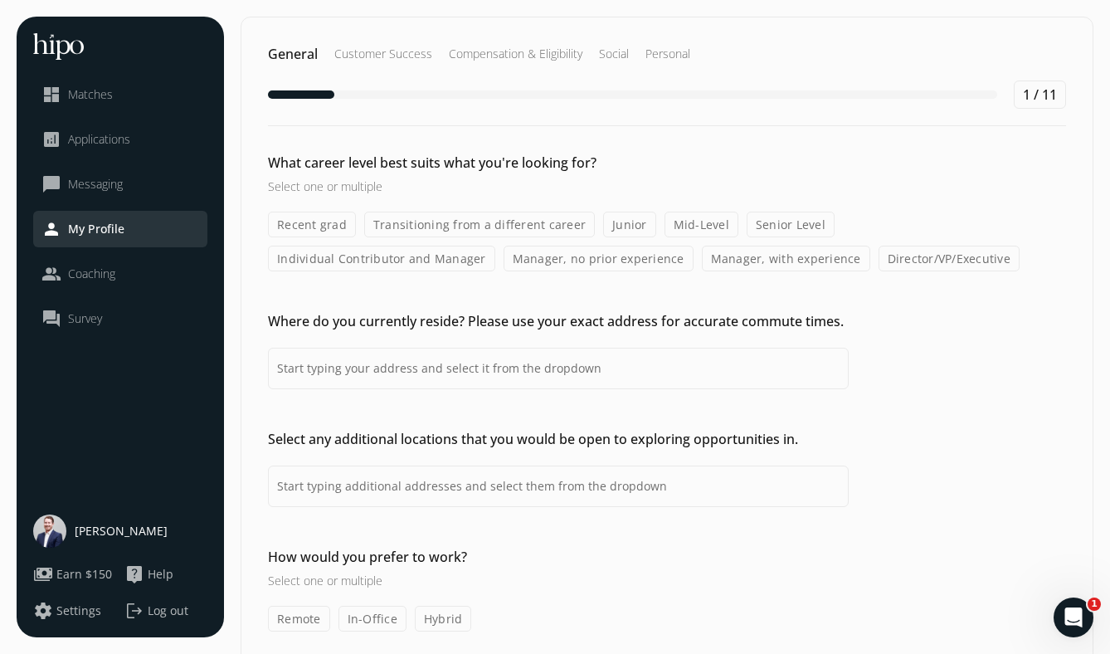
type input "10 Innes Ave, Toronto, ON M6E 1M8, Canada"
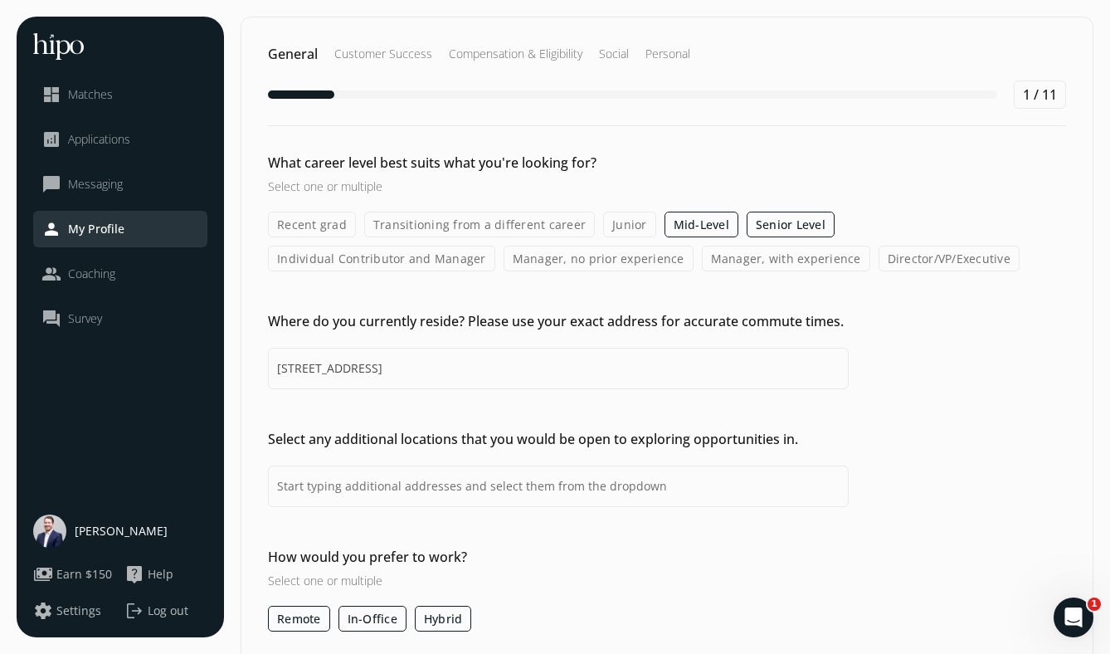
scroll to position [65, 0]
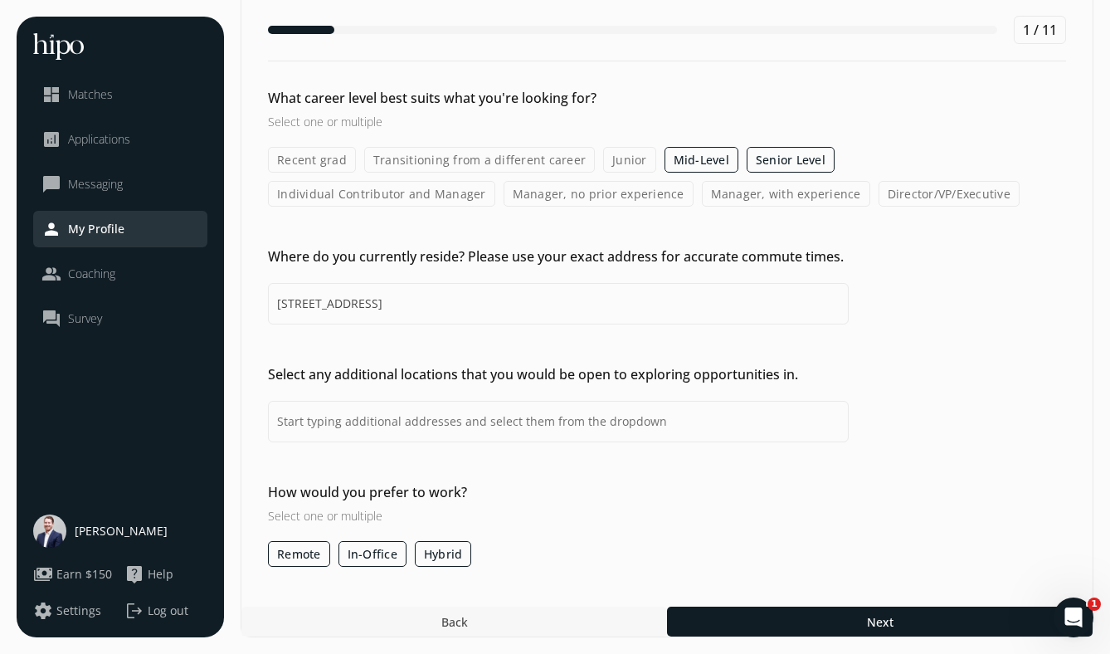
click at [469, 631] on div at bounding box center [453, 621] width 425 height 30
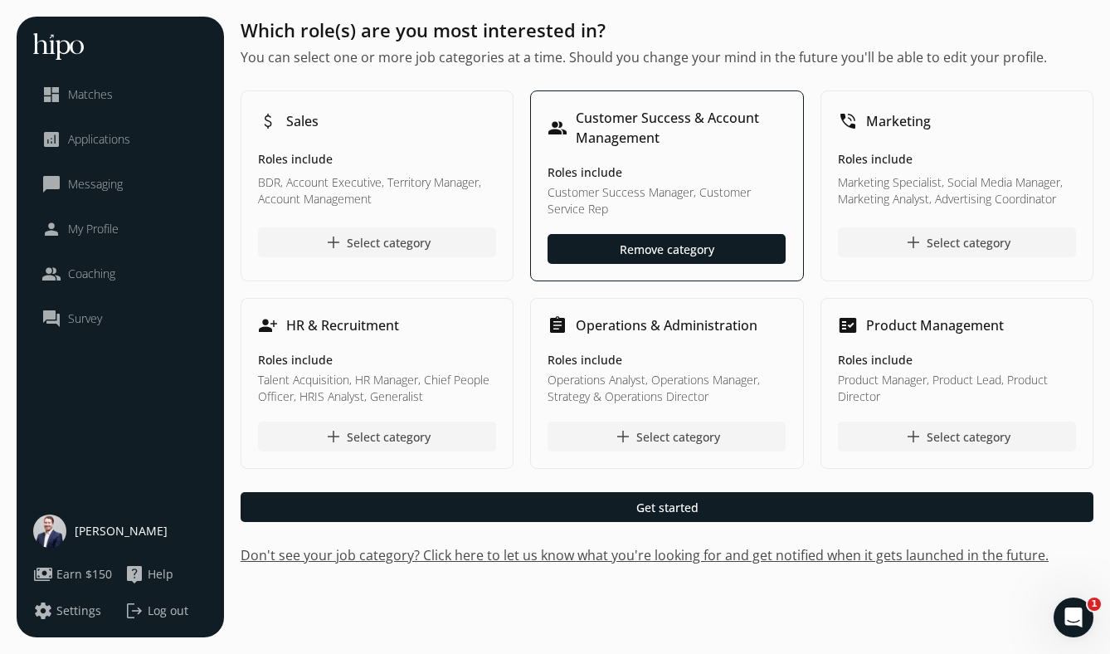
click at [87, 86] on span "Matches" at bounding box center [90, 94] width 45 height 17
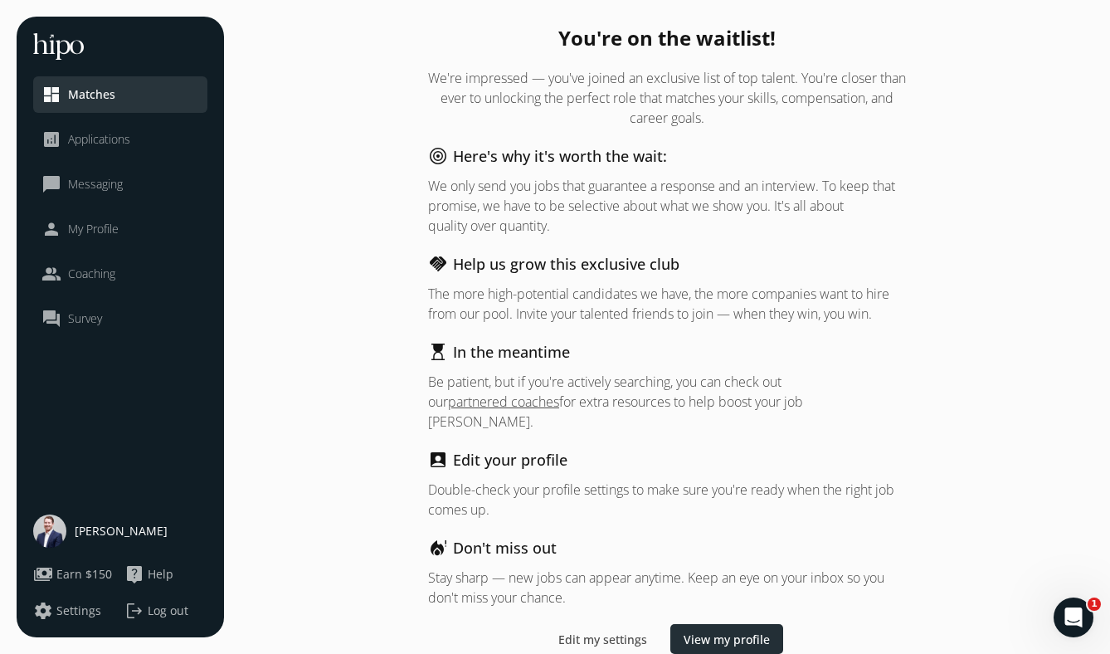
click at [704, 630] on span "View my profile" at bounding box center [726, 638] width 86 height 17
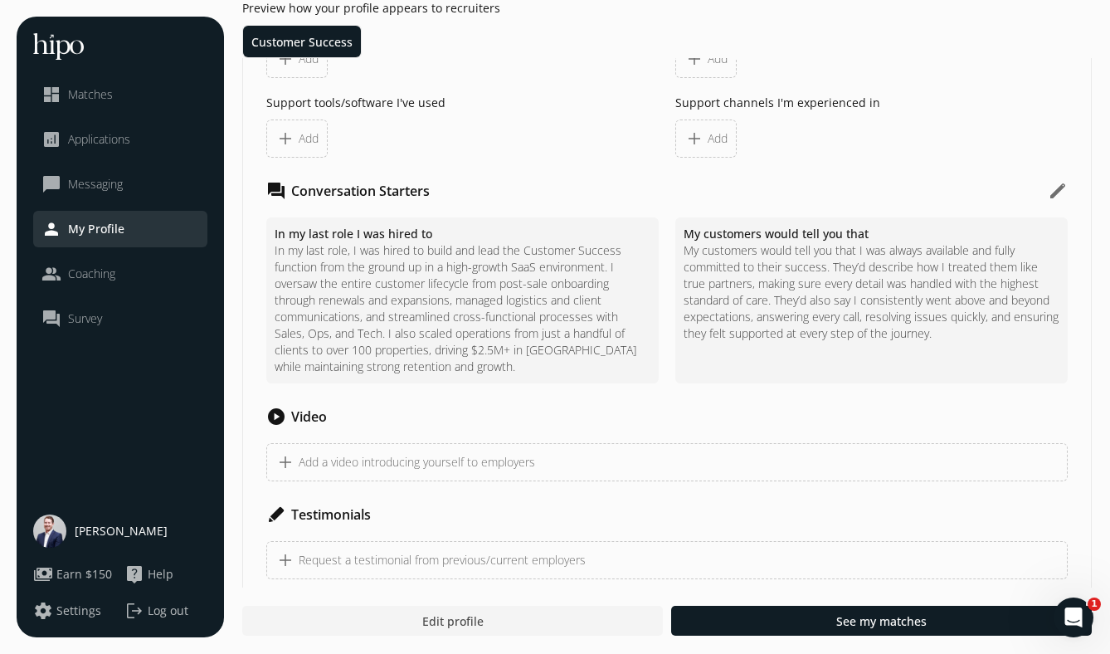
scroll to position [1603, 0]
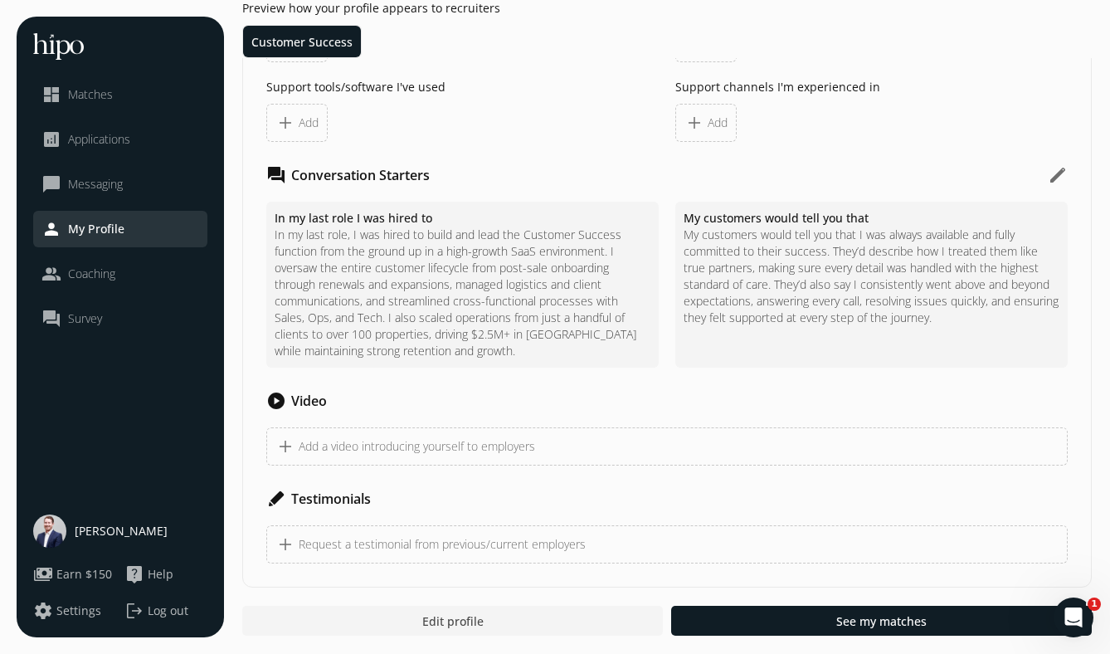
click at [450, 538] on span "Request a testimonial from previous/current employers" at bounding box center [442, 544] width 287 height 17
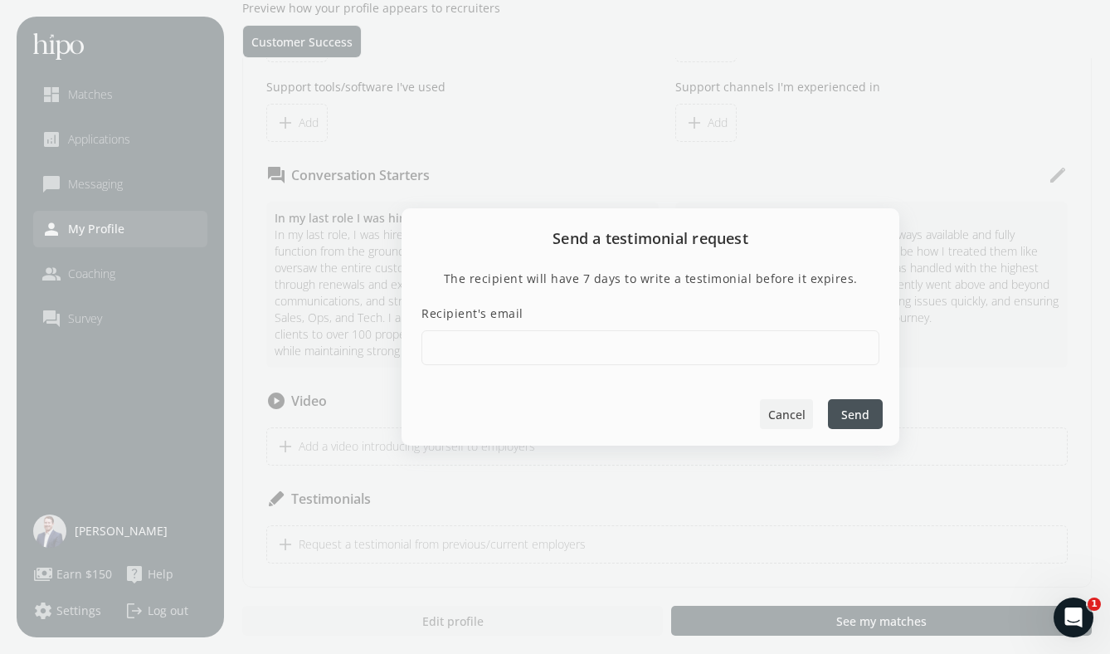
click at [778, 416] on span "Cancel" at bounding box center [786, 413] width 37 height 17
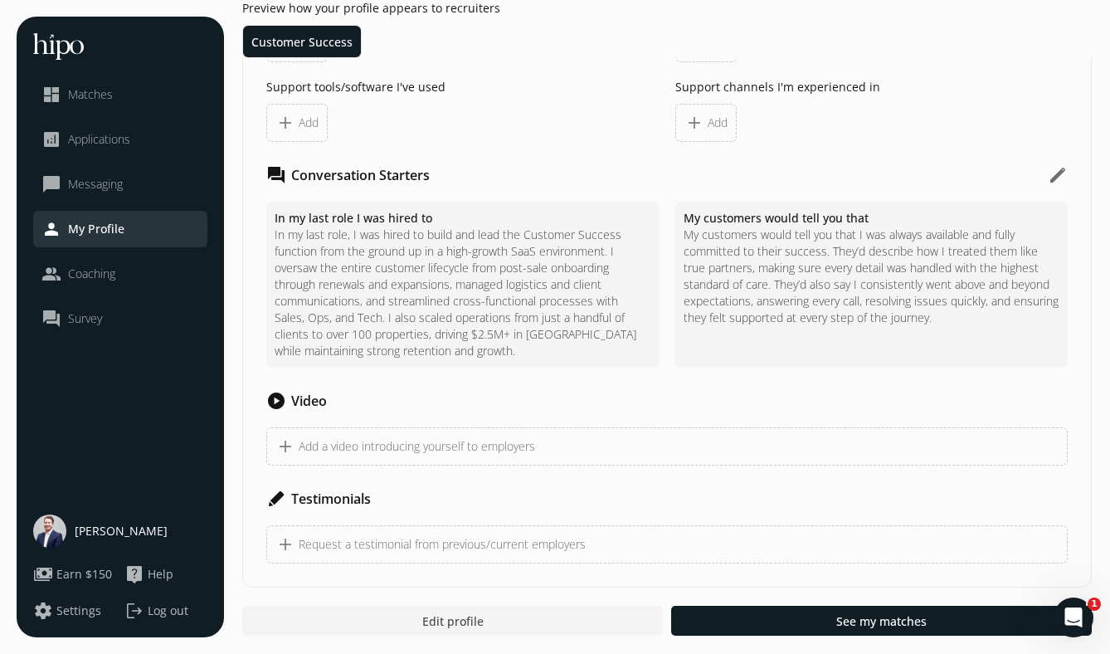
click at [124, 103] on link "dashboard Matches" at bounding box center [120, 95] width 158 height 20
